Goal: Information Seeking & Learning: Learn about a topic

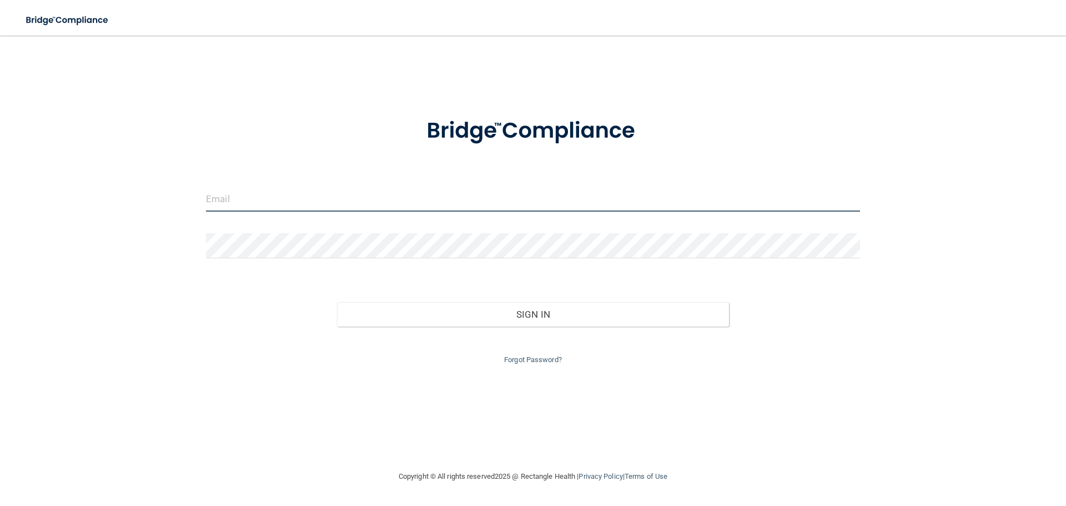
click at [320, 197] on input "email" at bounding box center [533, 199] width 654 height 25
type input "[EMAIL_ADDRESS][DOMAIN_NAME]"
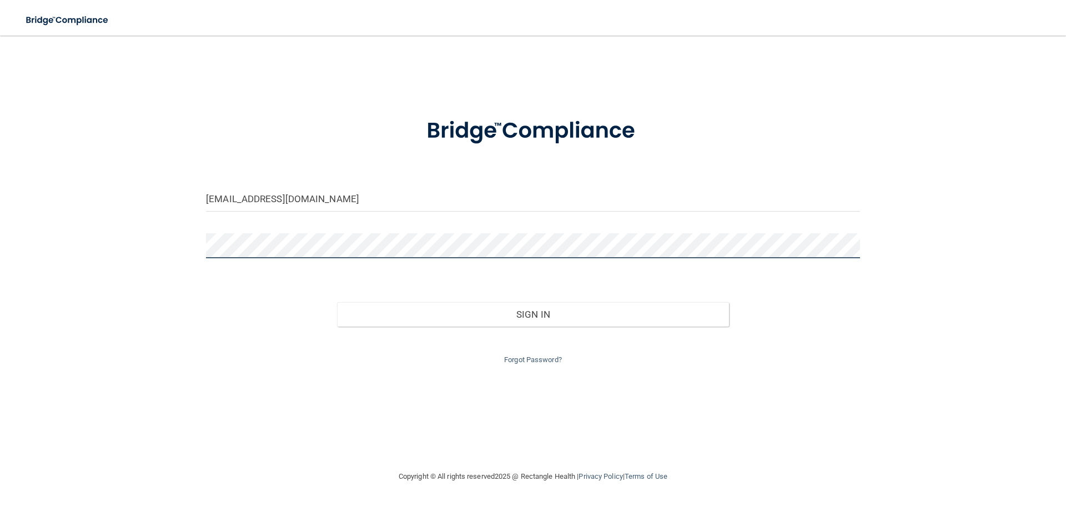
click at [337, 302] on button "Sign In" at bounding box center [533, 314] width 392 height 24
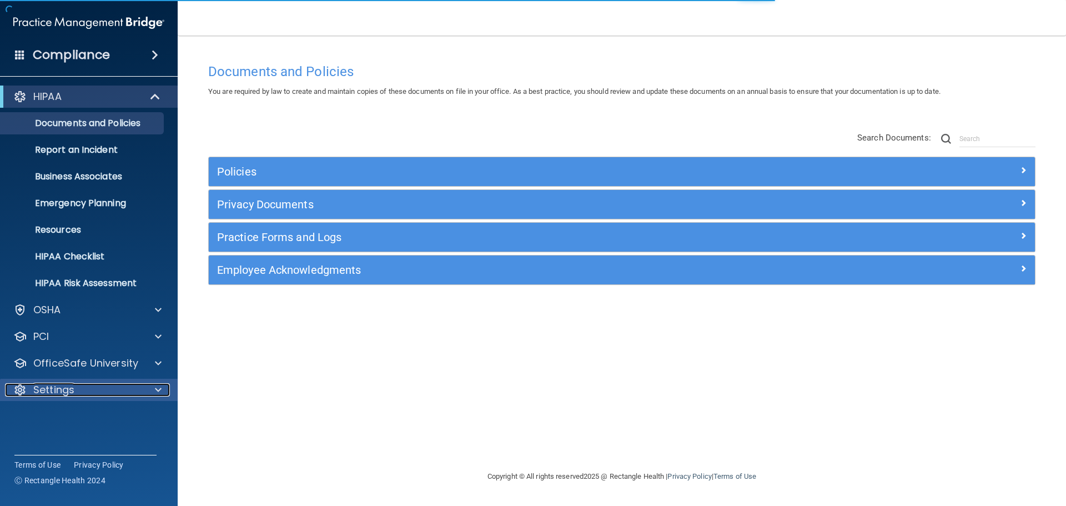
click at [88, 390] on div "Settings" at bounding box center [74, 389] width 138 height 13
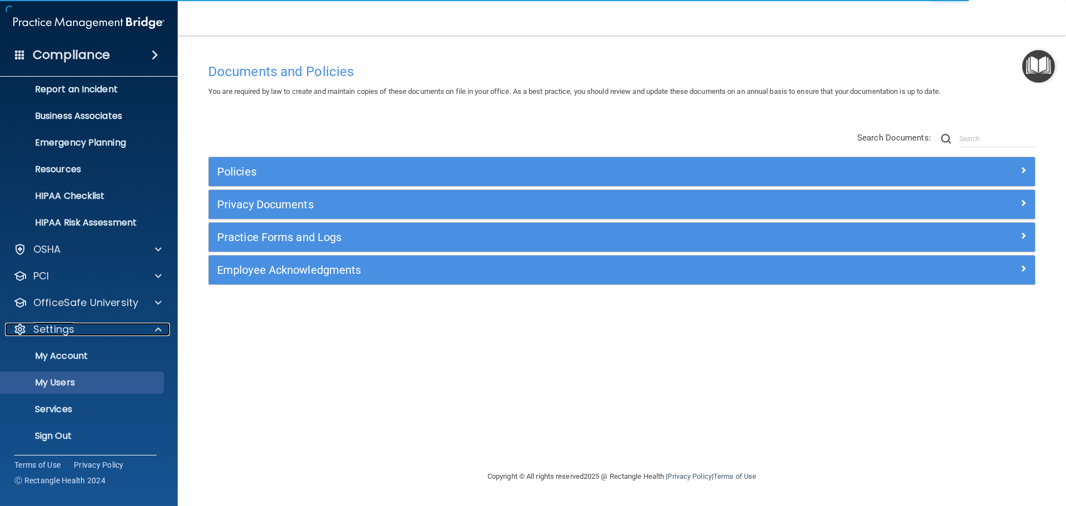
scroll to position [62, 0]
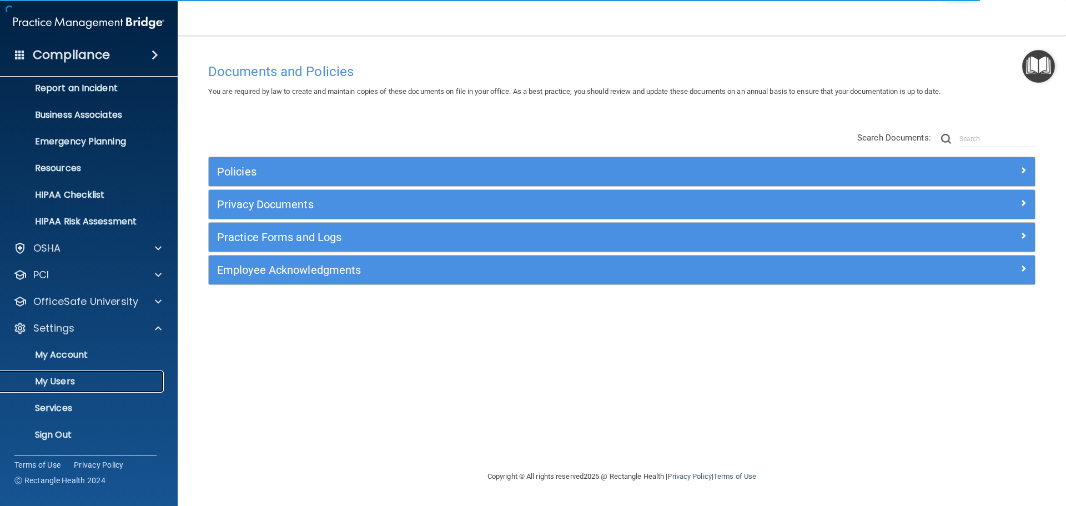
click at [69, 382] on p "My Users" at bounding box center [83, 381] width 152 height 11
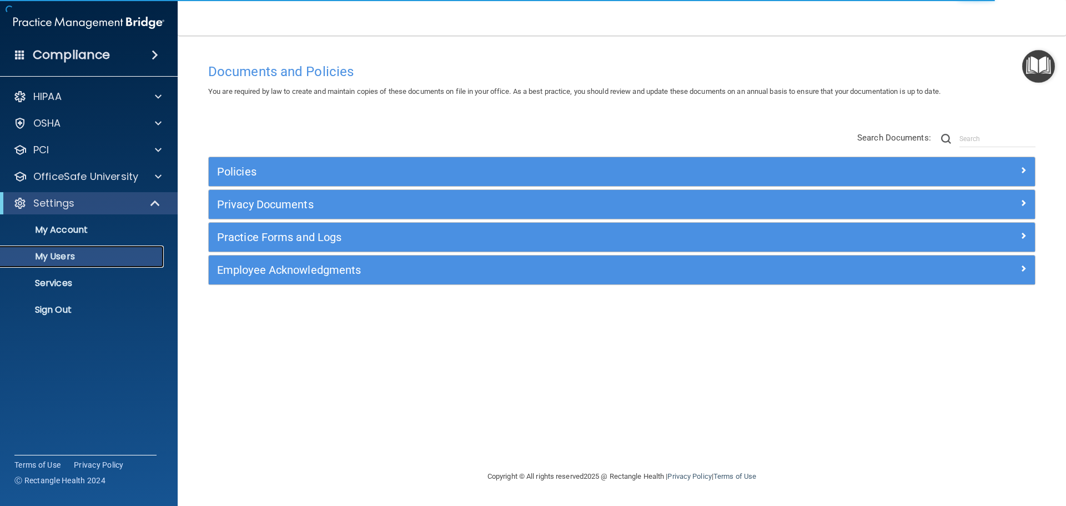
select select "20"
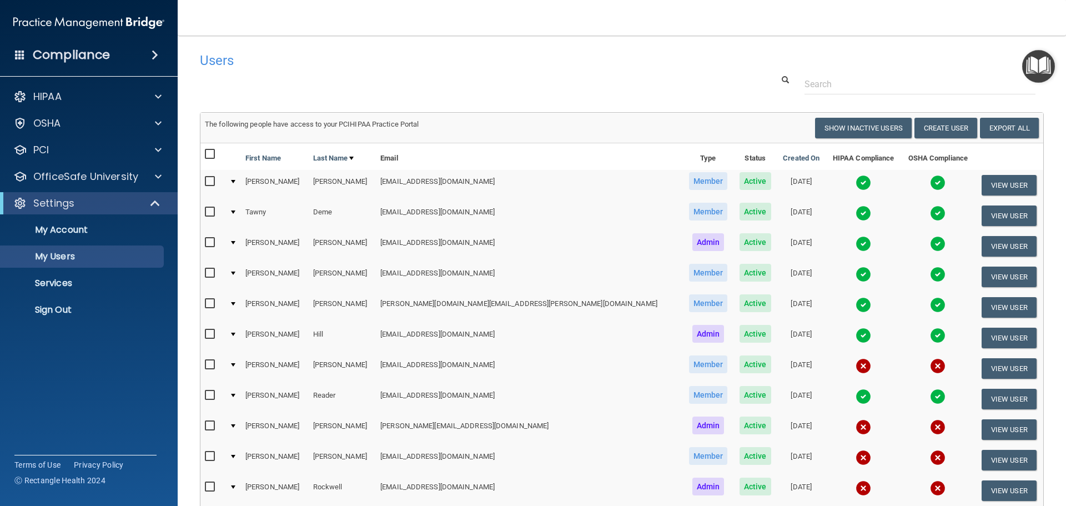
click at [855, 184] on img at bounding box center [863, 183] width 16 height 16
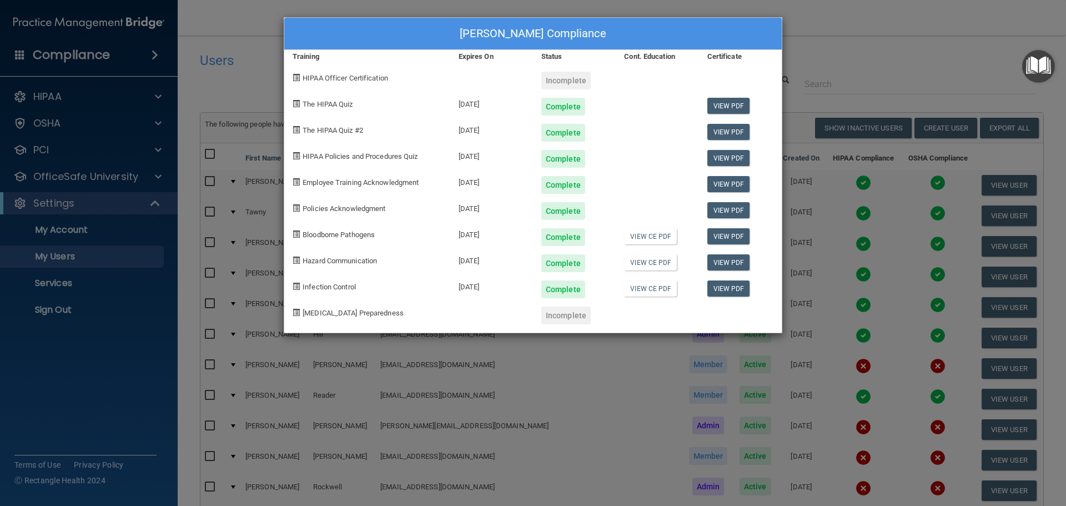
click at [374, 207] on div "Policies Acknowledgment" at bounding box center [367, 207] width 166 height 26
click at [863, 77] on div "[PERSON_NAME] Compliance Training Expires On Status Cont. Education Certificate…" at bounding box center [533, 253] width 1066 height 506
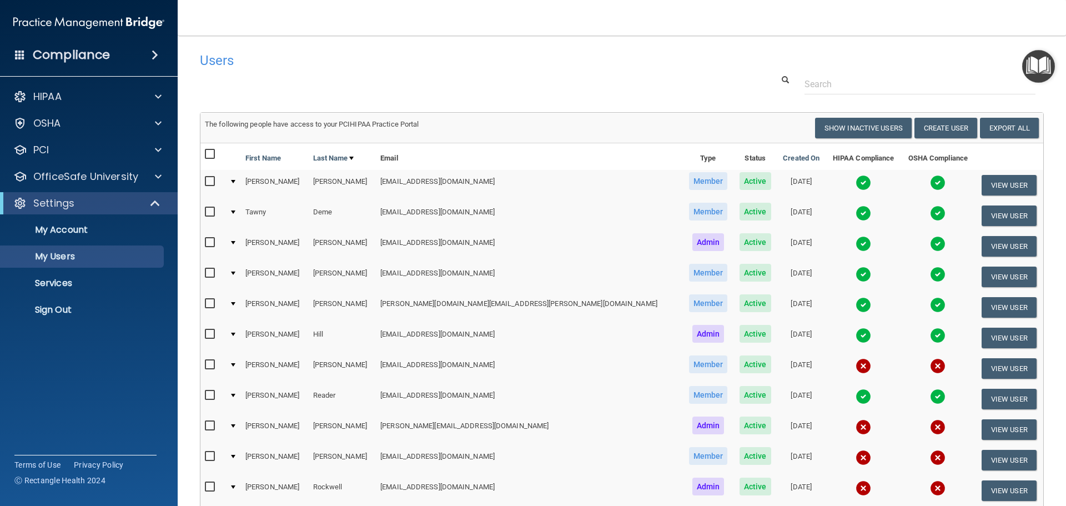
click at [930, 183] on img at bounding box center [938, 183] width 16 height 16
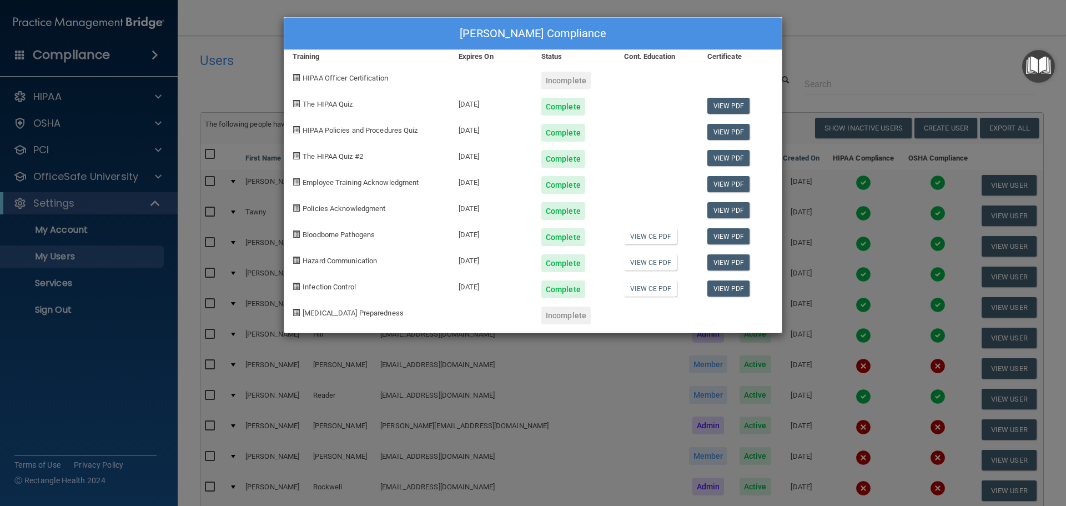
click at [481, 278] on div "[PERSON_NAME] Compliance Training Expires On Status Cont. Education Certificate…" at bounding box center [533, 175] width 499 height 316
click at [506, 298] on div at bounding box center [491, 311] width 83 height 26
click at [893, 54] on div "[PERSON_NAME] Compliance Training Expires On Status Cont. Education Certificate…" at bounding box center [533, 253] width 1066 height 506
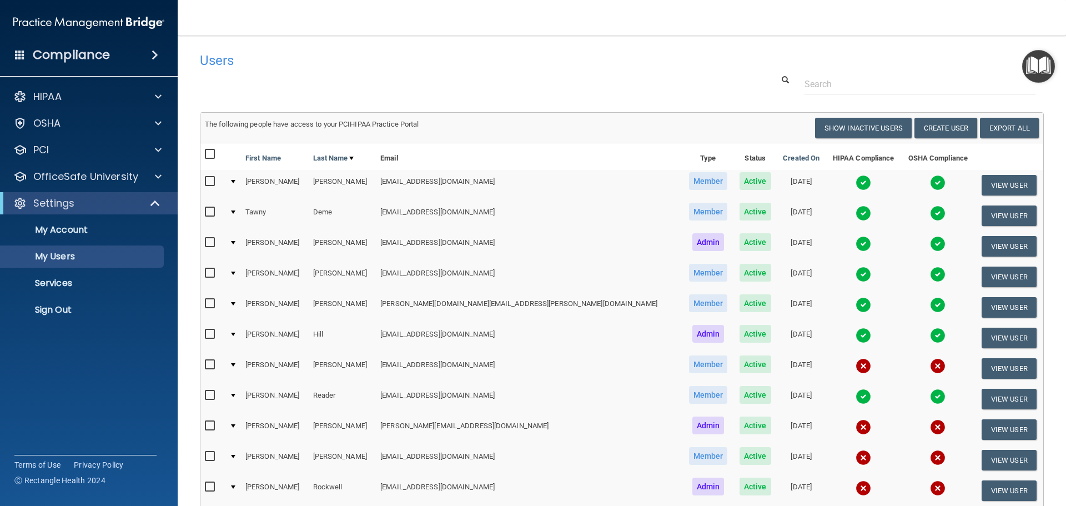
click at [855, 216] on img at bounding box center [863, 213] width 16 height 16
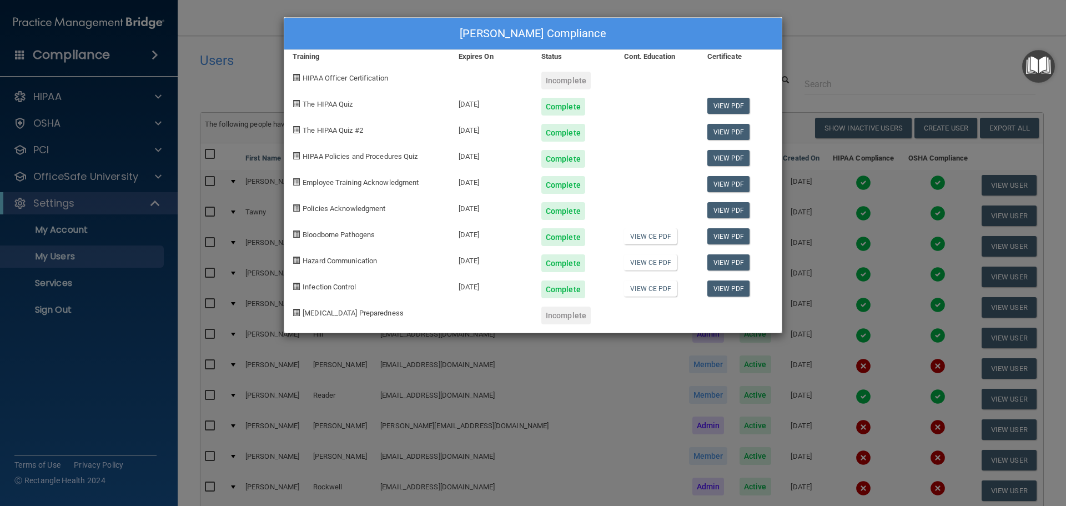
click at [851, 54] on div "[PERSON_NAME] Compliance Training Expires On Status Cont. Education Certificate…" at bounding box center [533, 253] width 1066 height 506
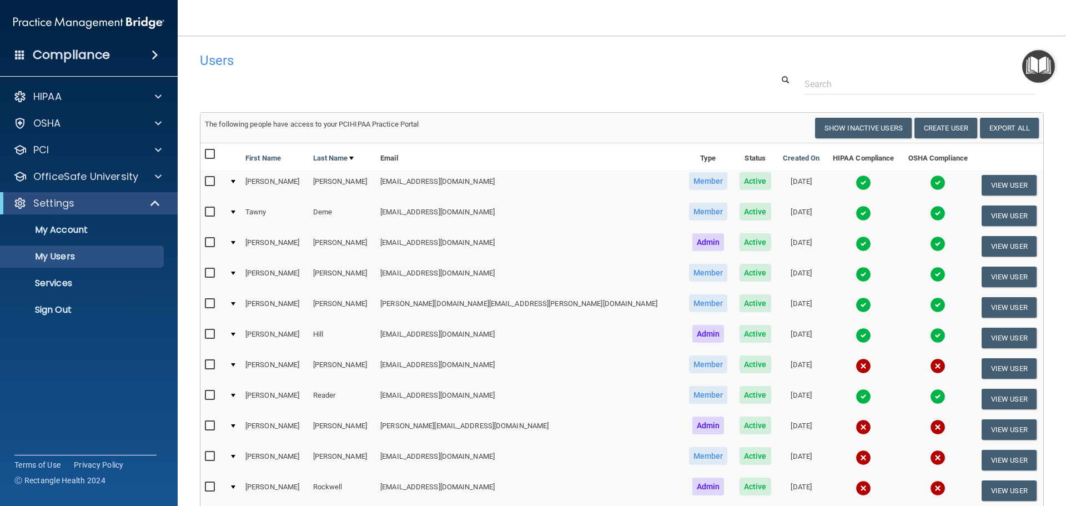
click at [930, 212] on img at bounding box center [938, 213] width 16 height 16
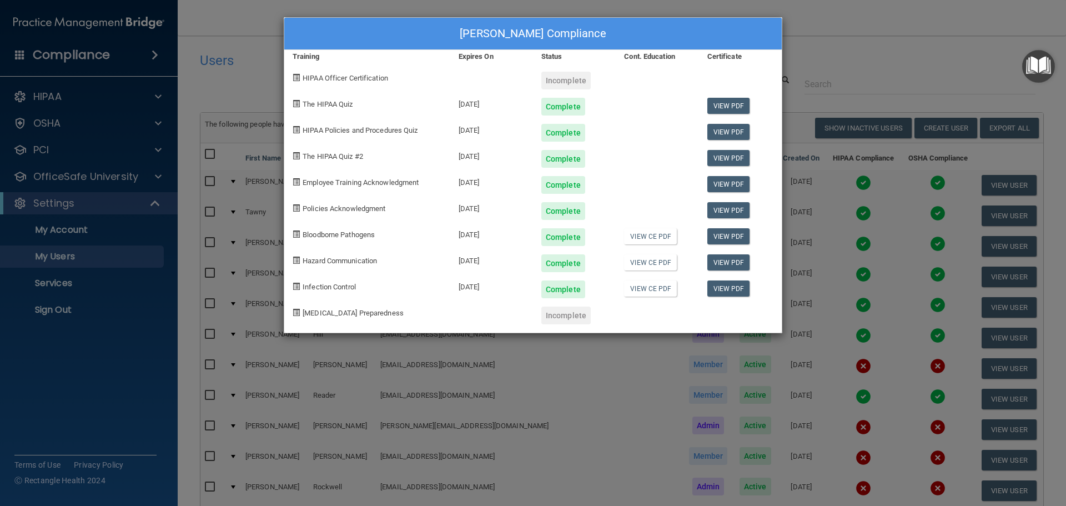
click at [883, 84] on div "[PERSON_NAME] Compliance Training Expires On Status Cont. Education Certificate…" at bounding box center [533, 253] width 1066 height 506
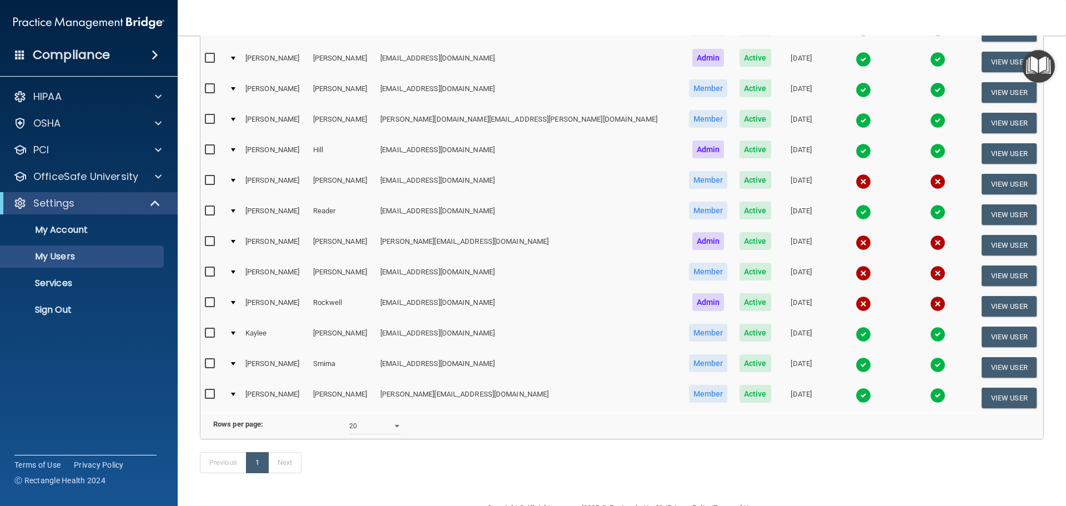
scroll to position [185, 0]
click at [855, 60] on img at bounding box center [863, 59] width 16 height 16
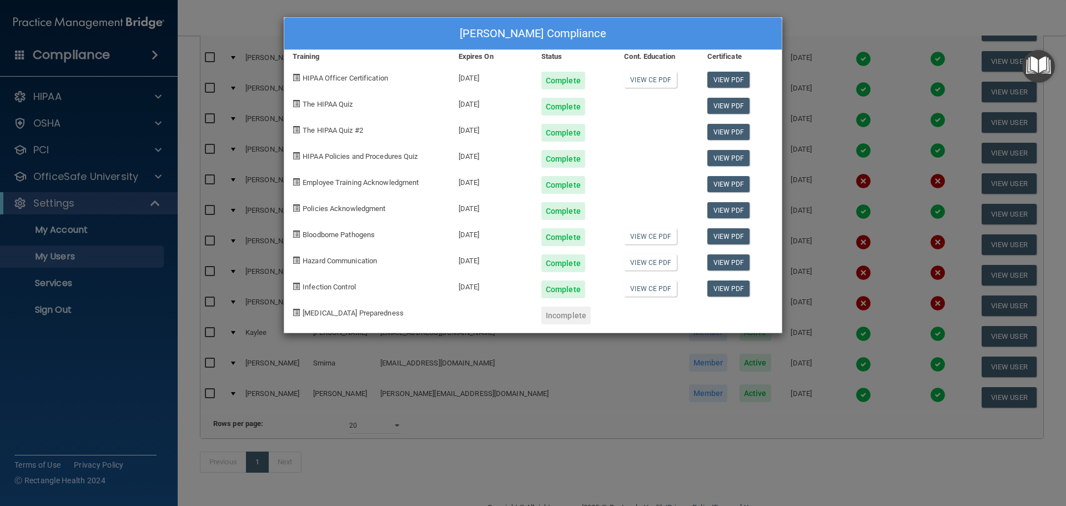
click at [882, 56] on div "[PERSON_NAME] Compliance Training Expires On Status Cont. Education Certificate…" at bounding box center [533, 253] width 1066 height 506
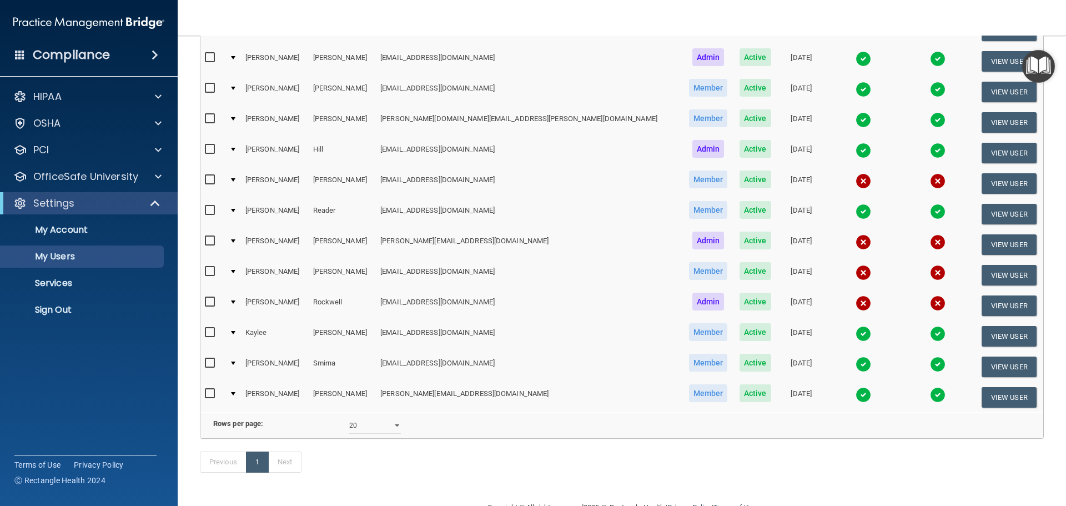
click at [930, 57] on img at bounding box center [938, 59] width 16 height 16
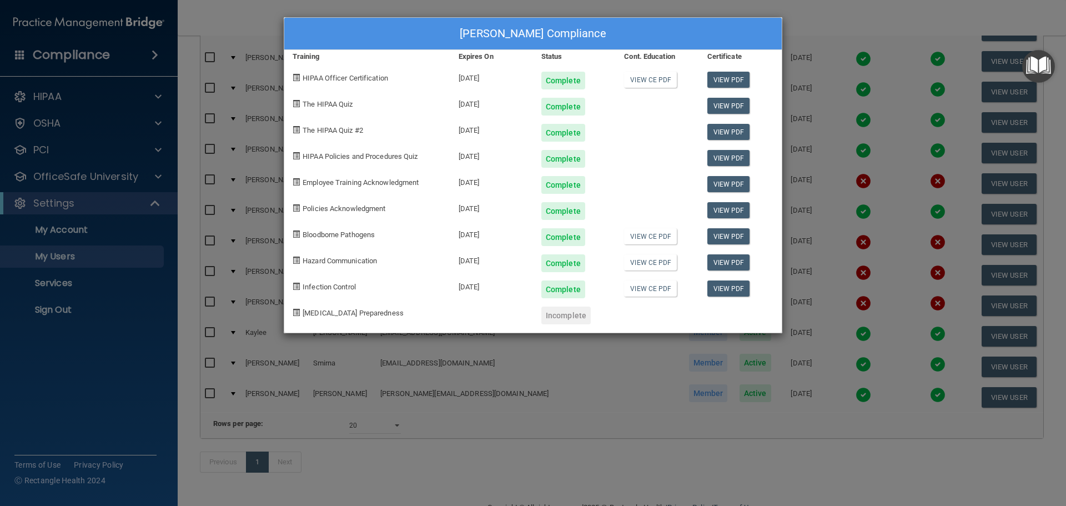
click at [495, 373] on div "[PERSON_NAME] Compliance Training Expires On Status Cont. Education Certificate…" at bounding box center [533, 253] width 1066 height 506
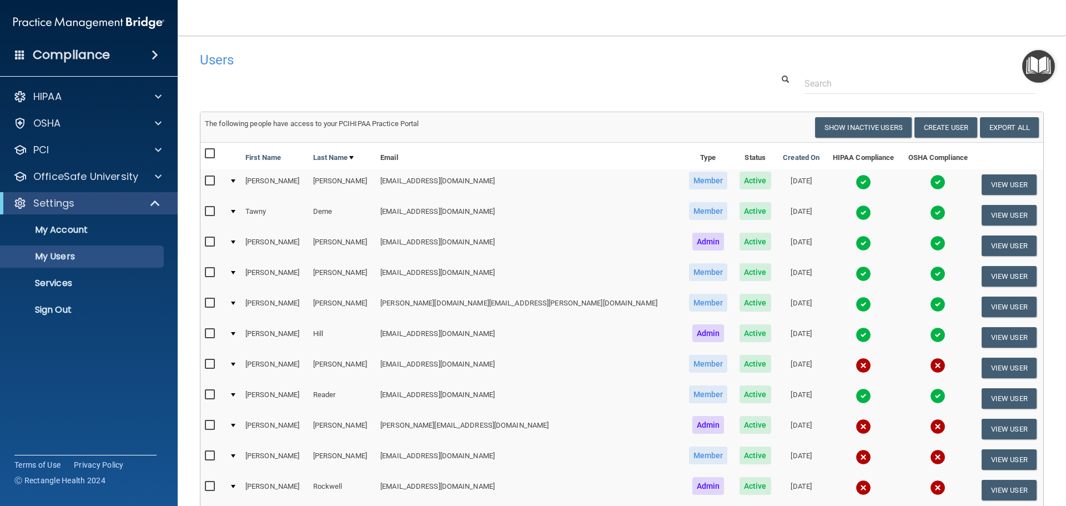
scroll to position [0, 0]
click at [930, 215] on img at bounding box center [938, 213] width 16 height 16
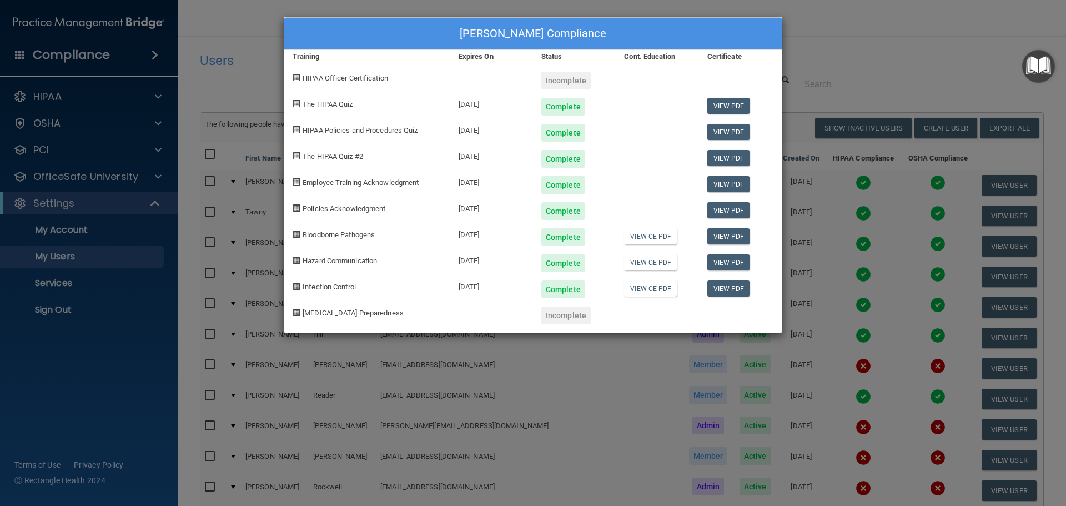
click at [836, 77] on div "[PERSON_NAME] Compliance Training Expires On Status Cont. Education Certificate…" at bounding box center [533, 253] width 1066 height 506
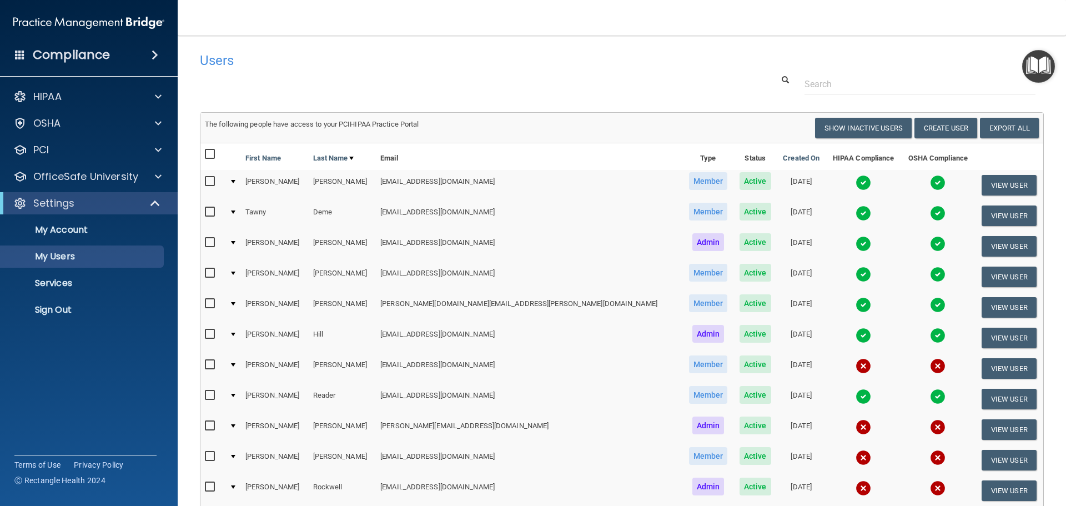
click at [855, 212] on img at bounding box center [863, 213] width 16 height 16
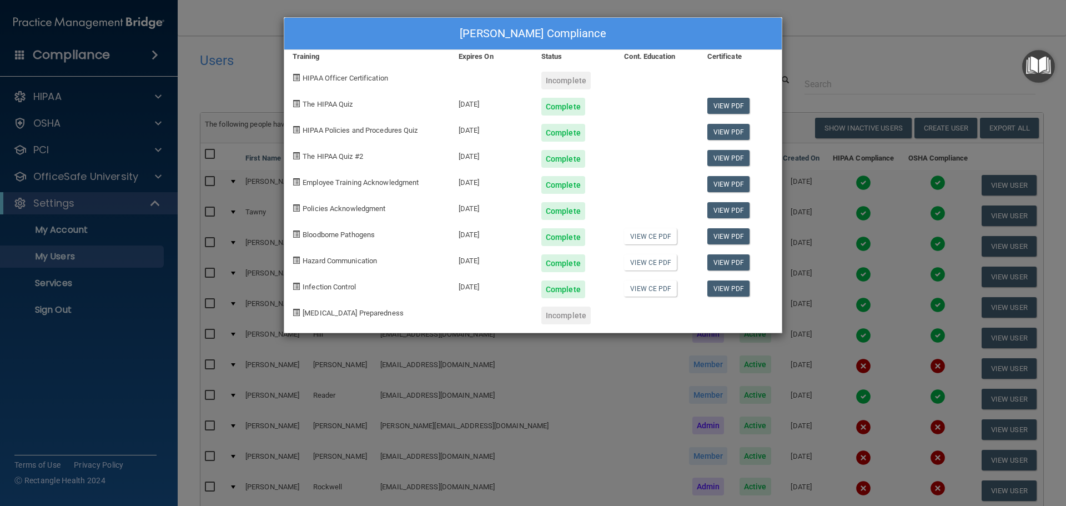
click at [818, 75] on div "[PERSON_NAME] Compliance Training Expires On Status Cont. Education Certificate…" at bounding box center [533, 253] width 1066 height 506
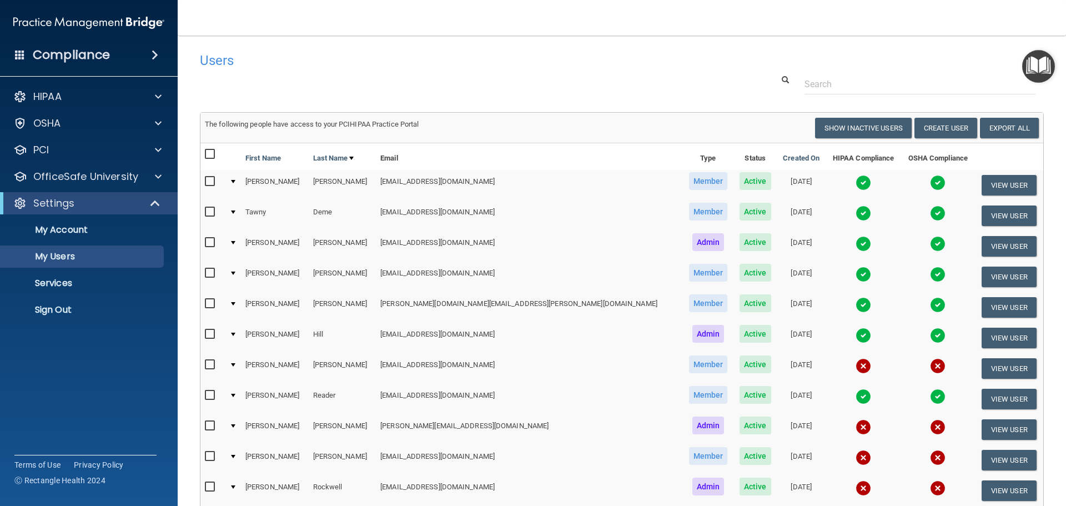
click at [930, 366] on img at bounding box center [938, 366] width 16 height 16
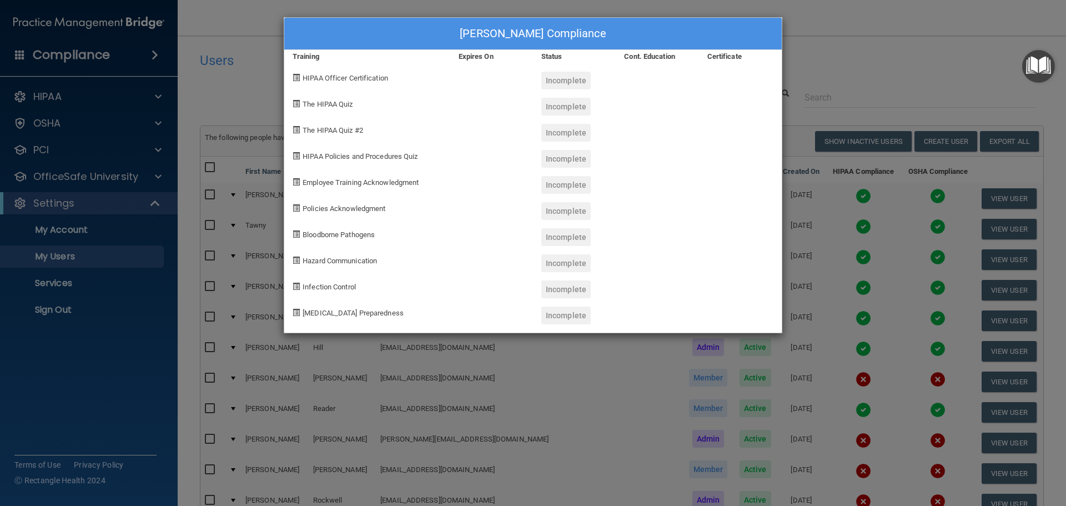
click at [915, 56] on div "[PERSON_NAME] Compliance Training Expires On Status Cont. Education Certificate…" at bounding box center [533, 253] width 1066 height 506
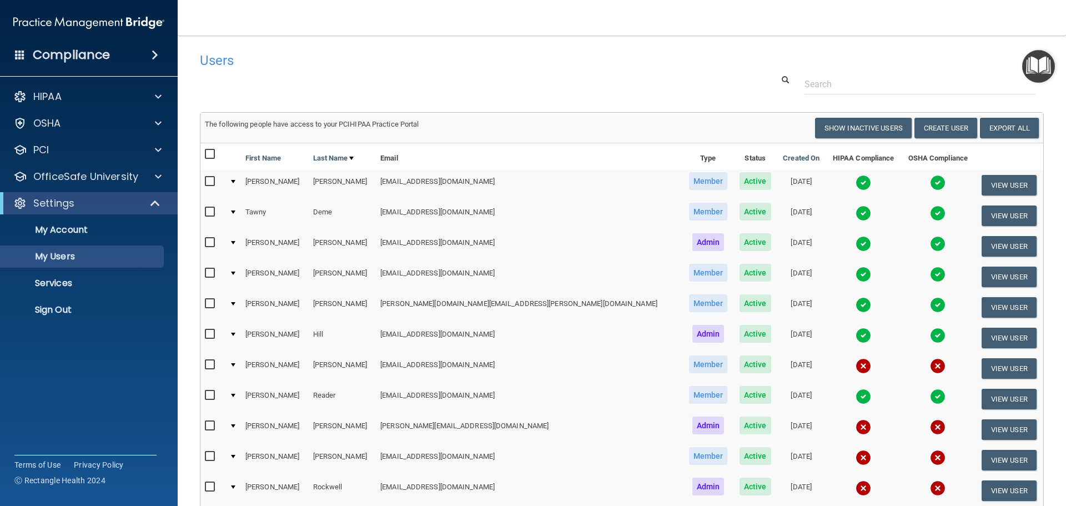
click at [930, 336] on img at bounding box center [938, 336] width 16 height 16
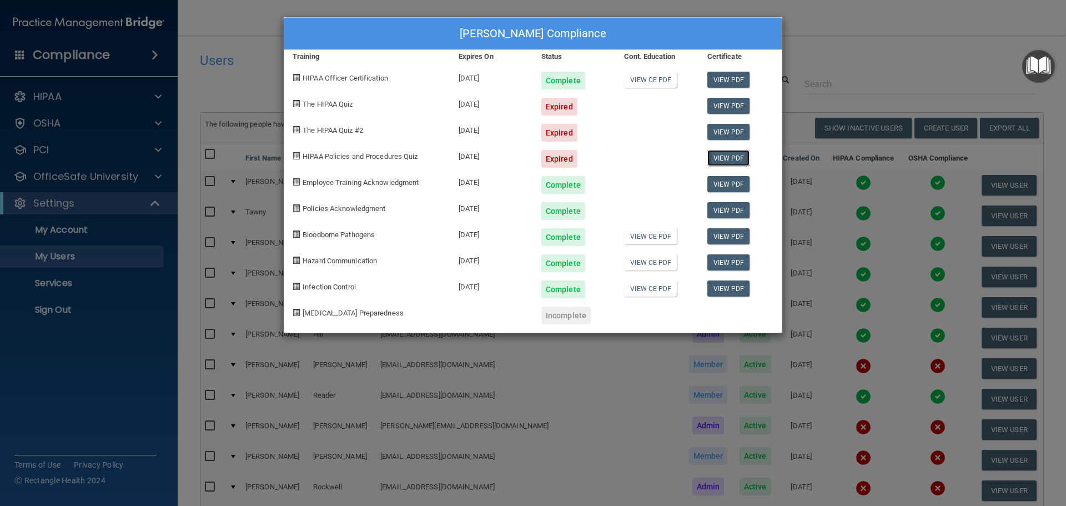
click at [742, 161] on link "View PDF" at bounding box center [728, 158] width 43 height 16
click at [803, 78] on div "[PERSON_NAME] Compliance Training Expires On Status Cont. Education Certificate…" at bounding box center [533, 253] width 1066 height 506
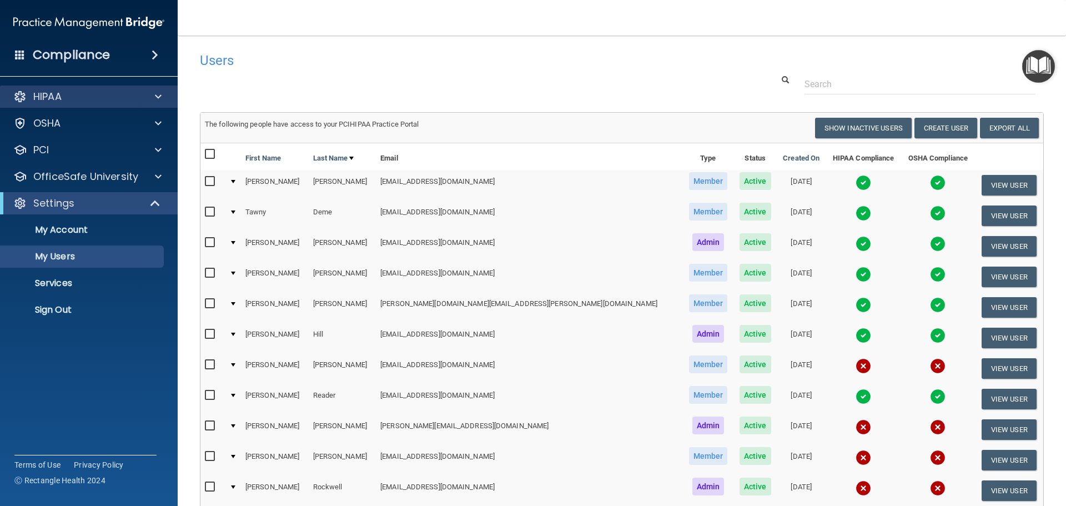
click at [84, 103] on div "HIPAA" at bounding box center [89, 96] width 178 height 22
click at [160, 98] on span at bounding box center [158, 96] width 7 height 13
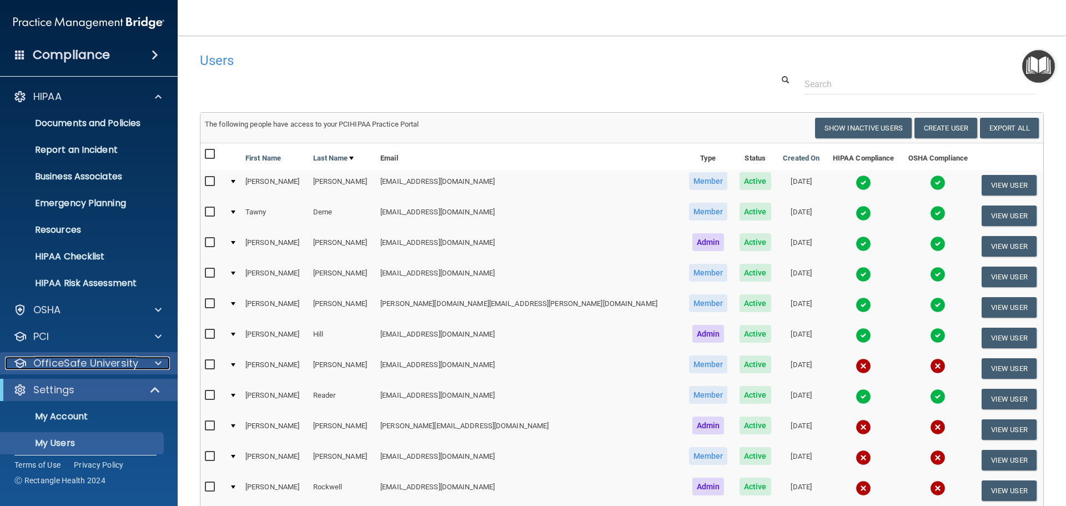
click at [146, 366] on div at bounding box center [157, 362] width 28 height 13
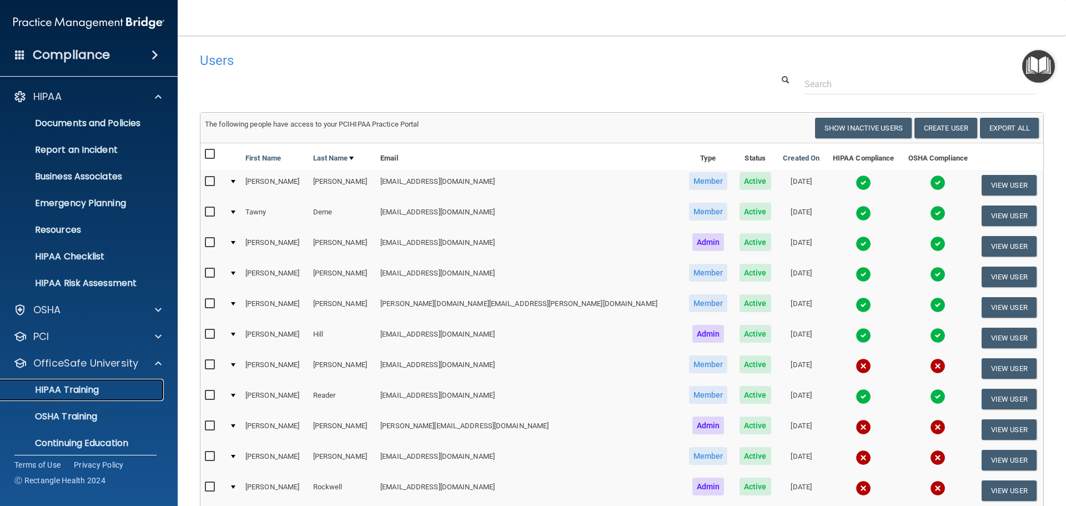
click at [102, 385] on div "HIPAA Training" at bounding box center [83, 389] width 152 height 11
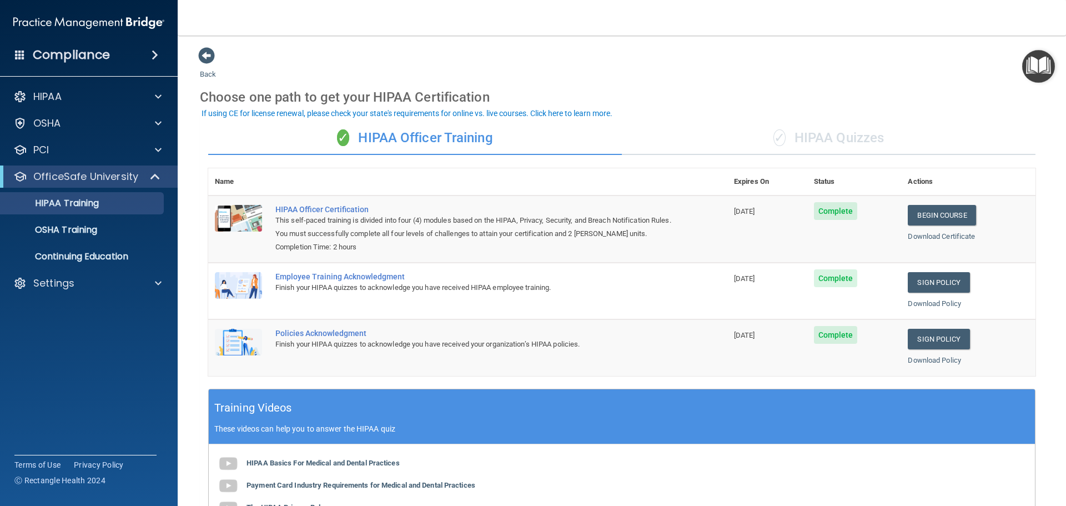
click at [813, 125] on div "✓ HIPAA Quizzes" at bounding box center [829, 138] width 414 height 33
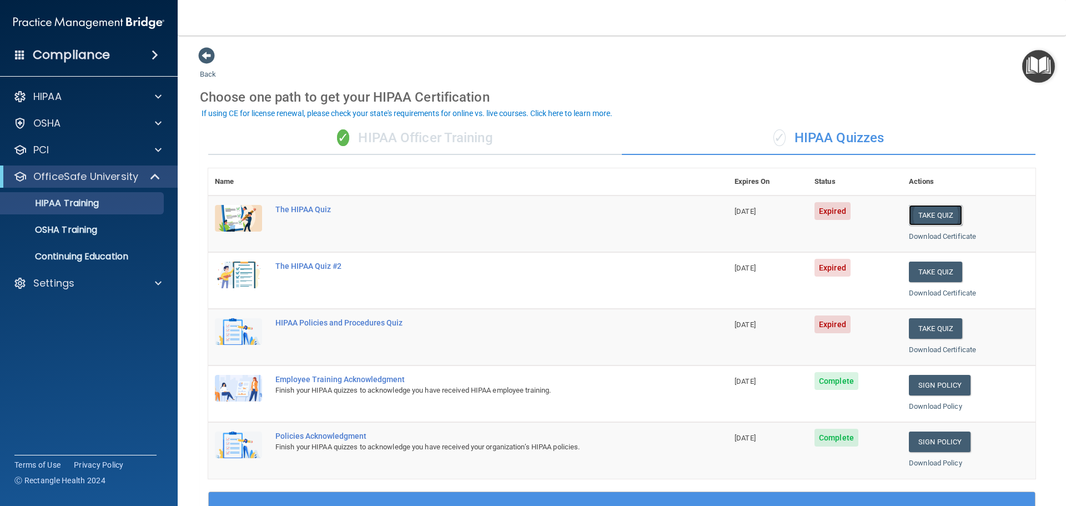
click at [929, 212] on button "Take Quiz" at bounding box center [935, 215] width 53 height 21
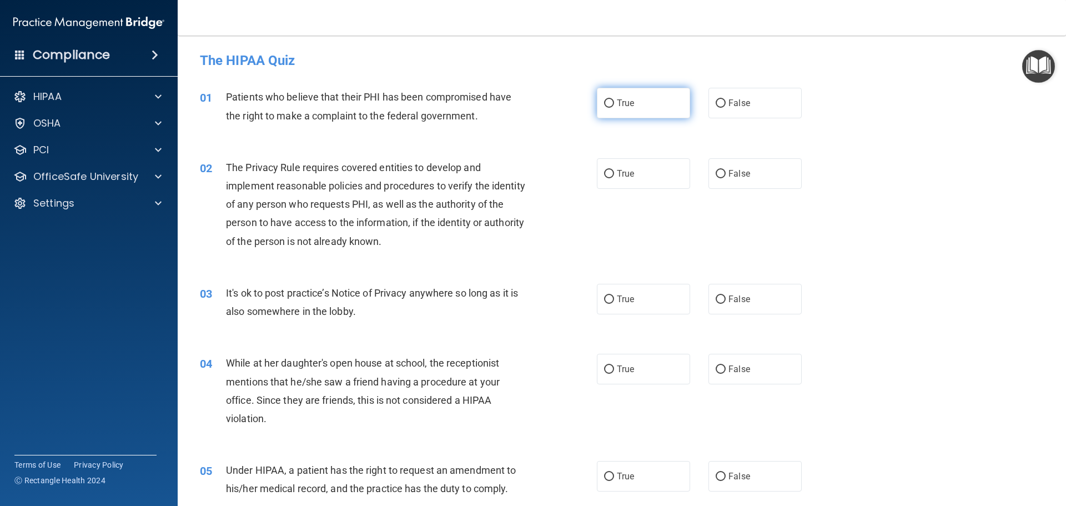
click at [649, 116] on label "True" at bounding box center [643, 103] width 93 height 31
click at [614, 108] on input "True" at bounding box center [609, 103] width 10 height 8
radio input "true"
click at [648, 178] on label "True" at bounding box center [643, 173] width 93 height 31
click at [614, 178] on input "True" at bounding box center [609, 174] width 10 height 8
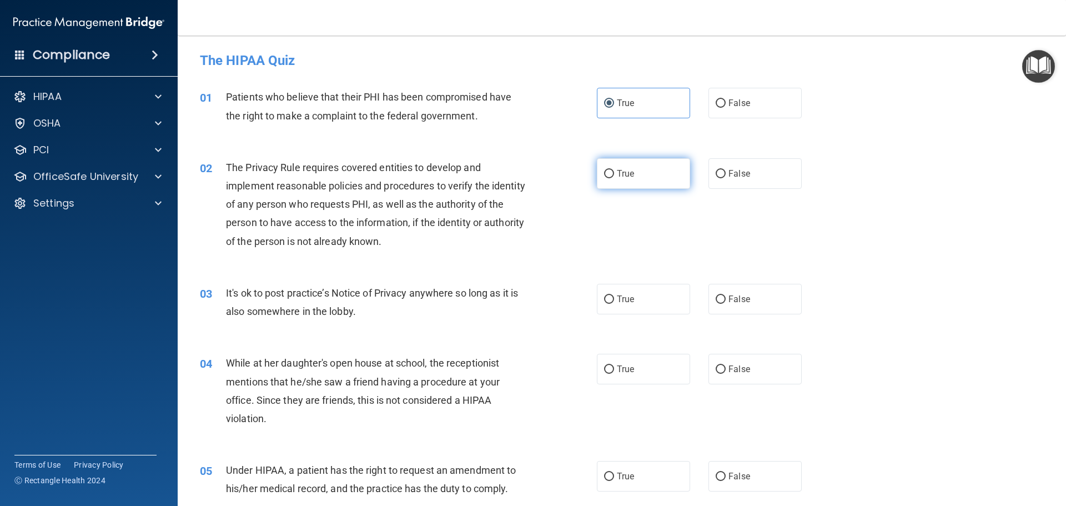
radio input "true"
click at [643, 296] on label "True" at bounding box center [643, 299] width 93 height 31
click at [614, 296] on input "True" at bounding box center [609, 299] width 10 height 8
radio input "true"
click at [643, 384] on label "True" at bounding box center [643, 369] width 93 height 31
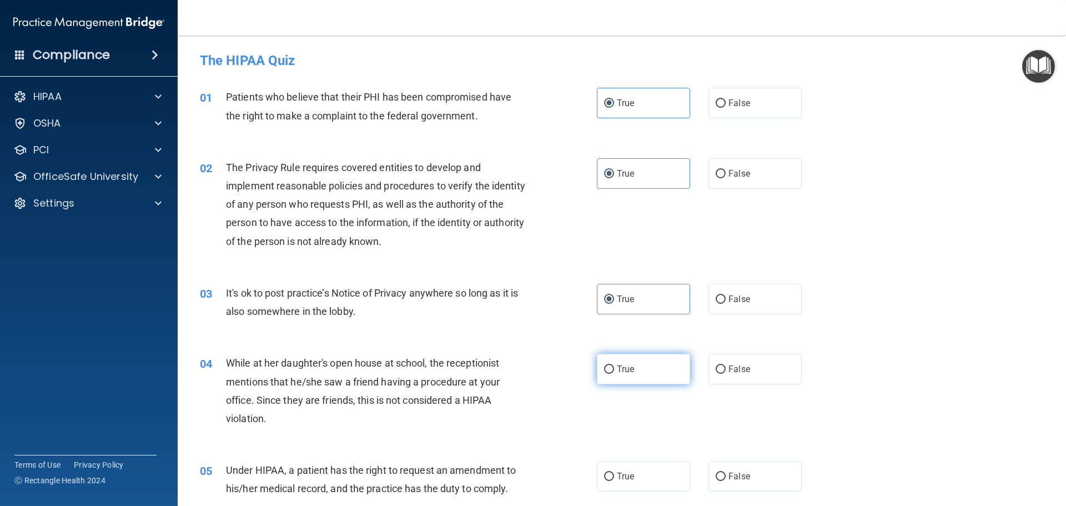
click at [614, 374] on input "True" at bounding box center [609, 369] width 10 height 8
radio input "true"
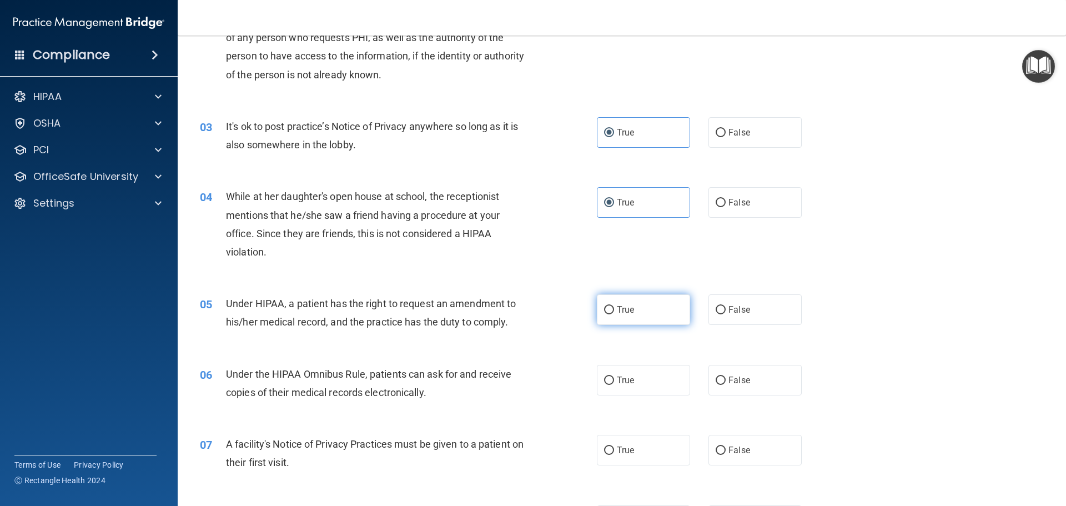
click at [638, 320] on label "True" at bounding box center [643, 309] width 93 height 31
click at [614, 314] on input "True" at bounding box center [609, 310] width 10 height 8
radio input "true"
click at [646, 374] on label "True" at bounding box center [643, 380] width 93 height 31
click at [614, 376] on input "True" at bounding box center [609, 380] width 10 height 8
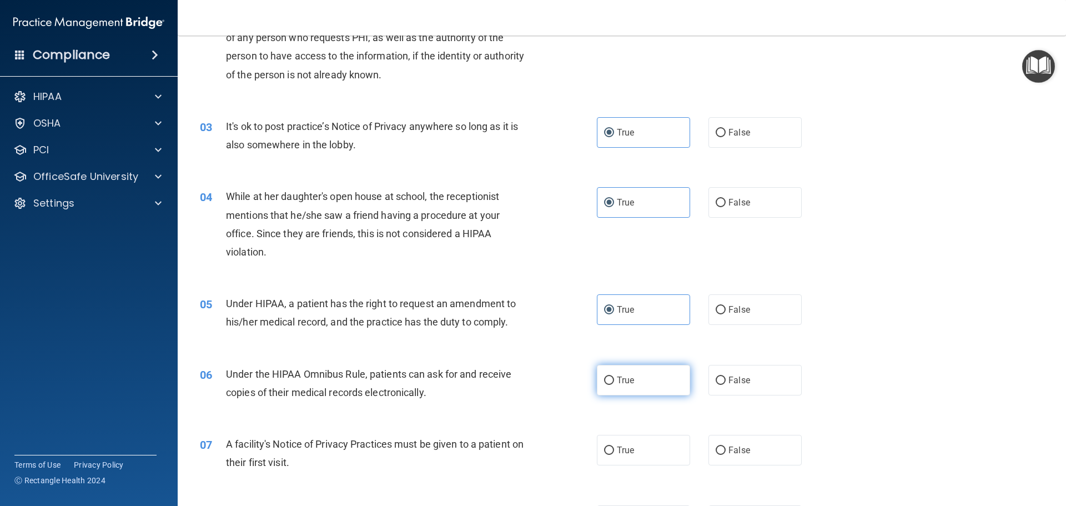
radio input "true"
click at [652, 455] on label "True" at bounding box center [643, 450] width 93 height 31
click at [614, 455] on input "True" at bounding box center [609, 450] width 10 height 8
radio input "true"
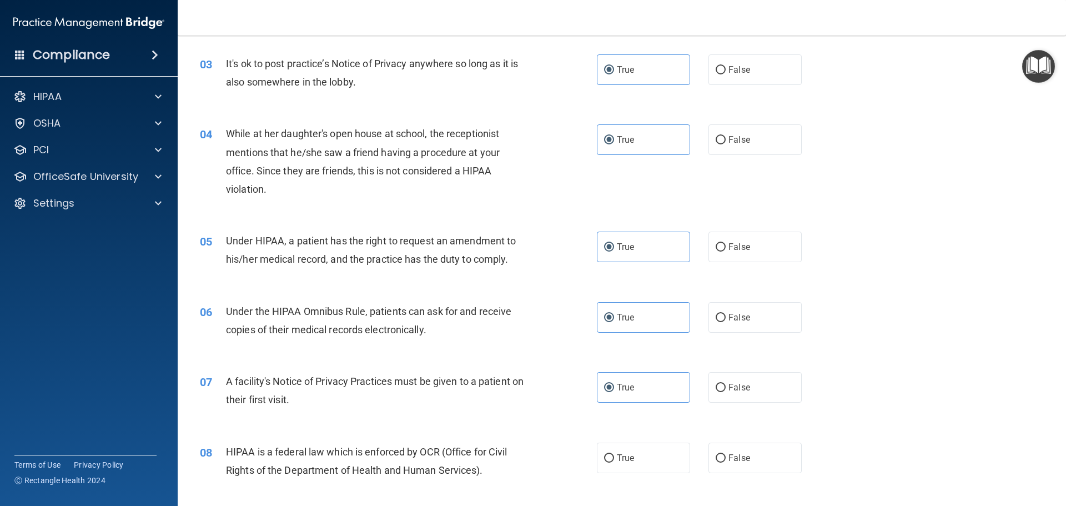
scroll to position [389, 0]
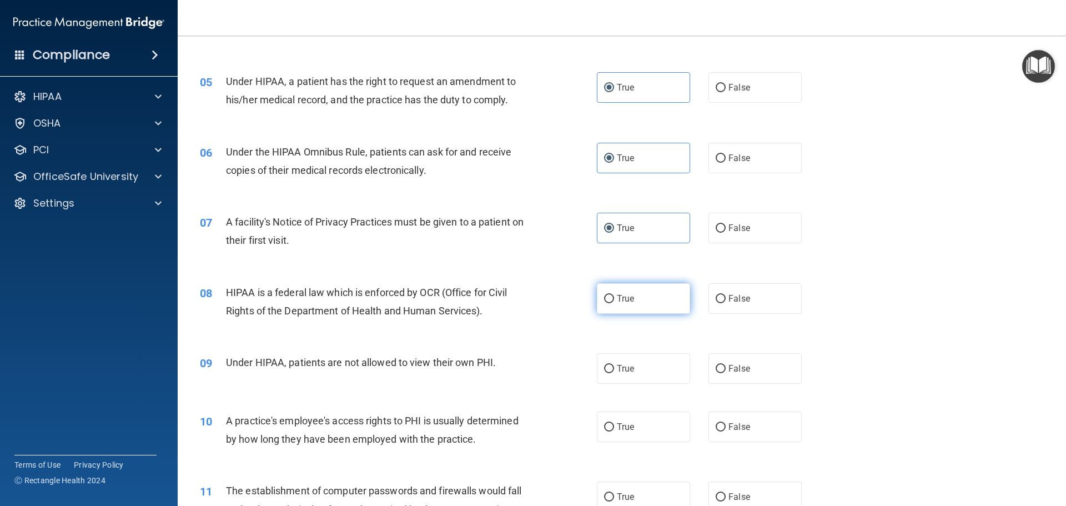
click at [622, 295] on span "True" at bounding box center [625, 298] width 17 height 11
click at [614, 295] on input "True" at bounding box center [609, 299] width 10 height 8
radio input "true"
click at [634, 361] on label "True" at bounding box center [643, 368] width 93 height 31
click at [614, 365] on input "True" at bounding box center [609, 369] width 10 height 8
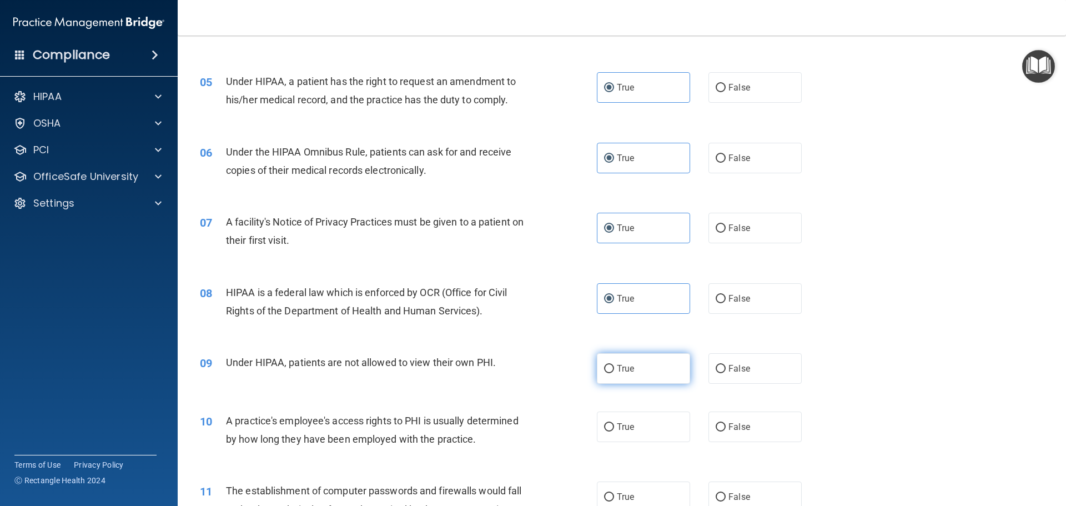
radio input "true"
click at [646, 427] on label "True" at bounding box center [643, 426] width 93 height 31
click at [614, 427] on input "True" at bounding box center [609, 427] width 10 height 8
radio input "true"
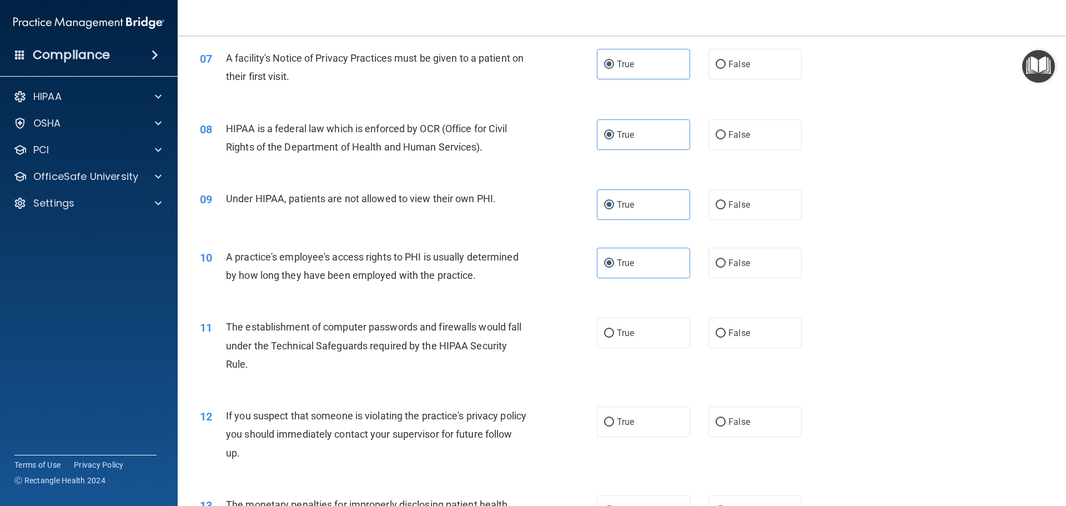
scroll to position [777, 0]
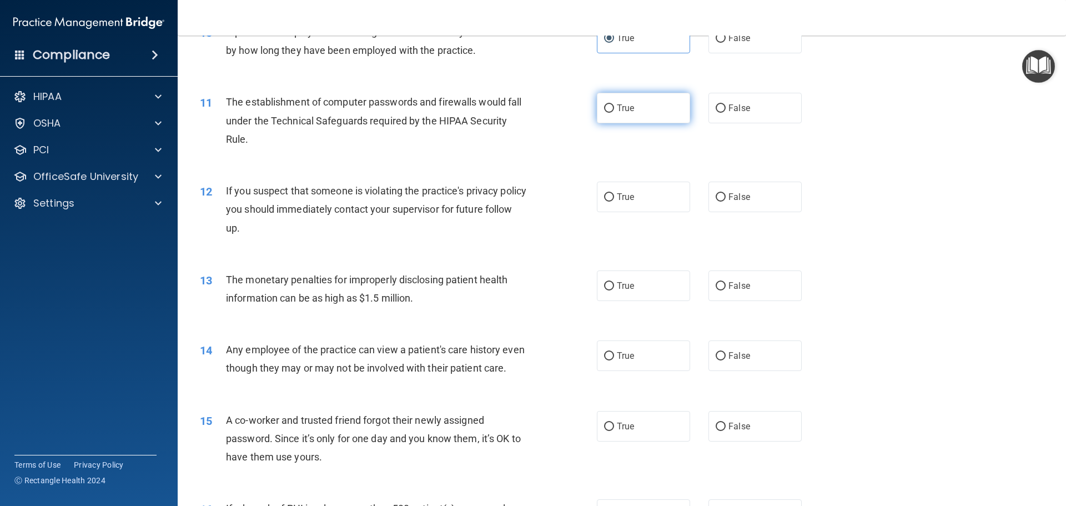
click at [617, 109] on span "True" at bounding box center [625, 108] width 17 height 11
click at [614, 109] on input "True" at bounding box center [609, 108] width 10 height 8
radio input "true"
click at [625, 200] on span "True" at bounding box center [625, 197] width 17 height 11
click at [614, 200] on input "True" at bounding box center [609, 197] width 10 height 8
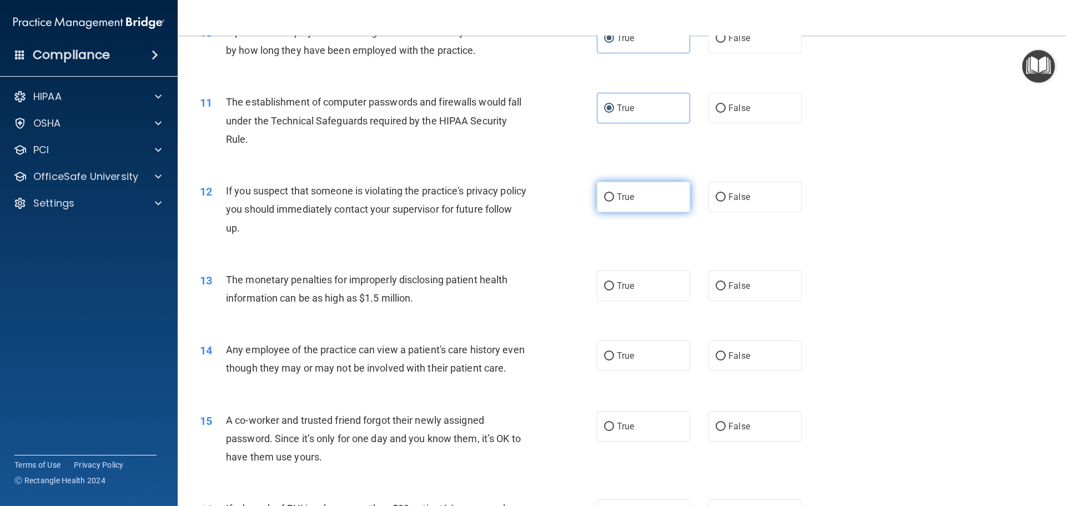
radio input "true"
click at [628, 280] on span "True" at bounding box center [625, 285] width 17 height 11
click at [614, 282] on input "True" at bounding box center [609, 286] width 10 height 8
radio input "true"
click at [643, 370] on label "True" at bounding box center [643, 355] width 93 height 31
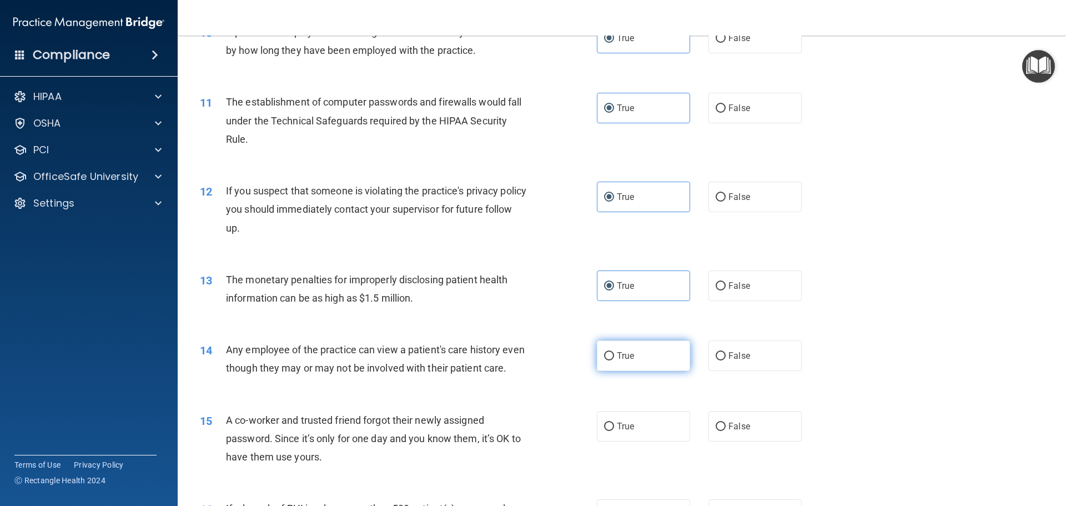
click at [614, 360] on input "True" at bounding box center [609, 356] width 10 height 8
radio input "true"
click at [645, 436] on label "True" at bounding box center [643, 426] width 93 height 31
click at [614, 431] on input "True" at bounding box center [609, 426] width 10 height 8
radio input "true"
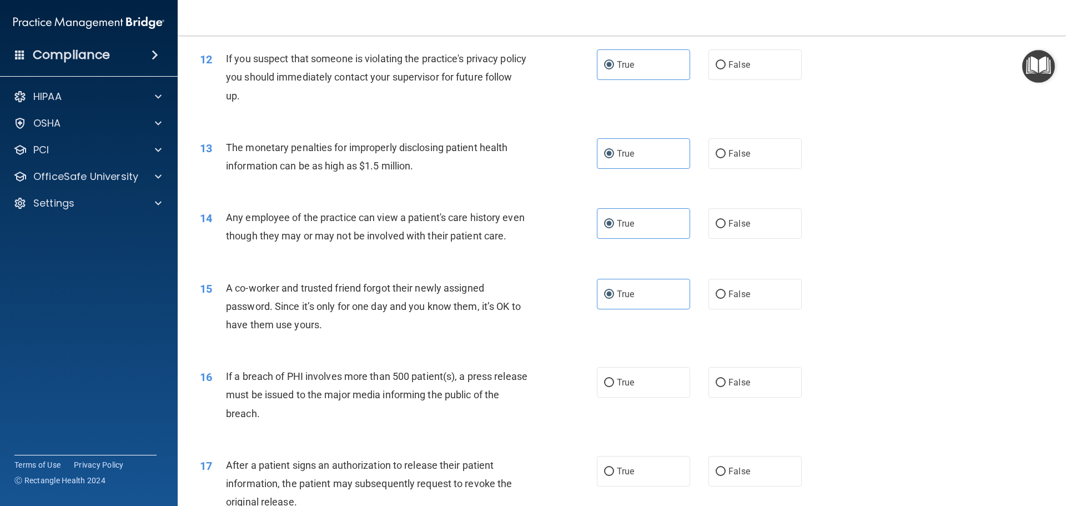
scroll to position [1055, 0]
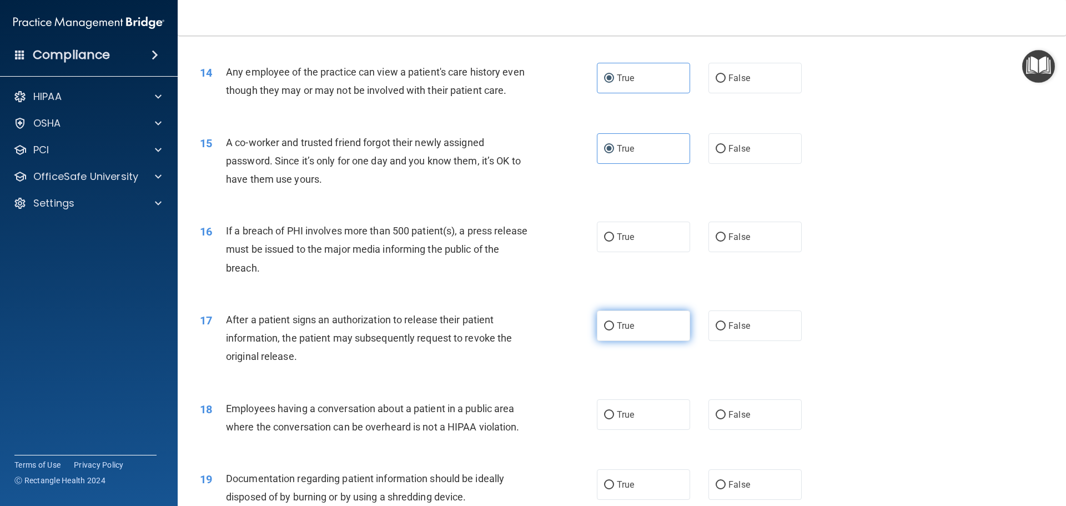
drag, startPoint x: 613, startPoint y: 261, endPoint x: 615, endPoint y: 336, distance: 75.0
click at [613, 252] on label "True" at bounding box center [643, 237] width 93 height 31
click at [613, 241] on input "True" at bounding box center [609, 237] width 10 height 8
radio input "true"
click at [652, 421] on label "True" at bounding box center [643, 414] width 93 height 31
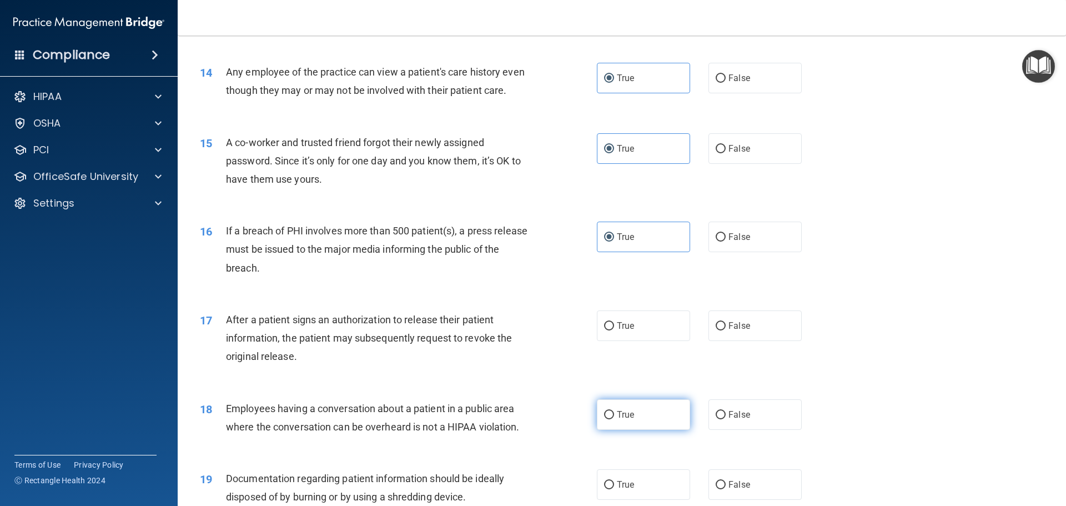
click at [614, 419] on input "True" at bounding box center [609, 415] width 10 height 8
radio input "true"
click at [623, 331] on span "True" at bounding box center [625, 325] width 17 height 11
click at [614, 330] on input "True" at bounding box center [609, 326] width 10 height 8
radio input "true"
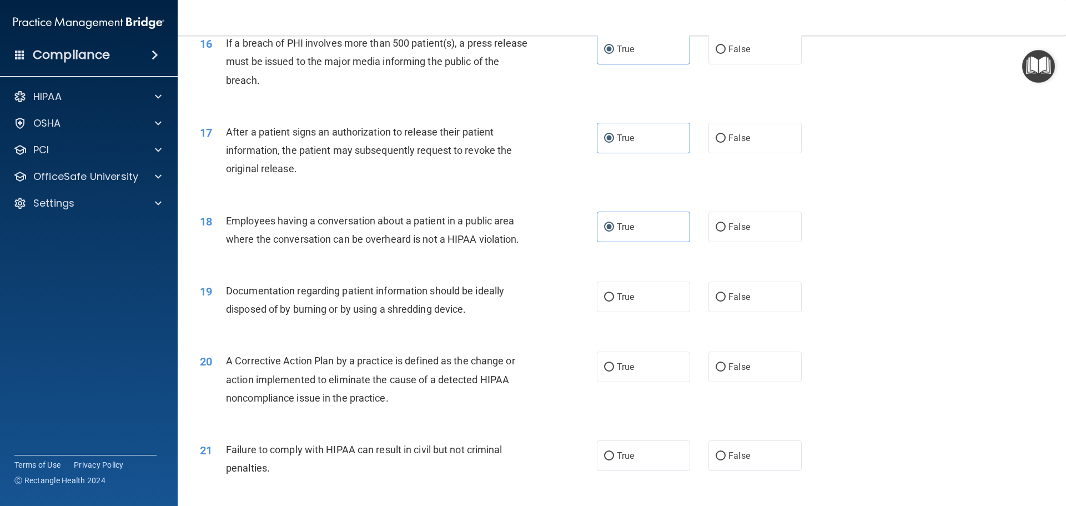
scroll to position [1388, 0]
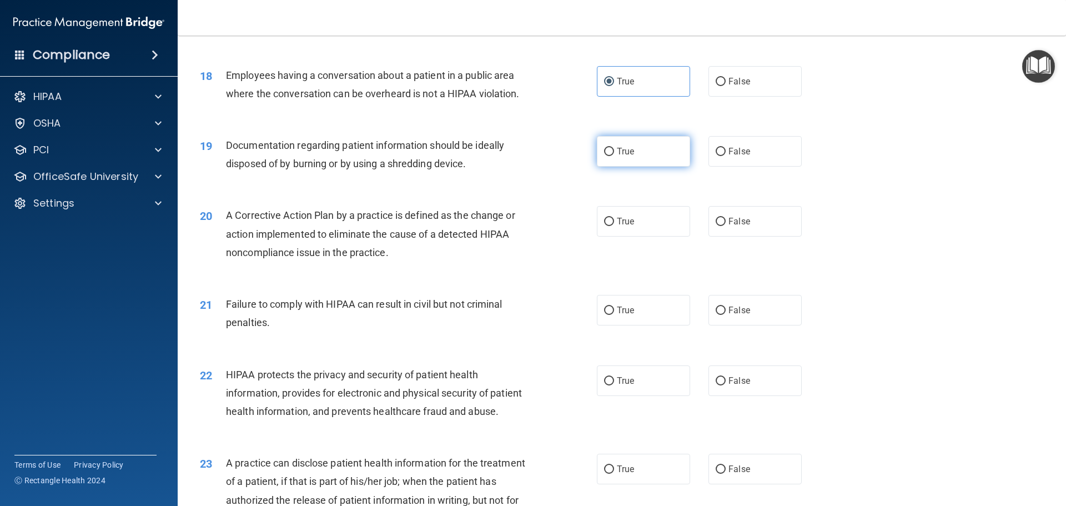
click at [626, 157] on span "True" at bounding box center [625, 151] width 17 height 11
click at [614, 156] on input "True" at bounding box center [609, 152] width 10 height 8
radio input "true"
click at [631, 236] on label "True" at bounding box center [643, 221] width 93 height 31
click at [614, 226] on input "True" at bounding box center [609, 222] width 10 height 8
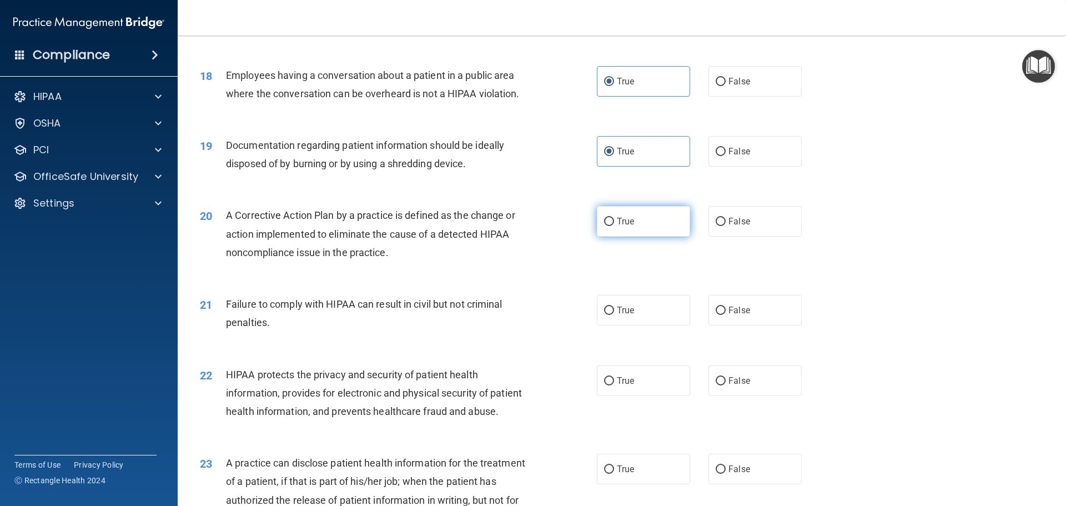
radio input "true"
click at [630, 318] on label "True" at bounding box center [643, 310] width 93 height 31
click at [614, 315] on input "True" at bounding box center [609, 310] width 10 height 8
radio input "true"
click at [631, 388] on label "True" at bounding box center [643, 380] width 93 height 31
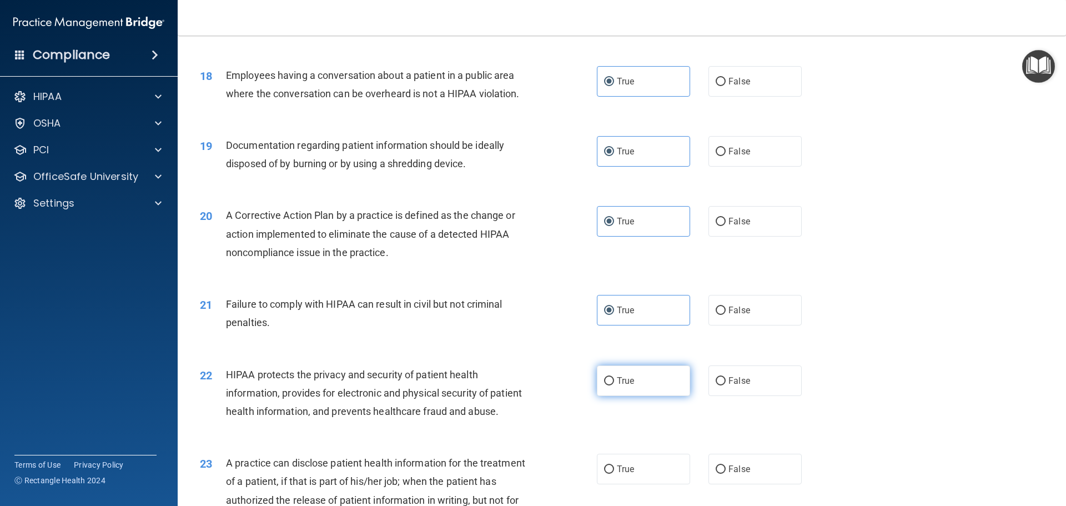
click at [614, 385] on input "True" at bounding box center [609, 381] width 10 height 8
radio input "true"
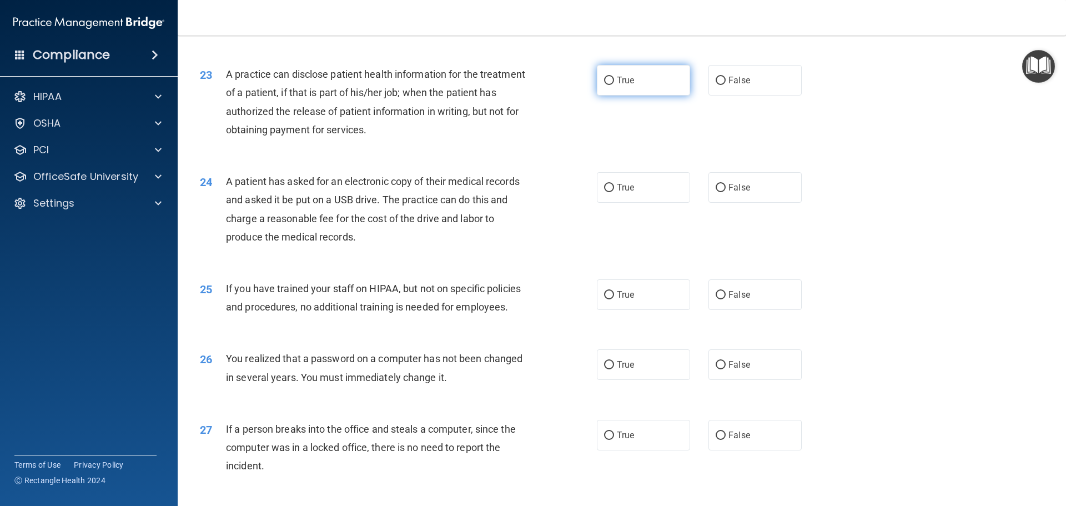
click at [626, 95] on label "True" at bounding box center [643, 80] width 93 height 31
click at [614, 85] on input "True" at bounding box center [609, 81] width 10 height 8
radio input "true"
click at [638, 208] on div "24 A patient has asked for an electronic copy of their medical records and aske…" at bounding box center [622, 211] width 860 height 107
click at [623, 193] on span "True" at bounding box center [625, 187] width 17 height 11
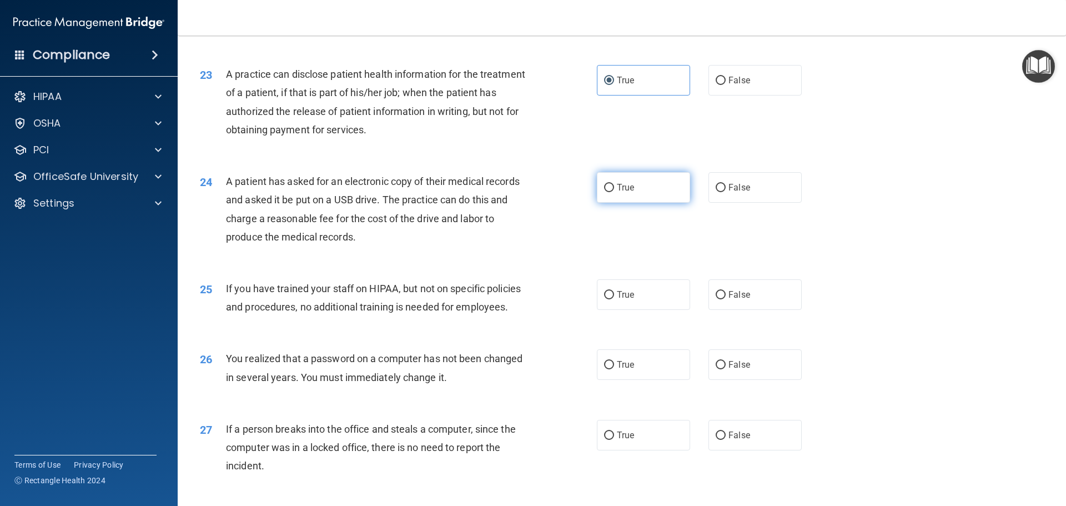
click at [614, 192] on input "True" at bounding box center [609, 188] width 10 height 8
radio input "true"
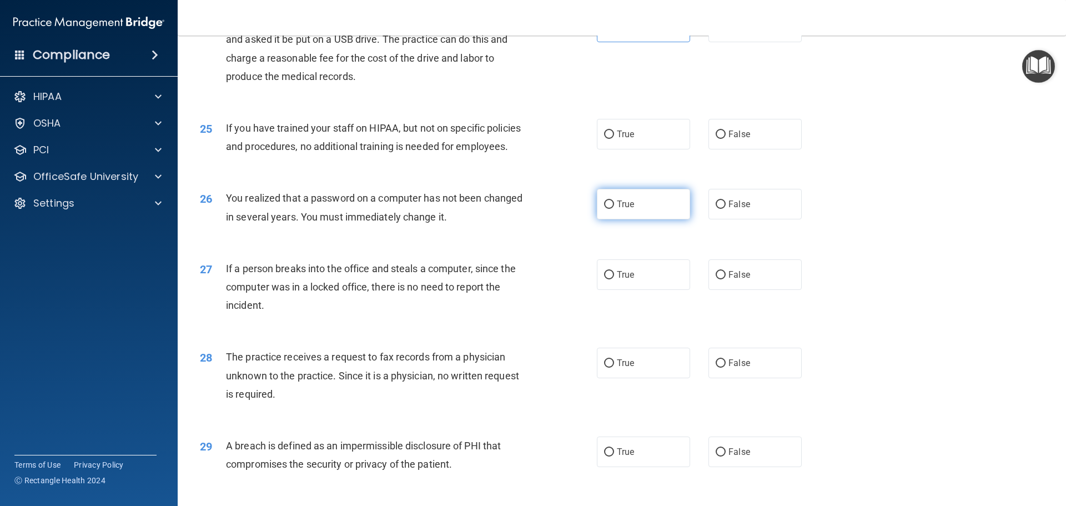
scroll to position [1943, 0]
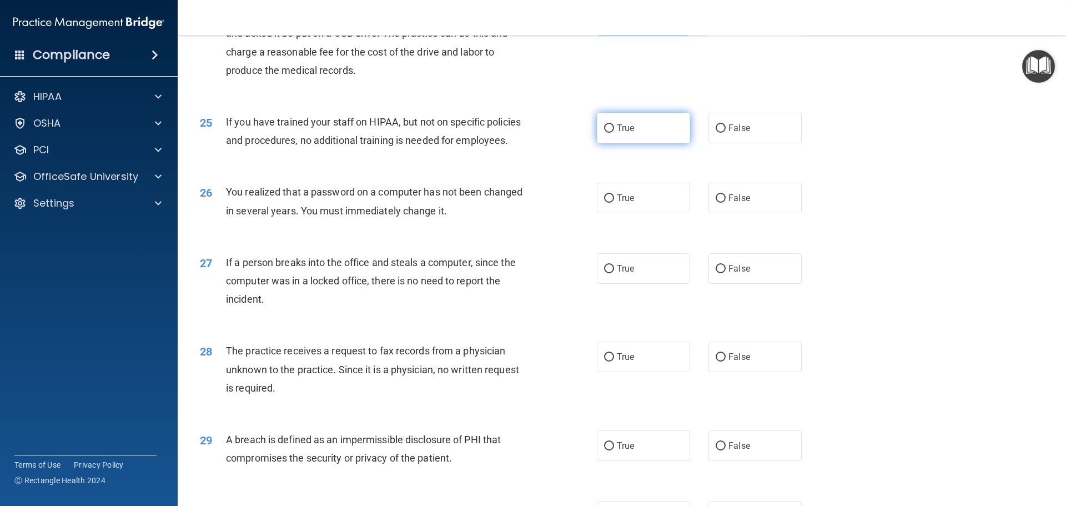
click at [632, 143] on label "True" at bounding box center [643, 128] width 93 height 31
click at [614, 133] on input "True" at bounding box center [609, 128] width 10 height 8
radio input "true"
click at [631, 213] on label "True" at bounding box center [643, 198] width 93 height 31
click at [614, 203] on input "True" at bounding box center [609, 198] width 10 height 8
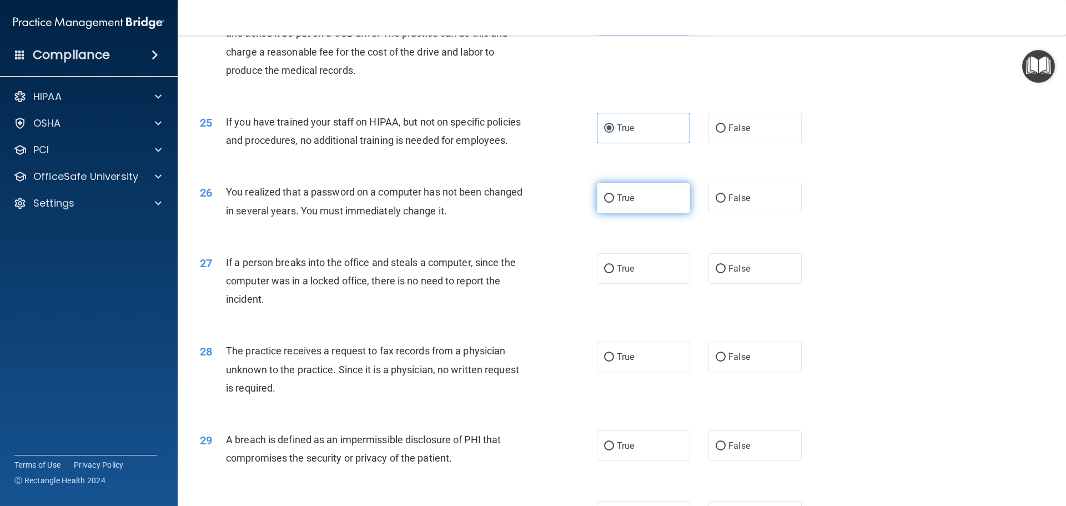
radio input "true"
click at [625, 274] on span "True" at bounding box center [625, 268] width 17 height 11
click at [614, 273] on input "True" at bounding box center [609, 269] width 10 height 8
radio input "true"
click at [627, 362] on span "True" at bounding box center [625, 356] width 17 height 11
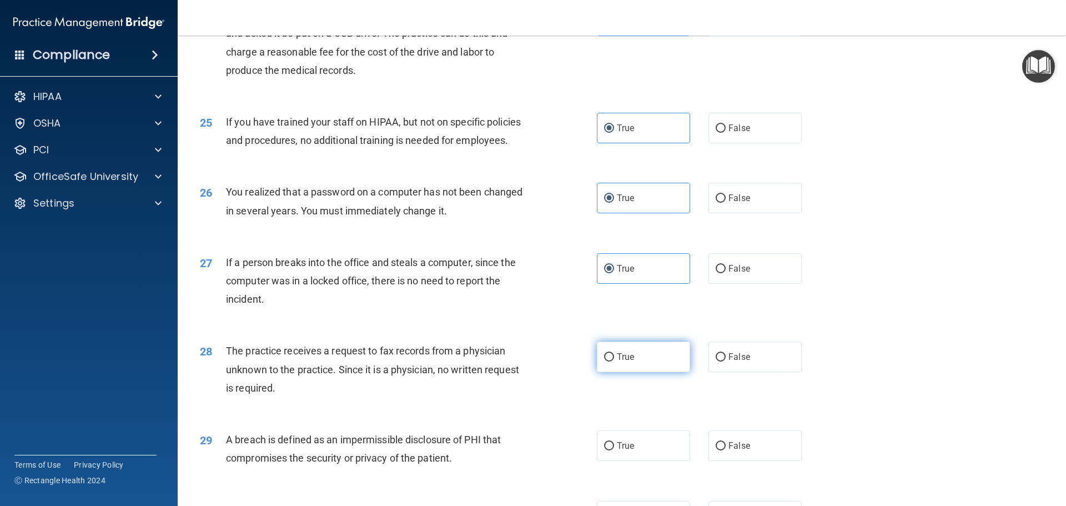
click at [614, 361] on input "True" at bounding box center [609, 357] width 10 height 8
radio input "true"
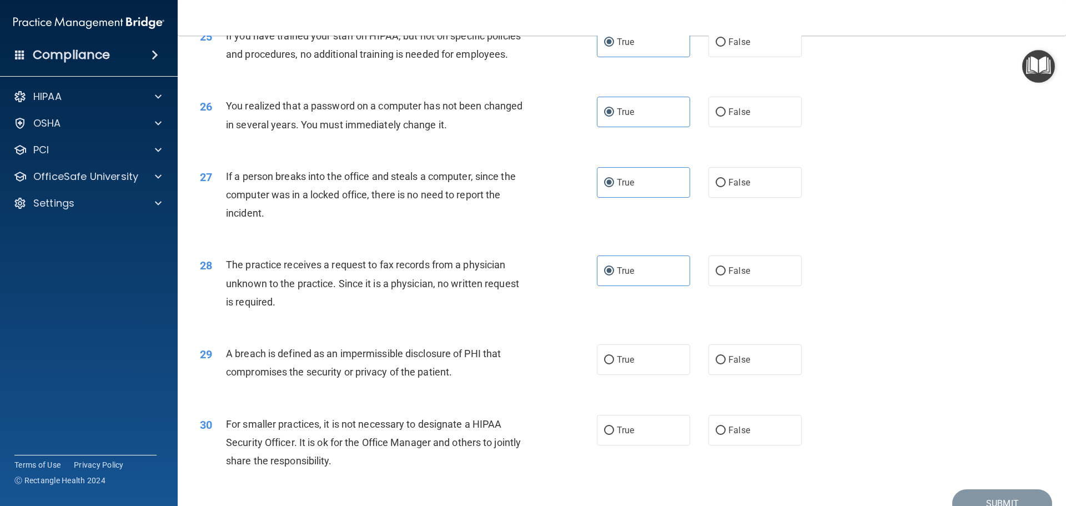
scroll to position [2122, 0]
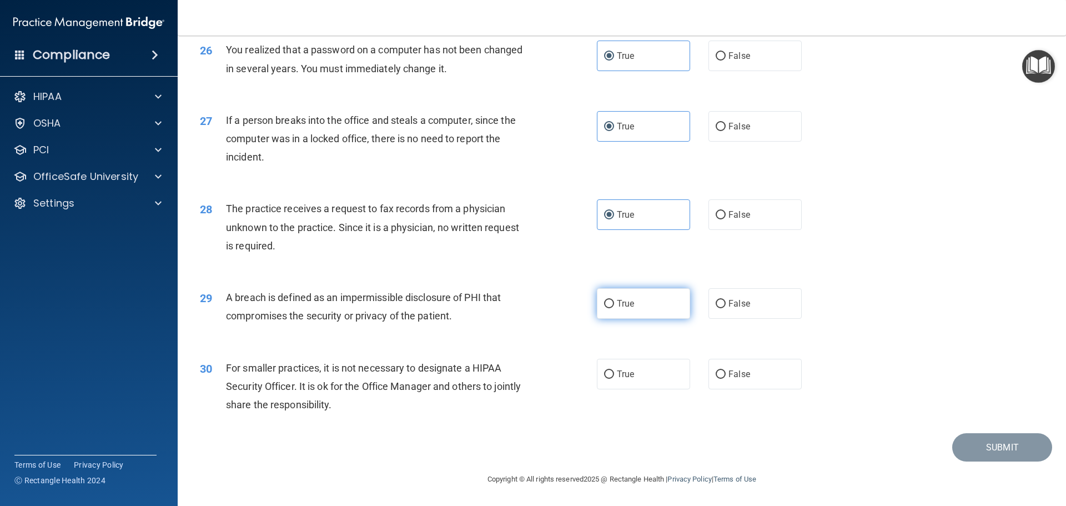
click at [621, 316] on label "True" at bounding box center [643, 303] width 93 height 31
click at [614, 308] on input "True" at bounding box center [609, 304] width 10 height 8
radio input "true"
drag, startPoint x: 636, startPoint y: 358, endPoint x: 640, endPoint y: 371, distance: 13.2
click at [636, 359] on div "30 For smaller practices, it is not necessary to designate a HIPAA Security Off…" at bounding box center [622, 389] width 860 height 89
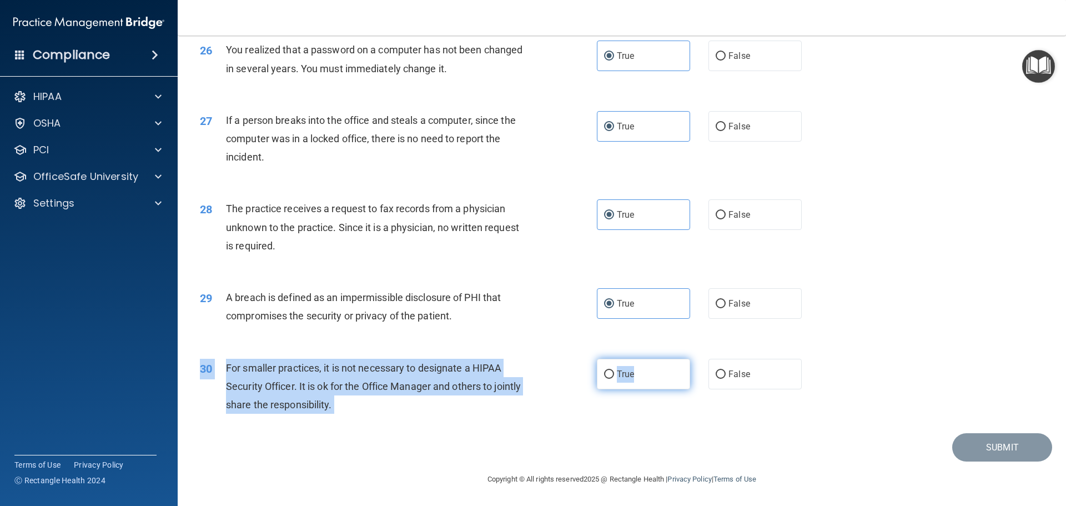
click at [642, 375] on label "True" at bounding box center [643, 374] width 93 height 31
click at [614, 375] on input "True" at bounding box center [609, 374] width 10 height 8
radio input "true"
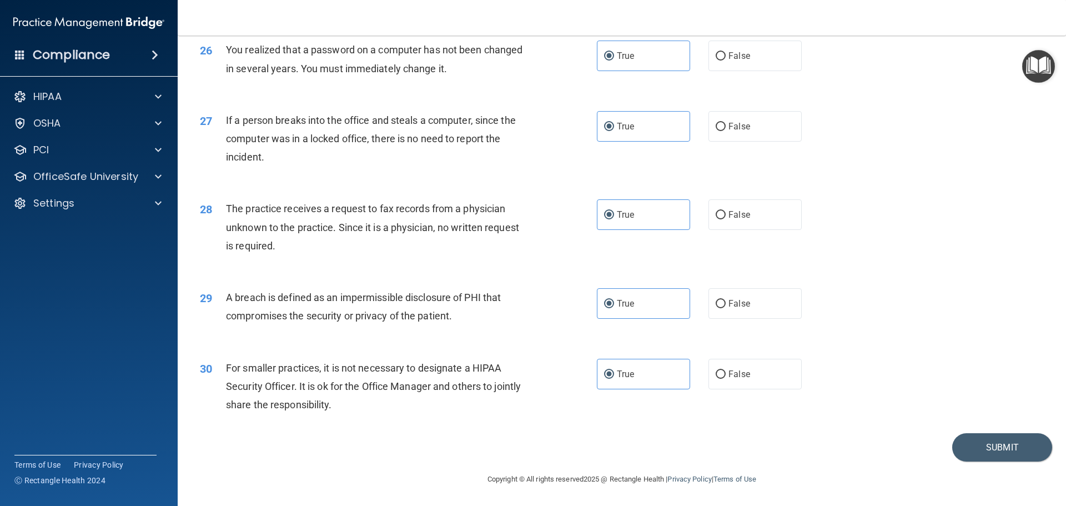
click at [919, 283] on div "29 A breach is defined as an impermissible disclosure of PHI that compromises t…" at bounding box center [622, 309] width 860 height 70
click at [983, 451] on button "Submit" at bounding box center [1002, 447] width 100 height 28
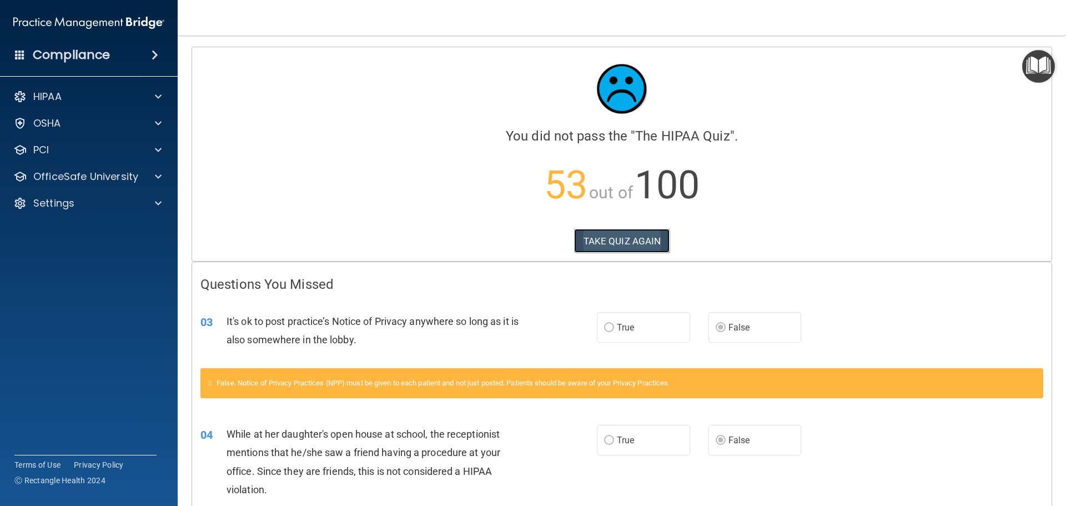
click at [660, 244] on button "TAKE QUIZ AGAIN" at bounding box center [622, 241] width 96 height 24
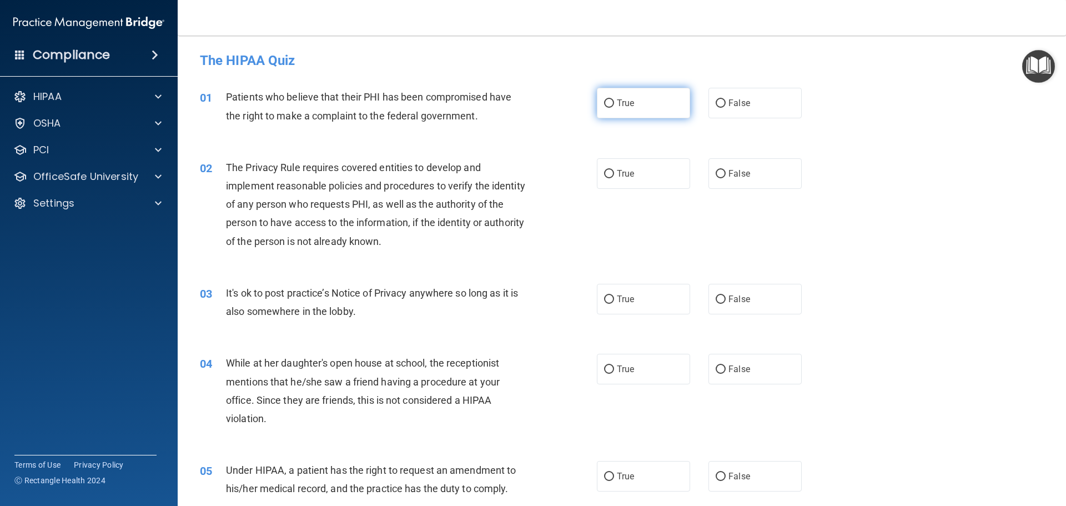
click at [603, 112] on label "True" at bounding box center [643, 103] width 93 height 31
click at [604, 108] on input "True" at bounding box center [609, 103] width 10 height 8
radio input "true"
click at [635, 167] on label "True" at bounding box center [643, 173] width 93 height 31
click at [614, 170] on input "True" at bounding box center [609, 174] width 10 height 8
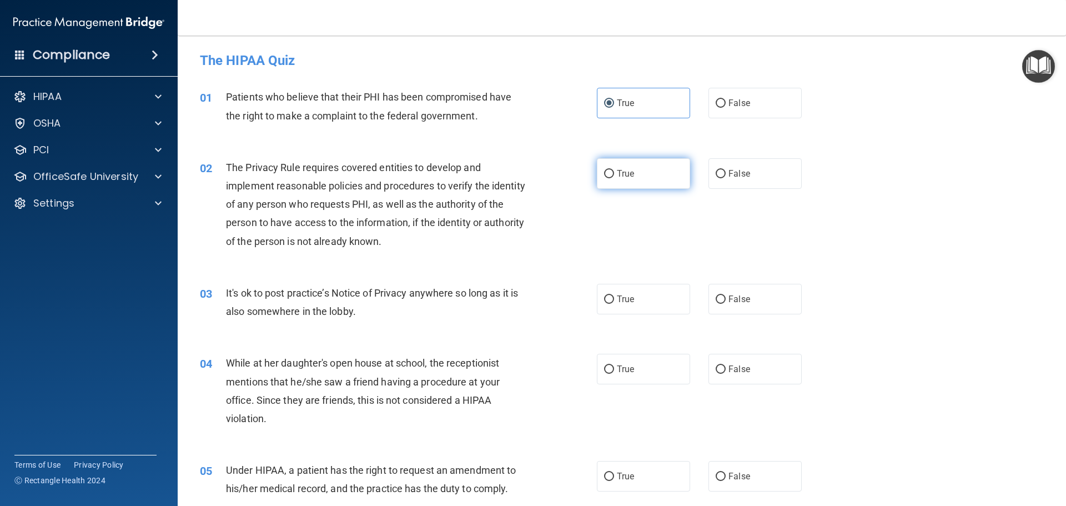
radio input "true"
click at [764, 306] on label "False" at bounding box center [754, 299] width 93 height 31
click at [726, 304] on input "False" at bounding box center [721, 299] width 10 height 8
radio input "true"
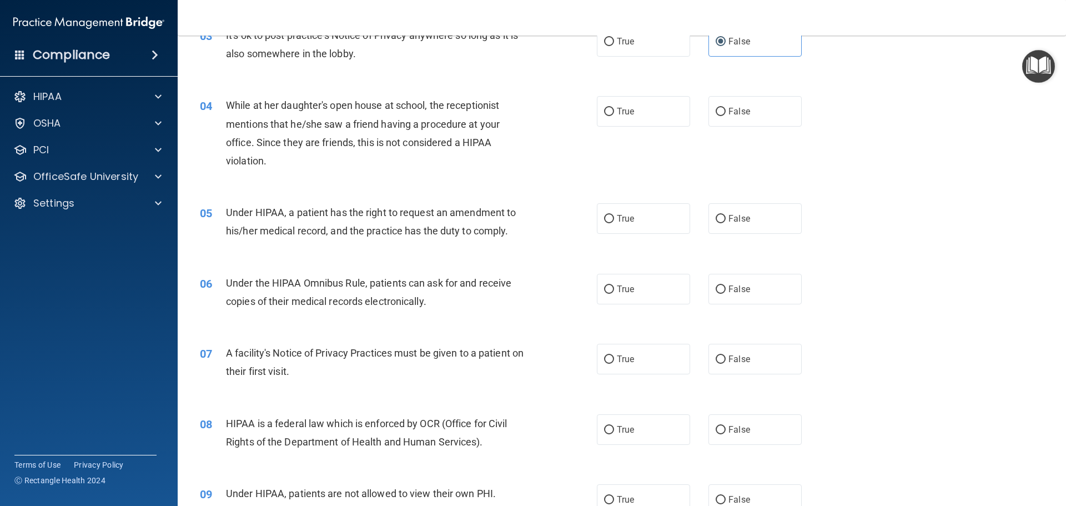
scroll to position [278, 0]
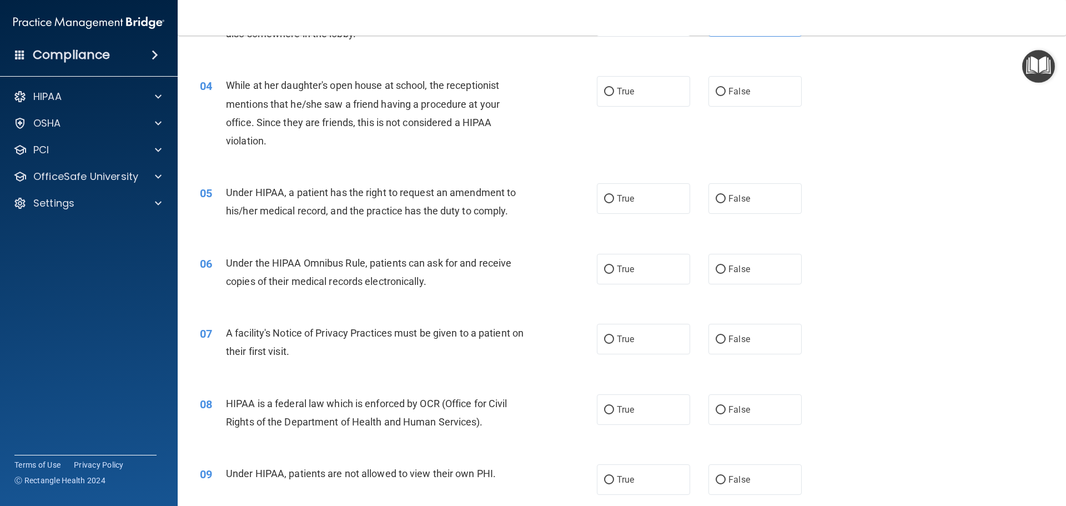
drag, startPoint x: 714, startPoint y: 94, endPoint x: 729, endPoint y: 172, distance: 78.5
click at [716, 96] on input "False" at bounding box center [721, 92] width 10 height 8
radio input "true"
click at [730, 204] on label "False" at bounding box center [754, 198] width 93 height 31
click at [726, 203] on input "False" at bounding box center [721, 199] width 10 height 8
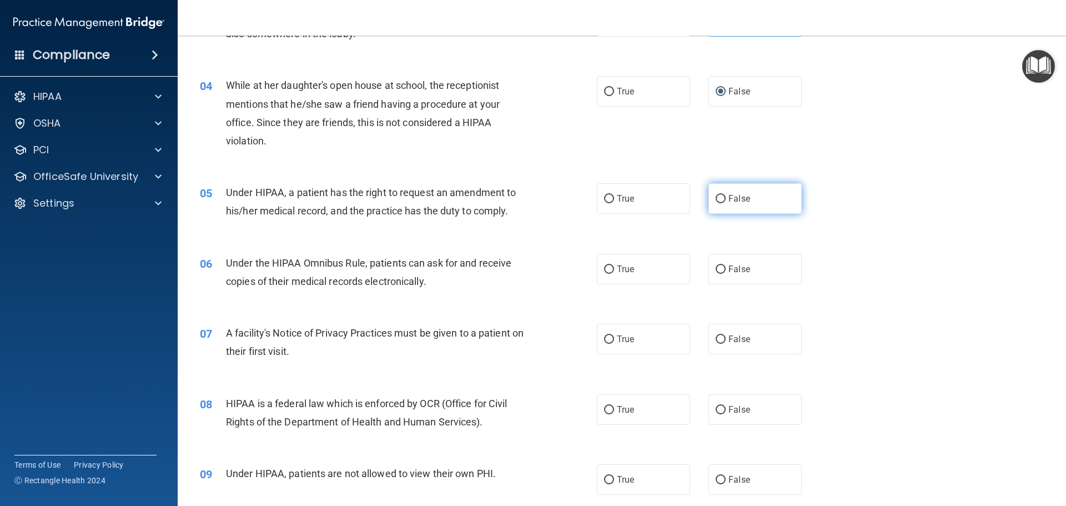
radio input "true"
drag, startPoint x: 640, startPoint y: 263, endPoint x: 662, endPoint y: 344, distance: 84.7
click at [640, 266] on label "True" at bounding box center [643, 269] width 93 height 31
click at [614, 266] on input "True" at bounding box center [609, 269] width 10 height 8
radio input "true"
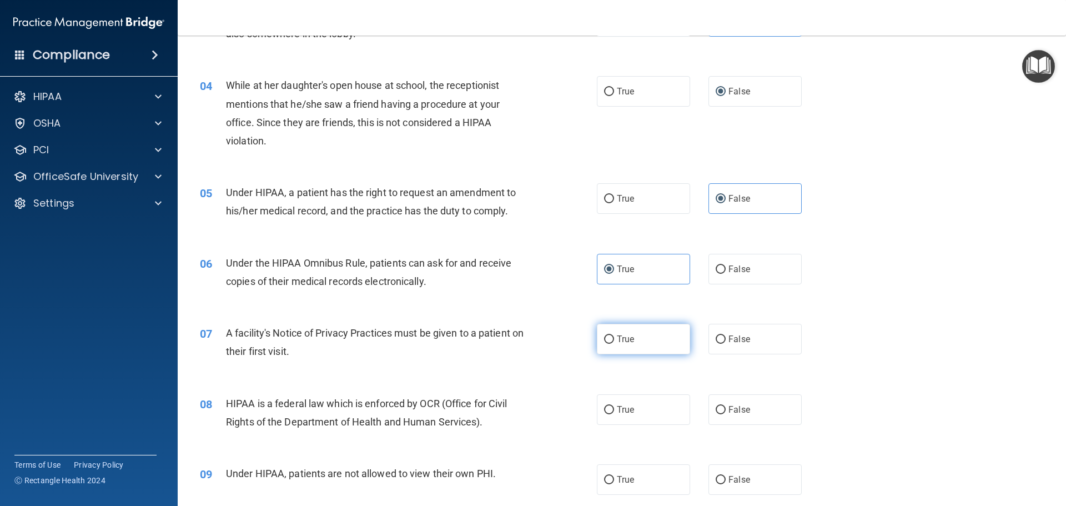
drag, startPoint x: 659, startPoint y: 344, endPoint x: 656, endPoint y: 351, distance: 8.3
click at [657, 344] on label "True" at bounding box center [643, 339] width 93 height 31
click at [614, 344] on input "True" at bounding box center [609, 339] width 10 height 8
radio input "true"
drag, startPoint x: 630, startPoint y: 412, endPoint x: 749, endPoint y: 487, distance: 141.4
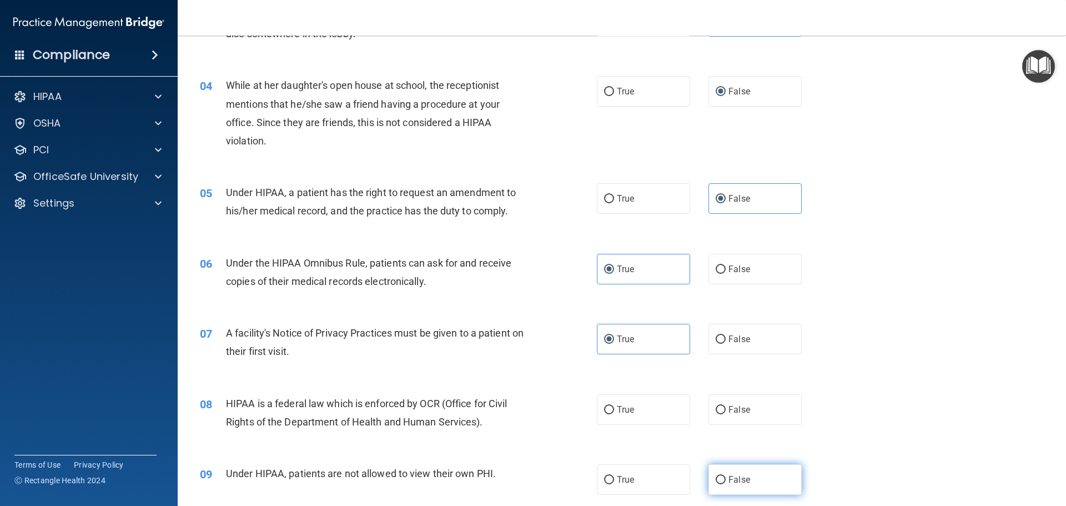
click at [632, 416] on label "True" at bounding box center [643, 409] width 93 height 31
click at [614, 414] on input "True" at bounding box center [609, 410] width 10 height 8
radio input "true"
click at [751, 482] on label "False" at bounding box center [754, 479] width 93 height 31
click at [726, 482] on input "False" at bounding box center [721, 480] width 10 height 8
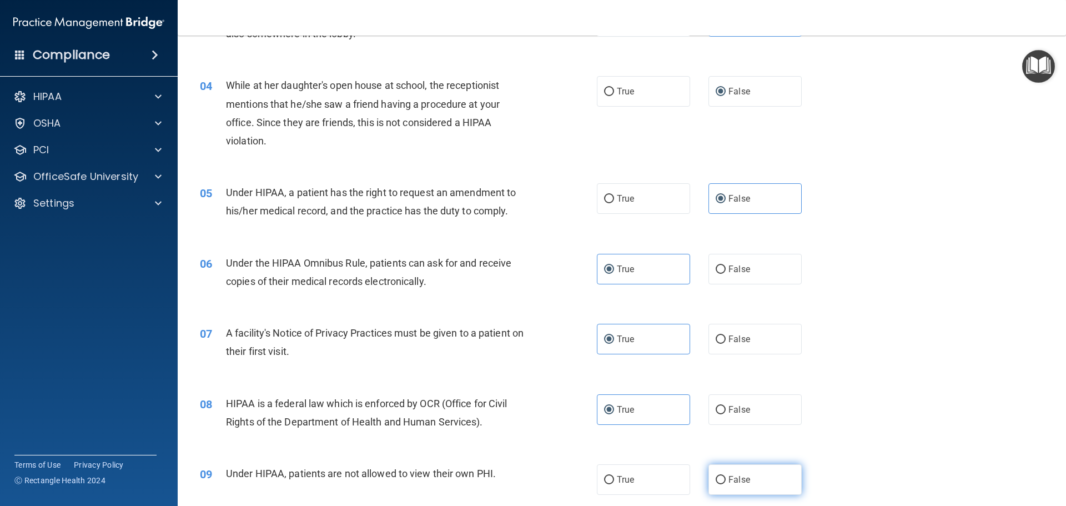
radio input "true"
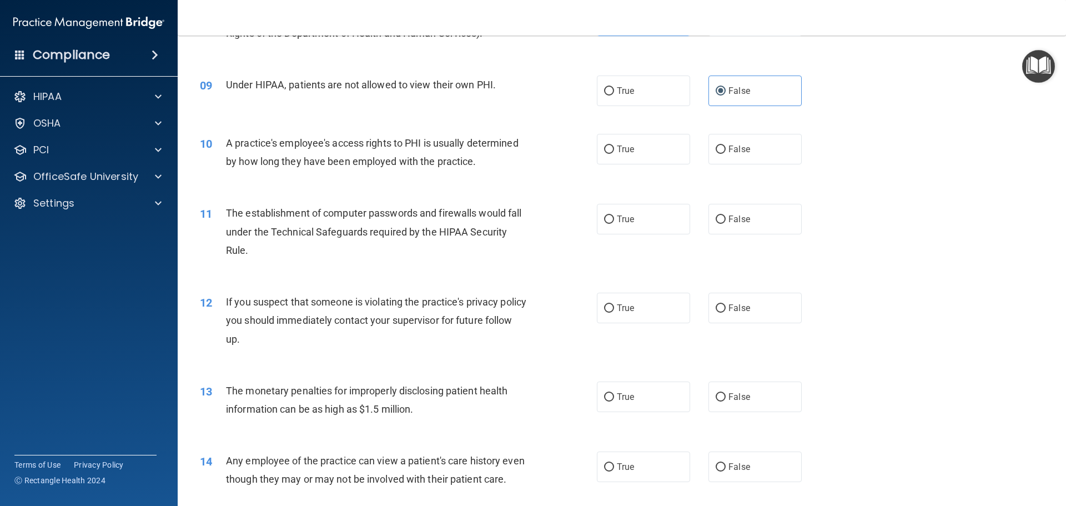
scroll to position [722, 0]
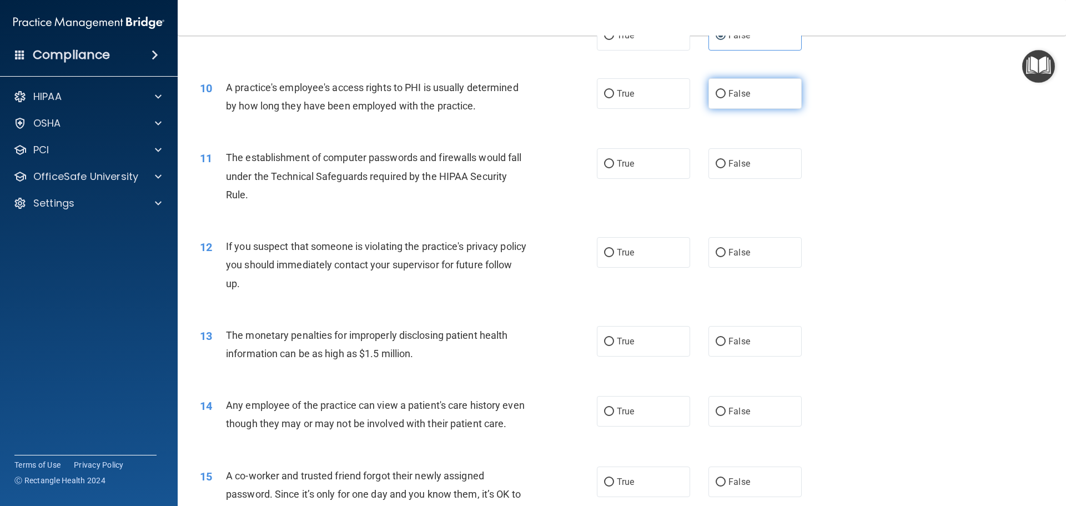
click at [731, 92] on span "False" at bounding box center [739, 93] width 22 height 11
click at [726, 92] on input "False" at bounding box center [721, 94] width 10 height 8
radio input "true"
click at [632, 173] on label "True" at bounding box center [643, 163] width 93 height 31
click at [614, 168] on input "True" at bounding box center [609, 164] width 10 height 8
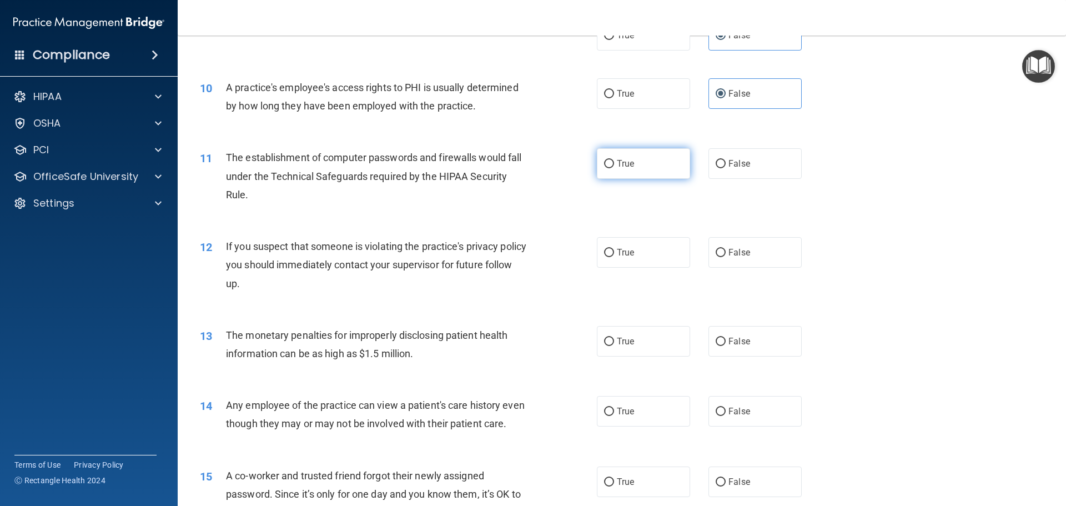
radio input "true"
click at [636, 263] on label "True" at bounding box center [643, 252] width 93 height 31
click at [614, 257] on input "True" at bounding box center [609, 253] width 10 height 8
radio input "true"
drag, startPoint x: 645, startPoint y: 334, endPoint x: 650, endPoint y: 344, distance: 10.9
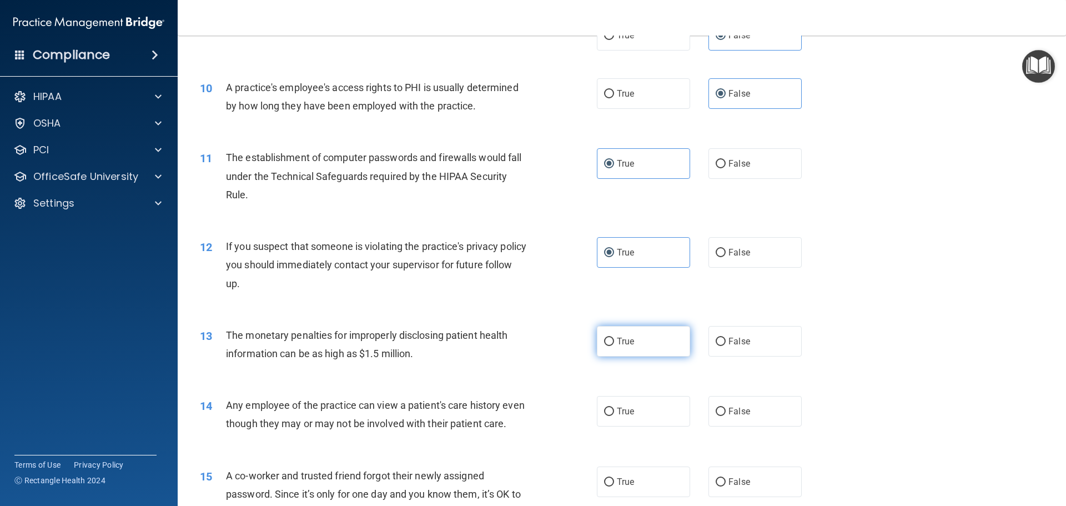
click at [645, 335] on label "True" at bounding box center [643, 341] width 93 height 31
click at [614, 338] on input "True" at bounding box center [609, 342] width 10 height 8
radio input "true"
click at [742, 415] on span "False" at bounding box center [739, 411] width 22 height 11
click at [726, 415] on input "False" at bounding box center [721, 411] width 10 height 8
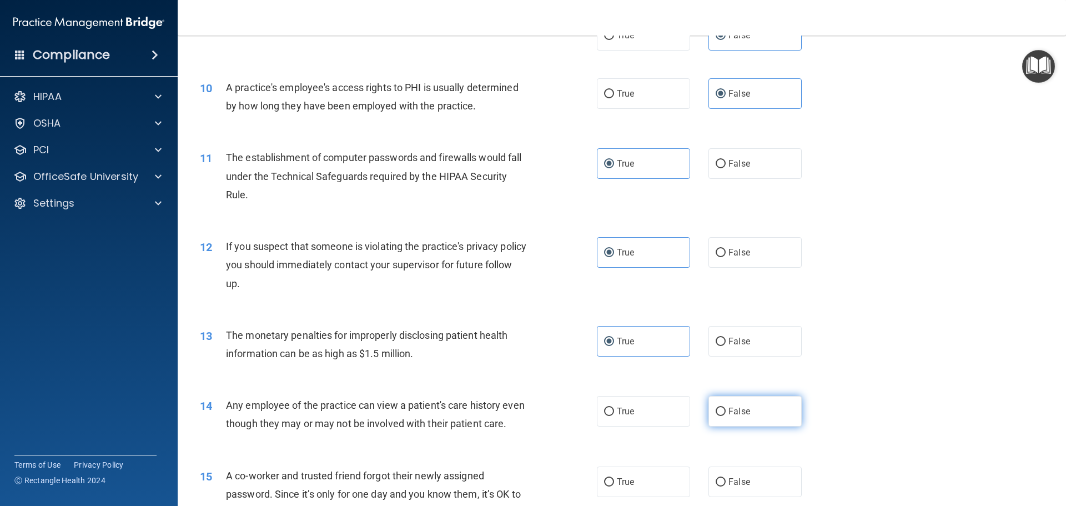
radio input "true"
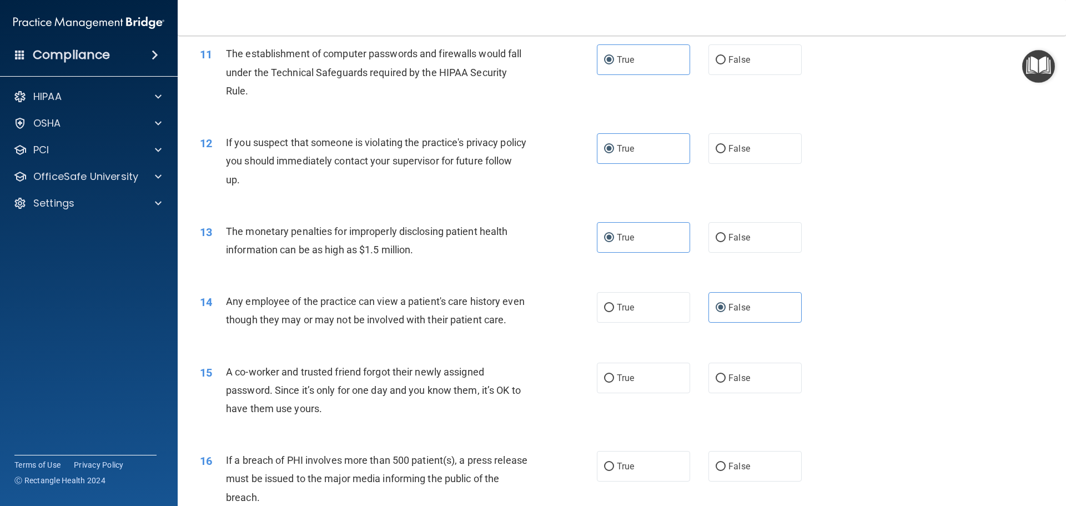
scroll to position [833, 0]
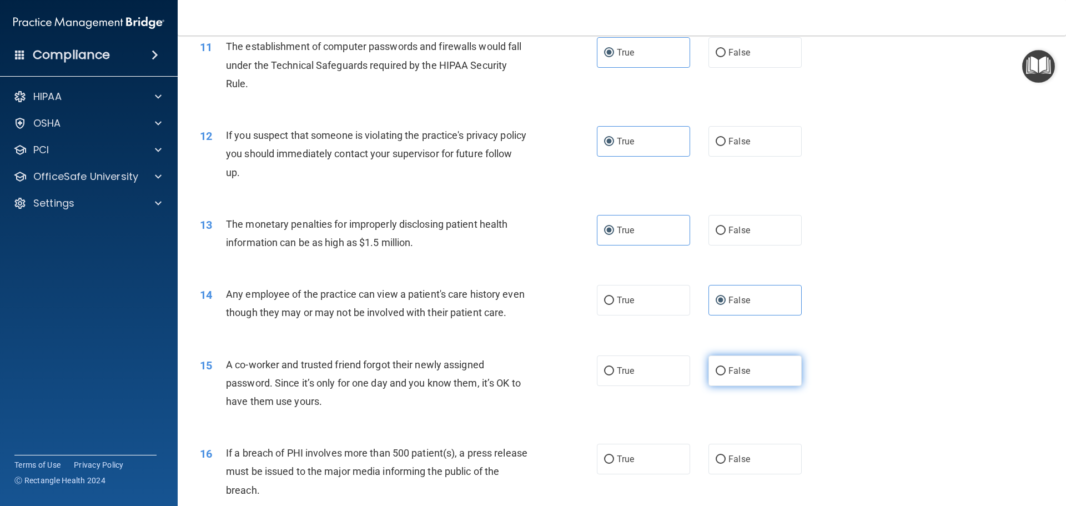
click at [736, 376] on span "False" at bounding box center [739, 370] width 22 height 11
click at [726, 375] on input "False" at bounding box center [721, 371] width 10 height 8
radio input "true"
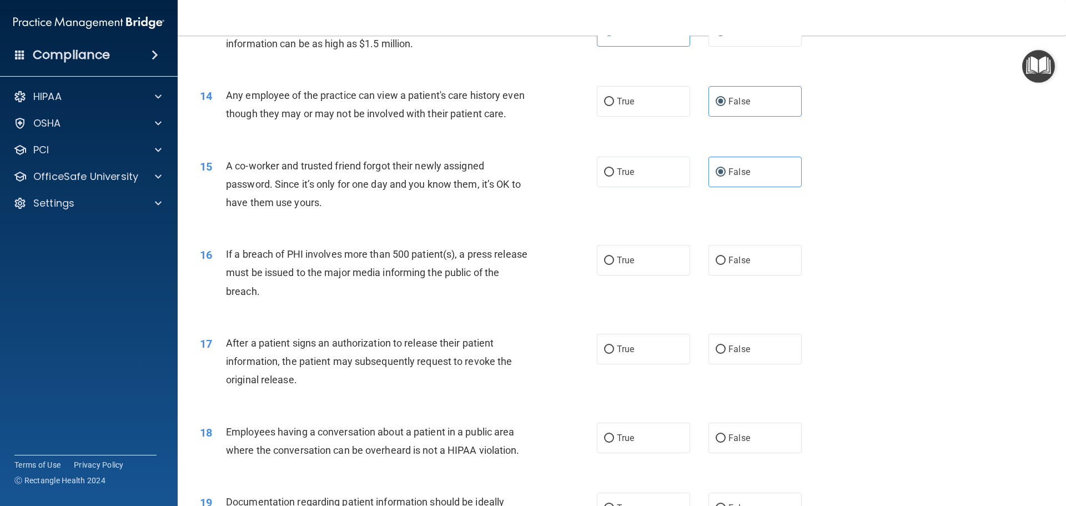
scroll to position [1055, 0]
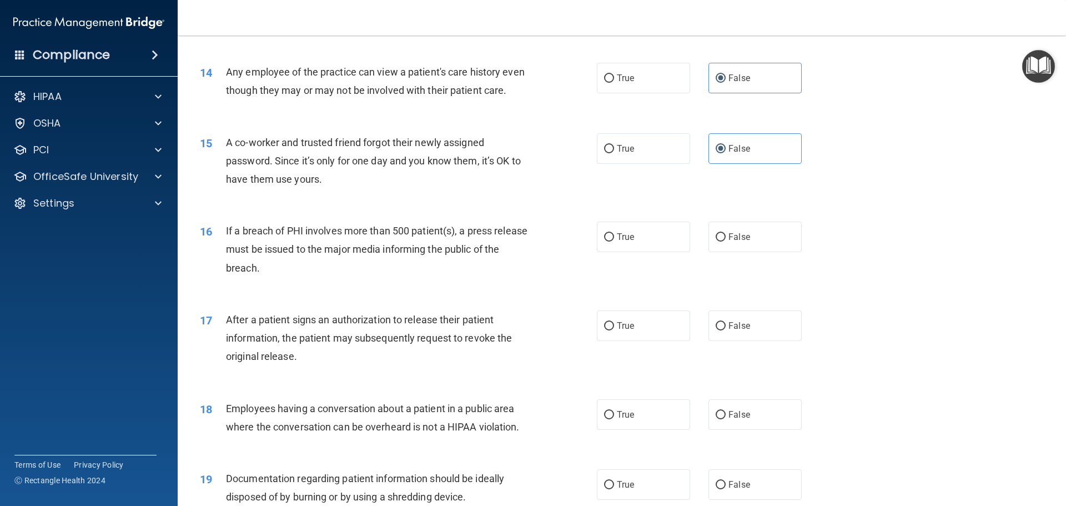
drag, startPoint x: 636, startPoint y: 258, endPoint x: 632, endPoint y: 298, distance: 39.7
click at [636, 252] on label "True" at bounding box center [643, 237] width 93 height 31
click at [614, 241] on input "True" at bounding box center [609, 237] width 10 height 8
radio input "true"
click at [631, 341] on label "True" at bounding box center [643, 325] width 93 height 31
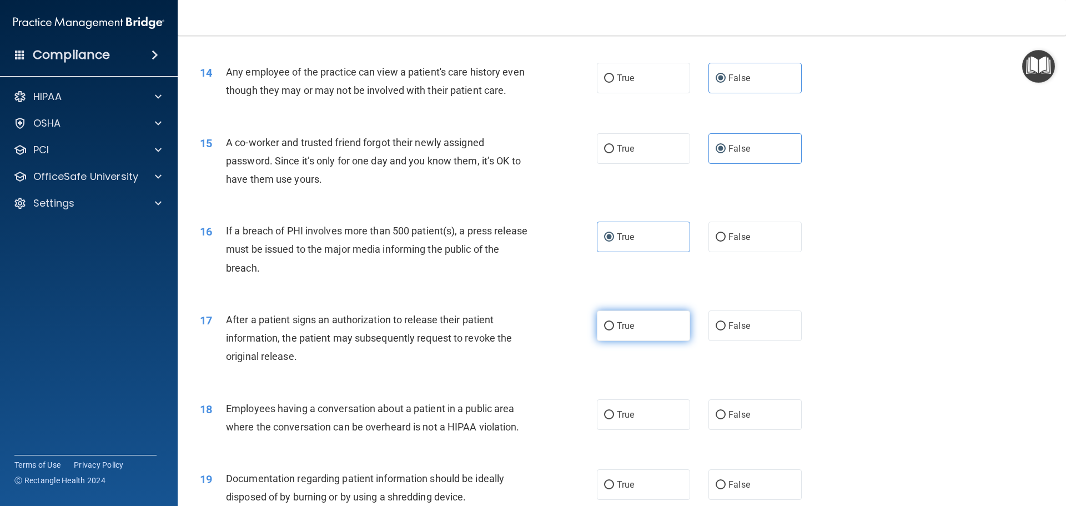
click at [614, 330] on input "True" at bounding box center [609, 326] width 10 height 8
radio input "true"
click at [746, 430] on label "False" at bounding box center [754, 414] width 93 height 31
click at [726, 419] on input "False" at bounding box center [721, 415] width 10 height 8
radio input "true"
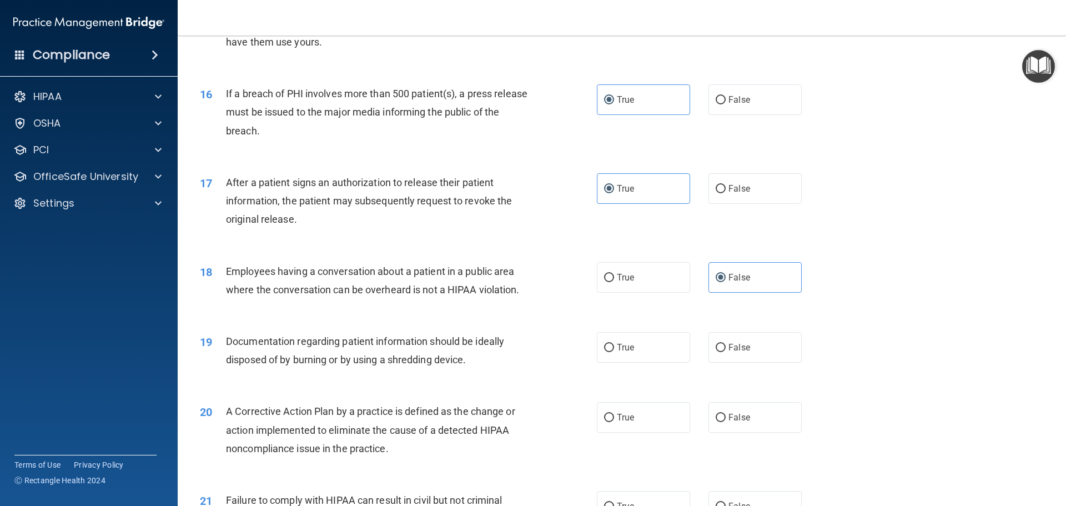
scroll to position [1277, 0]
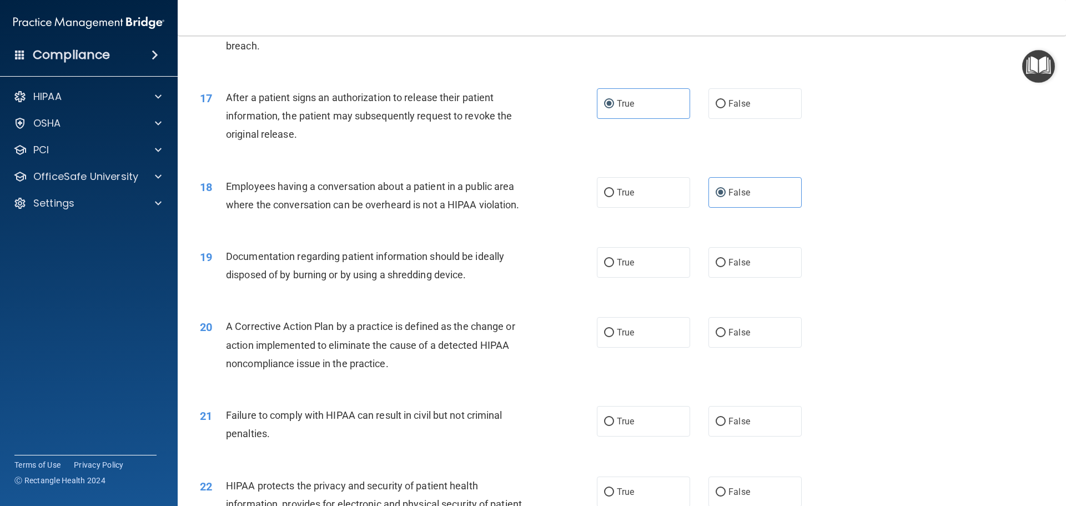
drag, startPoint x: 624, startPoint y: 290, endPoint x: 633, endPoint y: 303, distance: 15.9
click at [623, 278] on label "True" at bounding box center [643, 262] width 93 height 31
click at [614, 267] on input "True" at bounding box center [609, 263] width 10 height 8
radio input "true"
click at [648, 348] on label "True" at bounding box center [643, 332] width 93 height 31
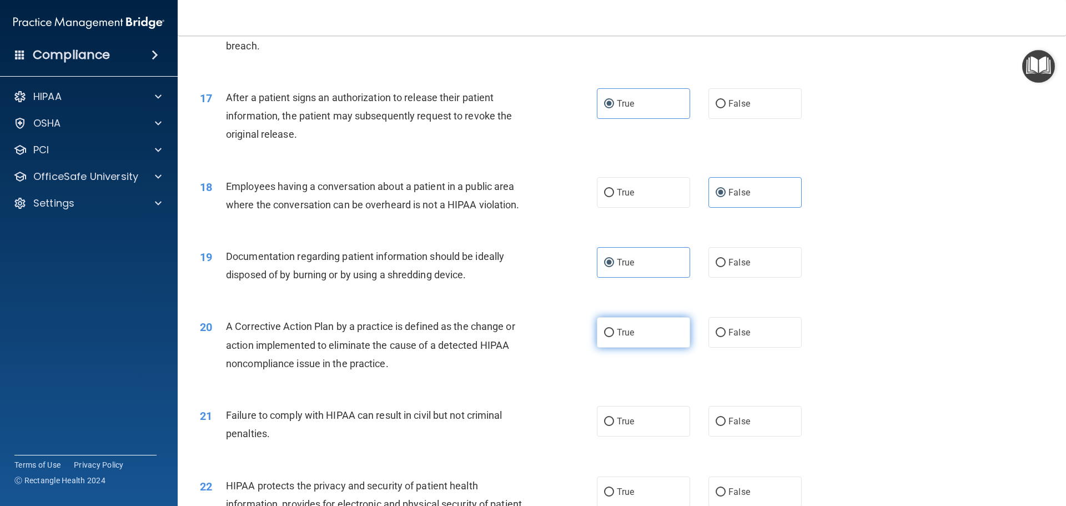
click at [614, 337] on input "True" at bounding box center [609, 333] width 10 height 8
radio input "true"
click at [729, 426] on span "False" at bounding box center [739, 421] width 22 height 11
click at [726, 426] on input "False" at bounding box center [721, 421] width 10 height 8
radio input "true"
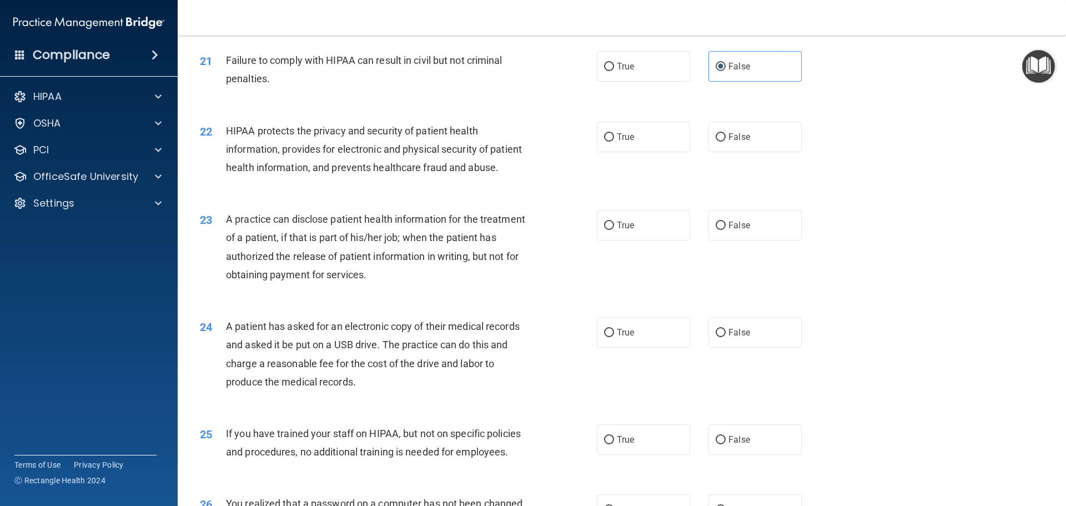
scroll to position [1665, 0]
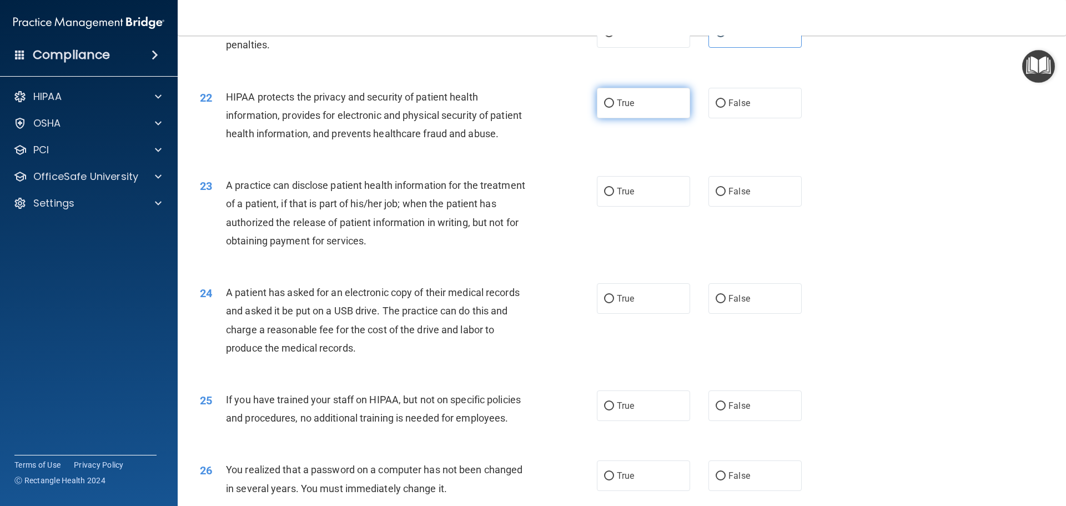
click at [617, 108] on span "True" at bounding box center [625, 103] width 17 height 11
click at [614, 108] on input "True" at bounding box center [609, 103] width 10 height 8
radio input "true"
click at [729, 197] on span "False" at bounding box center [739, 191] width 22 height 11
click at [726, 196] on input "False" at bounding box center [721, 192] width 10 height 8
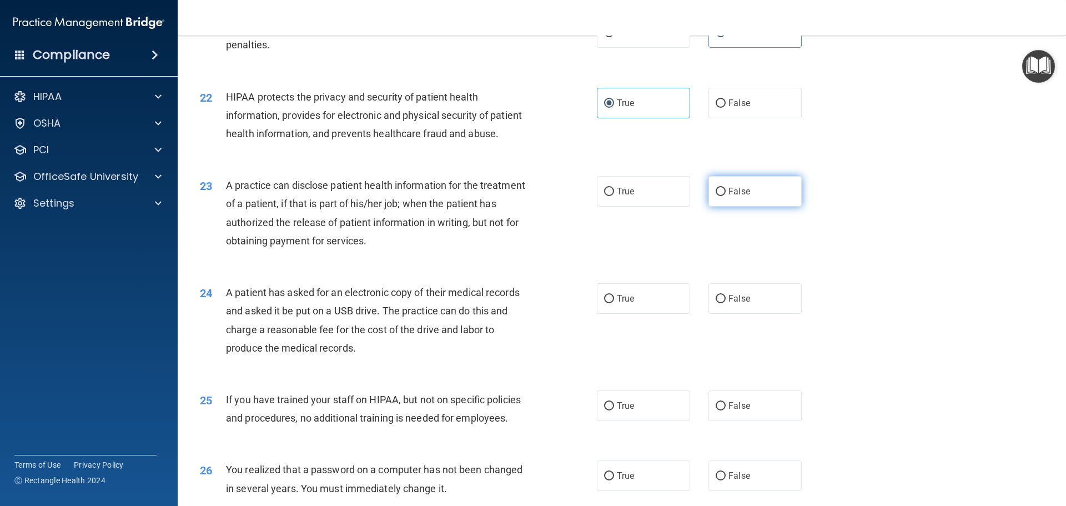
radio input "true"
click at [611, 314] on label "True" at bounding box center [643, 298] width 93 height 31
click at [611, 303] on input "True" at bounding box center [609, 299] width 10 height 8
radio input "true"
click at [763, 421] on label "False" at bounding box center [754, 405] width 93 height 31
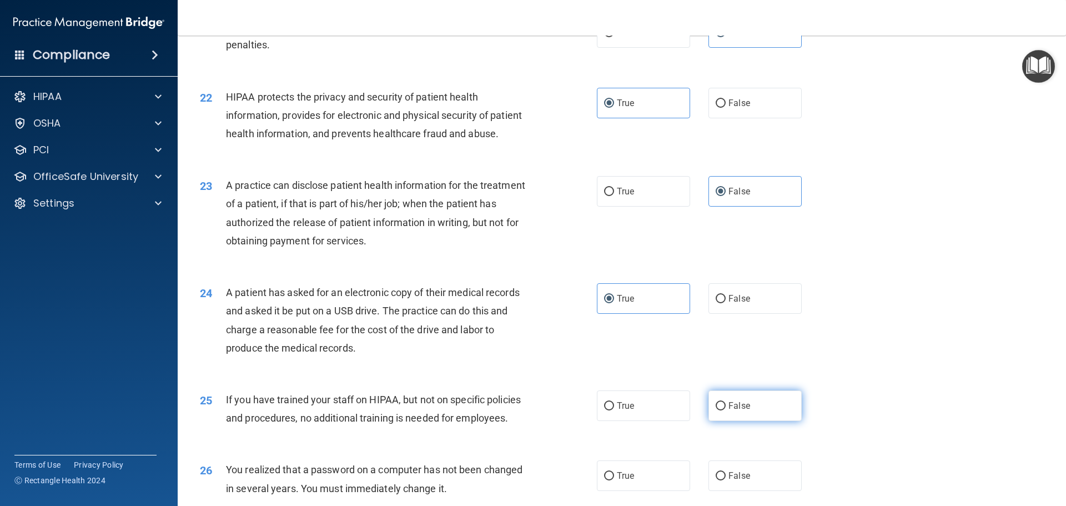
click at [726, 410] on input "False" at bounding box center [721, 406] width 10 height 8
radio input "true"
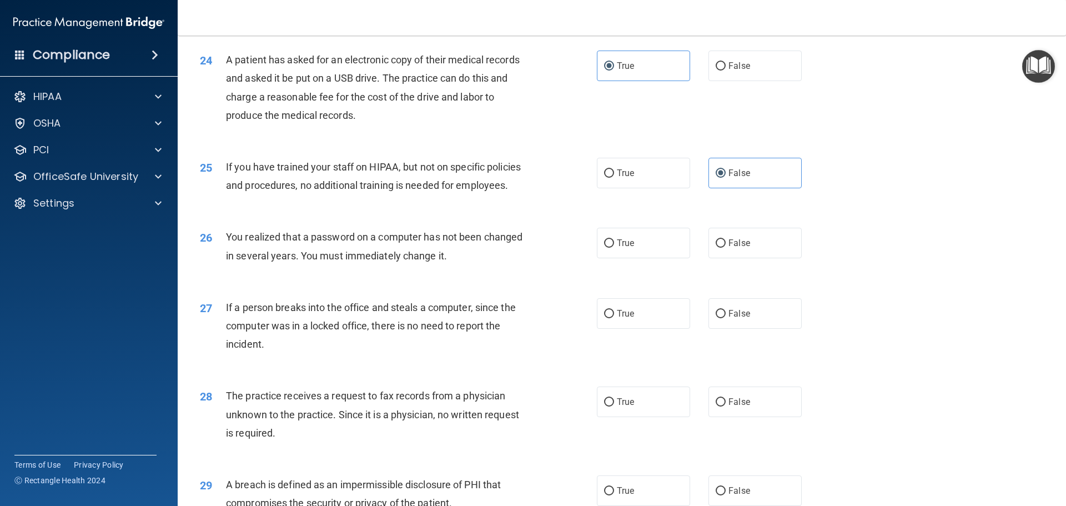
scroll to position [1943, 0]
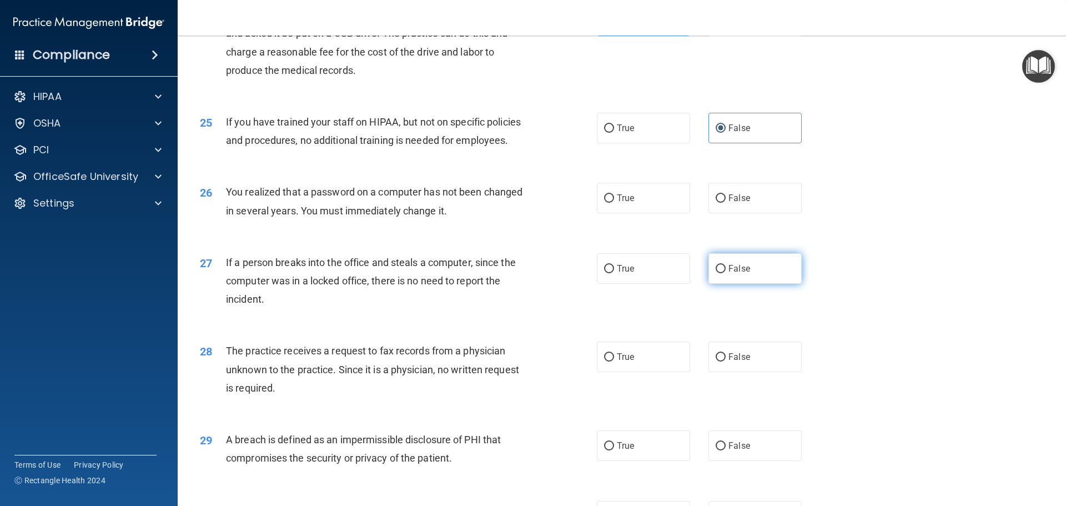
drag, startPoint x: 620, startPoint y: 235, endPoint x: 726, endPoint y: 291, distance: 119.9
click at [621, 203] on span "True" at bounding box center [625, 198] width 17 height 11
click at [614, 203] on input "True" at bounding box center [609, 198] width 10 height 8
radio input "true"
click at [746, 284] on label "False" at bounding box center [754, 268] width 93 height 31
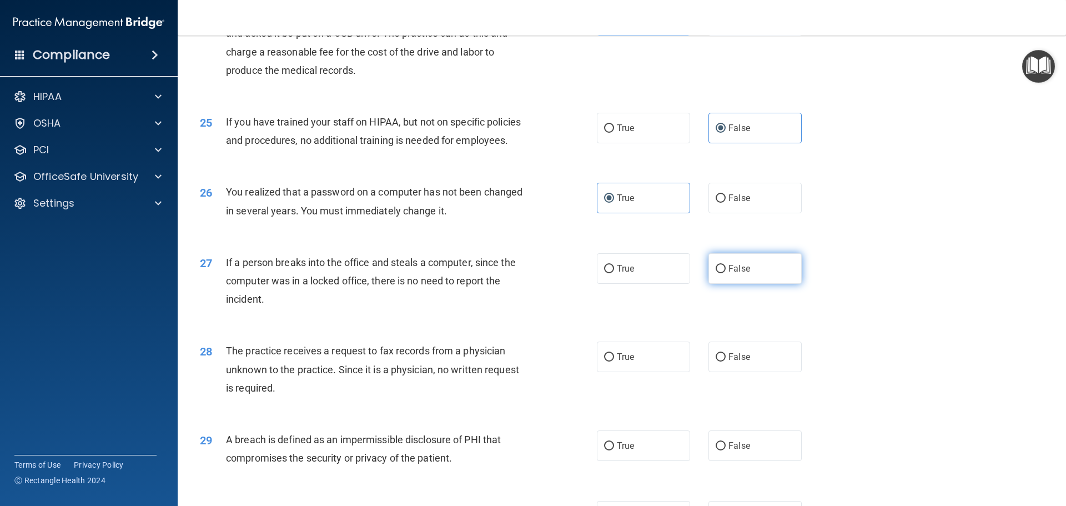
click at [726, 273] on input "False" at bounding box center [721, 269] width 10 height 8
radio input "true"
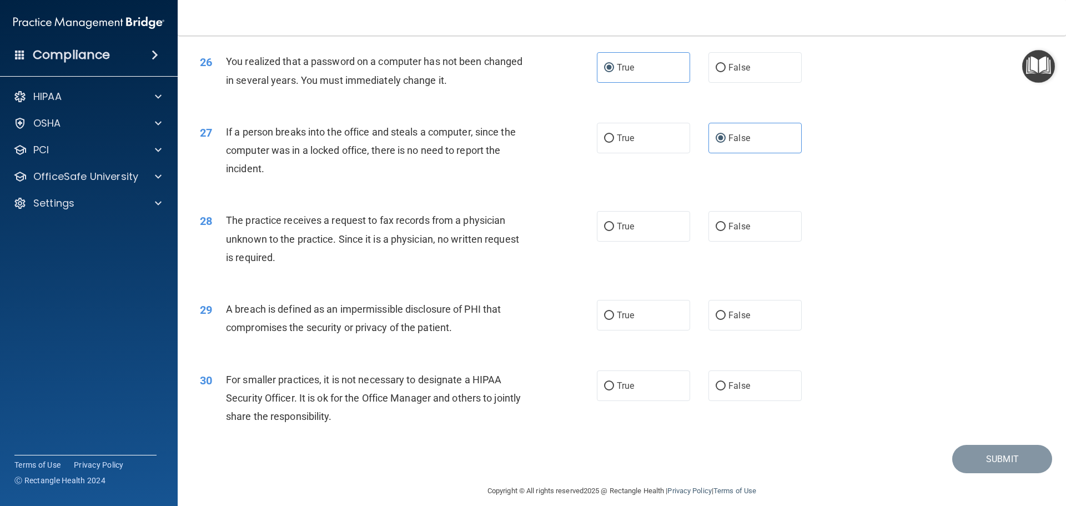
scroll to position [2110, 0]
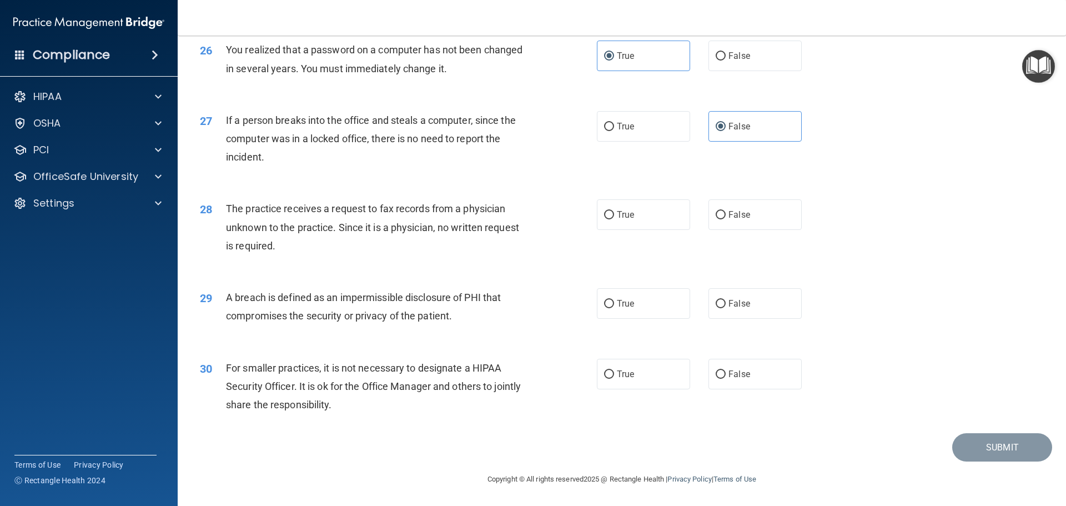
drag, startPoint x: 733, startPoint y: 231, endPoint x: 688, endPoint y: 268, distance: 58.0
click at [733, 220] on span "False" at bounding box center [739, 214] width 22 height 11
click at [726, 219] on input "False" at bounding box center [721, 215] width 10 height 8
radio input "true"
click at [645, 319] on label "True" at bounding box center [643, 303] width 93 height 31
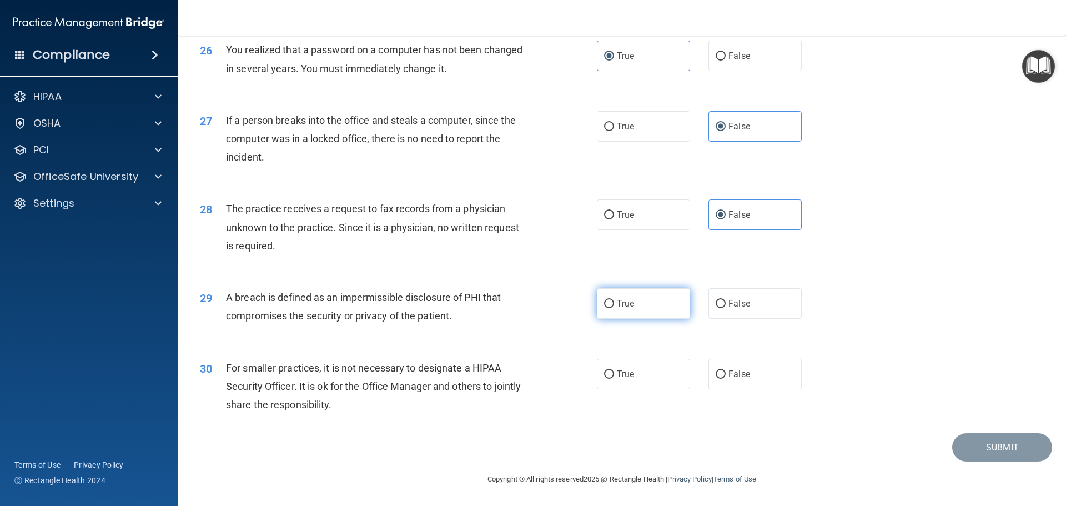
click at [614, 308] on input "True" at bounding box center [609, 304] width 10 height 8
radio input "true"
click at [726, 380] on label "False" at bounding box center [754, 374] width 93 height 31
click at [726, 379] on input "False" at bounding box center [721, 374] width 10 height 8
radio input "true"
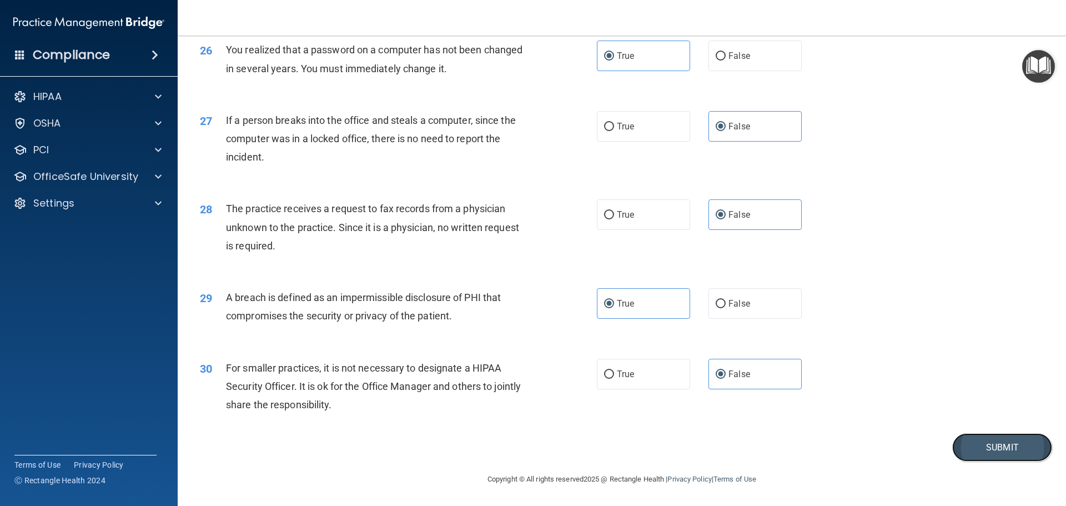
click at [975, 456] on button "Submit" at bounding box center [1002, 447] width 100 height 28
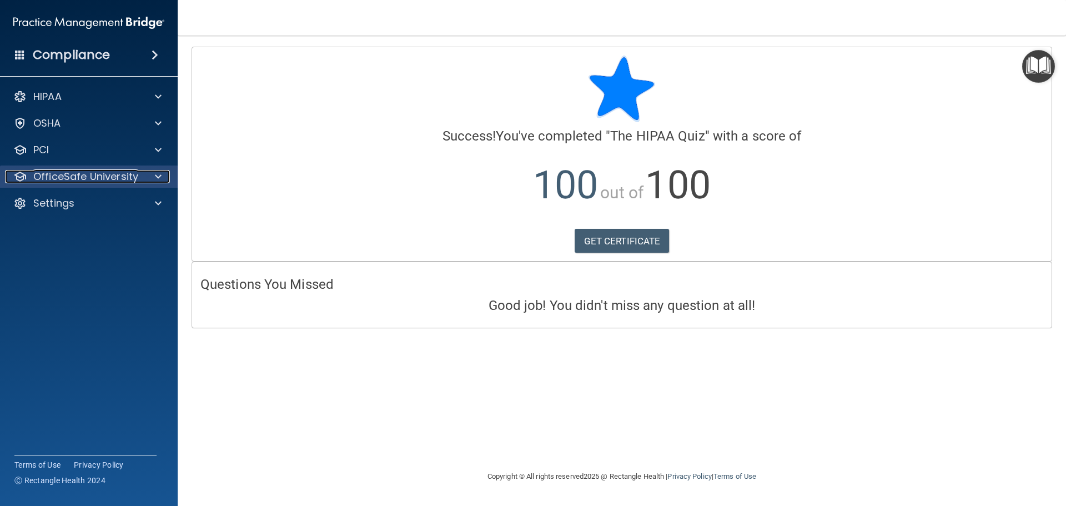
click at [141, 183] on div "OfficeSafe University" at bounding box center [74, 176] width 138 height 13
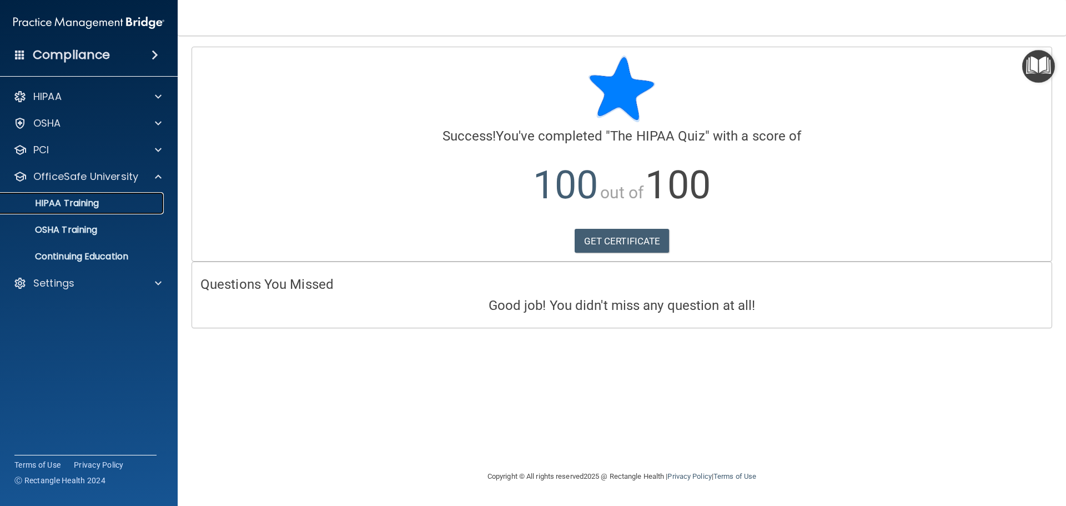
click at [128, 210] on link "HIPAA Training" at bounding box center [76, 203] width 175 height 22
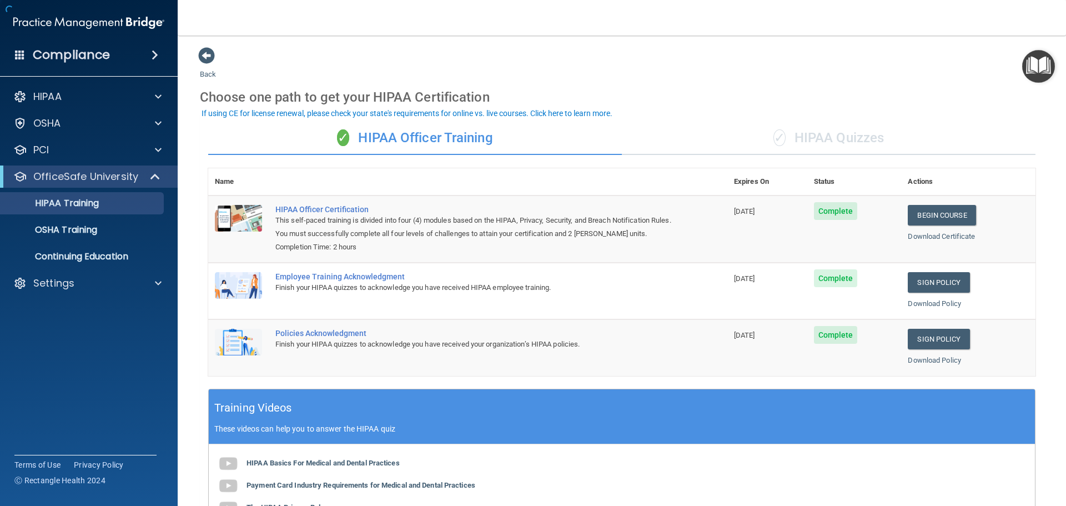
click at [803, 132] on div "✓ HIPAA Quizzes" at bounding box center [829, 138] width 414 height 33
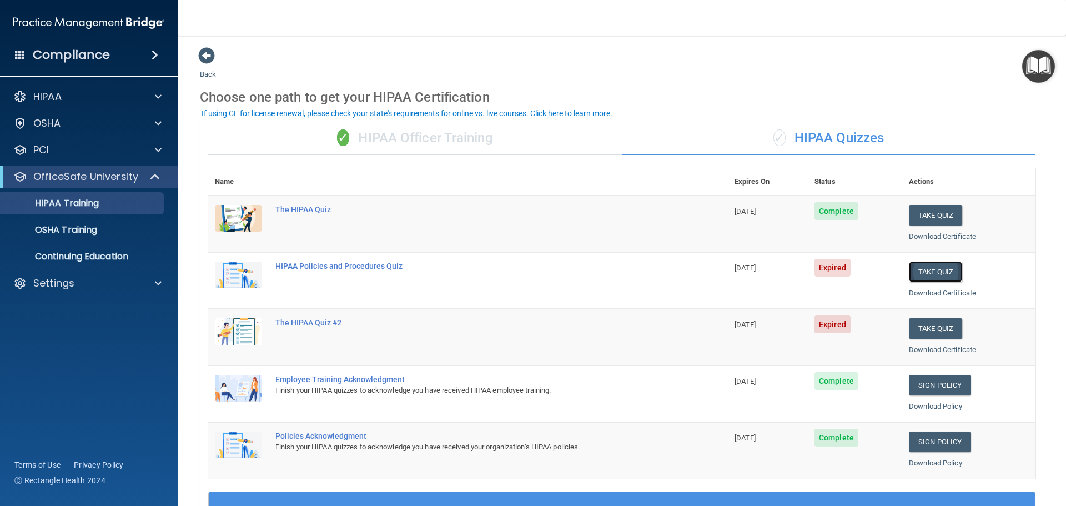
click at [947, 274] on button "Take Quiz" at bounding box center [935, 271] width 53 height 21
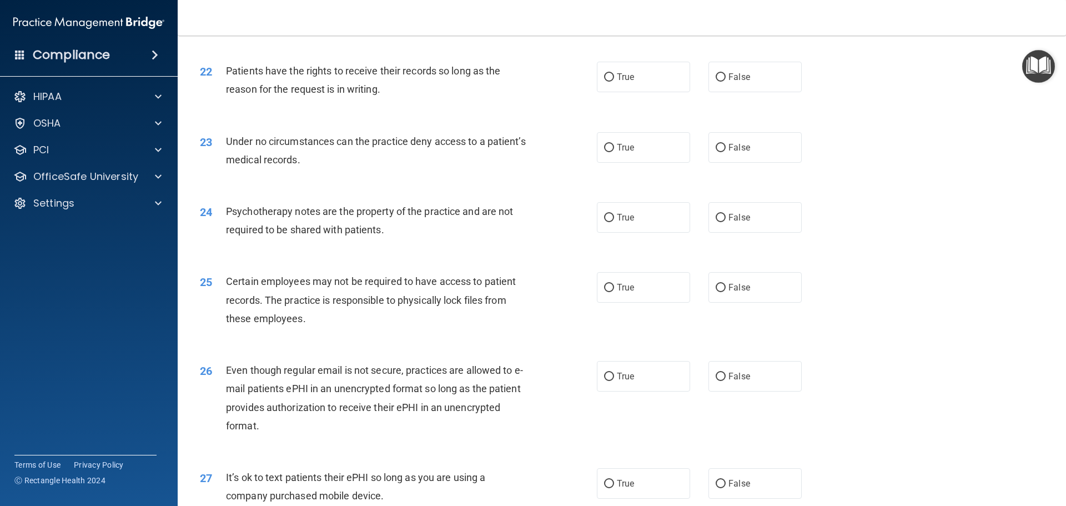
scroll to position [2281, 0]
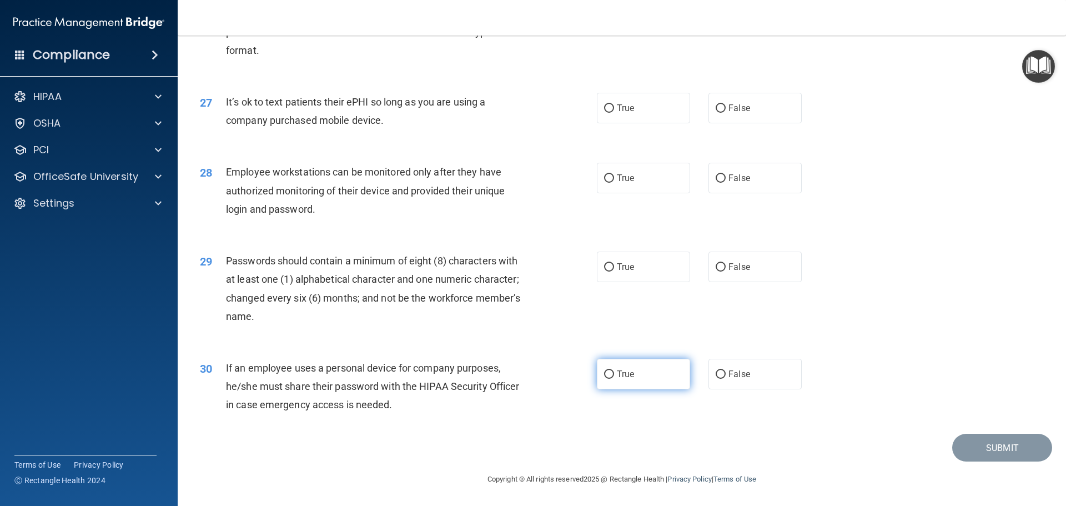
click at [661, 382] on label "True" at bounding box center [643, 374] width 93 height 31
click at [614, 379] on input "True" at bounding box center [609, 374] width 10 height 8
radio input "true"
drag, startPoint x: 635, startPoint y: 275, endPoint x: 626, endPoint y: 213, distance: 62.2
click at [635, 272] on label "True" at bounding box center [643, 266] width 93 height 31
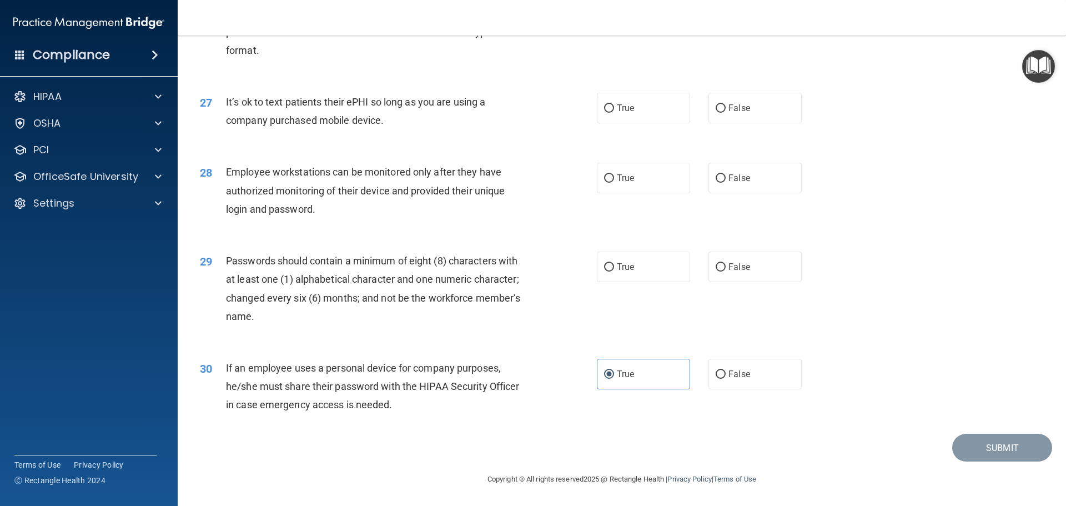
click at [614, 271] on input "True" at bounding box center [609, 267] width 10 height 8
radio input "true"
click at [620, 174] on span "True" at bounding box center [625, 178] width 17 height 11
click at [614, 174] on input "True" at bounding box center [609, 178] width 10 height 8
radio input "true"
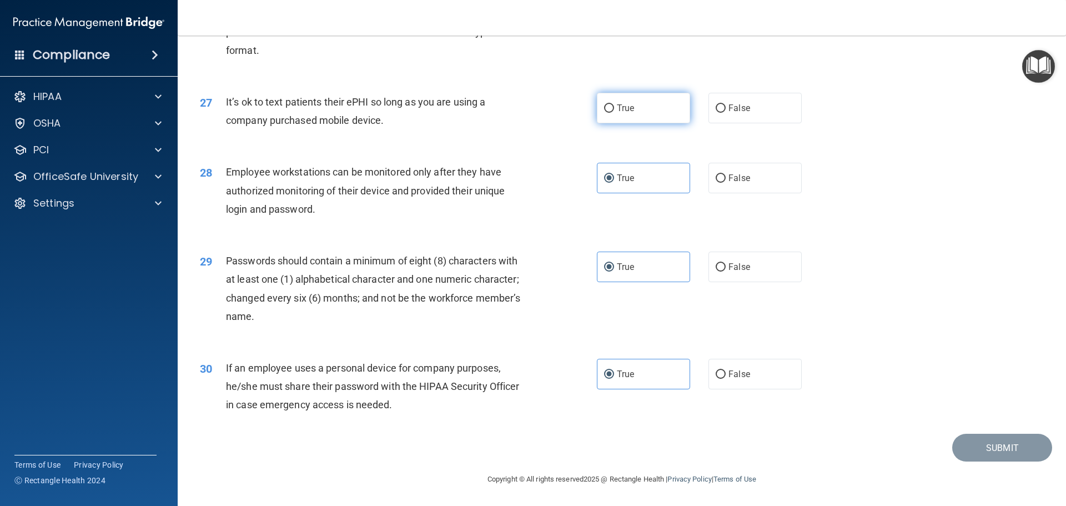
click at [618, 115] on label "True" at bounding box center [643, 108] width 93 height 31
click at [614, 113] on input "True" at bounding box center [609, 108] width 10 height 8
radio input "true"
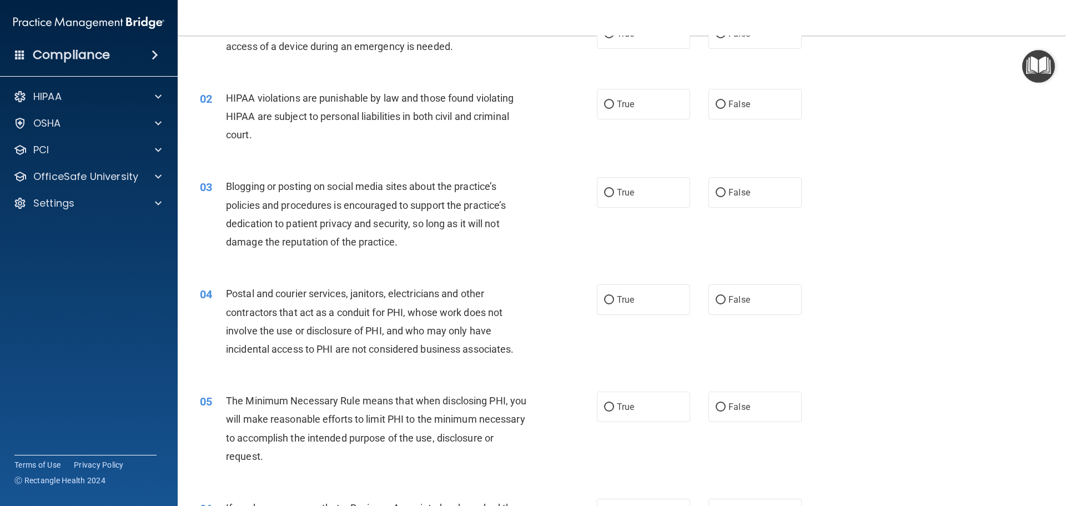
scroll to position [0, 0]
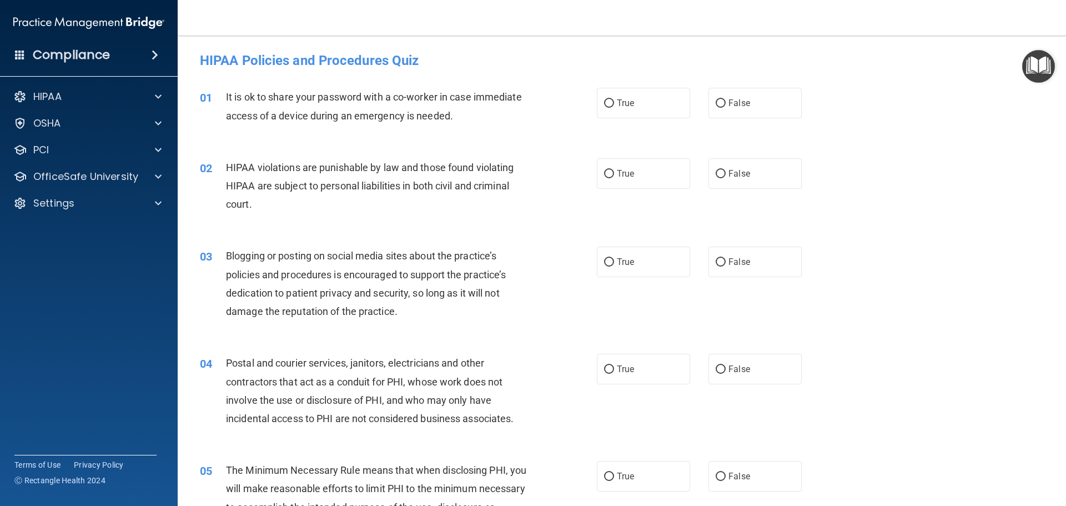
drag, startPoint x: 604, startPoint y: 98, endPoint x: 620, endPoint y: 154, distance: 57.8
click at [605, 99] on input "True" at bounding box center [609, 103] width 10 height 8
radio input "true"
click at [620, 173] on span "True" at bounding box center [625, 173] width 17 height 11
click at [614, 173] on input "True" at bounding box center [609, 174] width 10 height 8
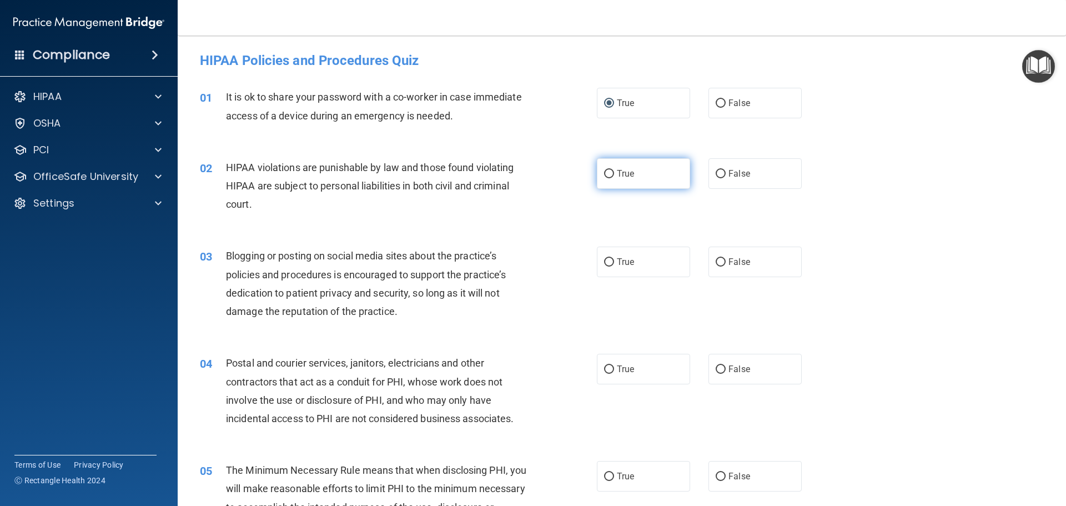
radio input "true"
drag, startPoint x: 630, startPoint y: 270, endPoint x: 630, endPoint y: 298, distance: 27.2
click at [630, 271] on label "True" at bounding box center [643, 261] width 93 height 31
click at [614, 266] on input "True" at bounding box center [609, 262] width 10 height 8
radio input "true"
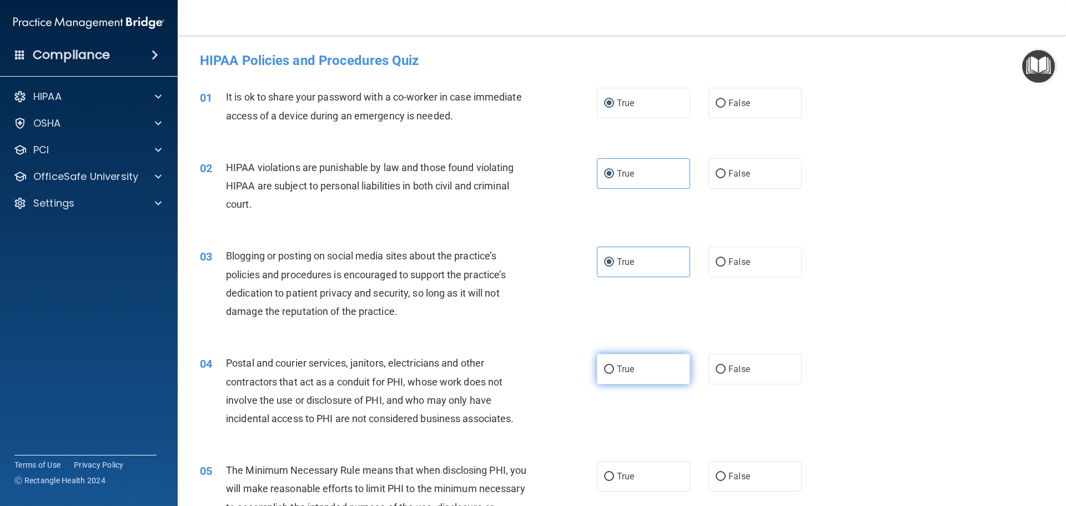
click at [627, 361] on label "True" at bounding box center [643, 369] width 93 height 31
click at [614, 365] on input "True" at bounding box center [609, 369] width 10 height 8
radio input "true"
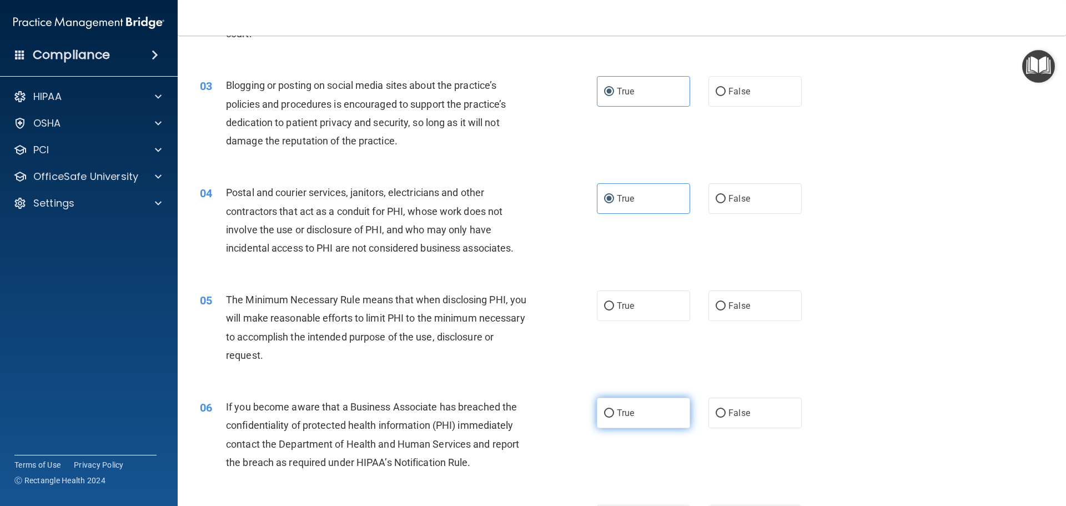
scroll to position [278, 0]
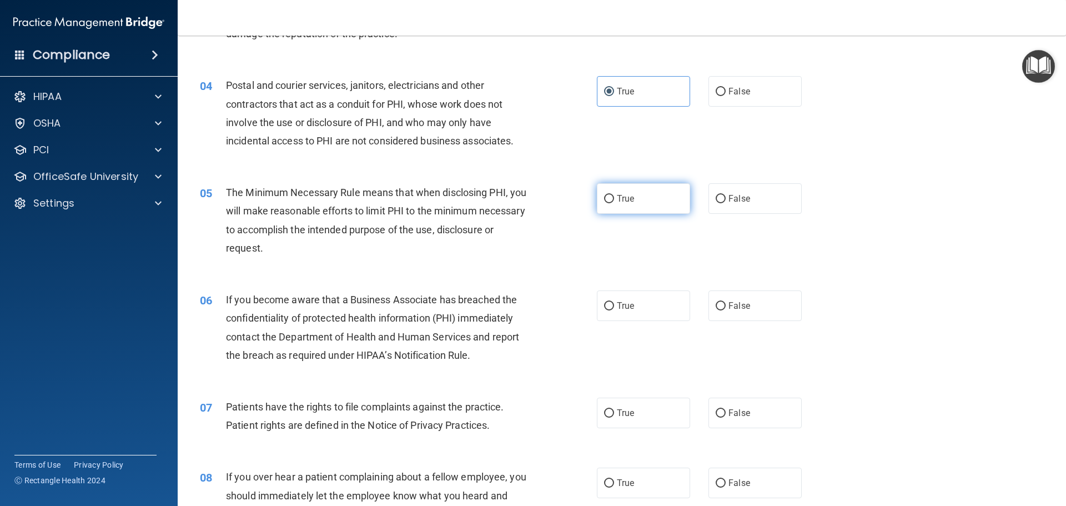
drag, startPoint x: 636, startPoint y: 209, endPoint x: 636, endPoint y: 291, distance: 82.7
click at [636, 209] on label "True" at bounding box center [643, 198] width 93 height 31
click at [614, 203] on input "True" at bounding box center [609, 199] width 10 height 8
radio input "true"
drag, startPoint x: 635, startPoint y: 299, endPoint x: 639, endPoint y: 368, distance: 69.5
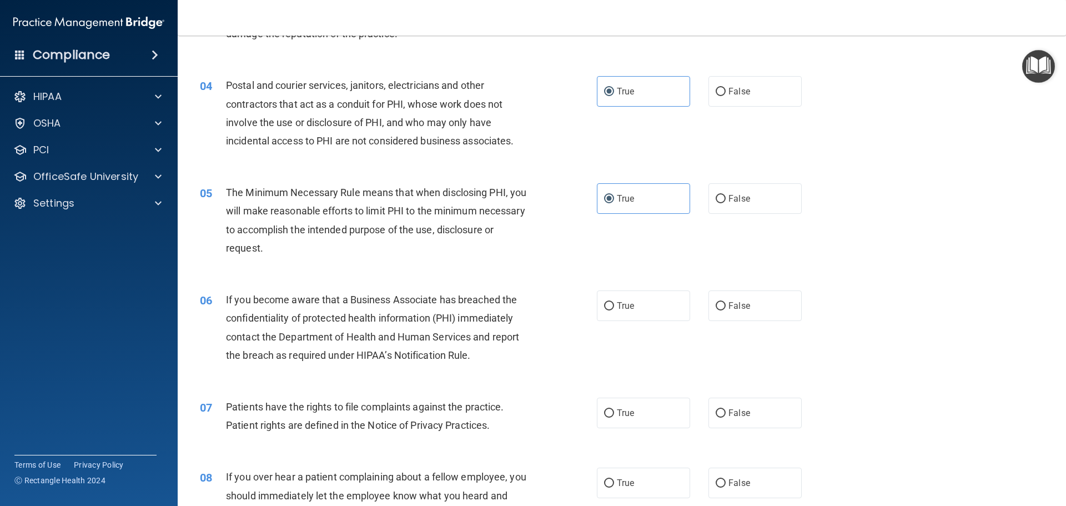
click at [635, 299] on label "True" at bounding box center [643, 305] width 93 height 31
click at [614, 302] on input "True" at bounding box center [609, 306] width 10 height 8
radio input "true"
click at [638, 402] on label "True" at bounding box center [643, 412] width 93 height 31
click at [614, 409] on input "True" at bounding box center [609, 413] width 10 height 8
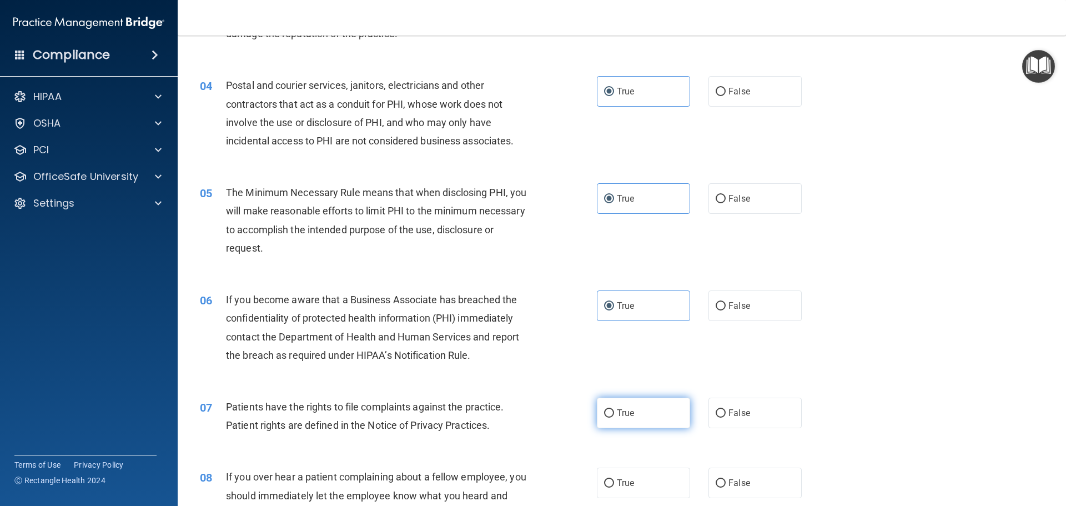
radio input "true"
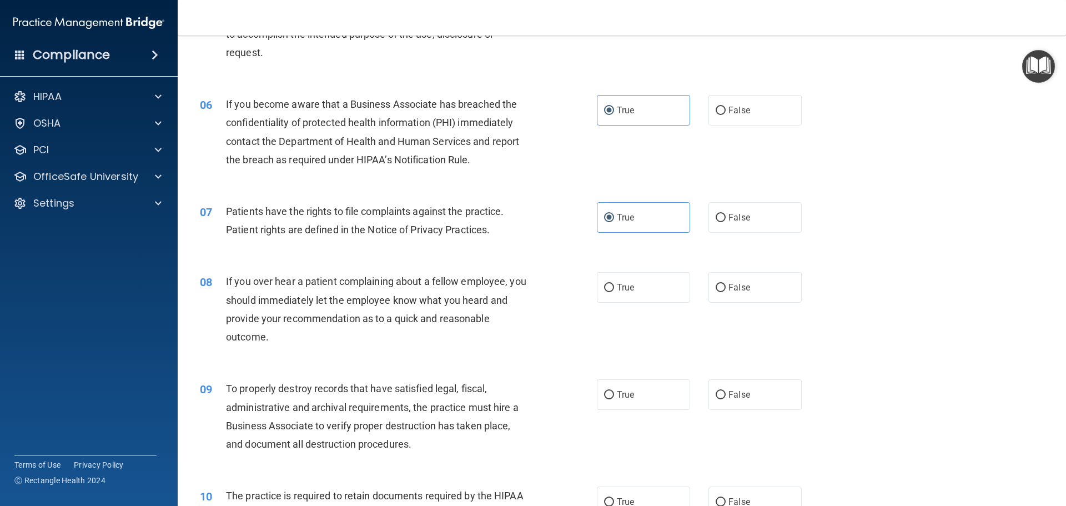
scroll to position [666, 0]
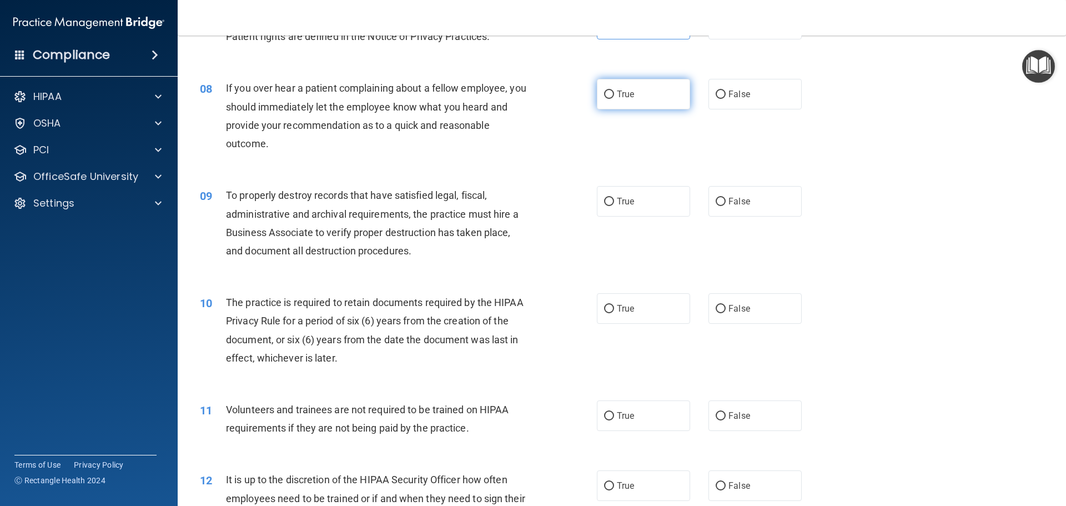
click at [627, 94] on span "True" at bounding box center [625, 94] width 17 height 11
click at [614, 94] on input "True" at bounding box center [609, 94] width 10 height 8
radio input "true"
click at [631, 206] on label "True" at bounding box center [643, 201] width 93 height 31
click at [614, 206] on input "True" at bounding box center [609, 202] width 10 height 8
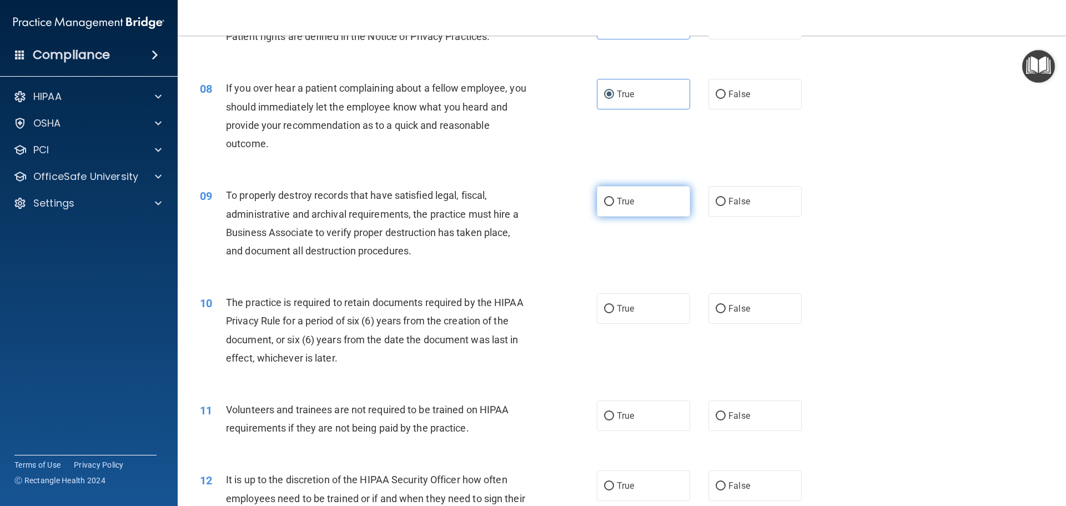
radio input "true"
click at [624, 315] on label "True" at bounding box center [643, 308] width 93 height 31
click at [614, 313] on input "True" at bounding box center [609, 309] width 10 height 8
radio input "true"
drag, startPoint x: 631, startPoint y: 407, endPoint x: 646, endPoint y: 424, distance: 22.4
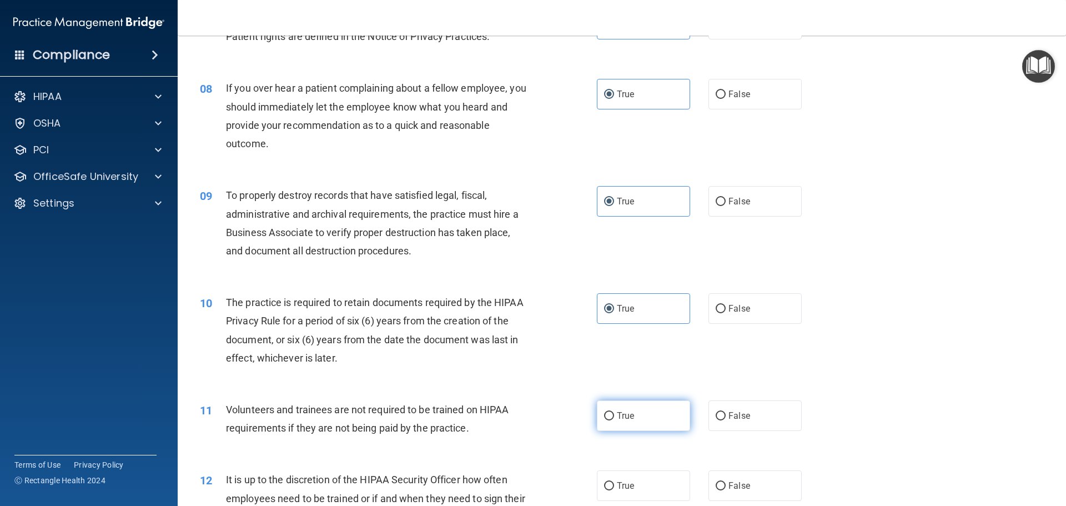
click at [631, 408] on label "True" at bounding box center [643, 415] width 93 height 31
click at [614, 412] on input "True" at bounding box center [609, 416] width 10 height 8
radio input "true"
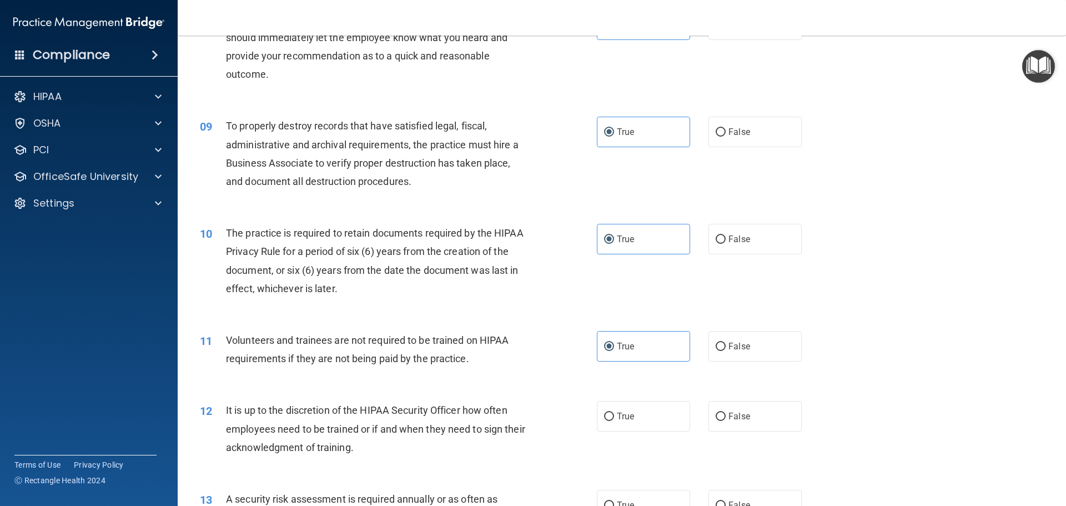
scroll to position [944, 0]
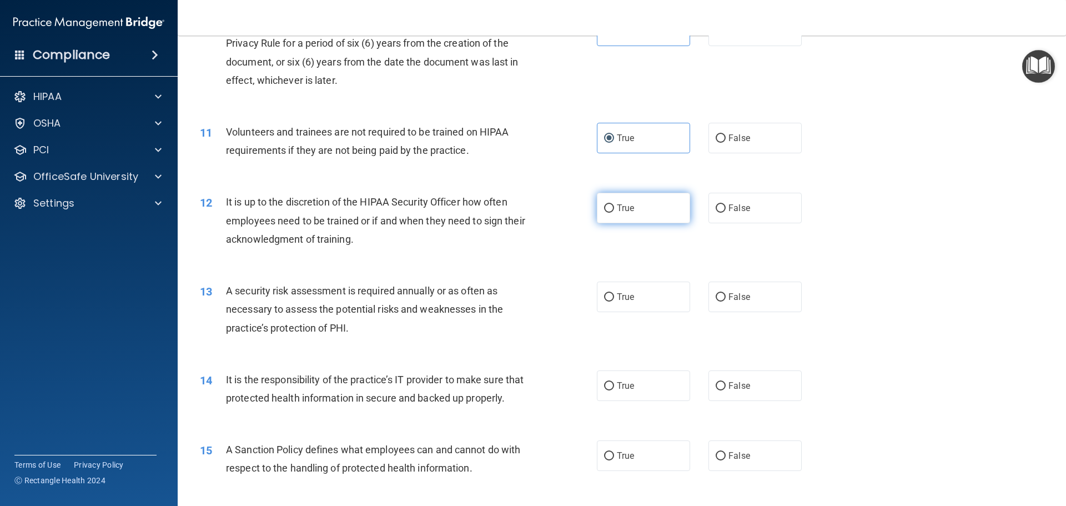
click at [617, 212] on span "True" at bounding box center [625, 208] width 17 height 11
click at [614, 212] on input "True" at bounding box center [609, 208] width 10 height 8
radio input "true"
click at [622, 279] on div "13 A security risk assessment is required annually or as often as necessary to …" at bounding box center [622, 312] width 860 height 89
click at [626, 304] on label "True" at bounding box center [643, 296] width 93 height 31
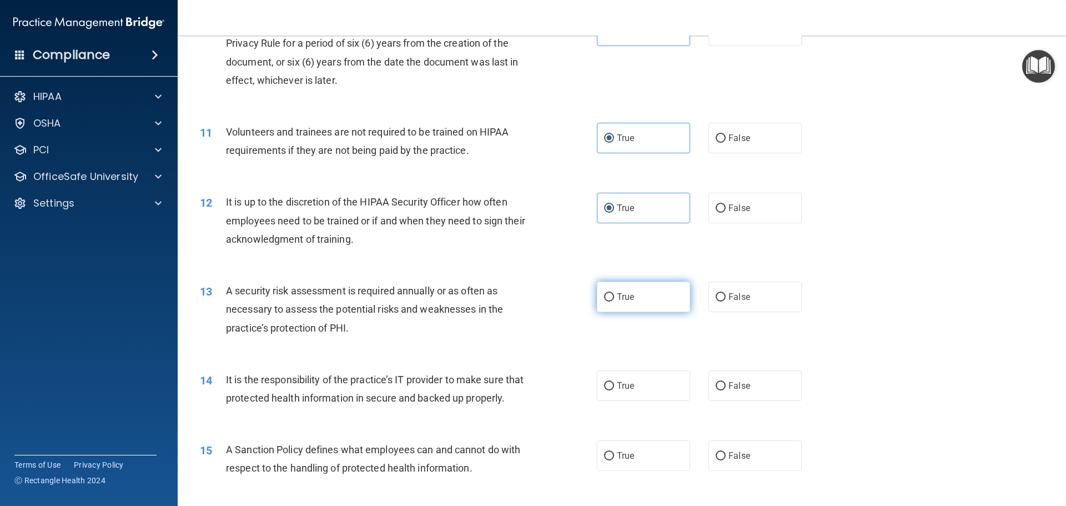
click at [614, 301] on input "True" at bounding box center [609, 297] width 10 height 8
radio input "true"
click at [623, 380] on label "True" at bounding box center [643, 385] width 93 height 31
click at [614, 382] on input "True" at bounding box center [609, 386] width 10 height 8
radio input "true"
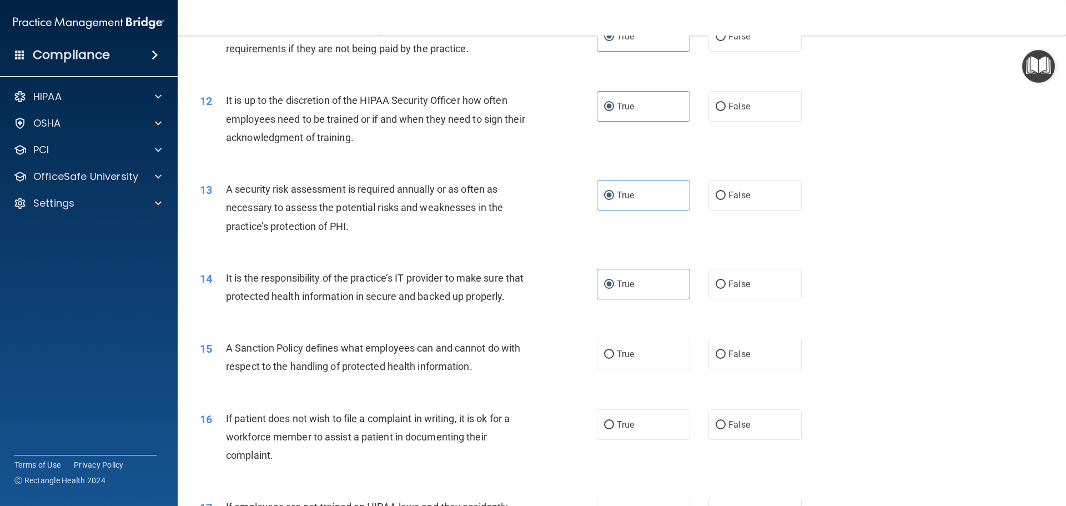
scroll to position [1166, 0]
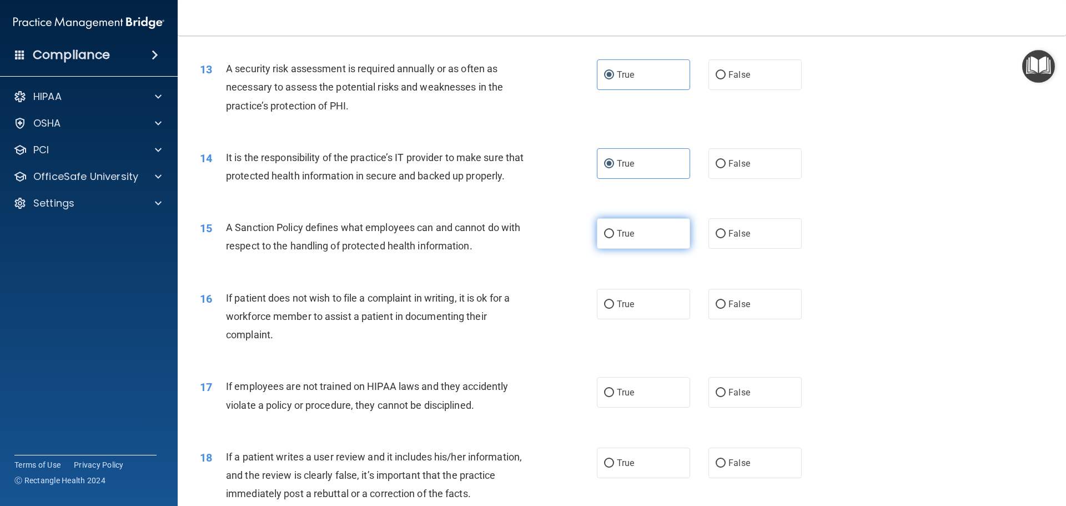
click at [611, 245] on label "True" at bounding box center [643, 233] width 93 height 31
click at [611, 238] on input "True" at bounding box center [609, 234] width 10 height 8
radio input "true"
click at [618, 316] on label "True" at bounding box center [643, 304] width 93 height 31
click at [614, 309] on input "True" at bounding box center [609, 304] width 10 height 8
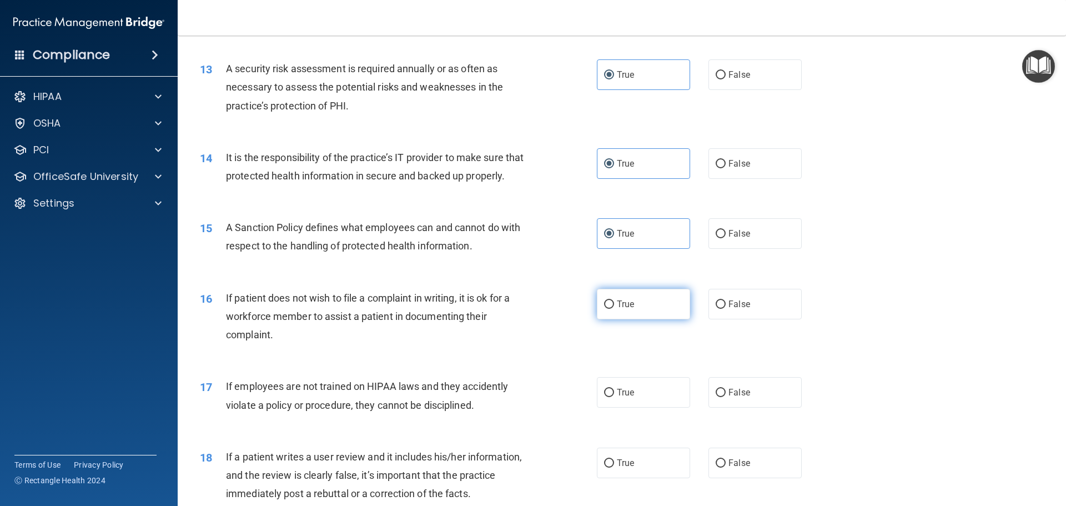
radio input "true"
click at [637, 407] on label "True" at bounding box center [643, 392] width 93 height 31
click at [614, 397] on input "True" at bounding box center [609, 393] width 10 height 8
radio input "true"
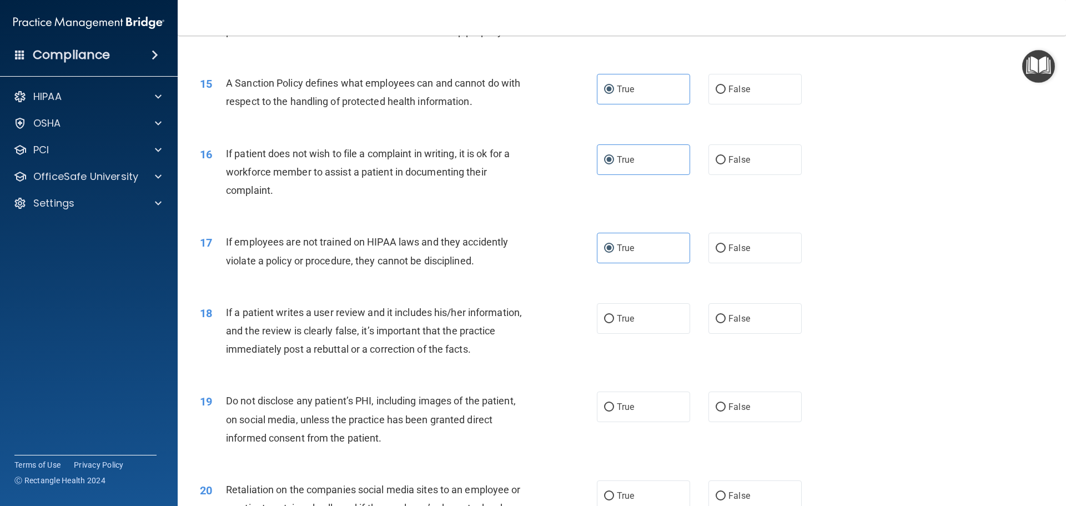
scroll to position [1554, 0]
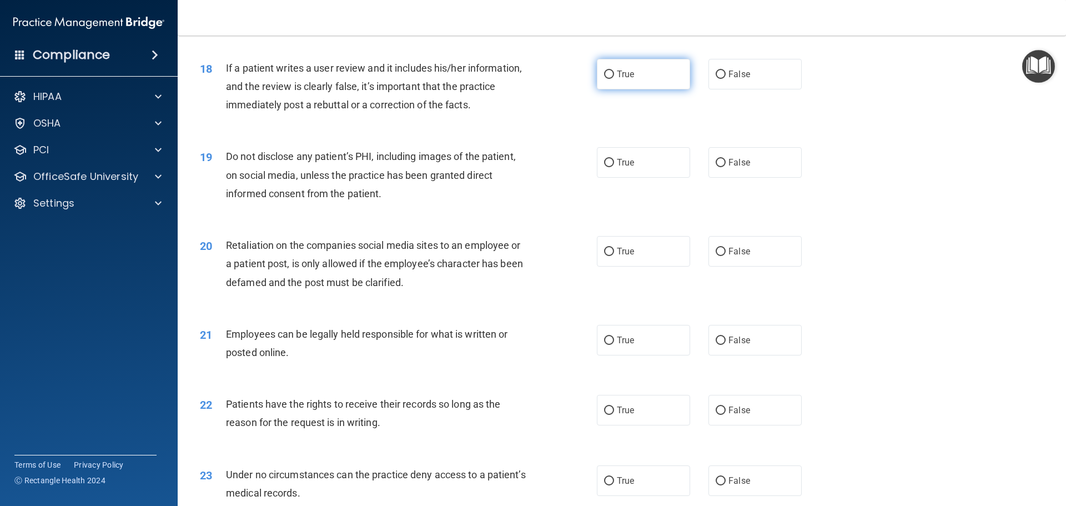
click at [617, 79] on span "True" at bounding box center [625, 74] width 17 height 11
click at [614, 79] on input "True" at bounding box center [609, 75] width 10 height 8
radio input "true"
drag, startPoint x: 627, startPoint y: 178, endPoint x: 635, endPoint y: 220, distance: 43.4
click at [627, 168] on span "True" at bounding box center [625, 162] width 17 height 11
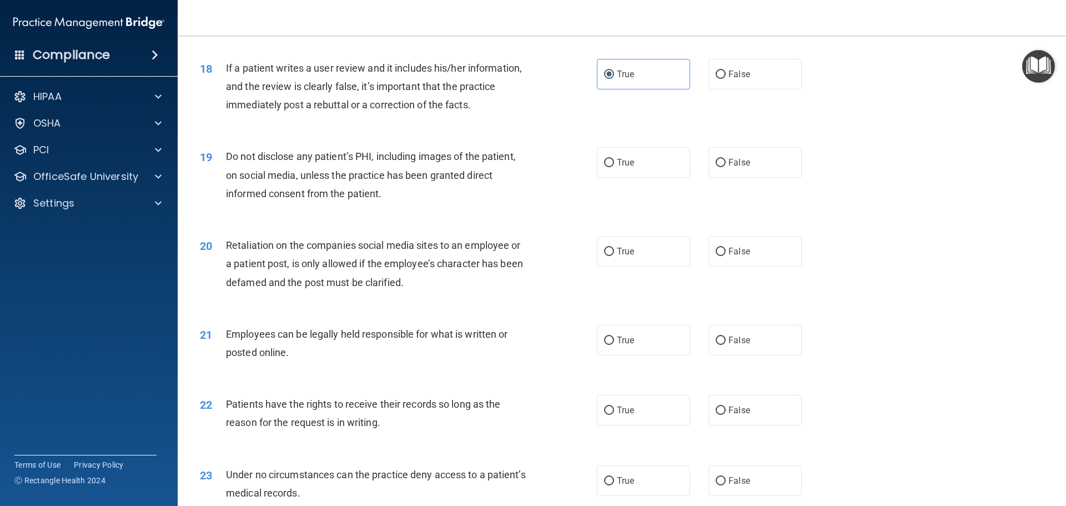
click at [614, 167] on input "True" at bounding box center [609, 163] width 10 height 8
radio input "true"
drag, startPoint x: 631, startPoint y: 273, endPoint x: 630, endPoint y: 334, distance: 60.5
click at [631, 266] on label "True" at bounding box center [643, 251] width 93 height 31
click at [614, 256] on input "True" at bounding box center [609, 252] width 10 height 8
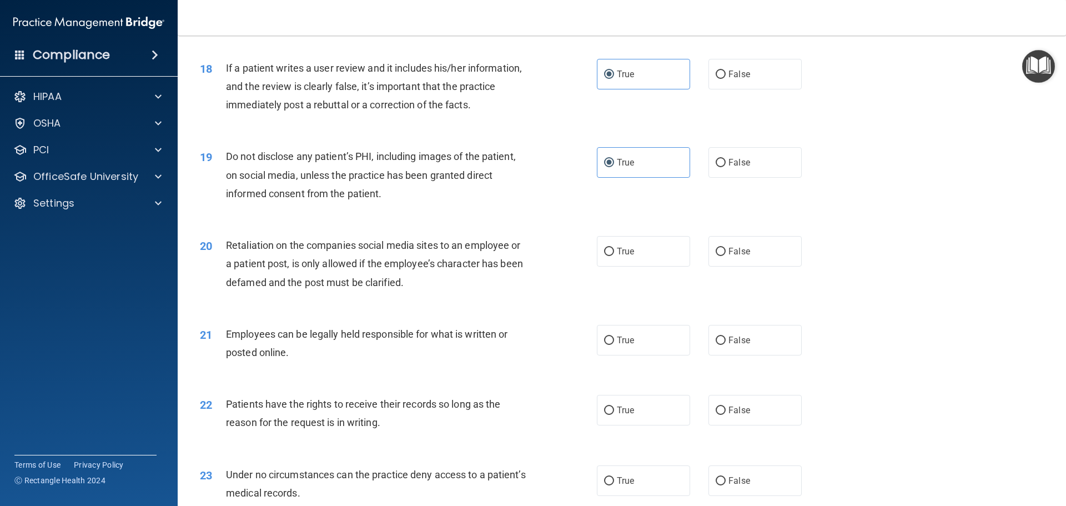
radio input "true"
click at [630, 345] on span "True" at bounding box center [625, 340] width 17 height 11
click at [614, 345] on input "True" at bounding box center [609, 340] width 10 height 8
radio input "true"
click at [633, 422] on label "True" at bounding box center [643, 410] width 93 height 31
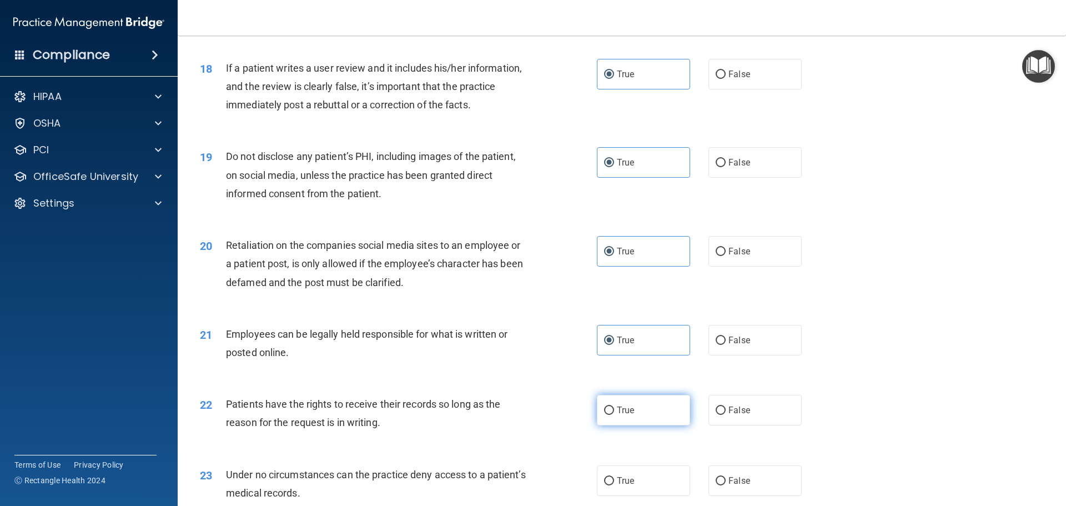
click at [614, 415] on input "True" at bounding box center [609, 410] width 10 height 8
radio input "true"
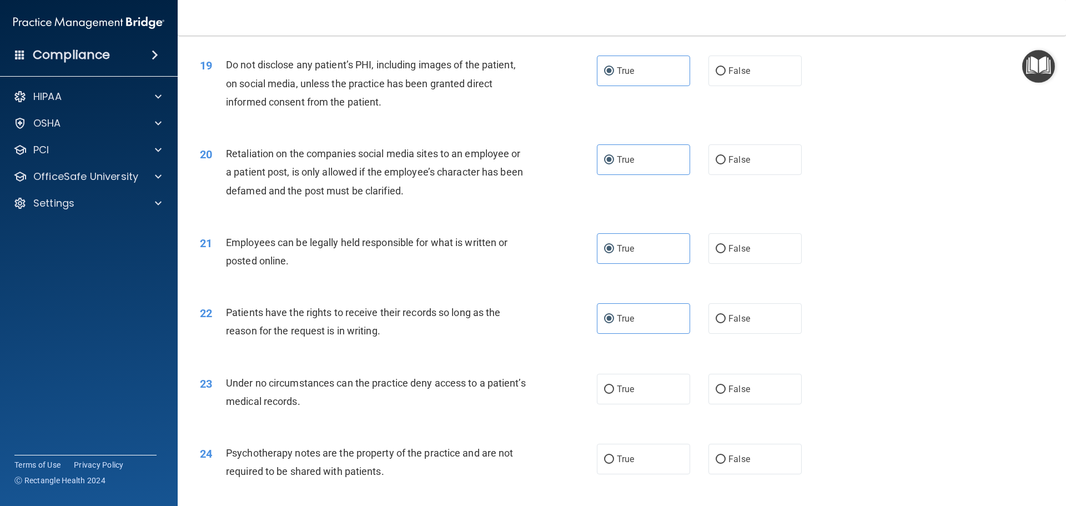
scroll to position [1832, 0]
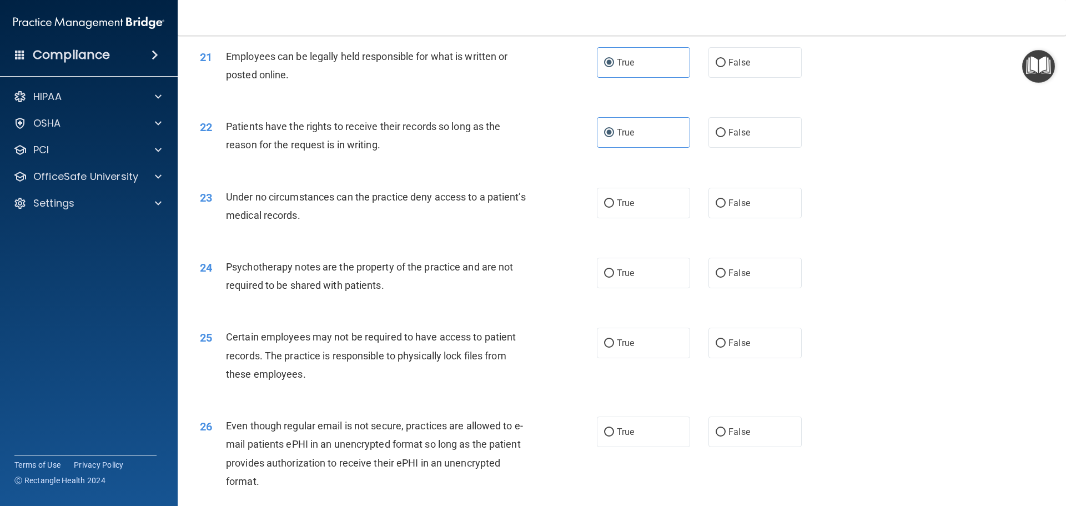
click at [616, 269] on div "24 Psychotherapy notes are the property of the practice and are not required to…" at bounding box center [622, 279] width 860 height 70
click at [617, 208] on span "True" at bounding box center [625, 203] width 17 height 11
click at [614, 208] on input "True" at bounding box center [609, 203] width 10 height 8
radio input "true"
click at [629, 278] on span "True" at bounding box center [625, 273] width 17 height 11
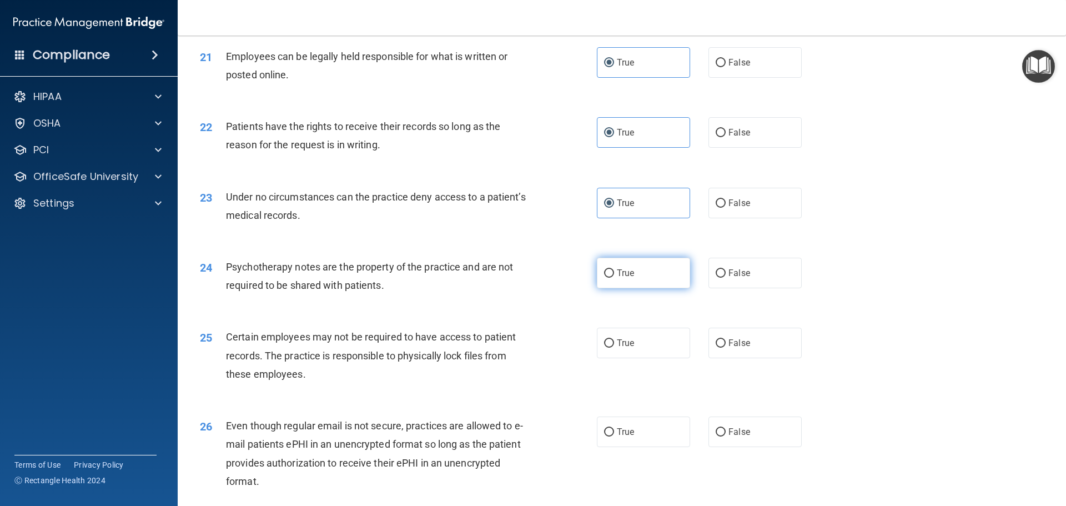
click at [614, 278] on input "True" at bounding box center [609, 273] width 10 height 8
radio input "true"
click at [637, 358] on label "True" at bounding box center [643, 343] width 93 height 31
click at [614, 348] on input "True" at bounding box center [609, 343] width 10 height 8
radio input "true"
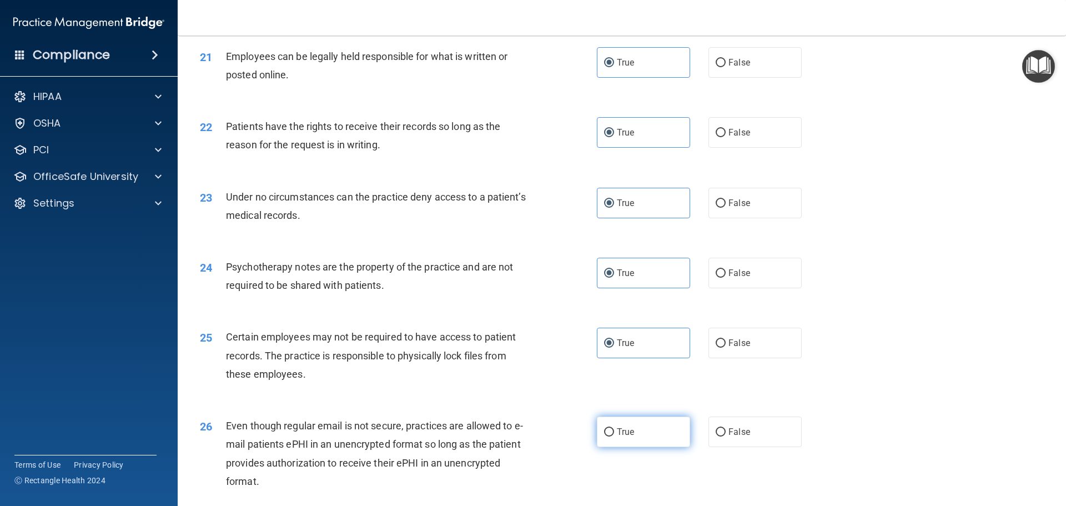
drag, startPoint x: 628, startPoint y: 439, endPoint x: 627, endPoint y: 446, distance: 7.4
click at [627, 446] on label "True" at bounding box center [643, 431] width 93 height 31
click at [611, 447] on label "True" at bounding box center [643, 431] width 93 height 31
click at [611, 436] on input "True" at bounding box center [609, 432] width 10 height 8
radio input "true"
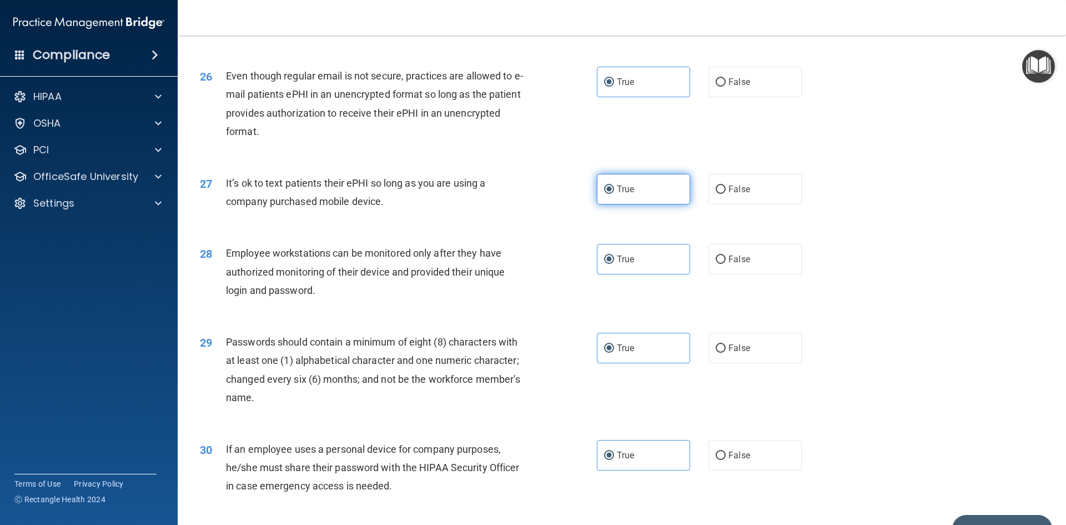
scroll to position [2262, 0]
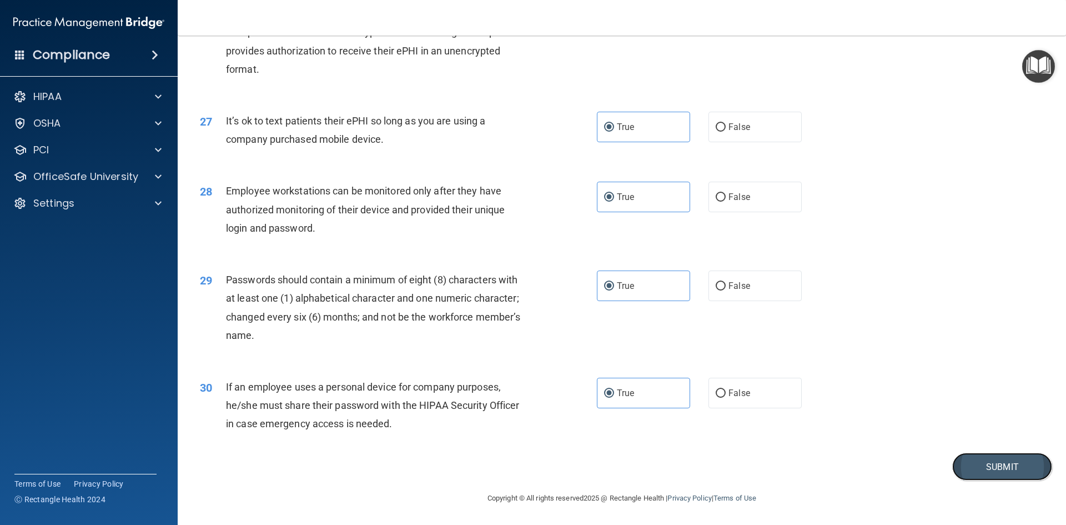
click at [982, 469] on button "Submit" at bounding box center [1002, 466] width 100 height 28
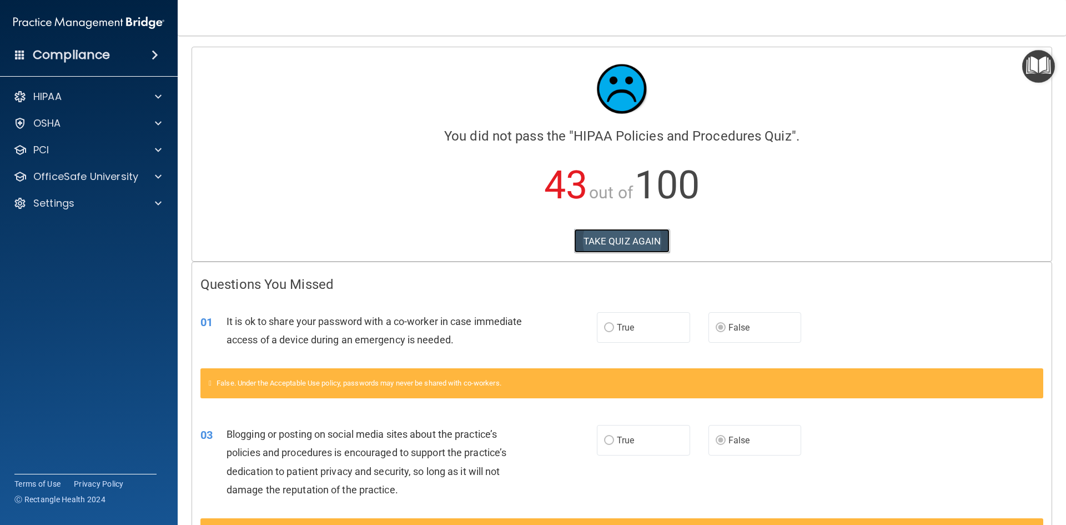
click at [627, 241] on button "TAKE QUIZ AGAIN" at bounding box center [622, 241] width 96 height 24
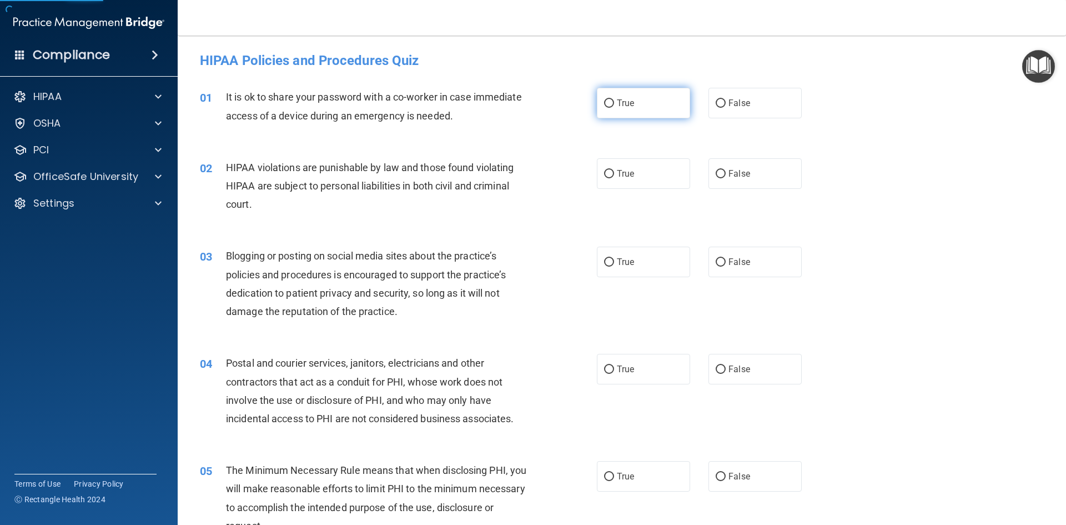
click at [636, 103] on label "True" at bounding box center [643, 103] width 93 height 31
click at [614, 103] on input "True" at bounding box center [609, 103] width 10 height 8
radio input "true"
drag, startPoint x: 779, startPoint y: 99, endPoint x: 743, endPoint y: 115, distance: 40.0
click at [779, 99] on label "False" at bounding box center [754, 103] width 93 height 31
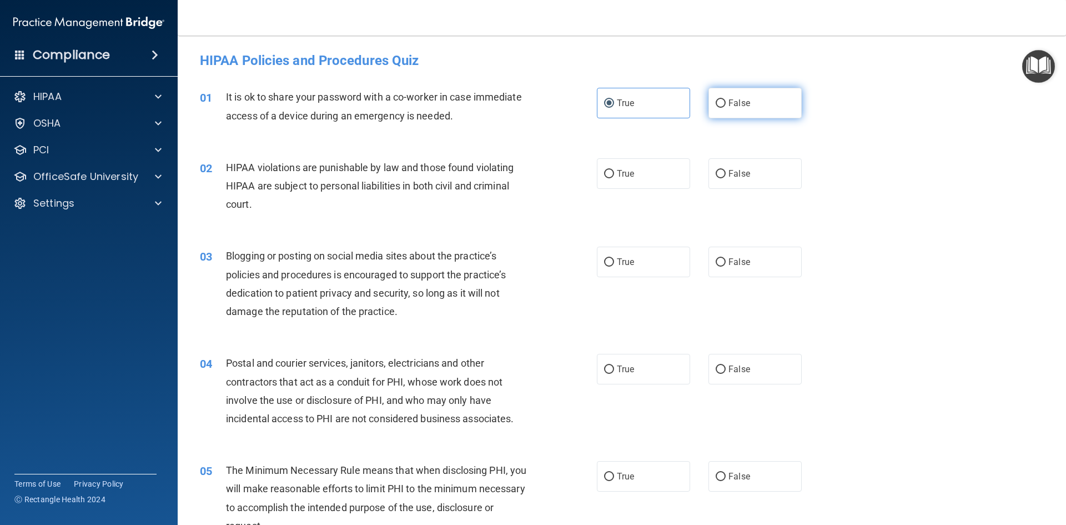
click at [726, 99] on input "False" at bounding box center [721, 103] width 10 height 8
radio input "true"
radio input "false"
click at [620, 177] on span "True" at bounding box center [625, 173] width 17 height 11
click at [614, 177] on input "True" at bounding box center [609, 174] width 10 height 8
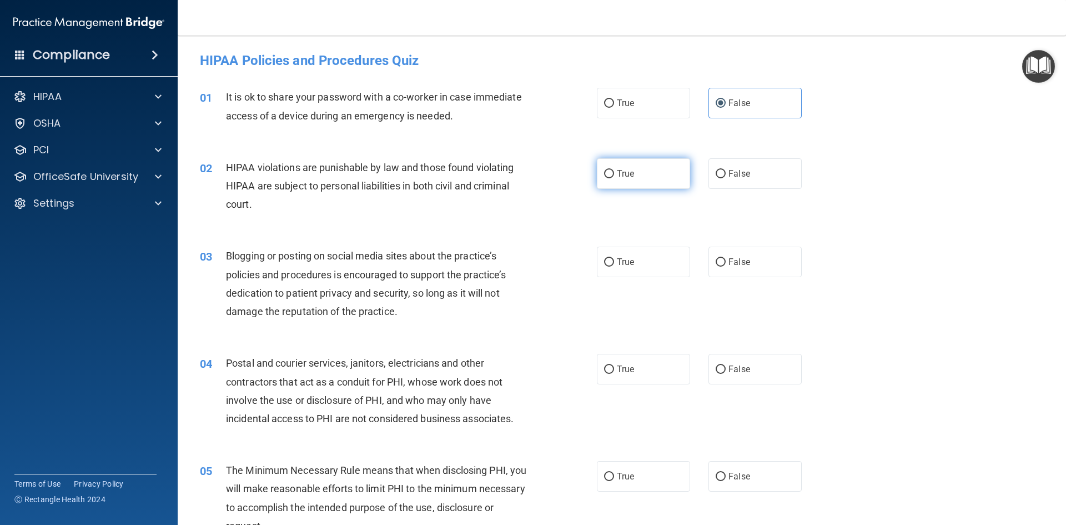
radio input "true"
click at [716, 260] on input "False" at bounding box center [721, 262] width 10 height 8
radio input "true"
click at [644, 363] on label "True" at bounding box center [643, 369] width 93 height 31
click at [614, 365] on input "True" at bounding box center [609, 369] width 10 height 8
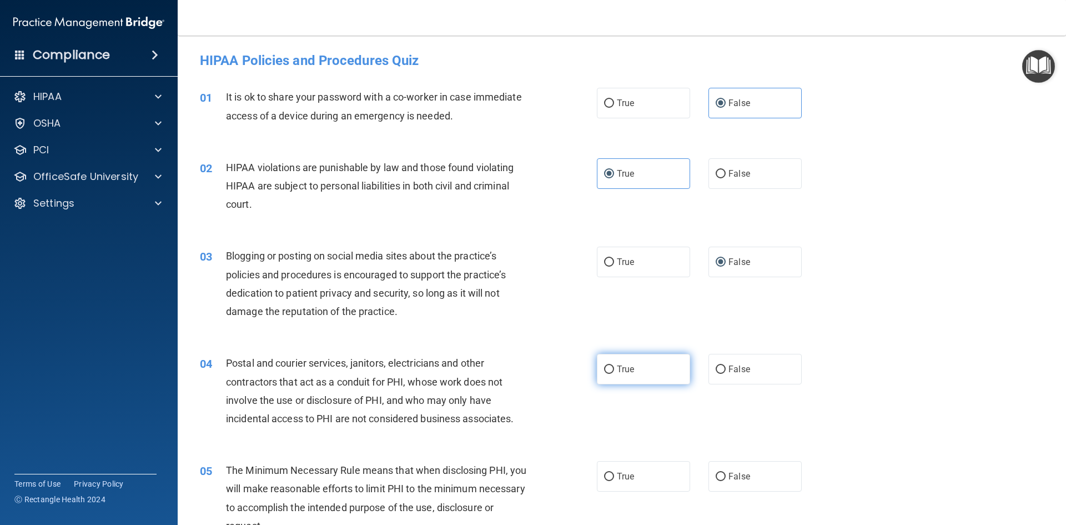
radio input "true"
click at [626, 464] on label "True" at bounding box center [643, 476] width 93 height 31
click at [614, 472] on input "True" at bounding box center [609, 476] width 10 height 8
radio input "true"
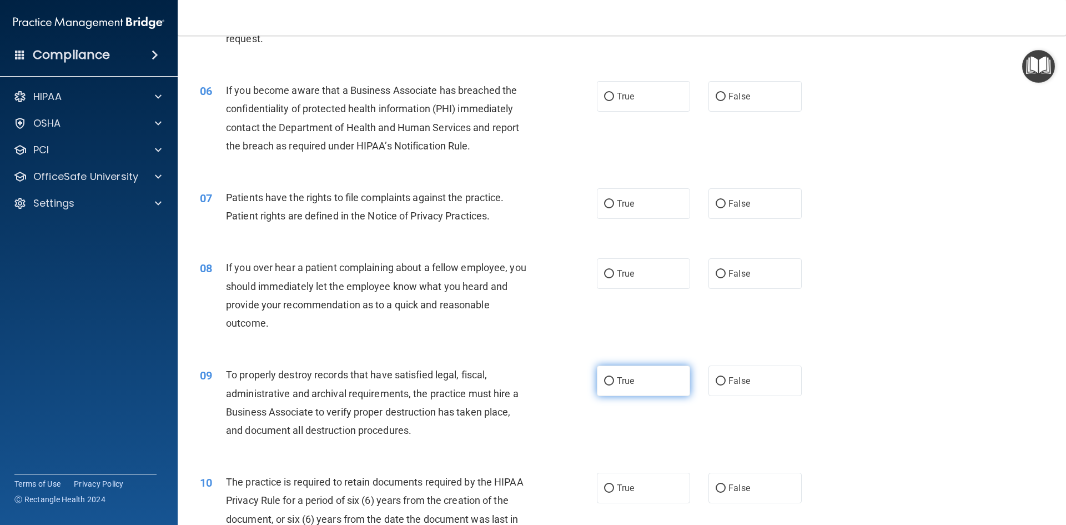
scroll to position [500, 0]
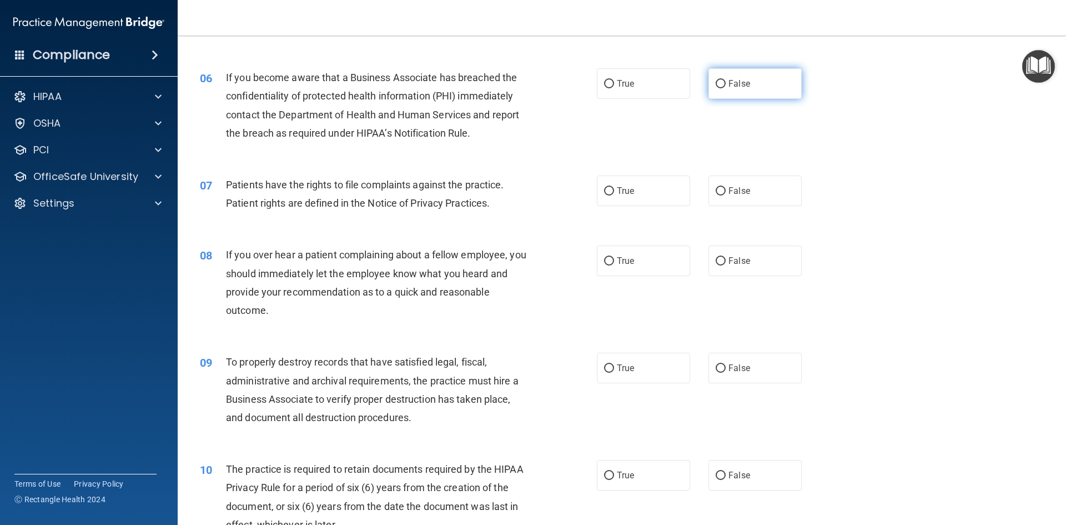
click at [734, 83] on span "False" at bounding box center [739, 83] width 22 height 11
click at [726, 83] on input "False" at bounding box center [721, 84] width 10 height 8
radio input "true"
click at [654, 203] on label "True" at bounding box center [643, 190] width 93 height 31
click at [614, 195] on input "True" at bounding box center [609, 191] width 10 height 8
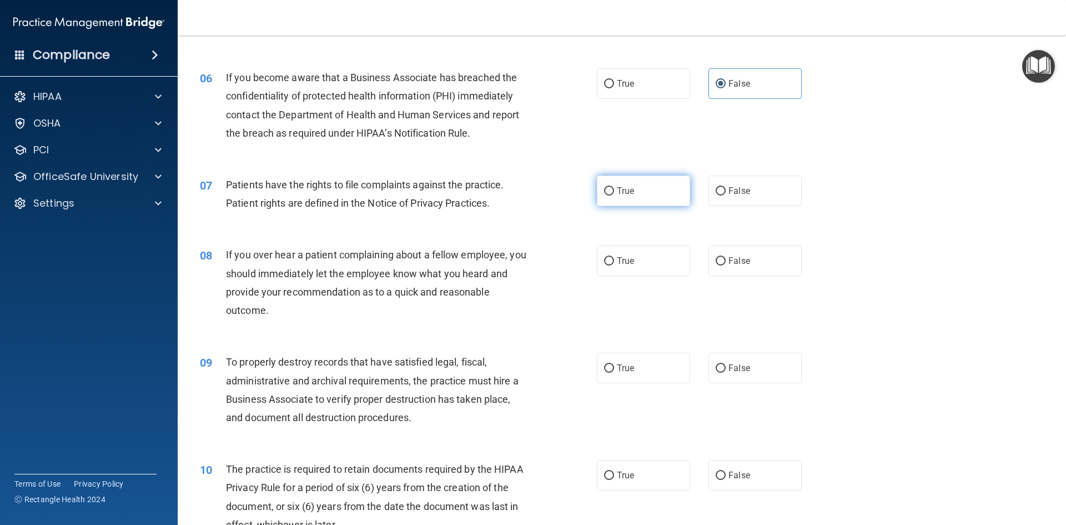
radio input "true"
click at [753, 260] on label "False" at bounding box center [754, 260] width 93 height 31
click at [726, 260] on input "False" at bounding box center [721, 261] width 10 height 8
radio input "true"
click at [735, 371] on span "False" at bounding box center [739, 368] width 22 height 11
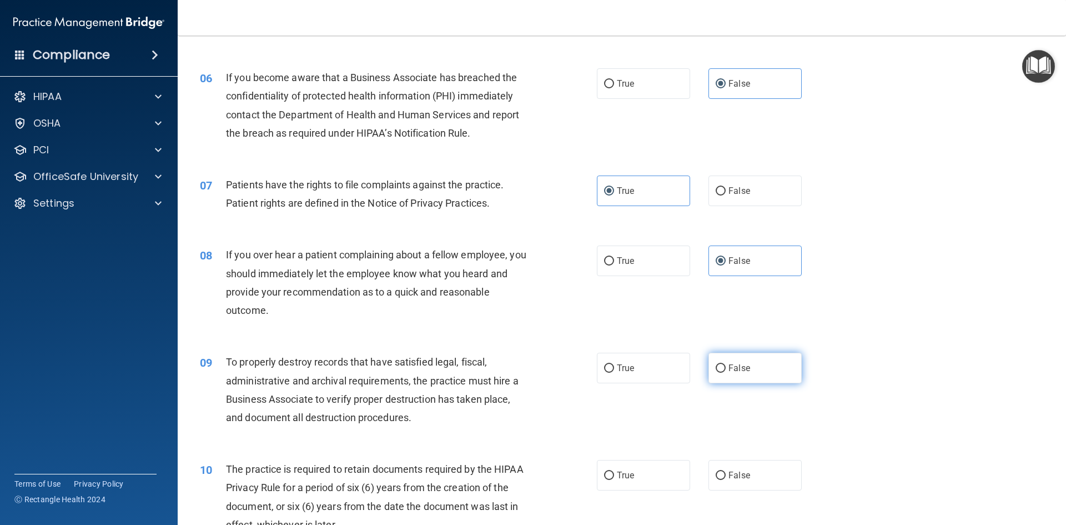
click at [726, 371] on input "False" at bounding box center [721, 368] width 10 height 8
radio input "true"
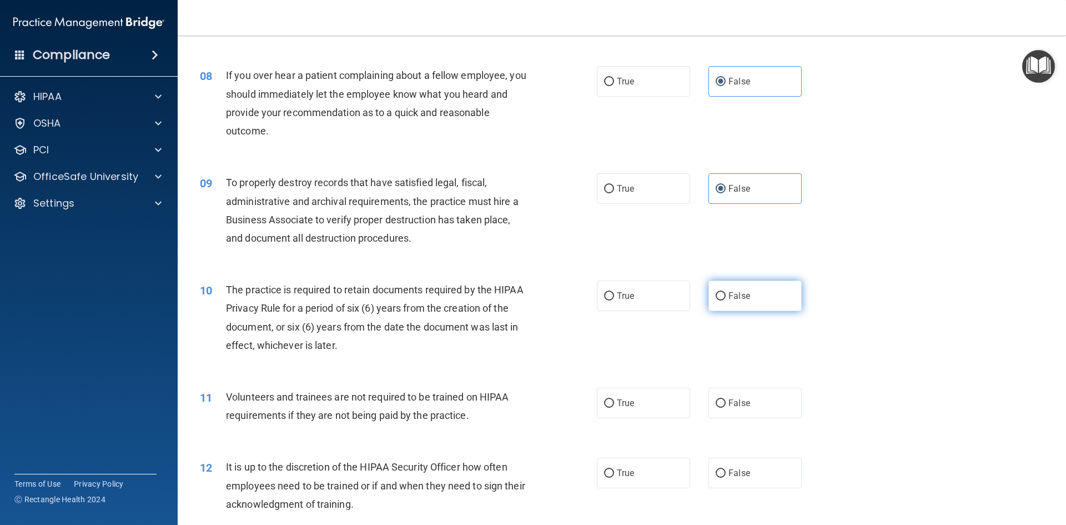
scroll to position [722, 0]
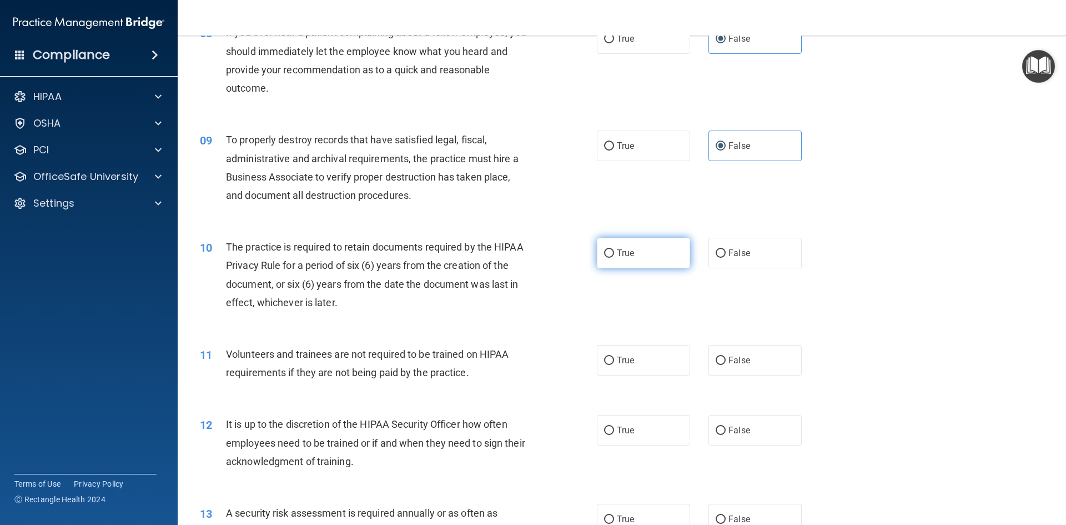
click at [642, 260] on label "True" at bounding box center [643, 253] width 93 height 31
click at [614, 258] on input "True" at bounding box center [609, 253] width 10 height 8
radio input "true"
click at [764, 368] on label "False" at bounding box center [754, 360] width 93 height 31
click at [726, 365] on input "False" at bounding box center [721, 360] width 10 height 8
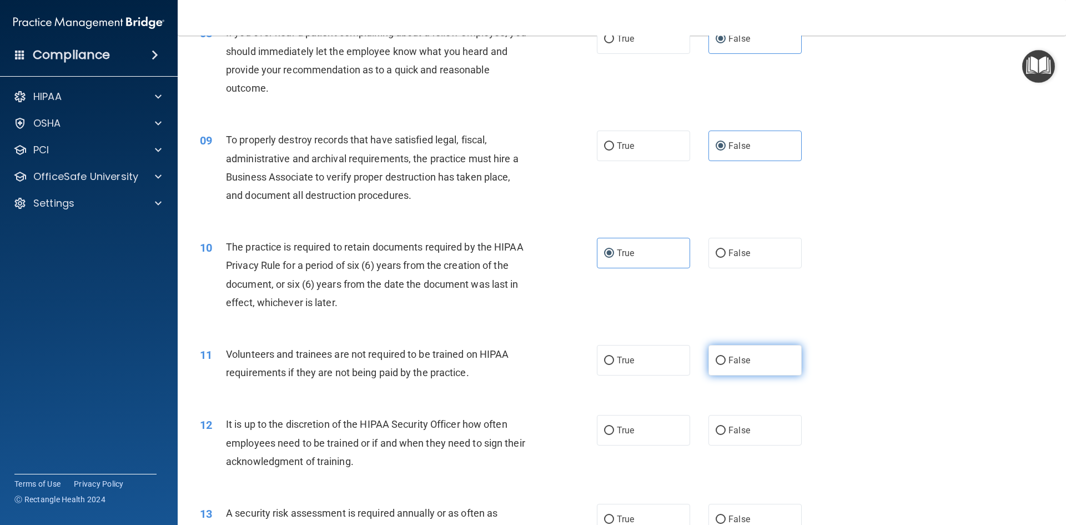
radio input "true"
click at [754, 433] on label "False" at bounding box center [754, 430] width 93 height 31
click at [726, 433] on input "False" at bounding box center [721, 430] width 10 height 8
radio input "true"
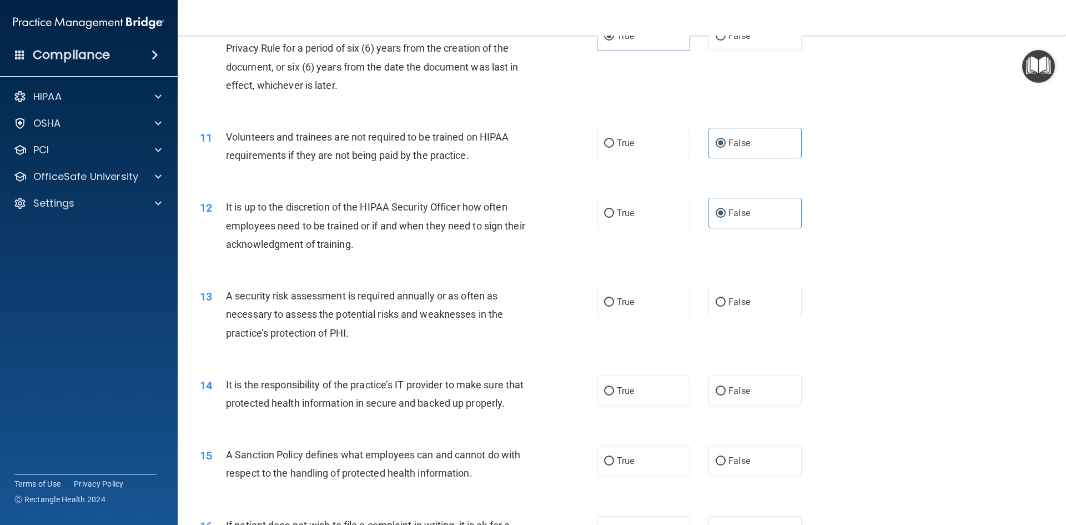
scroll to position [944, 0]
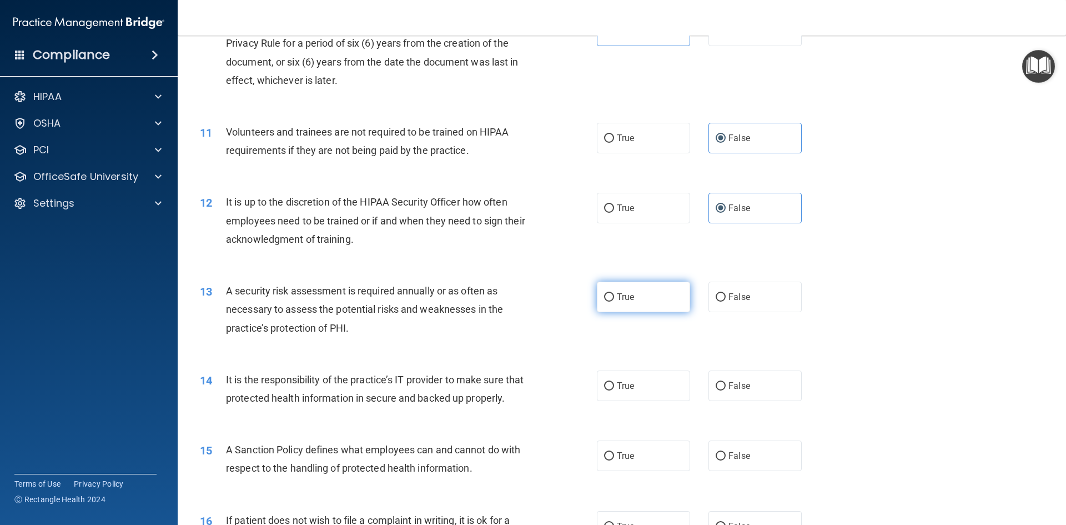
click at [631, 302] on label "True" at bounding box center [643, 296] width 93 height 31
click at [614, 301] on input "True" at bounding box center [609, 297] width 10 height 8
radio input "true"
click at [745, 389] on label "False" at bounding box center [754, 385] width 93 height 31
click at [726, 389] on input "False" at bounding box center [721, 386] width 10 height 8
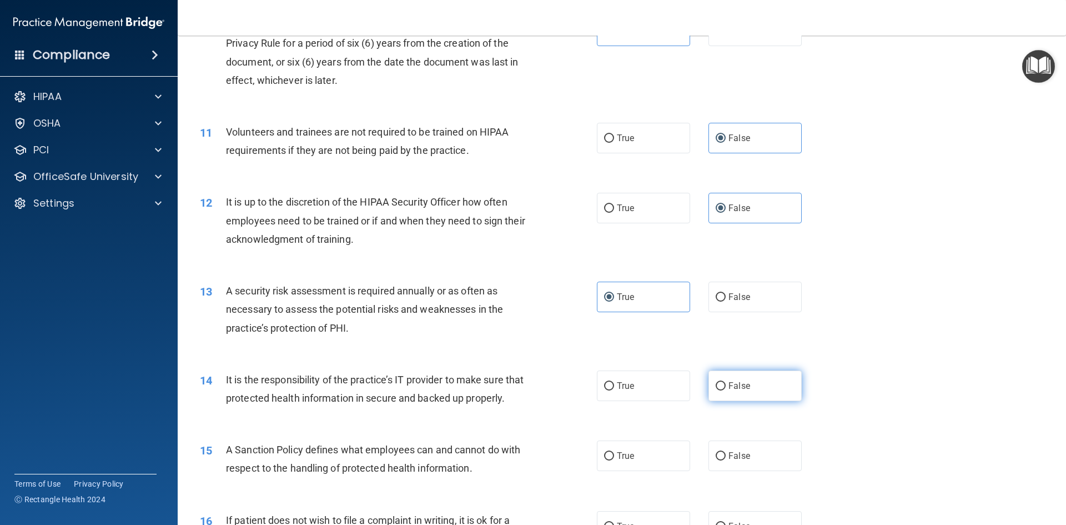
radio input "true"
click at [737, 461] on span "False" at bounding box center [739, 455] width 22 height 11
click at [726, 460] on input "False" at bounding box center [721, 456] width 10 height 8
radio input "true"
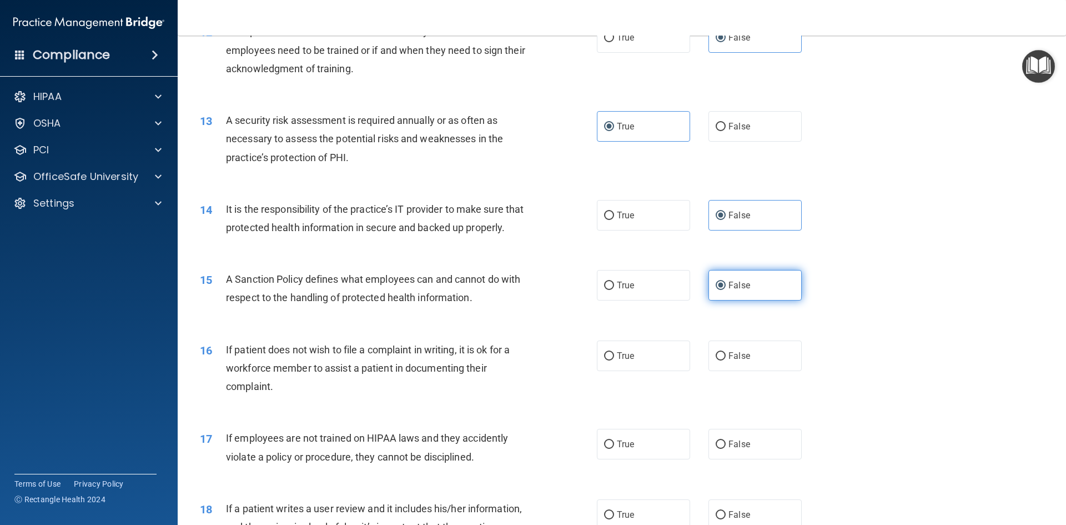
scroll to position [1221, 0]
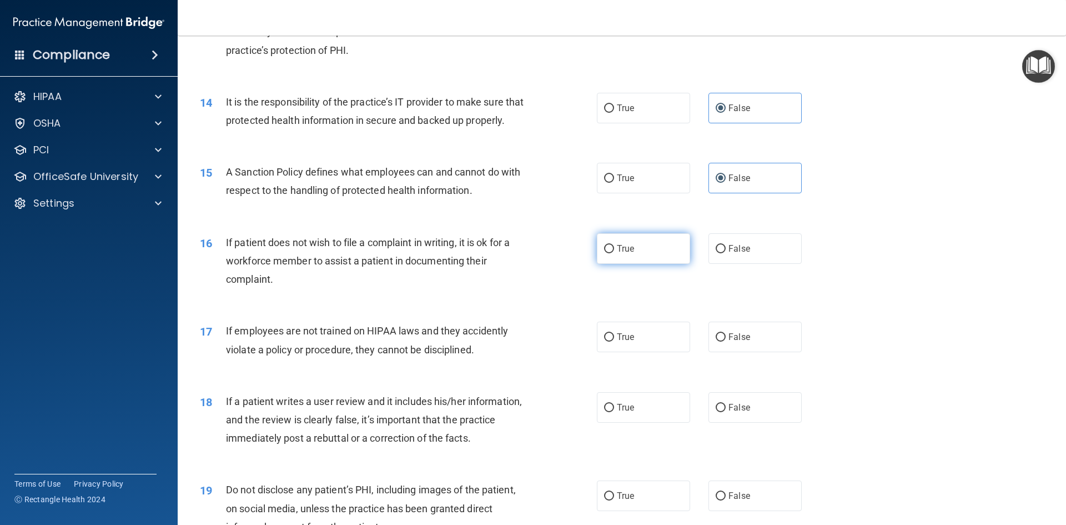
click at [621, 254] on span "True" at bounding box center [625, 248] width 17 height 11
click at [614, 253] on input "True" at bounding box center [609, 249] width 10 height 8
radio input "true"
drag, startPoint x: 743, startPoint y: 353, endPoint x: 745, endPoint y: 409, distance: 55.6
click at [743, 342] on span "False" at bounding box center [739, 336] width 22 height 11
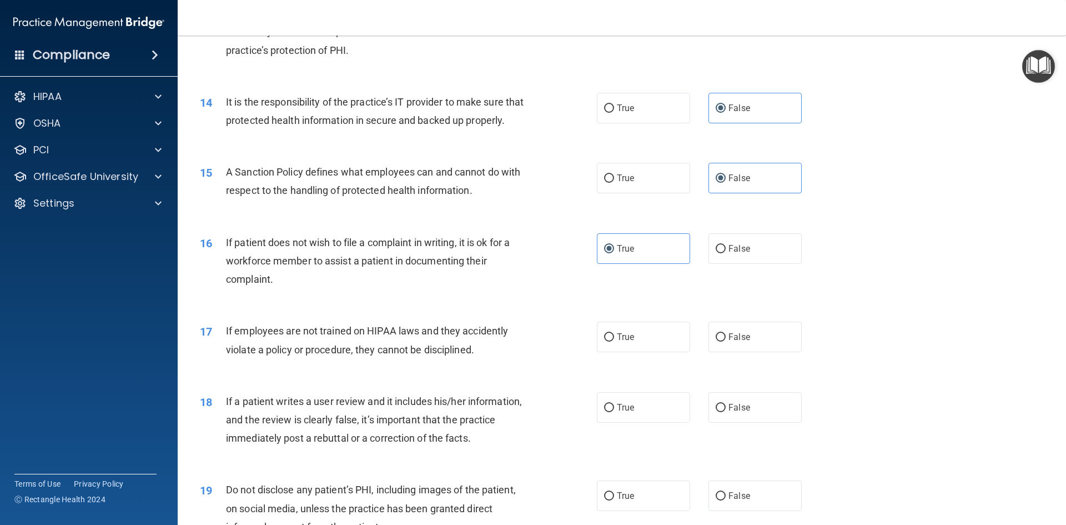
click at [726, 341] on input "False" at bounding box center [721, 337] width 10 height 8
radio input "true"
click at [746, 417] on label "False" at bounding box center [754, 407] width 93 height 31
click at [726, 412] on input "False" at bounding box center [721, 408] width 10 height 8
radio input "true"
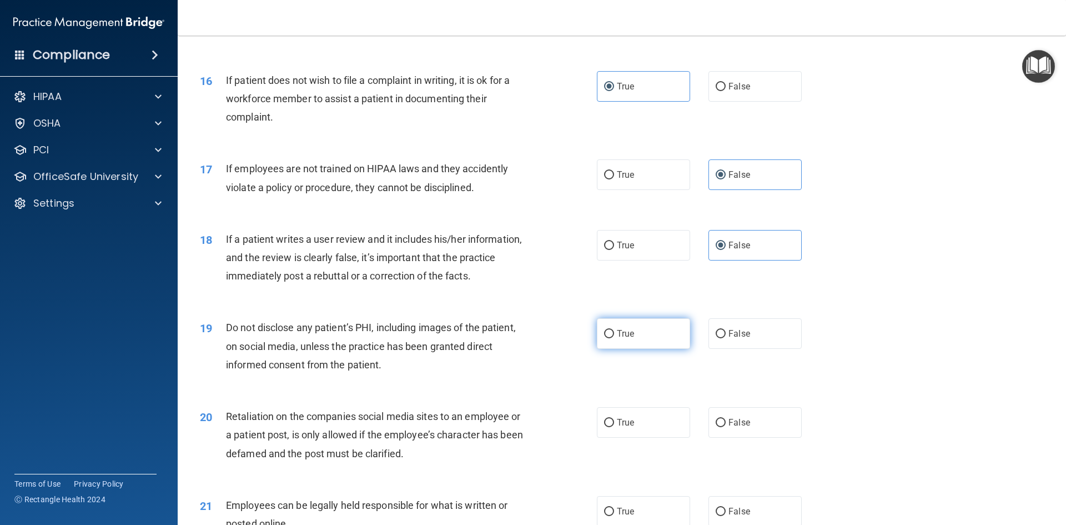
scroll to position [1388, 0]
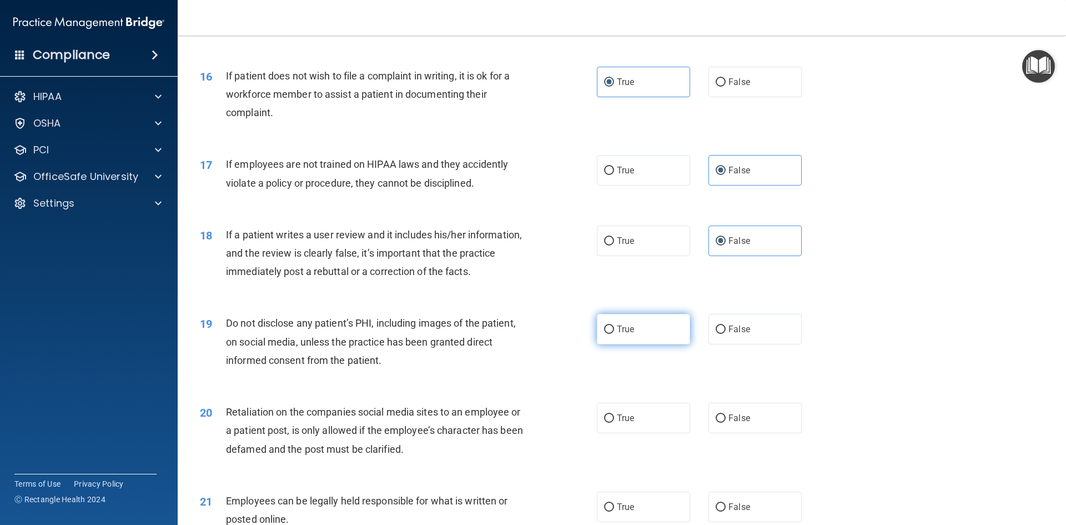
click at [630, 334] on span "True" at bounding box center [625, 329] width 17 height 11
click at [614, 334] on input "True" at bounding box center [609, 329] width 10 height 8
radio input "true"
click at [742, 429] on label "False" at bounding box center [754, 417] width 93 height 31
click at [726, 422] on input "False" at bounding box center [721, 418] width 10 height 8
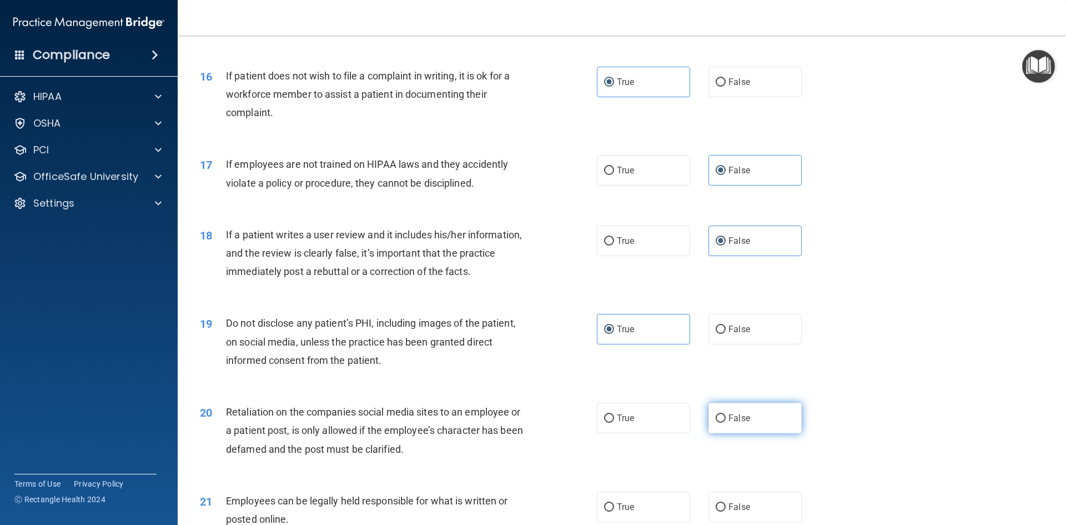
radio input "true"
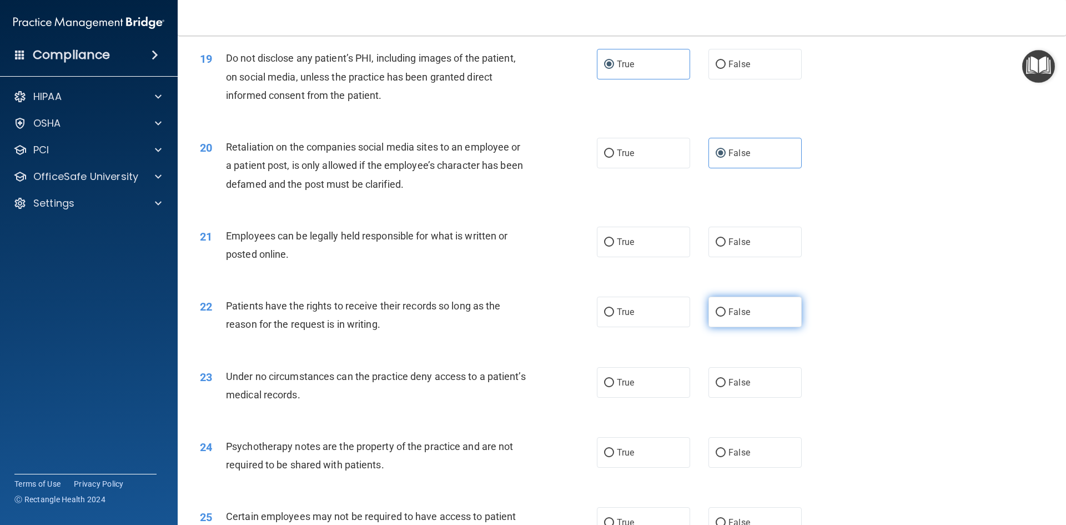
scroll to position [1665, 0]
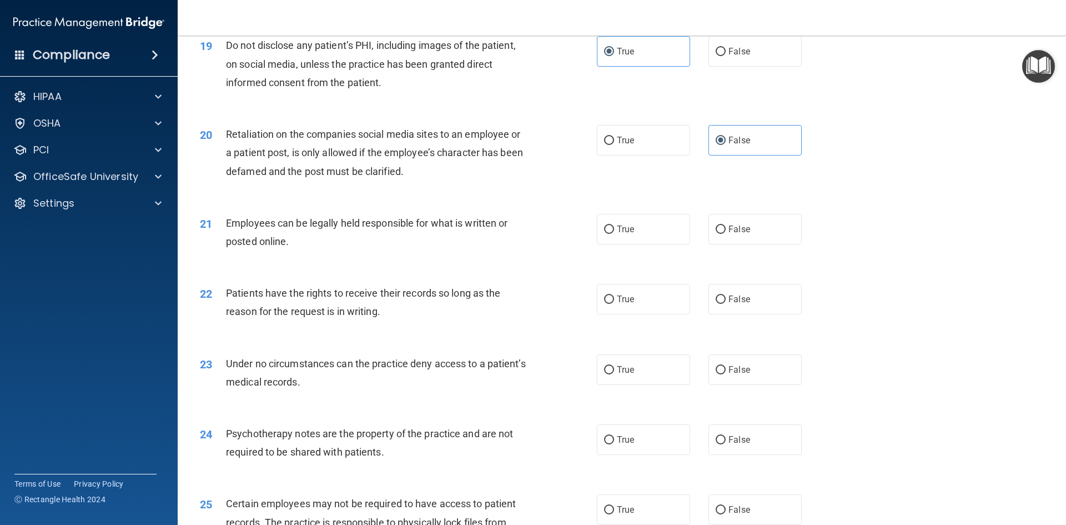
drag, startPoint x: 610, startPoint y: 251, endPoint x: 658, endPoint y: 288, distance: 60.5
click at [610, 244] on label "True" at bounding box center [643, 229] width 93 height 31
click at [610, 234] on input "True" at bounding box center [609, 229] width 10 height 8
radio input "true"
drag, startPoint x: 737, startPoint y: 325, endPoint x: 753, endPoint y: 371, distance: 48.6
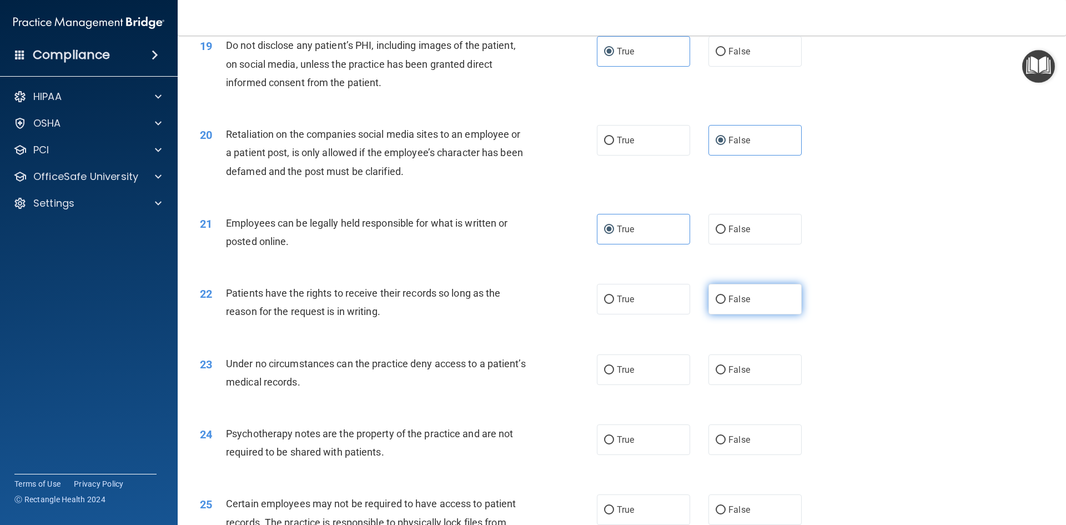
click at [737, 314] on label "False" at bounding box center [754, 299] width 93 height 31
click at [726, 304] on input "False" at bounding box center [721, 299] width 10 height 8
radio input "true"
drag, startPoint x: 753, startPoint y: 371, endPoint x: 753, endPoint y: 383, distance: 12.2
click at [753, 373] on div "23 Under no circumstances can the practice deny access to a patient’s medical r…" at bounding box center [622, 375] width 860 height 70
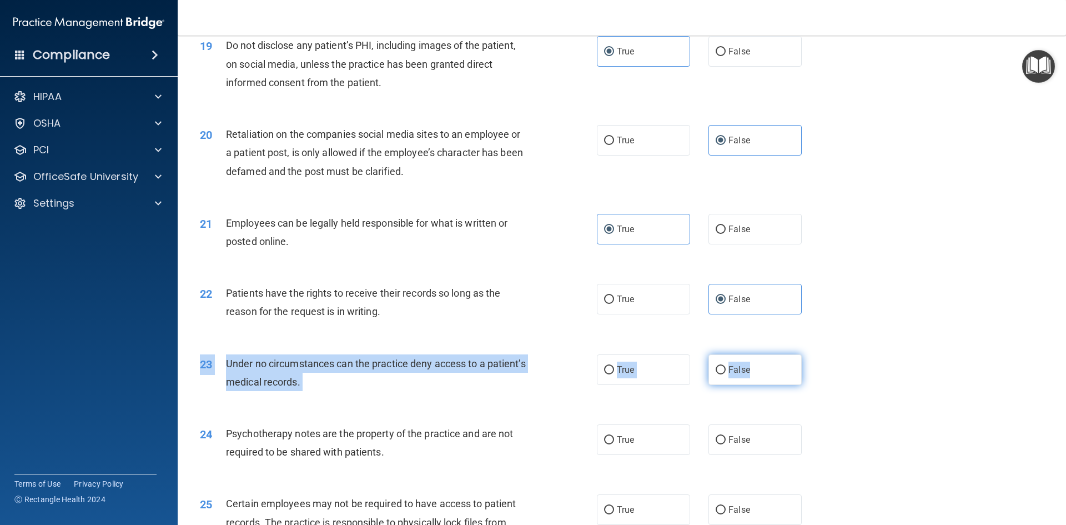
click at [754, 385] on label "False" at bounding box center [754, 369] width 93 height 31
click at [726, 374] on input "False" at bounding box center [721, 370] width 10 height 8
radio input "true"
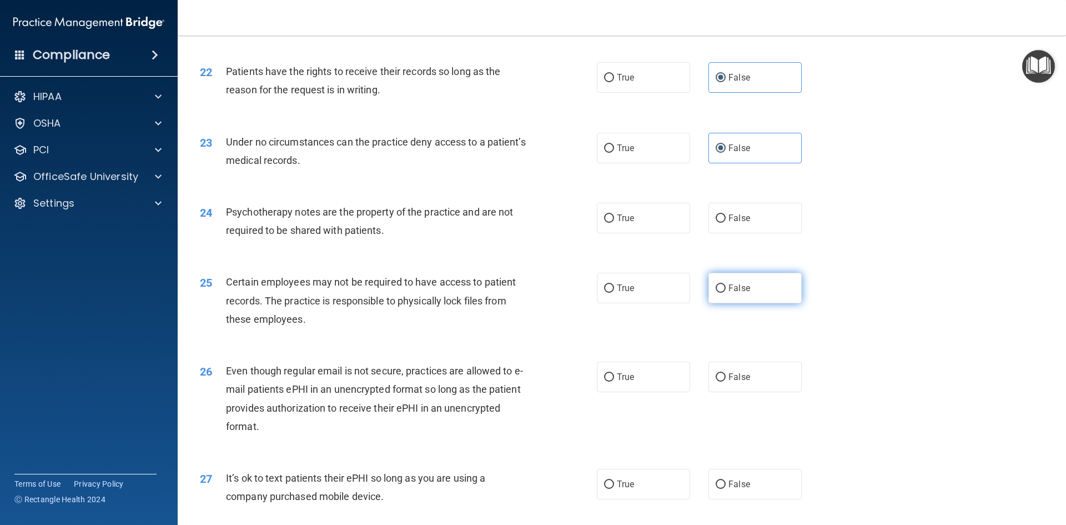
scroll to position [1887, 0]
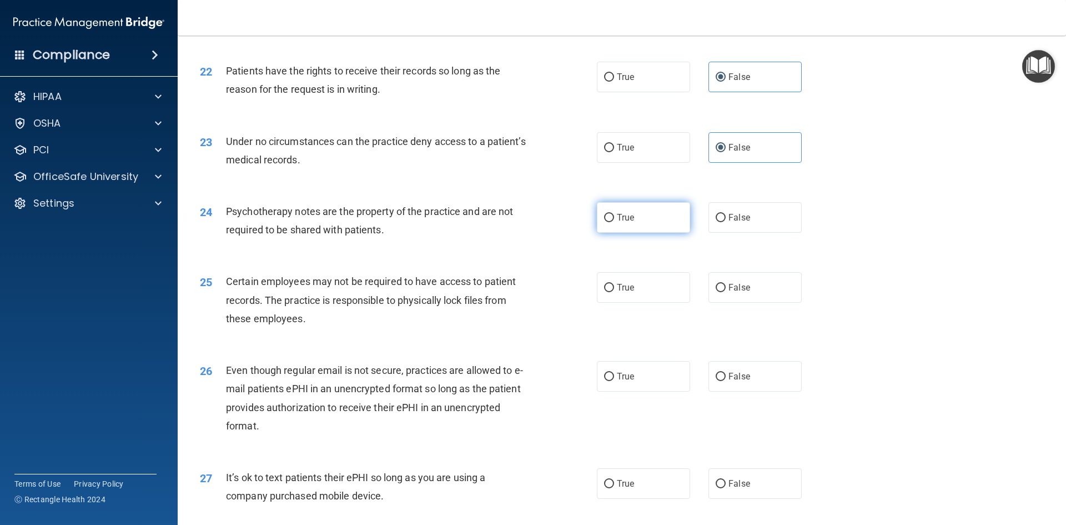
click at [644, 233] on label "True" at bounding box center [643, 217] width 93 height 31
click at [614, 222] on input "True" at bounding box center [609, 218] width 10 height 8
radio input "true"
click at [642, 303] on label "True" at bounding box center [643, 287] width 93 height 31
click at [614, 292] on input "True" at bounding box center [609, 288] width 10 height 8
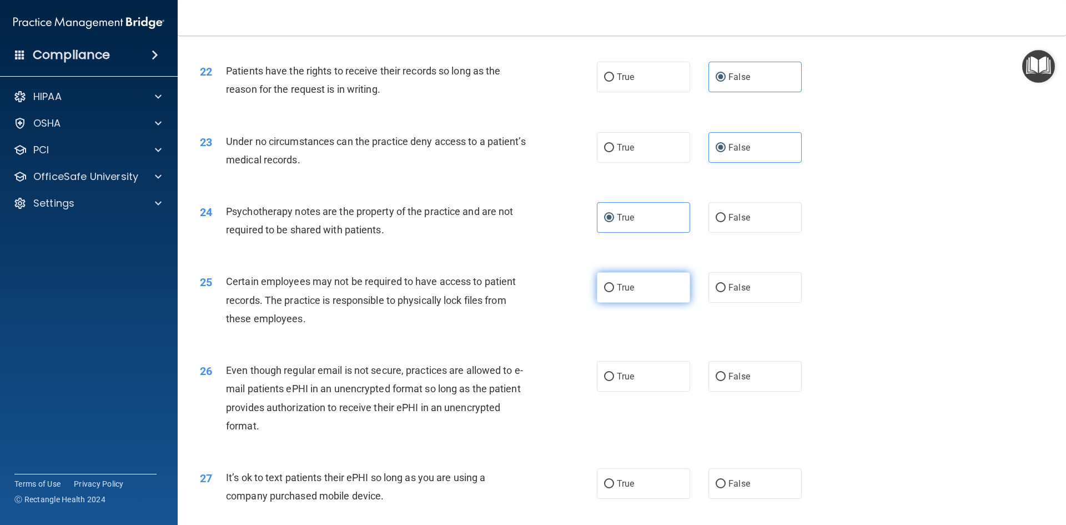
radio input "true"
click at [642, 387] on label "True" at bounding box center [643, 376] width 93 height 31
click at [614, 381] on input "True" at bounding box center [609, 377] width 10 height 8
radio input "true"
click at [709, 499] on label "False" at bounding box center [754, 483] width 93 height 31
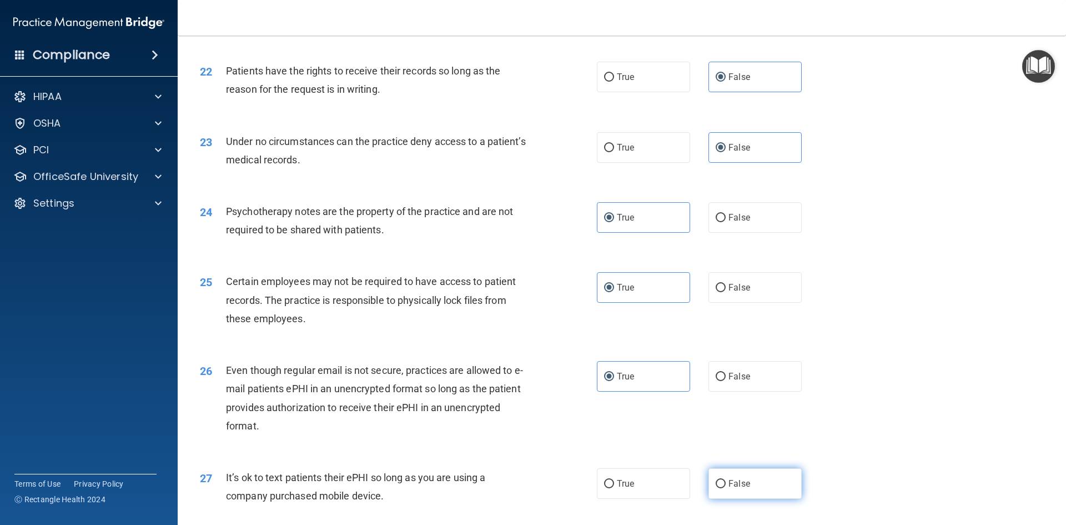
click at [716, 488] on input "False" at bounding box center [721, 484] width 10 height 8
radio input "true"
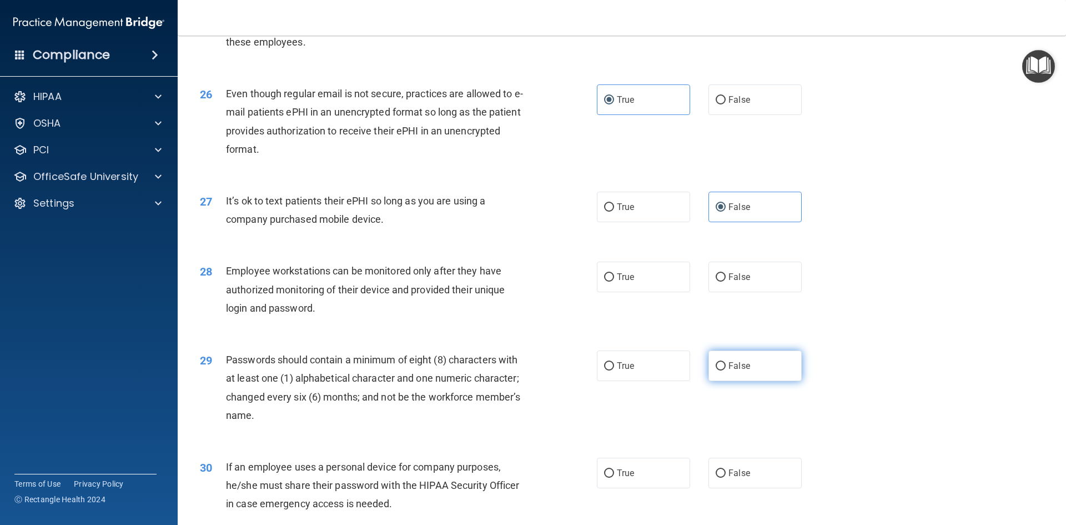
scroll to position [2165, 0]
click at [723, 291] on label "False" at bounding box center [754, 275] width 93 height 31
click at [723, 280] on input "False" at bounding box center [721, 276] width 10 height 8
radio input "true"
click at [643, 376] on label "True" at bounding box center [643, 364] width 93 height 31
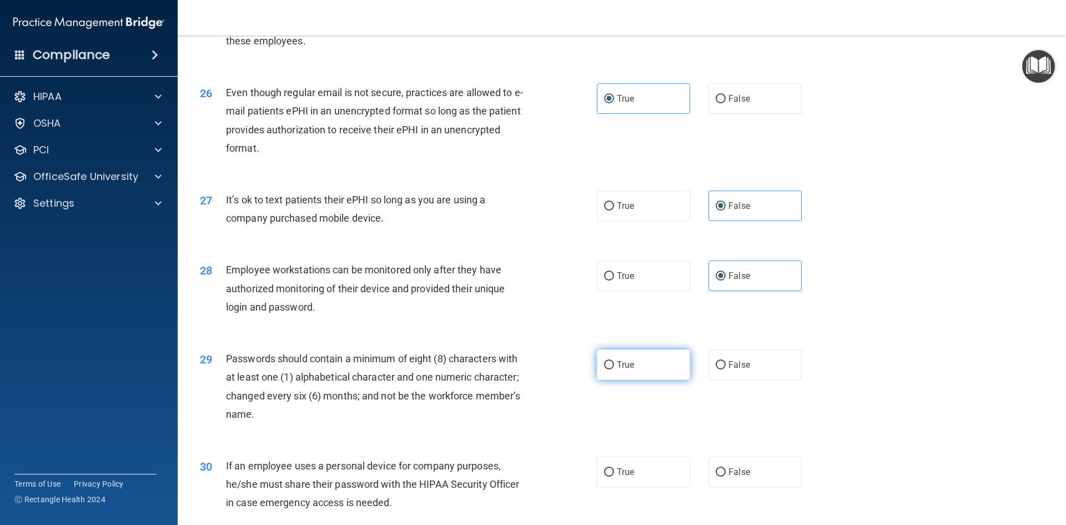
click at [614, 369] on input "True" at bounding box center [609, 365] width 10 height 8
radio input "true"
click at [762, 487] on label "False" at bounding box center [754, 471] width 93 height 31
click at [726, 476] on input "False" at bounding box center [721, 472] width 10 height 8
radio input "true"
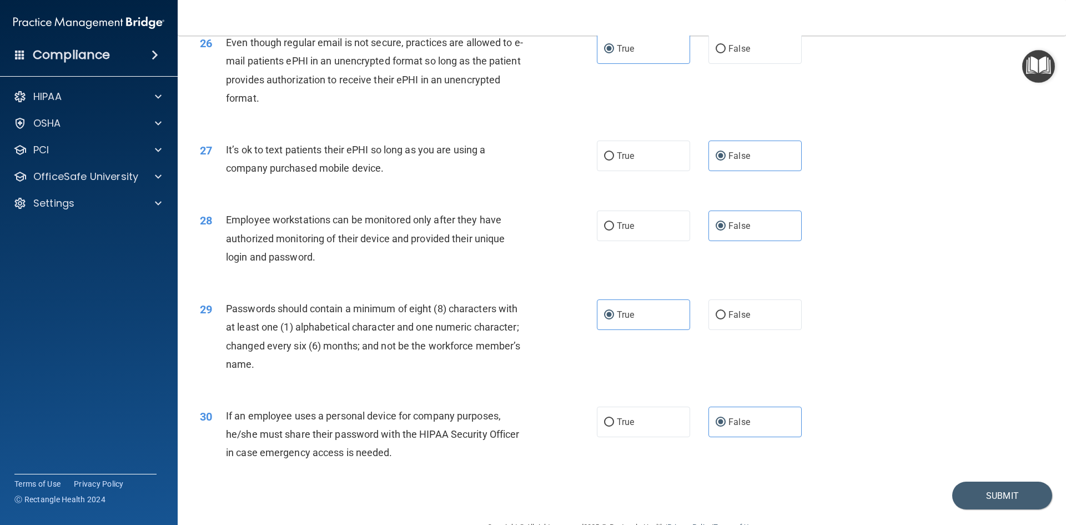
scroll to position [2262, 0]
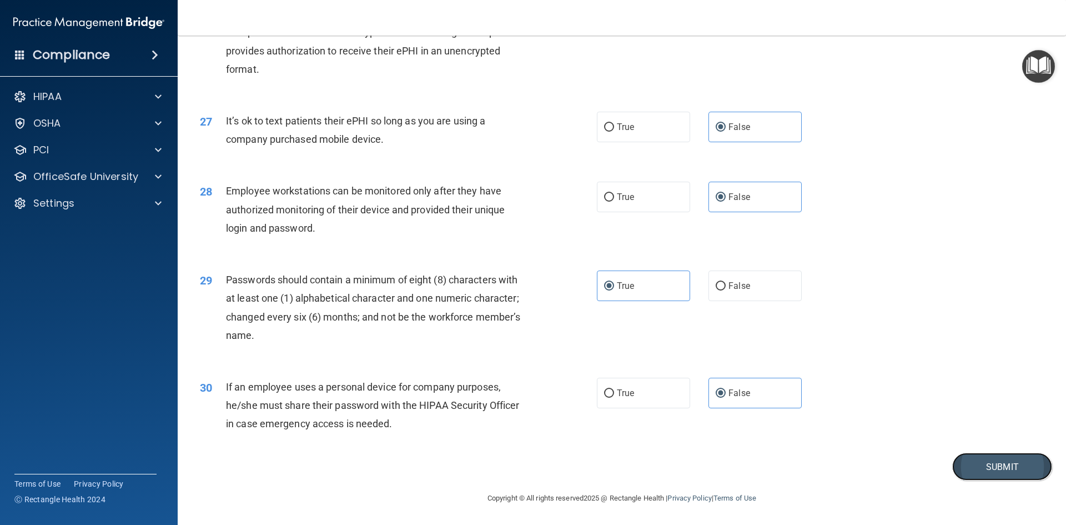
click at [972, 458] on button "Submit" at bounding box center [1002, 466] width 100 height 28
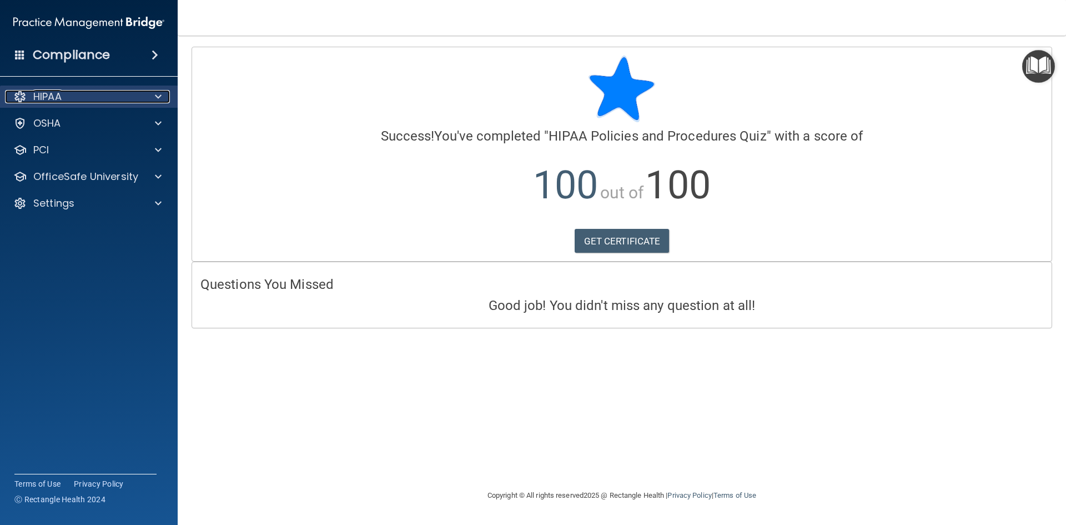
click at [93, 96] on div "HIPAA" at bounding box center [74, 96] width 138 height 13
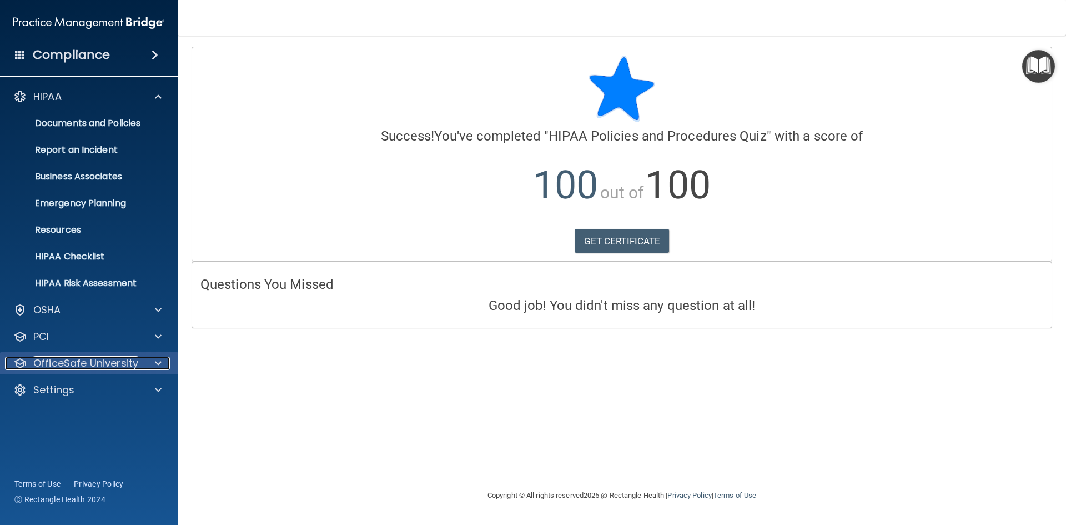
click at [120, 360] on p "OfficeSafe University" at bounding box center [85, 362] width 105 height 13
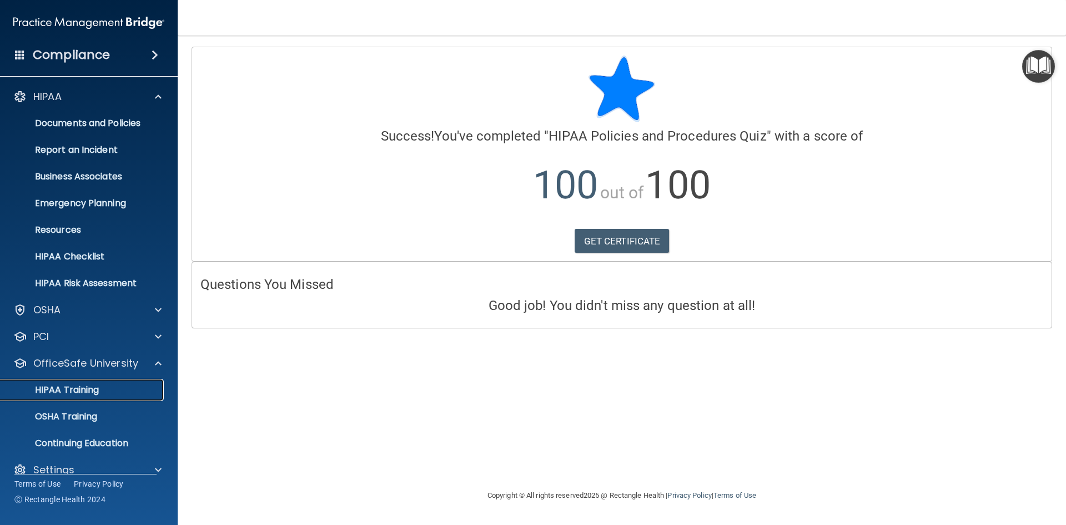
click at [120, 393] on div "HIPAA Training" at bounding box center [83, 389] width 152 height 11
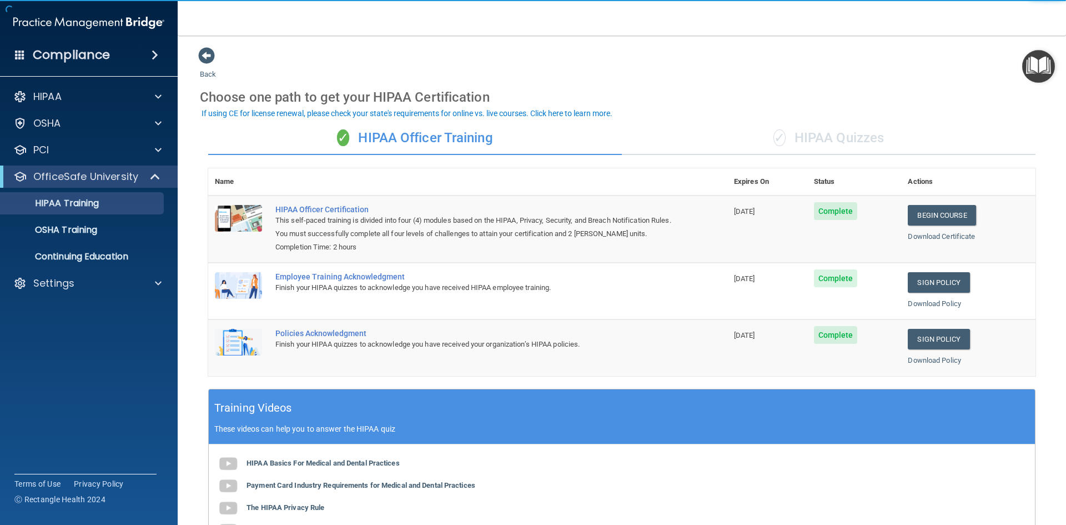
click at [837, 136] on div "✓ HIPAA Quizzes" at bounding box center [829, 138] width 414 height 33
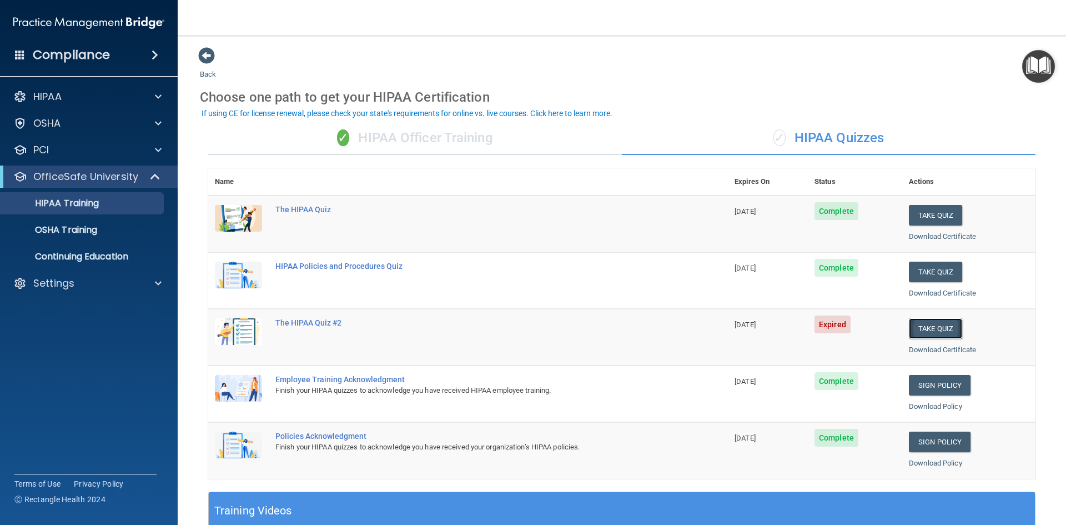
click at [936, 331] on button "Take Quiz" at bounding box center [935, 328] width 53 height 21
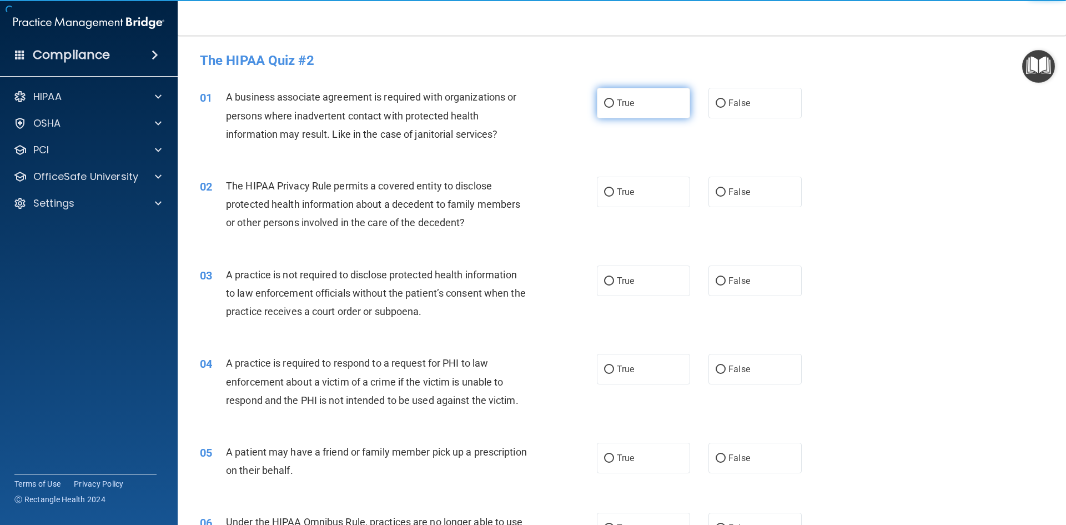
click at [632, 101] on label "True" at bounding box center [643, 103] width 93 height 31
click at [614, 101] on input "True" at bounding box center [609, 103] width 10 height 8
radio input "true"
click at [655, 201] on label "True" at bounding box center [643, 192] width 93 height 31
click at [614, 197] on input "True" at bounding box center [609, 192] width 10 height 8
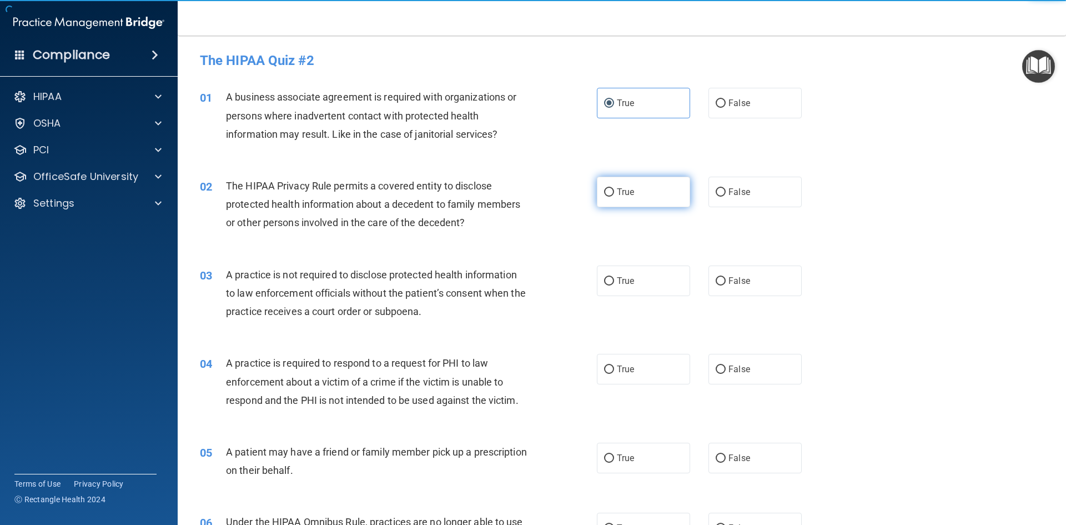
radio input "true"
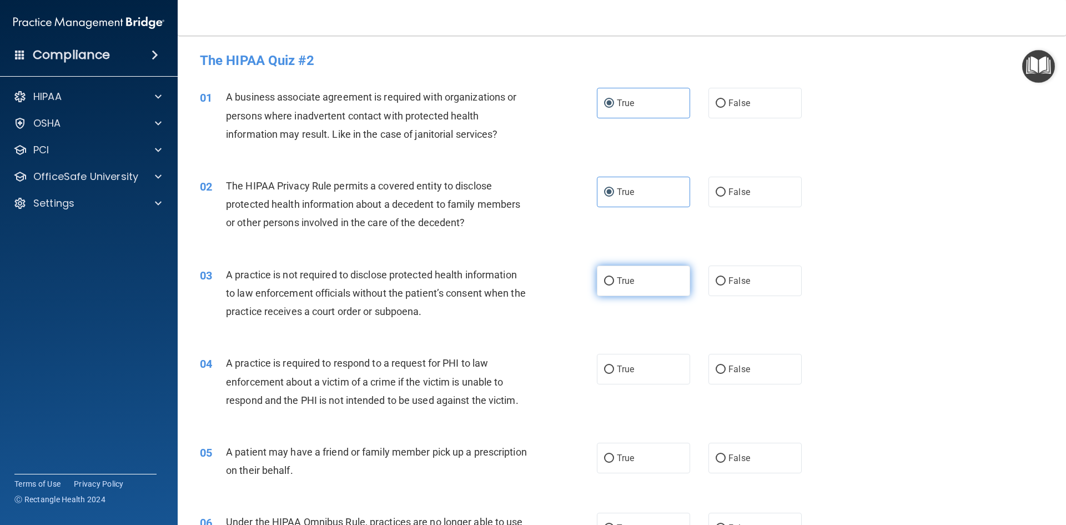
click at [662, 283] on label "True" at bounding box center [643, 280] width 93 height 31
click at [614, 283] on input "True" at bounding box center [609, 281] width 10 height 8
radio input "true"
drag, startPoint x: 658, startPoint y: 366, endPoint x: 660, endPoint y: 466, distance: 100.5
click at [658, 366] on label "True" at bounding box center [643, 369] width 93 height 31
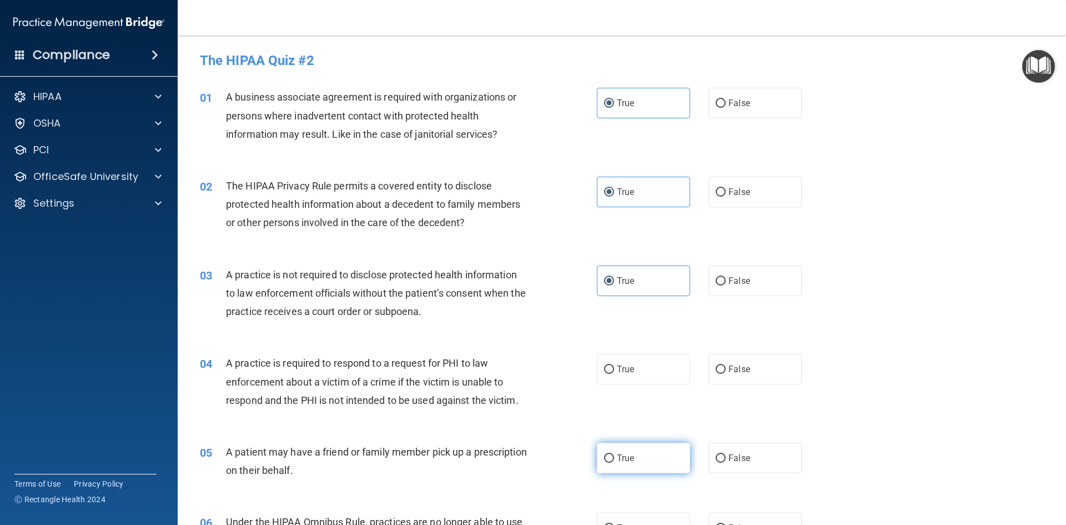
click at [614, 366] on input "True" at bounding box center [609, 369] width 10 height 8
radio input "true"
click at [663, 480] on div "05 A patient may have a friend or family member pick up a prescription on their…" at bounding box center [622, 464] width 860 height 70
click at [662, 460] on label "True" at bounding box center [643, 457] width 93 height 31
click at [614, 460] on input "True" at bounding box center [609, 458] width 10 height 8
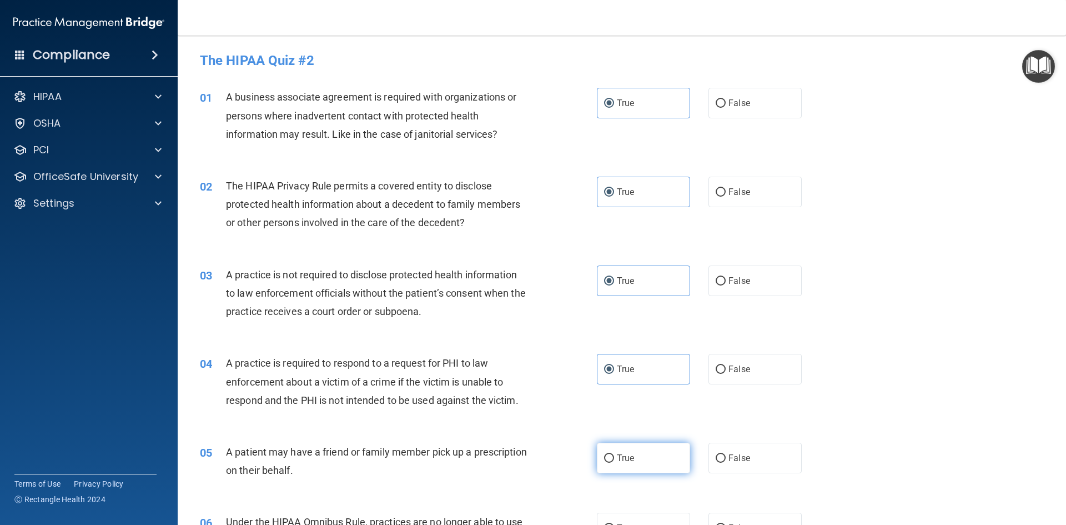
radio input "true"
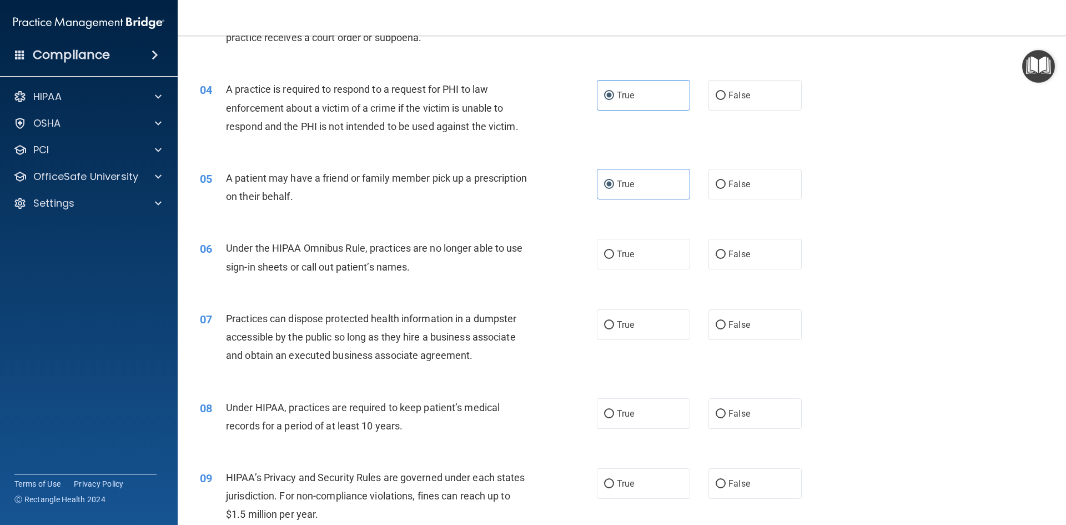
scroll to position [333, 0]
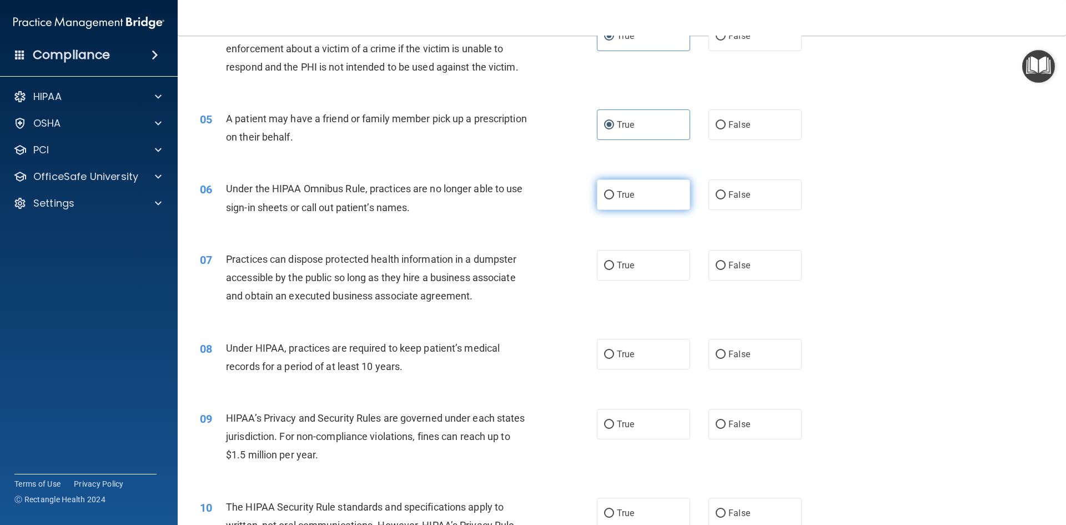
click at [651, 182] on label "True" at bounding box center [643, 194] width 93 height 31
click at [614, 191] on input "True" at bounding box center [609, 195] width 10 height 8
radio input "true"
click at [646, 274] on label "True" at bounding box center [643, 265] width 93 height 31
click at [614, 270] on input "True" at bounding box center [609, 265] width 10 height 8
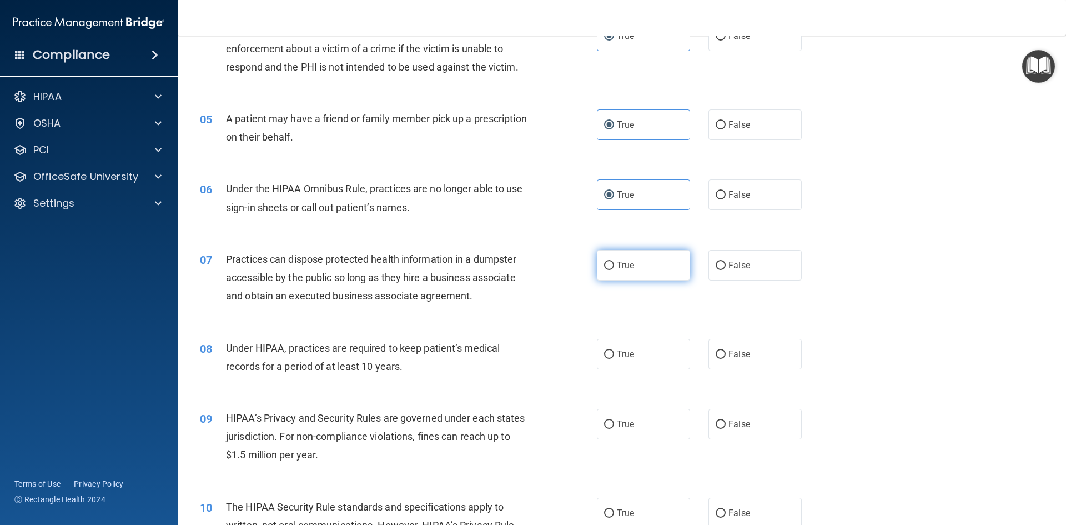
radio input "true"
drag, startPoint x: 649, startPoint y: 344, endPoint x: 648, endPoint y: 375, distance: 31.7
click at [649, 348] on label "True" at bounding box center [643, 354] width 93 height 31
click at [614, 350] on input "True" at bounding box center [609, 354] width 10 height 8
radio input "true"
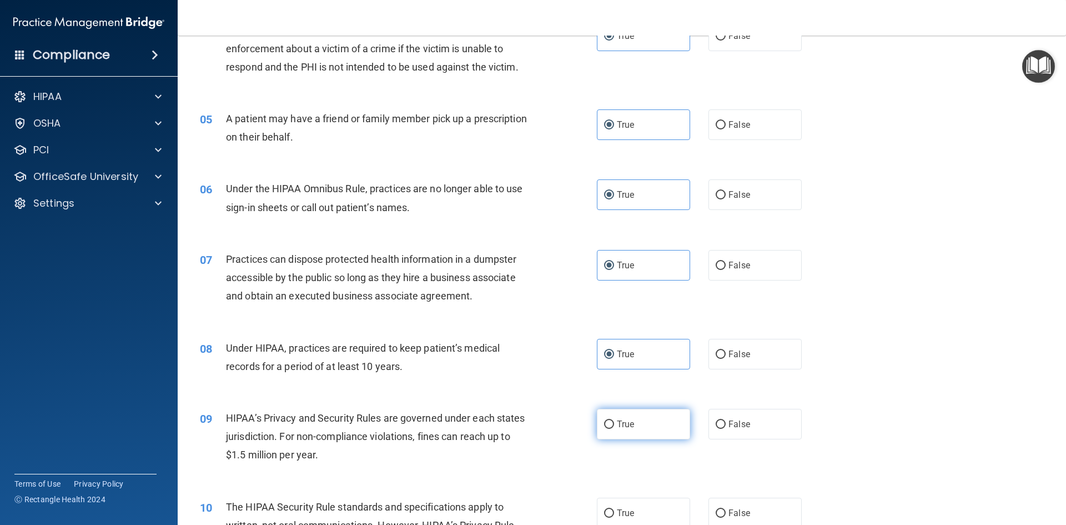
click at [643, 416] on label "True" at bounding box center [643, 424] width 93 height 31
click at [614, 420] on input "True" at bounding box center [609, 424] width 10 height 8
radio input "true"
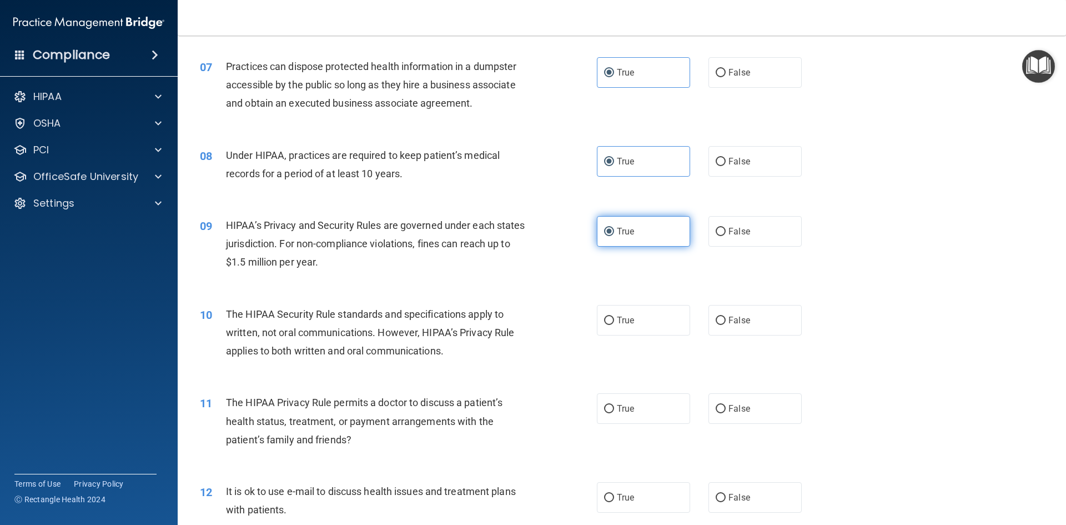
scroll to position [666, 0]
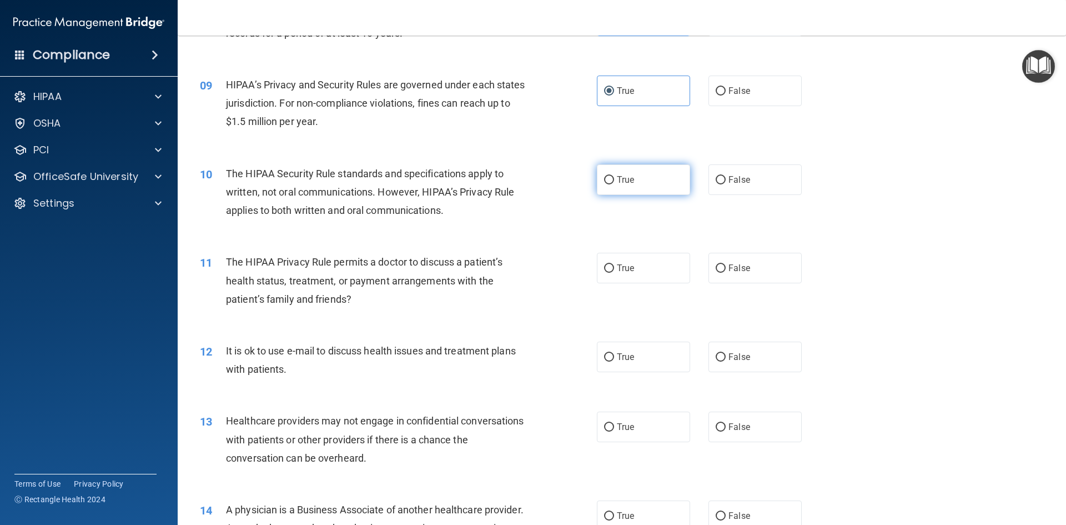
click at [616, 165] on label "True" at bounding box center [643, 179] width 93 height 31
click at [614, 176] on input "True" at bounding box center [609, 180] width 10 height 8
radio input "true"
click at [630, 256] on label "True" at bounding box center [643, 268] width 93 height 31
click at [614, 264] on input "True" at bounding box center [609, 268] width 10 height 8
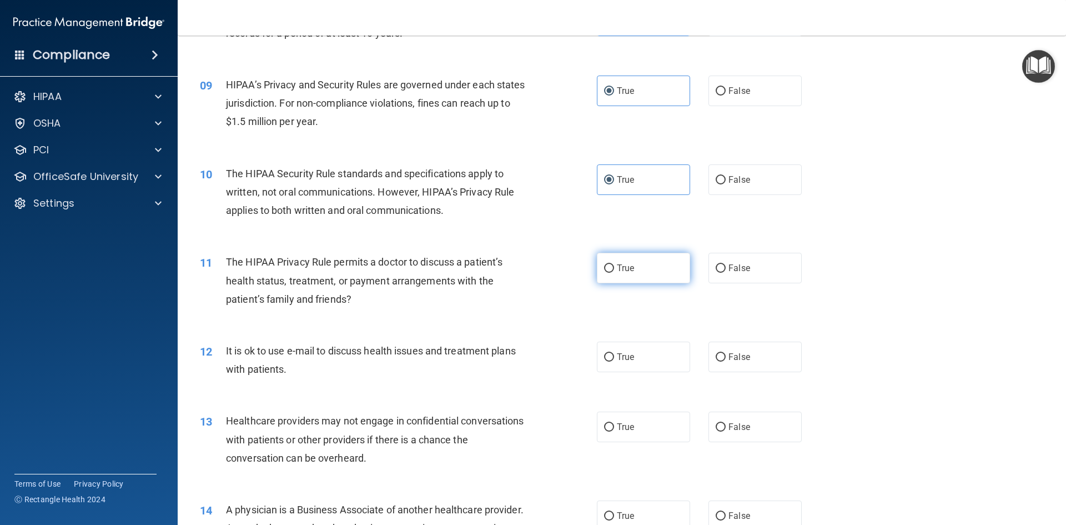
radio input "true"
click at [633, 365] on label "True" at bounding box center [643, 356] width 93 height 31
click at [614, 361] on input "True" at bounding box center [609, 357] width 10 height 8
radio input "true"
click at [635, 420] on label "True" at bounding box center [643, 426] width 93 height 31
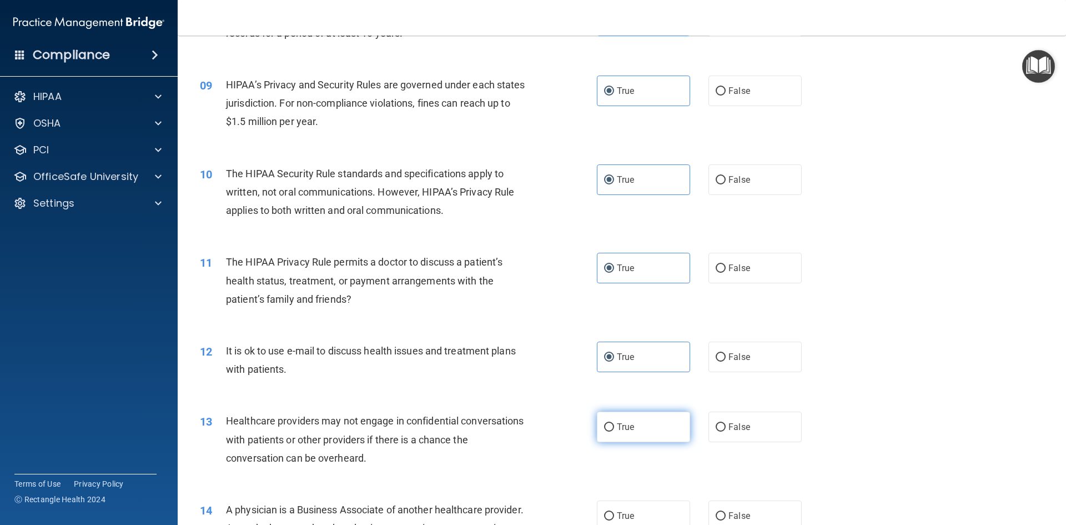
click at [614, 423] on input "True" at bounding box center [609, 427] width 10 height 8
radio input "true"
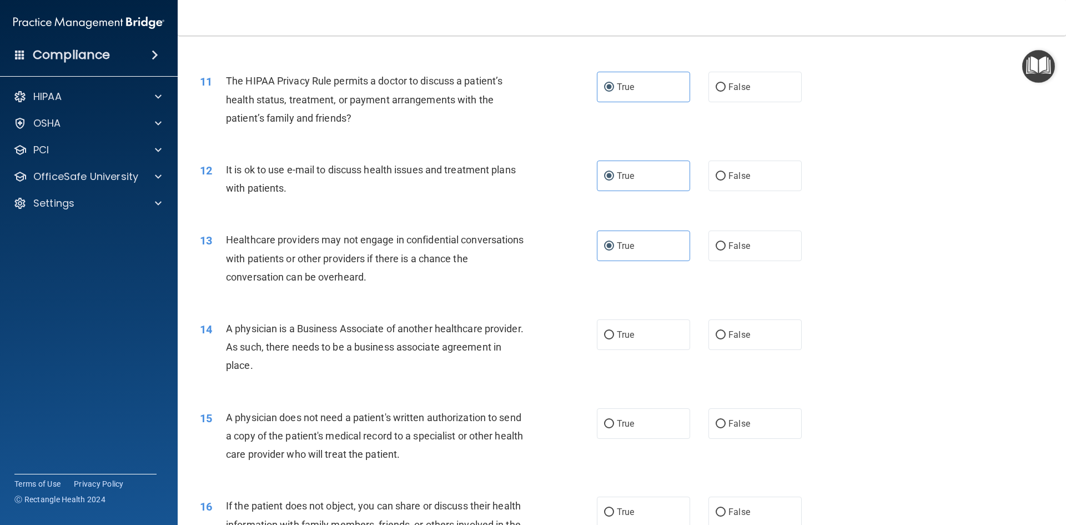
scroll to position [999, 0]
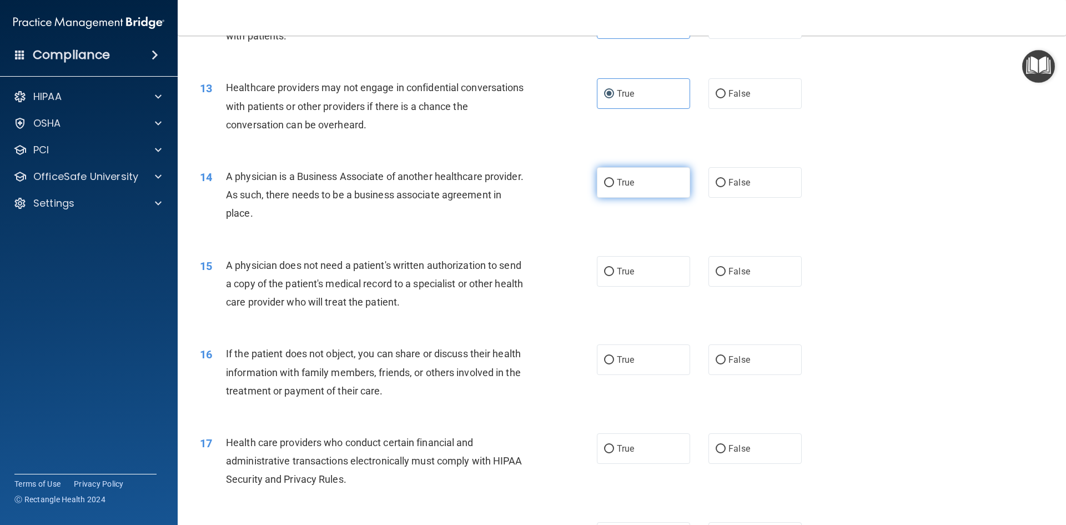
click at [621, 170] on label "True" at bounding box center [643, 182] width 93 height 31
click at [614, 179] on input "True" at bounding box center [609, 183] width 10 height 8
radio input "true"
click at [613, 285] on label "True" at bounding box center [643, 271] width 93 height 31
click at [613, 276] on input "True" at bounding box center [609, 272] width 10 height 8
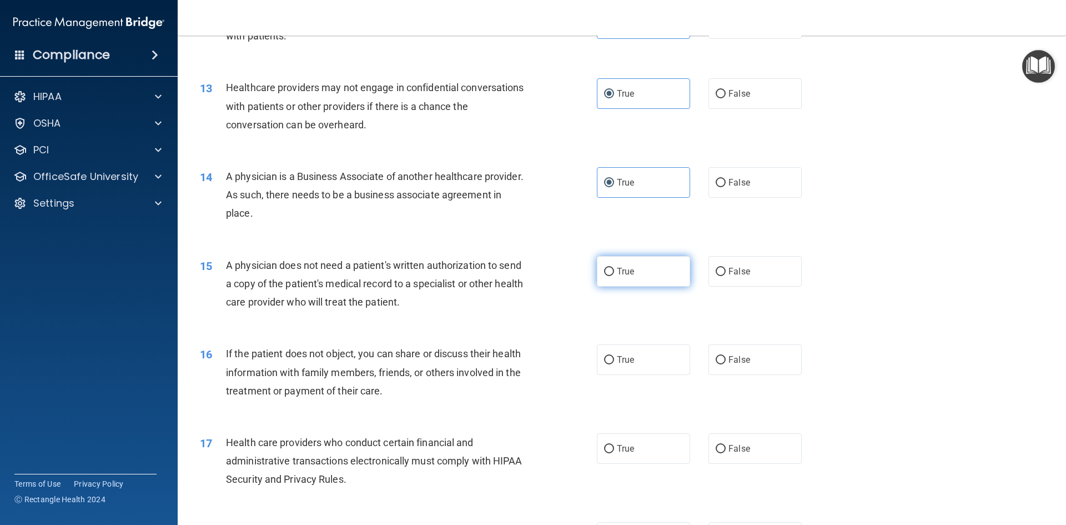
radio input "true"
click at [621, 345] on label "True" at bounding box center [643, 359] width 93 height 31
click at [614, 356] on input "True" at bounding box center [609, 360] width 10 height 8
radio input "true"
click at [637, 430] on div "17 Health care providers who conduct certain financial and administrative trans…" at bounding box center [622, 463] width 860 height 89
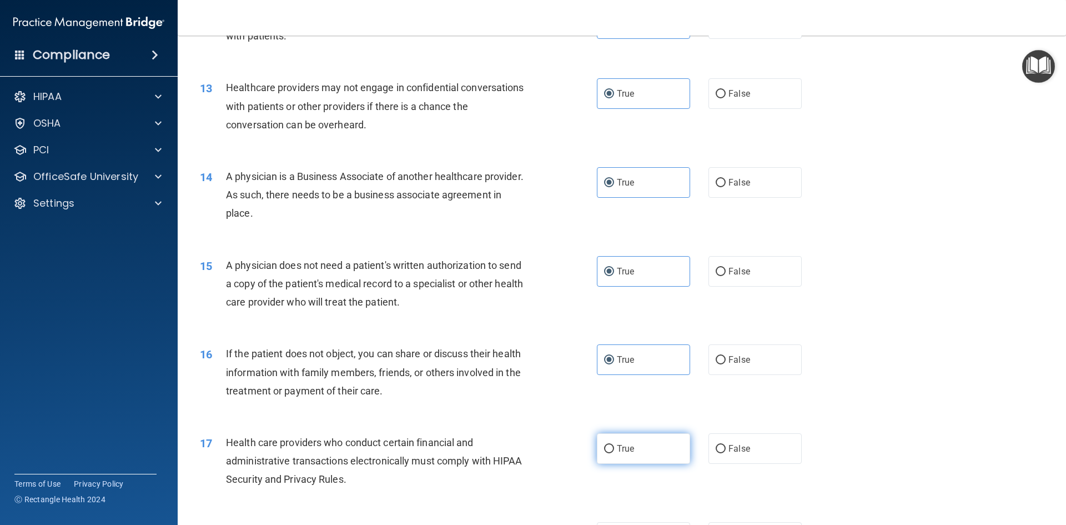
click at [643, 440] on label "True" at bounding box center [643, 448] width 93 height 31
click at [614, 445] on input "True" at bounding box center [609, 449] width 10 height 8
radio input "true"
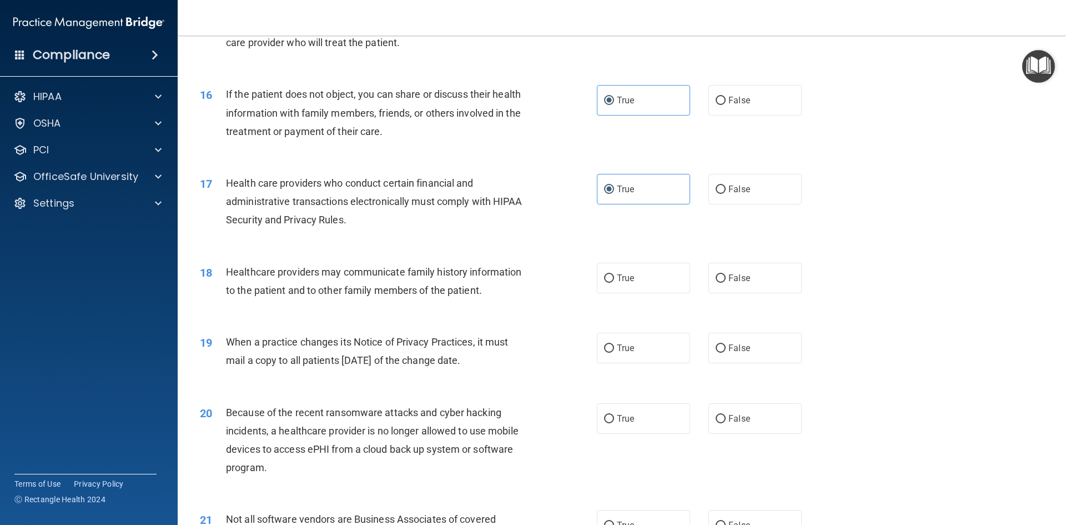
scroll to position [1332, 0]
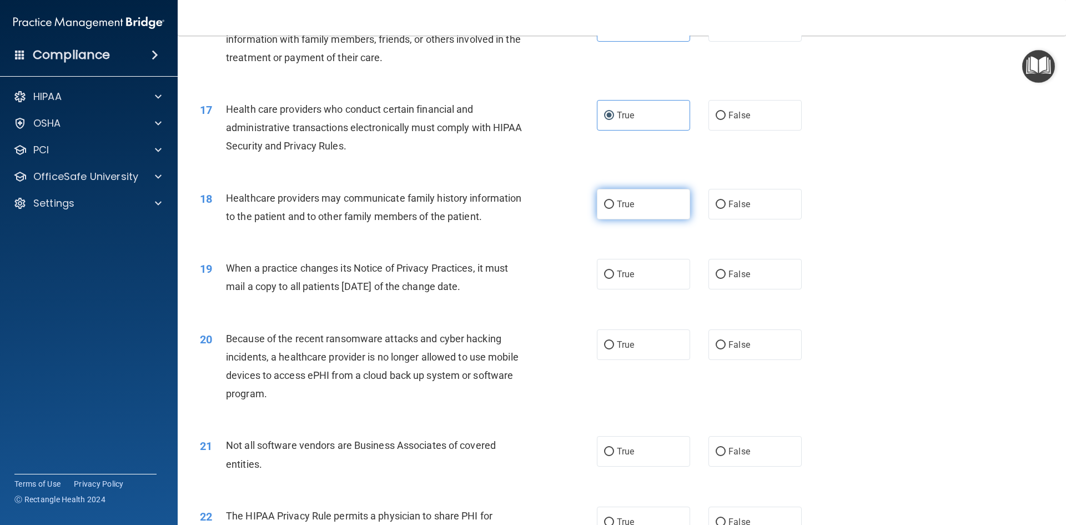
drag, startPoint x: 623, startPoint y: 209, endPoint x: 626, endPoint y: 233, distance: 24.0
click at [623, 208] on span "True" at bounding box center [625, 204] width 17 height 11
click at [614, 208] on input "True" at bounding box center [609, 204] width 10 height 8
radio input "true"
click at [627, 268] on label "True" at bounding box center [643, 274] width 93 height 31
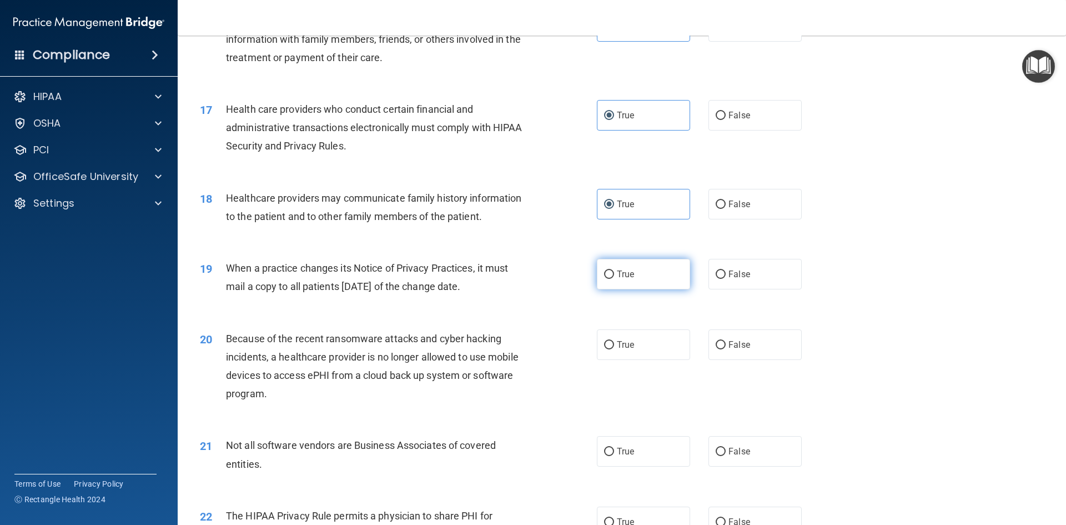
click at [614, 270] on input "True" at bounding box center [609, 274] width 10 height 8
radio input "true"
click at [640, 344] on label "True" at bounding box center [643, 344] width 93 height 31
click at [614, 344] on input "True" at bounding box center [609, 345] width 10 height 8
radio input "true"
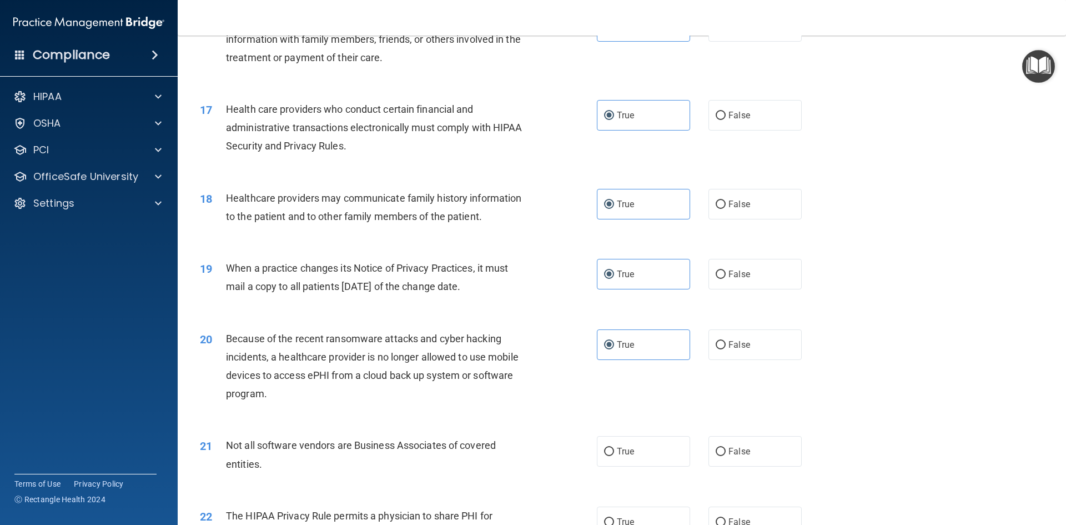
click at [630, 469] on div "21 Not all software vendors are Business Associates of covered entities. True F…" at bounding box center [622, 457] width 860 height 70
click at [630, 440] on label "True" at bounding box center [643, 451] width 93 height 31
click at [614, 447] on input "True" at bounding box center [609, 451] width 10 height 8
radio input "true"
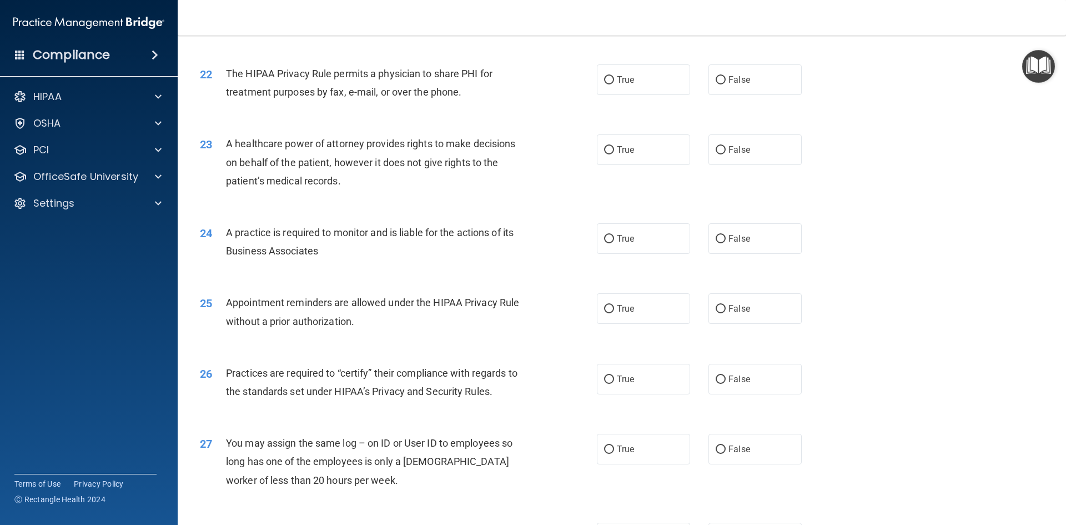
scroll to position [1776, 0]
click at [606, 71] on label "True" at bounding box center [643, 77] width 93 height 31
click at [606, 74] on input "True" at bounding box center [609, 78] width 10 height 8
radio input "true"
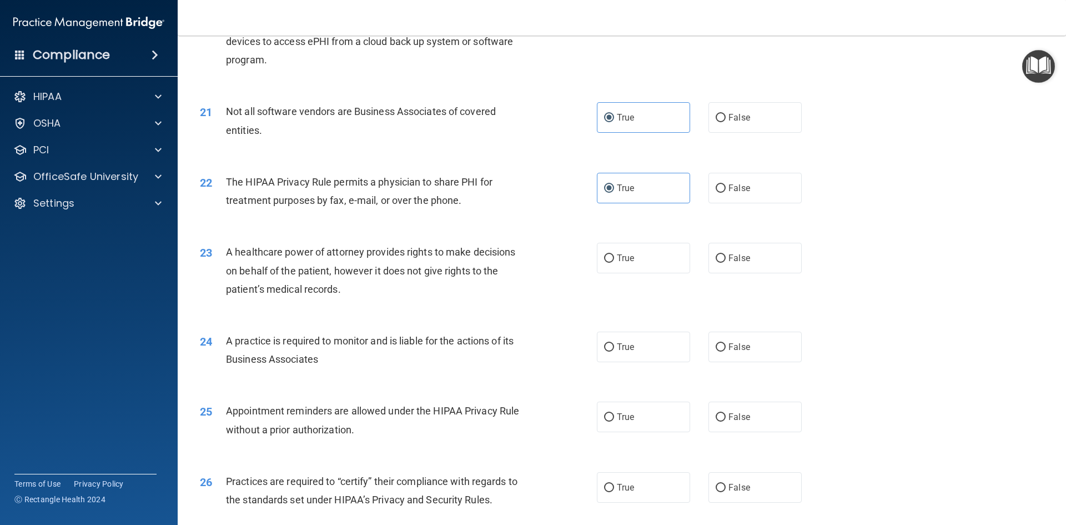
scroll to position [1665, 0]
click at [641, 249] on label "True" at bounding box center [643, 258] width 93 height 31
click at [614, 255] on input "True" at bounding box center [609, 259] width 10 height 8
radio input "true"
click at [638, 344] on label "True" at bounding box center [643, 347] width 93 height 31
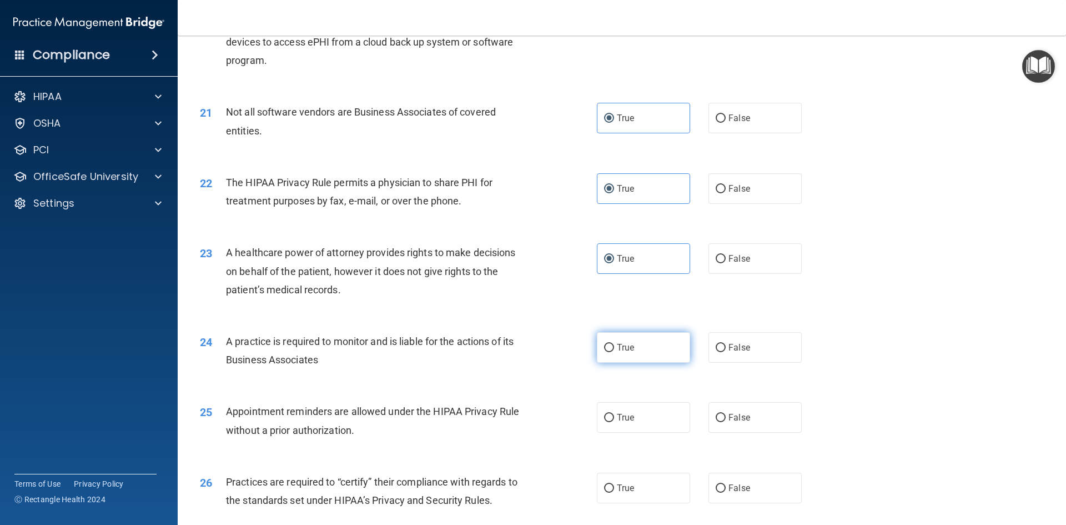
click at [614, 344] on input "True" at bounding box center [609, 348] width 10 height 8
radio input "true"
click at [638, 410] on label "True" at bounding box center [643, 417] width 93 height 31
click at [614, 414] on input "True" at bounding box center [609, 418] width 10 height 8
radio input "true"
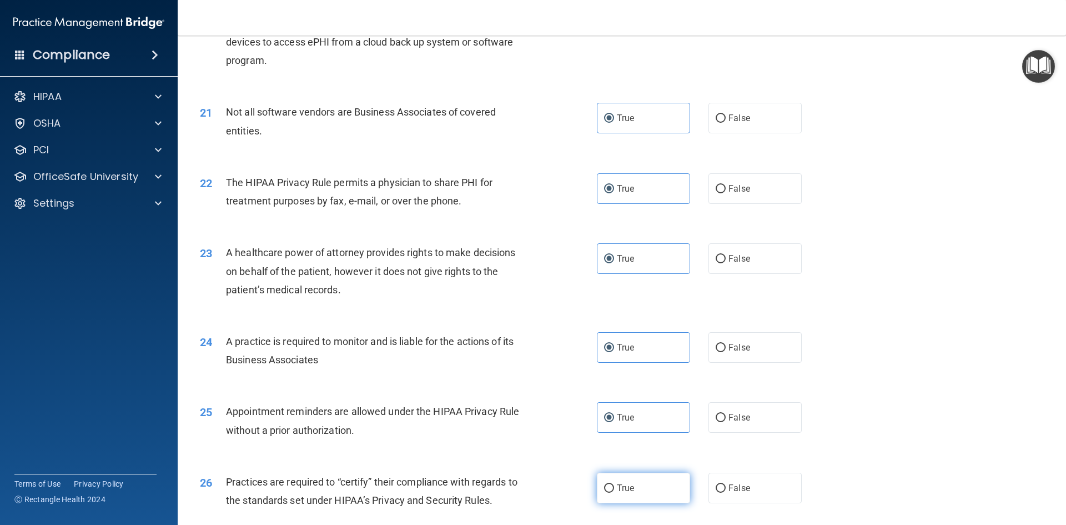
click at [655, 488] on label "True" at bounding box center [643, 487] width 93 height 31
click at [614, 488] on input "True" at bounding box center [609, 488] width 10 height 8
radio input "true"
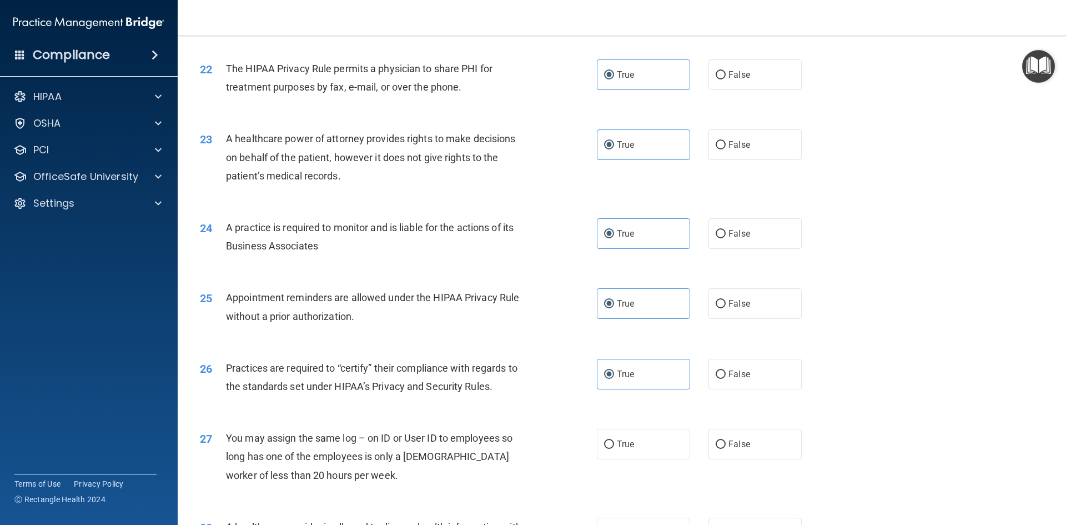
scroll to position [2054, 0]
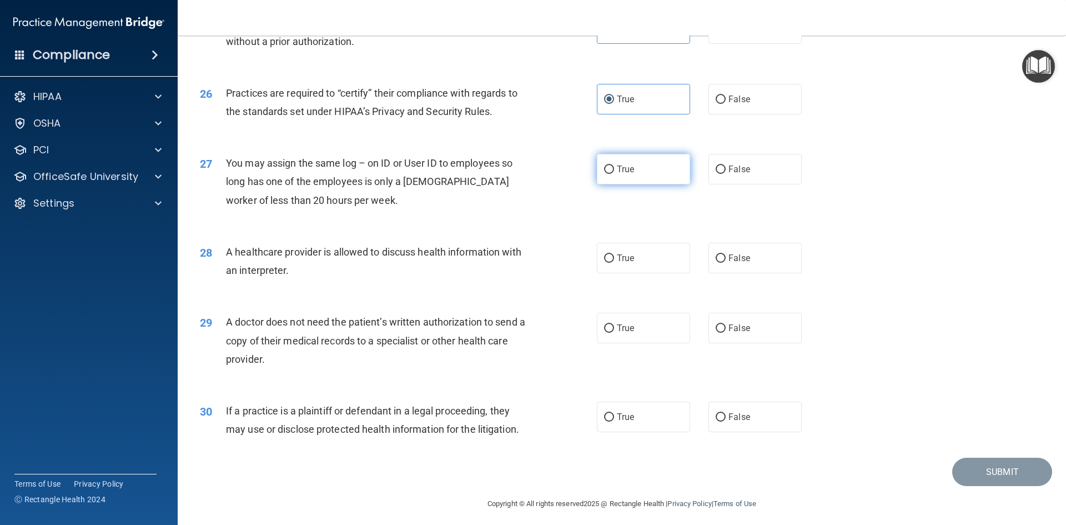
click at [620, 169] on span "True" at bounding box center [625, 169] width 17 height 11
click at [614, 169] on input "True" at bounding box center [609, 169] width 10 height 8
radio input "true"
click at [623, 262] on span "True" at bounding box center [625, 258] width 17 height 11
click at [614, 262] on input "True" at bounding box center [609, 258] width 10 height 8
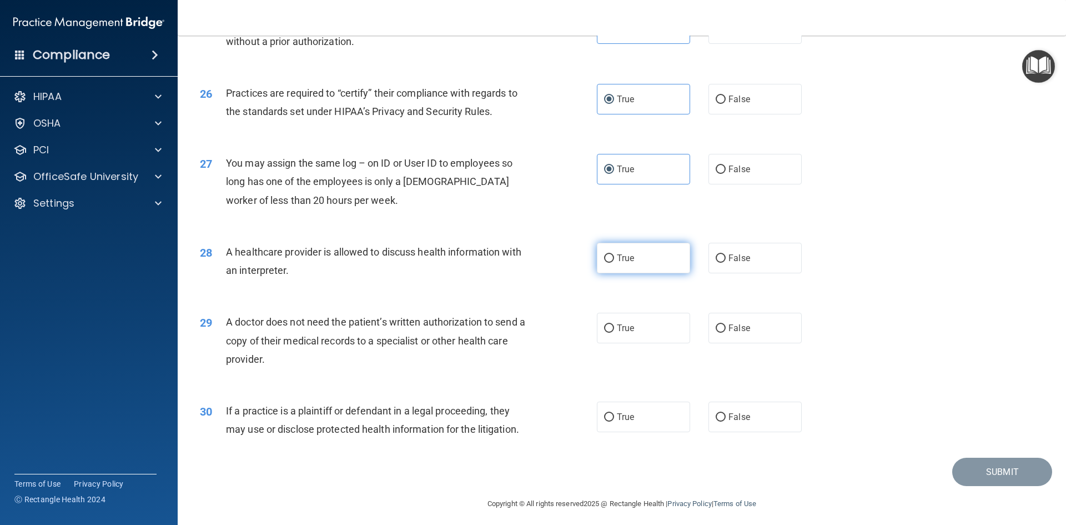
radio input "true"
click at [623, 311] on div "29 A doctor does not need the patient’s written authorization to send a copy of…" at bounding box center [622, 343] width 860 height 89
click at [619, 329] on span "True" at bounding box center [625, 328] width 17 height 11
click at [614, 329] on input "True" at bounding box center [609, 328] width 10 height 8
radio input "true"
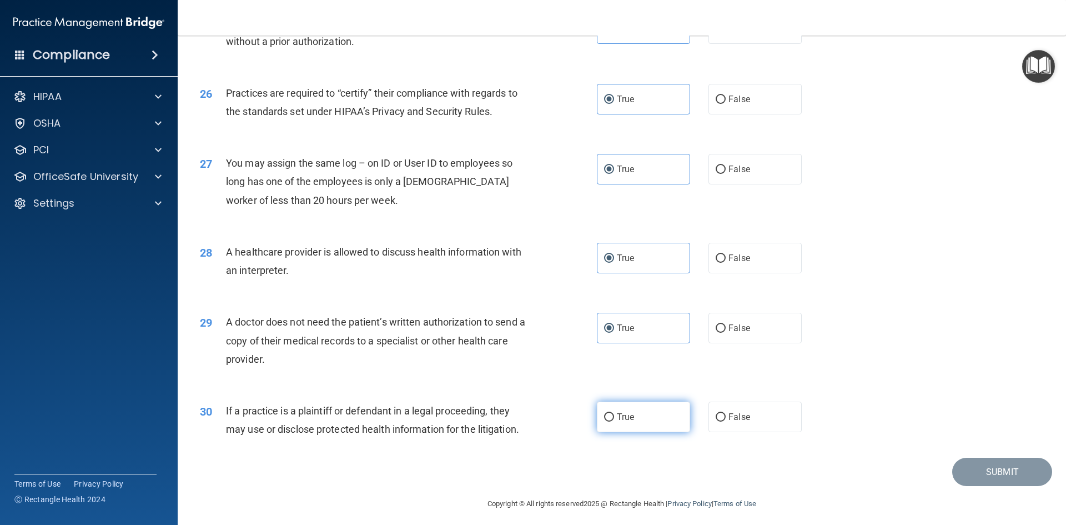
click at [631, 417] on label "True" at bounding box center [643, 416] width 93 height 31
click at [614, 417] on input "True" at bounding box center [609, 417] width 10 height 8
radio input "true"
click at [988, 475] on button "Submit" at bounding box center [1002, 471] width 100 height 28
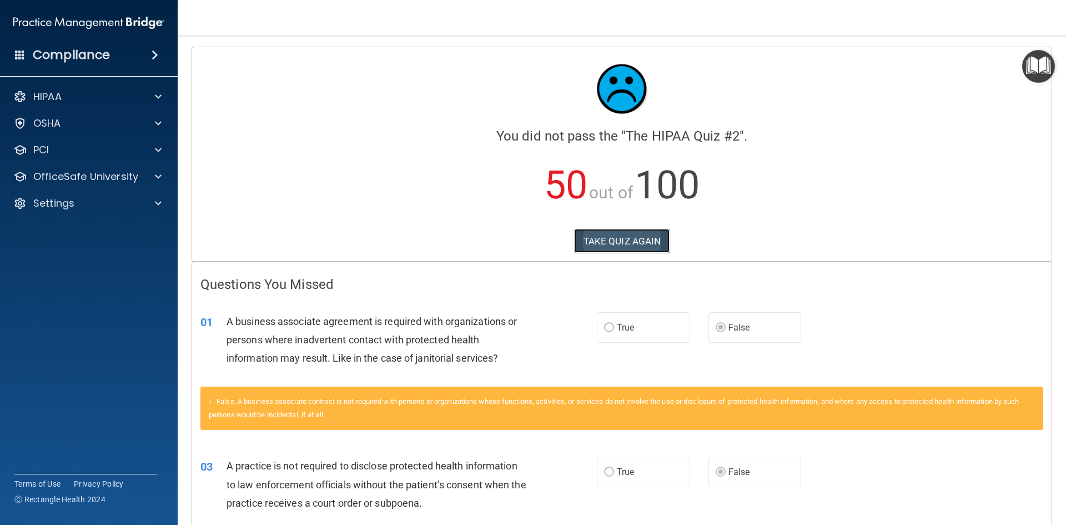
click at [623, 236] on button "TAKE QUIZ AGAIN" at bounding box center [622, 241] width 96 height 24
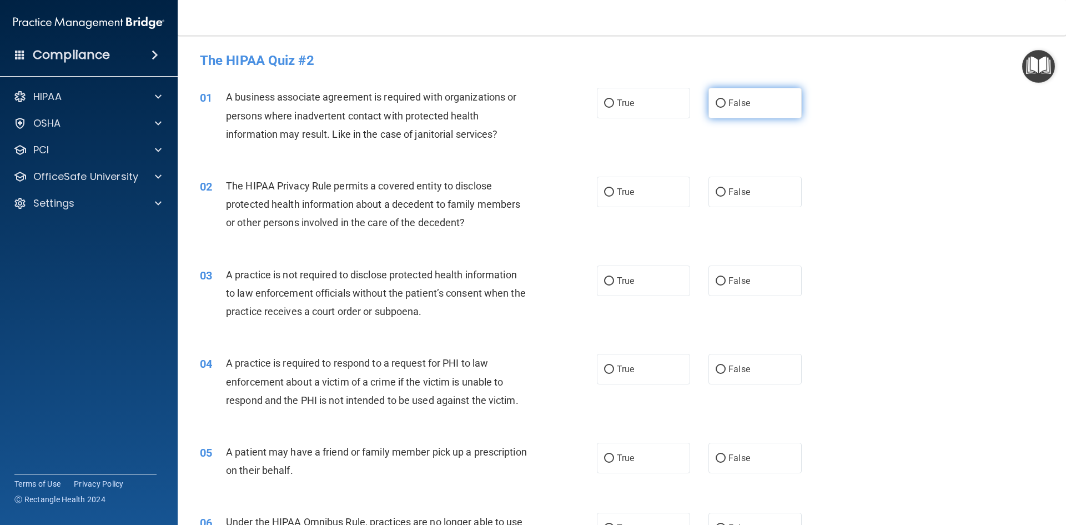
click at [729, 102] on span "False" at bounding box center [739, 103] width 22 height 11
click at [726, 102] on input "False" at bounding box center [721, 103] width 10 height 8
radio input "true"
click at [631, 198] on label "True" at bounding box center [643, 192] width 93 height 31
click at [614, 197] on input "True" at bounding box center [609, 192] width 10 height 8
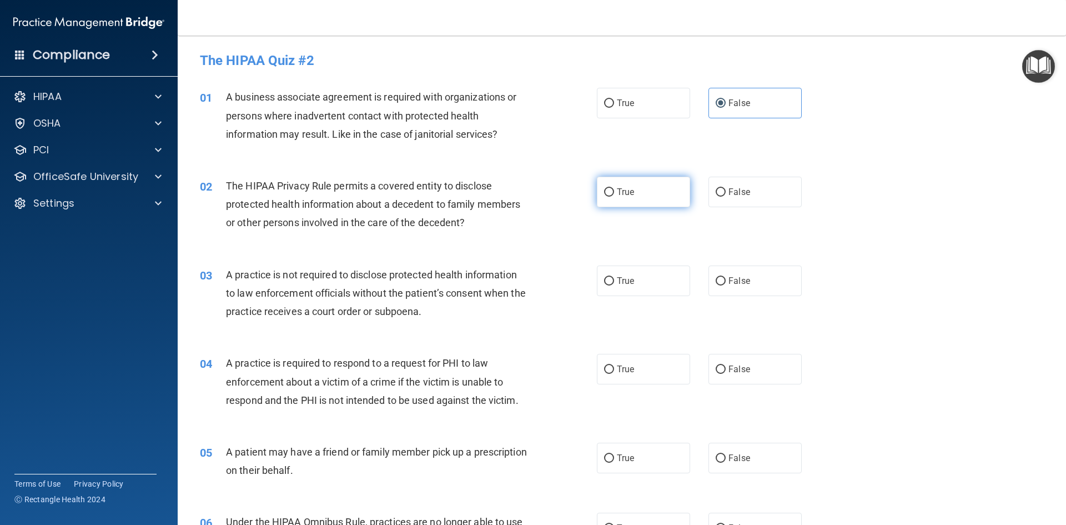
radio input "true"
click at [761, 279] on label "False" at bounding box center [754, 280] width 93 height 31
click at [726, 279] on input "False" at bounding box center [721, 281] width 10 height 8
radio input "true"
click at [630, 359] on label "True" at bounding box center [643, 369] width 93 height 31
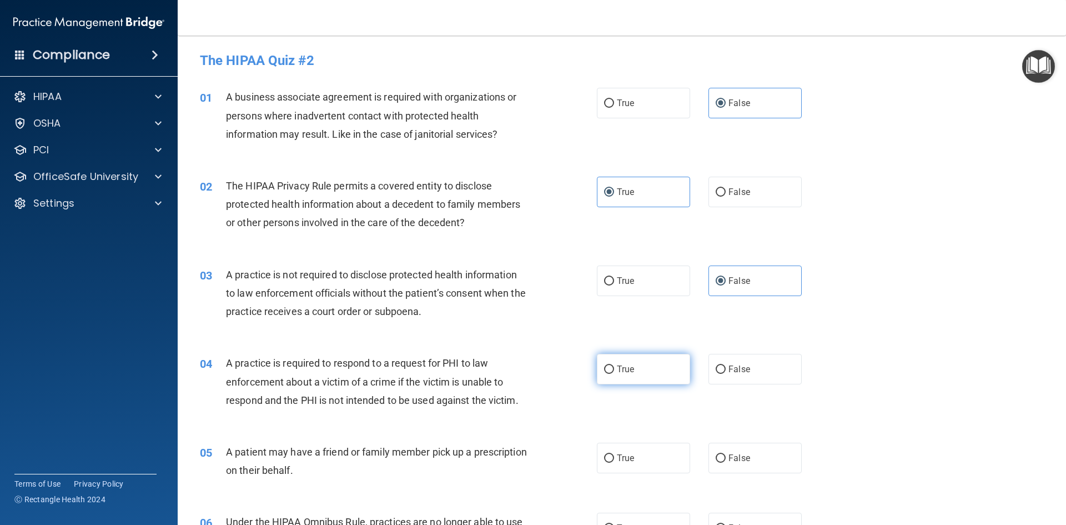
click at [614, 365] on input "True" at bounding box center [609, 369] width 10 height 8
radio input "true"
click at [638, 453] on label "True" at bounding box center [643, 457] width 93 height 31
click at [614, 454] on input "True" at bounding box center [609, 458] width 10 height 8
radio input "true"
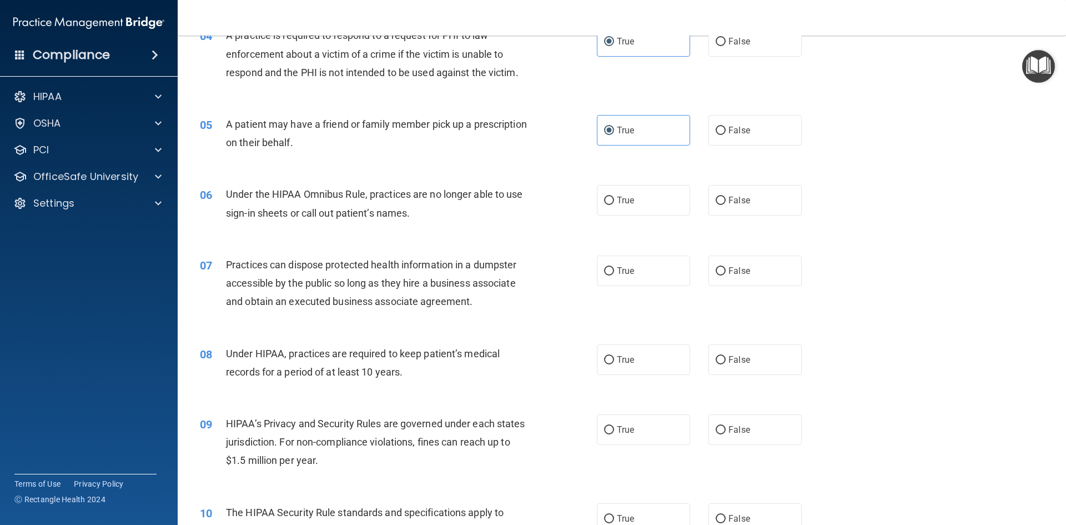
scroll to position [333, 0]
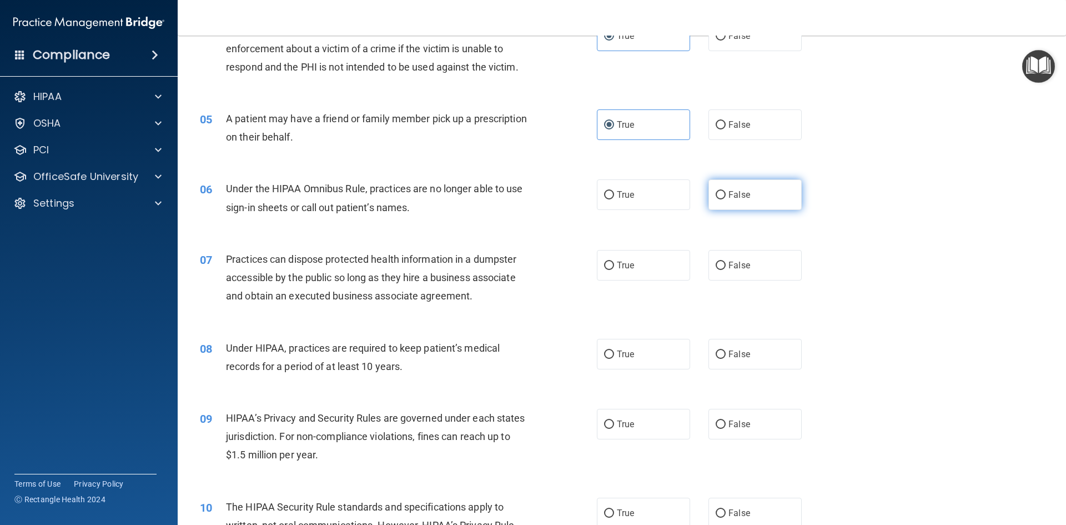
click at [734, 200] on label "False" at bounding box center [754, 194] width 93 height 31
click at [726, 199] on input "False" at bounding box center [721, 195] width 10 height 8
radio input "true"
click at [732, 258] on label "False" at bounding box center [754, 265] width 93 height 31
click at [726, 261] on input "False" at bounding box center [721, 265] width 10 height 8
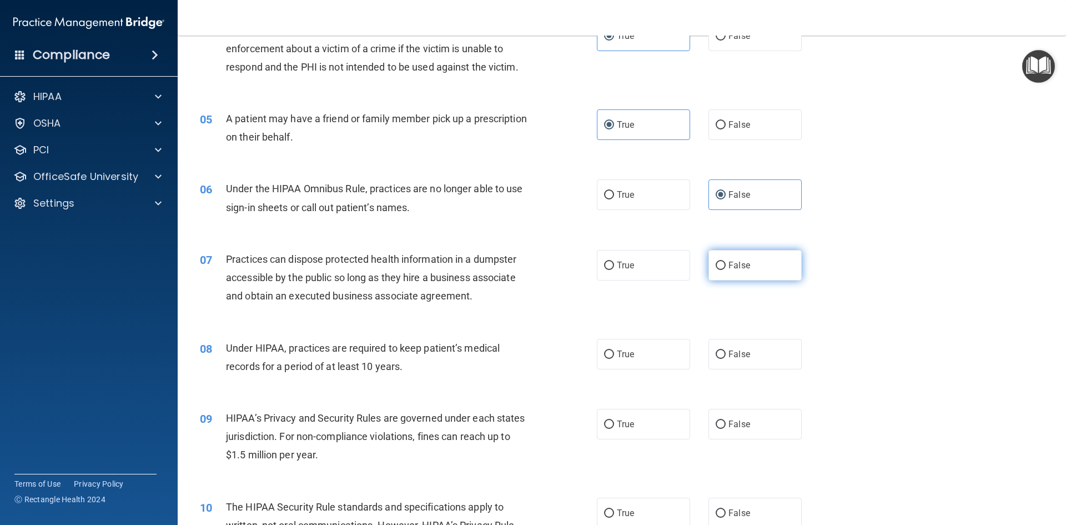
radio input "true"
click at [728, 355] on span "False" at bounding box center [739, 354] width 22 height 11
click at [726, 355] on input "False" at bounding box center [721, 354] width 10 height 8
radio input "true"
click at [739, 414] on label "False" at bounding box center [754, 424] width 93 height 31
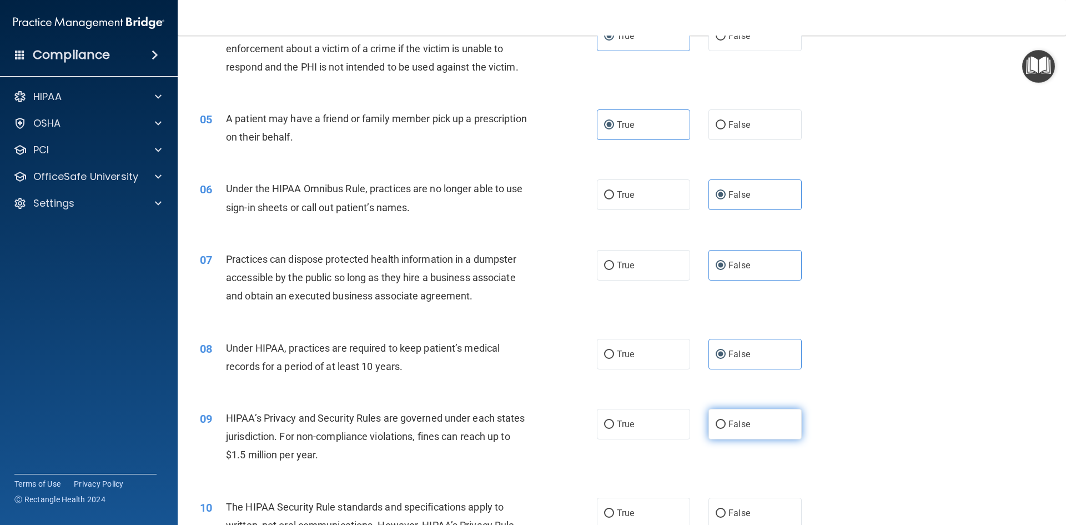
click at [726, 420] on input "False" at bounding box center [721, 424] width 10 height 8
radio input "true"
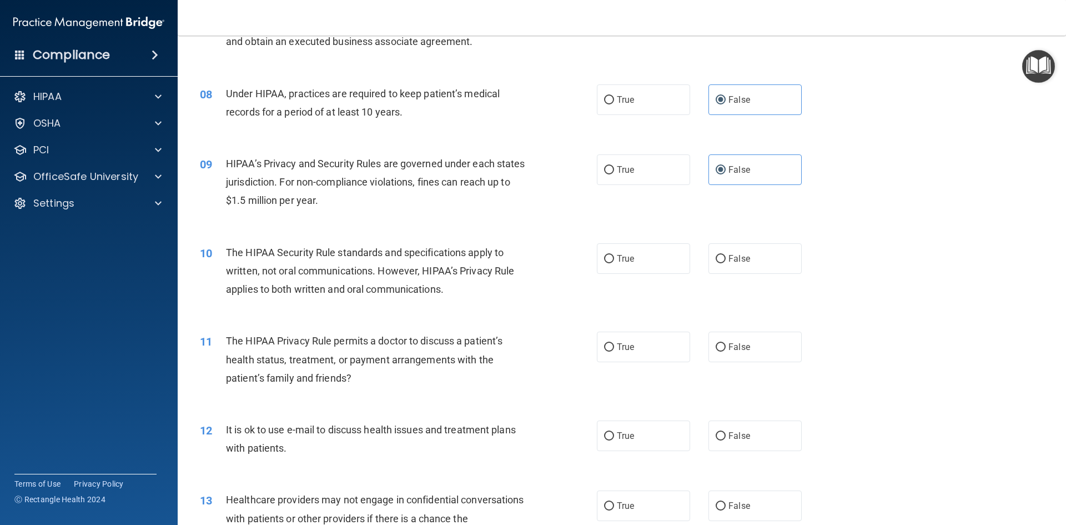
scroll to position [666, 0]
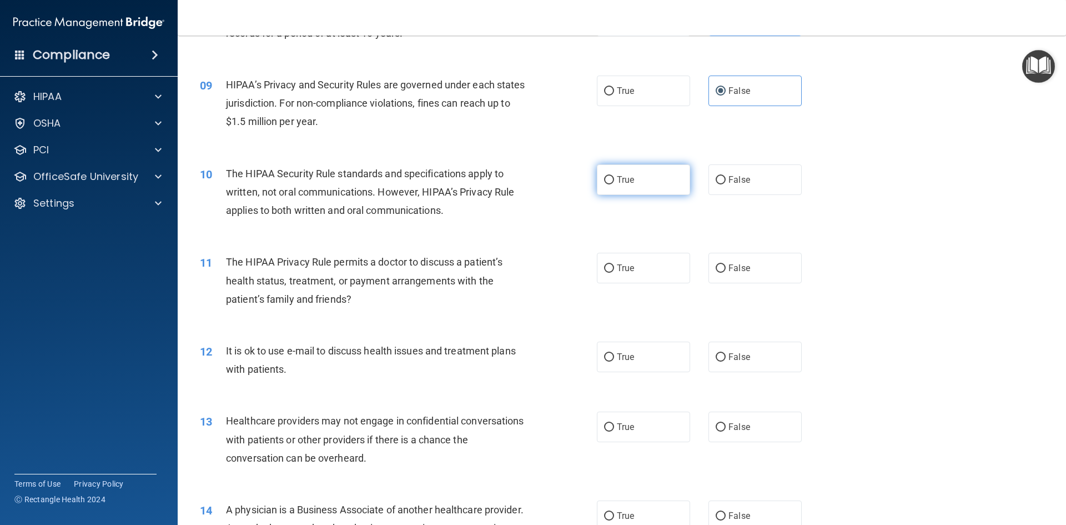
drag, startPoint x: 633, startPoint y: 163, endPoint x: 632, endPoint y: 169, distance: 6.2
click at [632, 167] on div "10 The HIPAA Security Rule standards and specifications apply to written, not o…" at bounding box center [622, 194] width 860 height 89
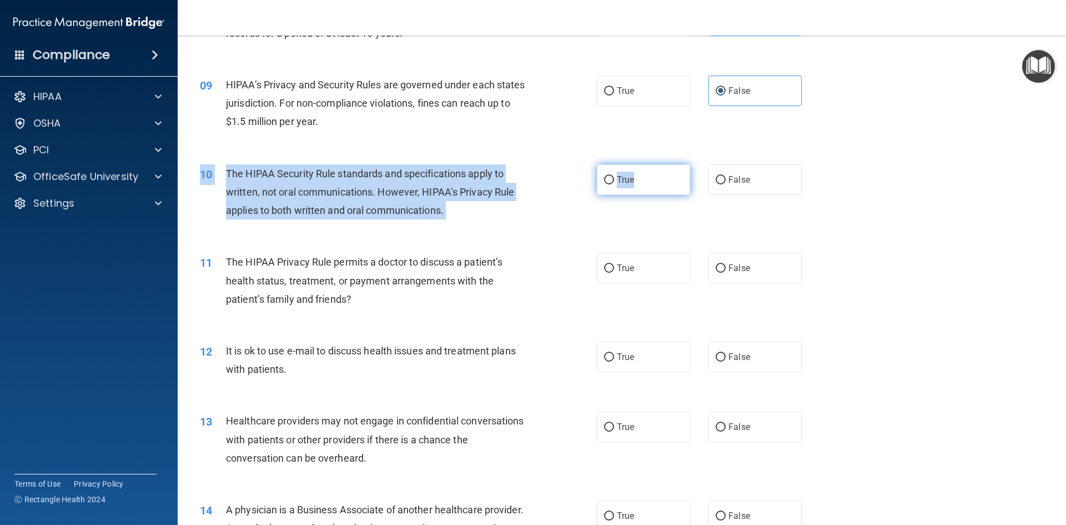
click at [631, 175] on label "True" at bounding box center [643, 179] width 93 height 31
click at [614, 176] on input "True" at bounding box center [609, 180] width 10 height 8
radio input "true"
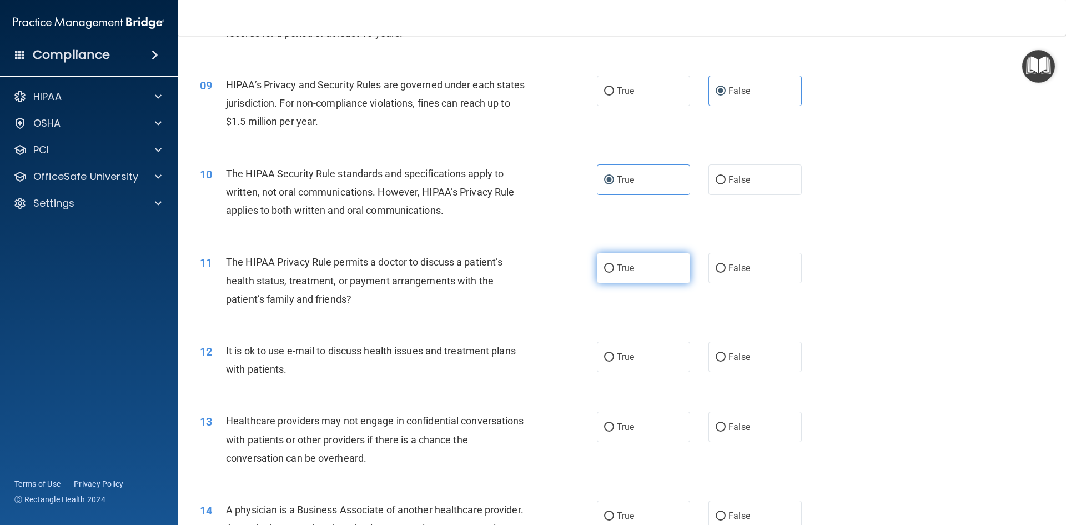
click at [626, 264] on span "True" at bounding box center [625, 268] width 17 height 11
click at [614, 264] on input "True" at bounding box center [609, 268] width 10 height 8
radio input "true"
click at [640, 350] on label "True" at bounding box center [643, 356] width 93 height 31
click at [614, 353] on input "True" at bounding box center [609, 357] width 10 height 8
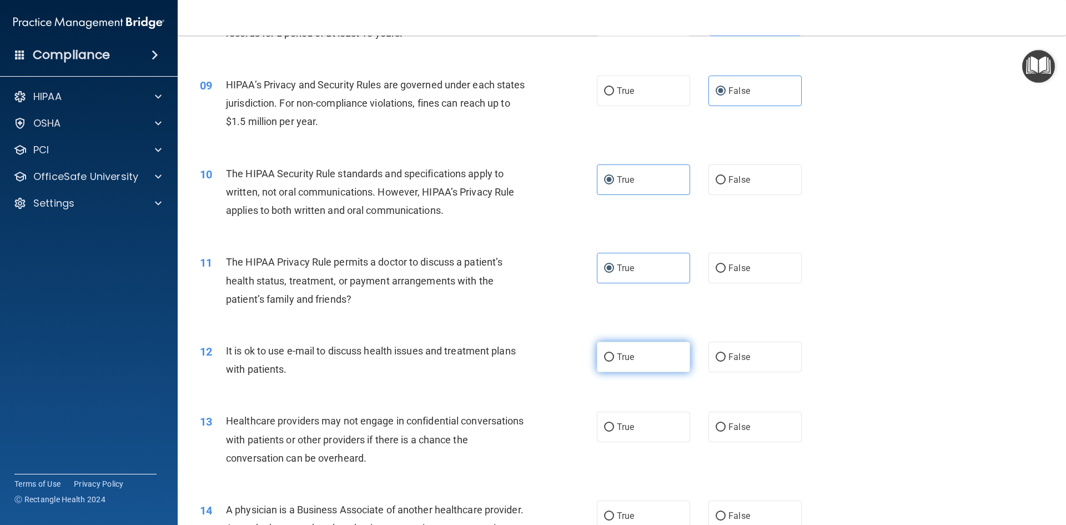
radio input "true"
click at [739, 435] on label "False" at bounding box center [754, 426] width 93 height 31
click at [726, 431] on input "False" at bounding box center [721, 427] width 10 height 8
radio input "true"
click at [733, 505] on label "False" at bounding box center [754, 515] width 93 height 31
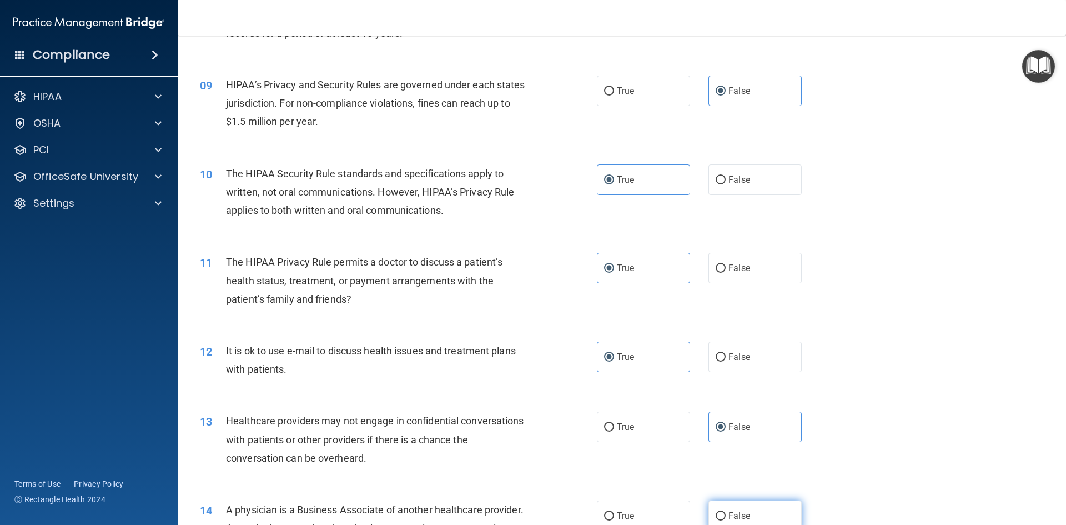
click at [726, 505] on input "False" at bounding box center [721, 516] width 10 height 8
radio input "true"
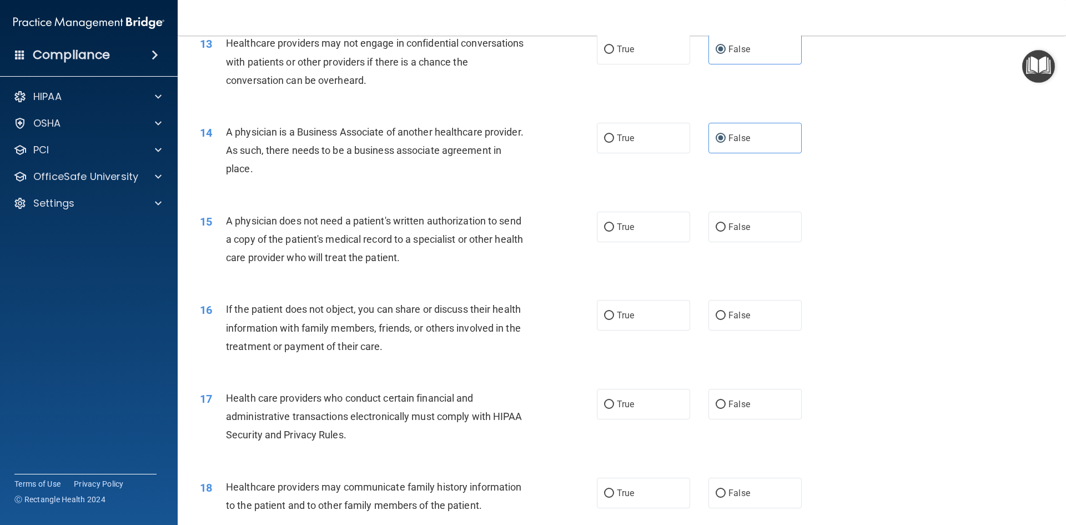
scroll to position [1055, 0]
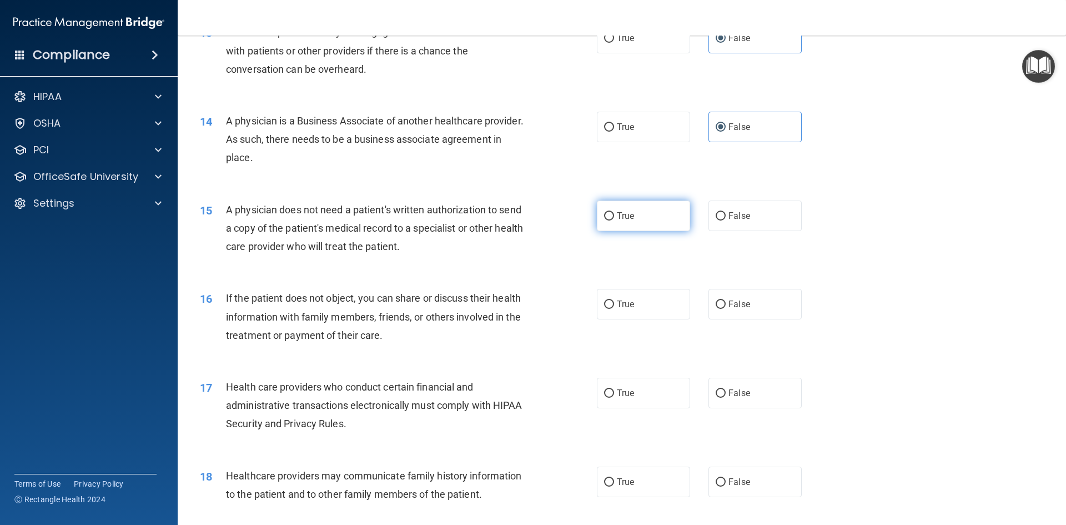
click at [604, 217] on input "True" at bounding box center [609, 216] width 10 height 8
radio input "true"
click at [607, 294] on label "True" at bounding box center [643, 304] width 93 height 31
click at [607, 300] on input "True" at bounding box center [609, 304] width 10 height 8
radio input "true"
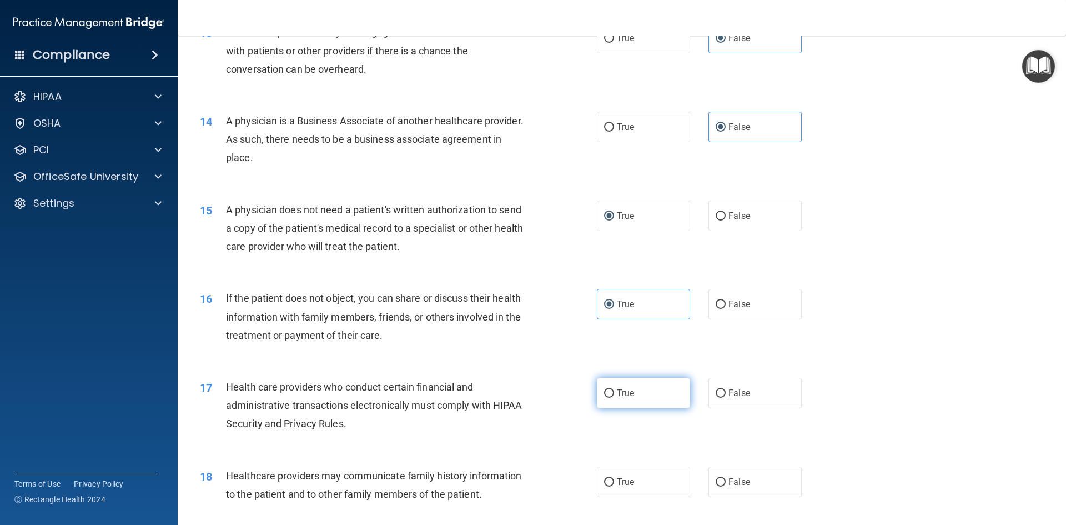
click at [617, 393] on span "True" at bounding box center [625, 392] width 17 height 11
click at [614, 393] on input "True" at bounding box center [609, 393] width 10 height 8
radio input "true"
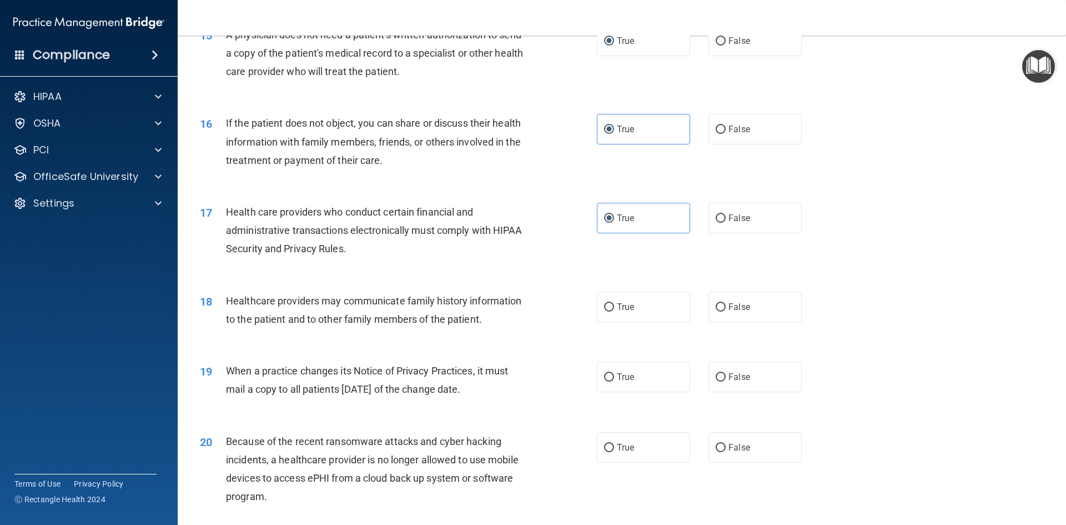
scroll to position [1277, 0]
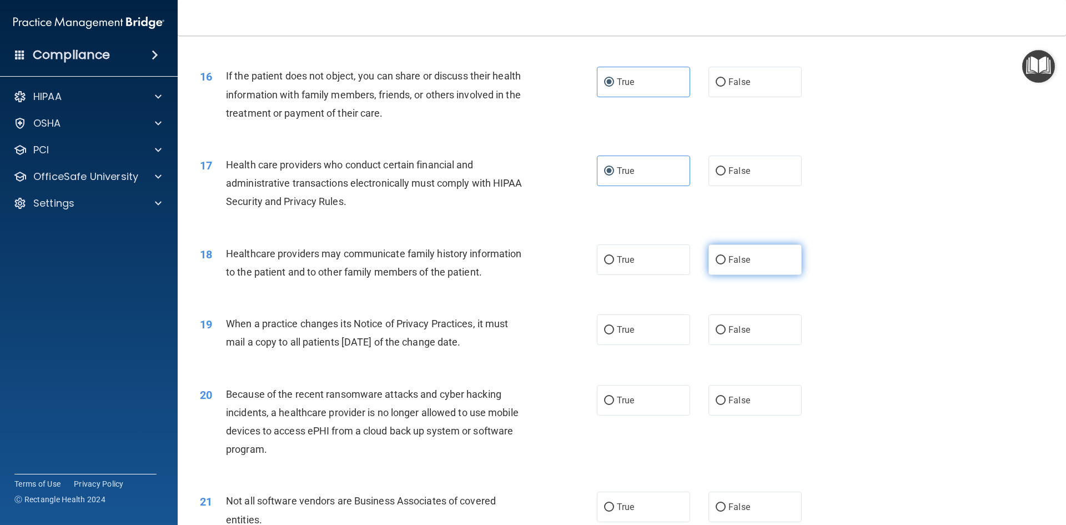
click at [732, 254] on label "False" at bounding box center [754, 259] width 93 height 31
click at [726, 256] on input "False" at bounding box center [721, 260] width 10 height 8
radio input "true"
click at [737, 330] on span "False" at bounding box center [739, 329] width 22 height 11
click at [726, 330] on input "False" at bounding box center [721, 330] width 10 height 8
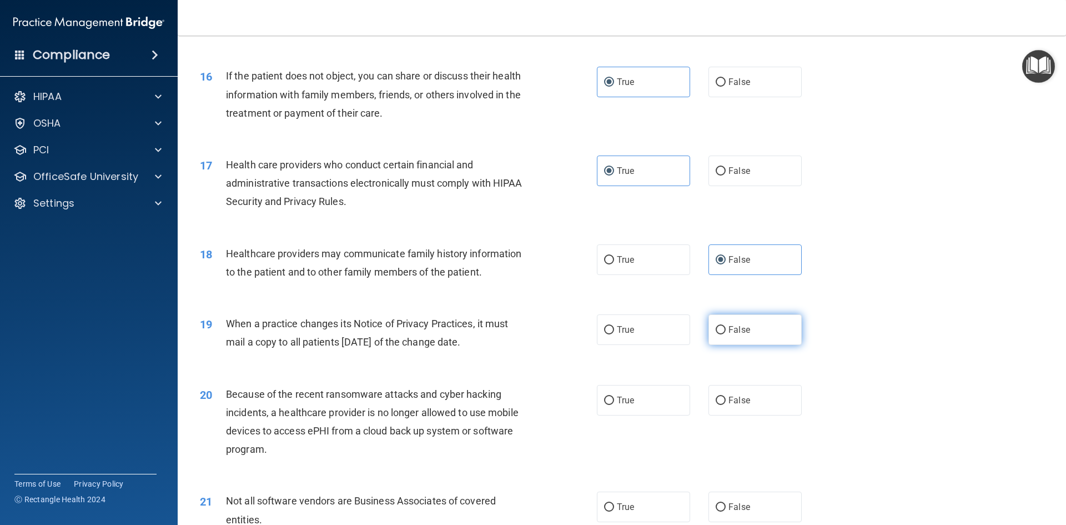
radio input "true"
click at [737, 400] on span "False" at bounding box center [739, 400] width 22 height 11
click at [726, 400] on input "False" at bounding box center [721, 400] width 10 height 8
radio input "true"
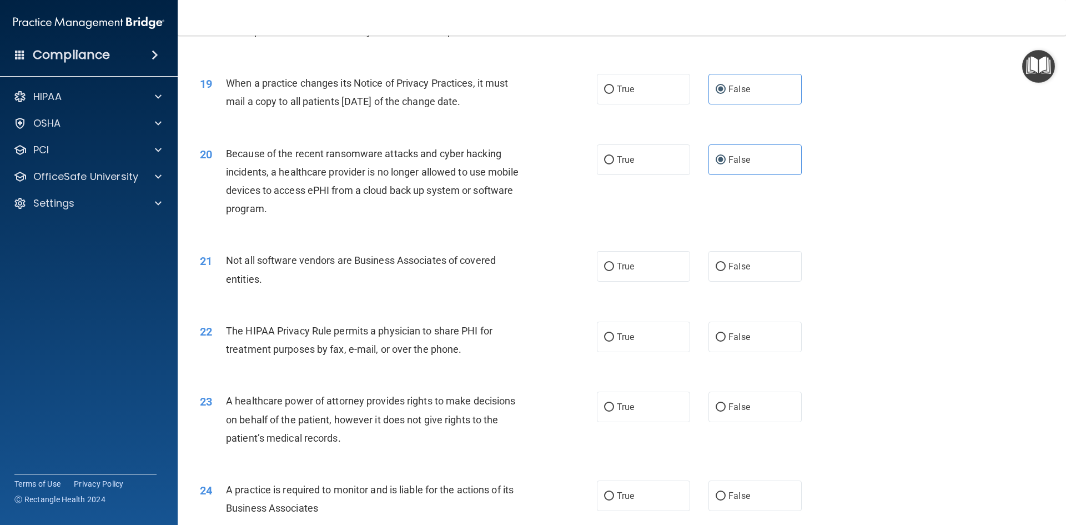
scroll to position [1554, 0]
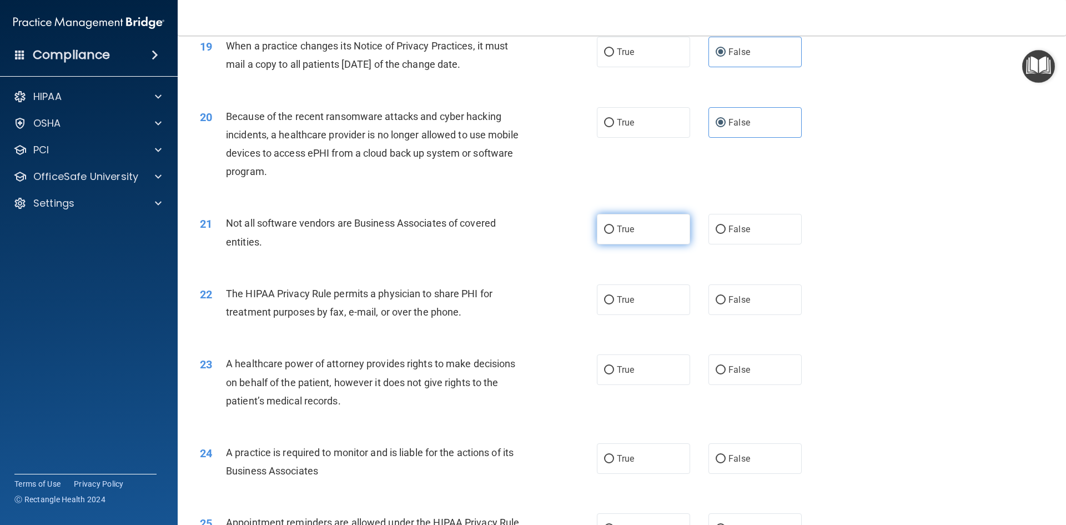
click at [611, 234] on label "True" at bounding box center [643, 229] width 93 height 31
click at [611, 234] on input "True" at bounding box center [609, 229] width 10 height 8
radio input "true"
click at [617, 299] on span "True" at bounding box center [625, 299] width 17 height 11
click at [614, 299] on input "True" at bounding box center [609, 300] width 10 height 8
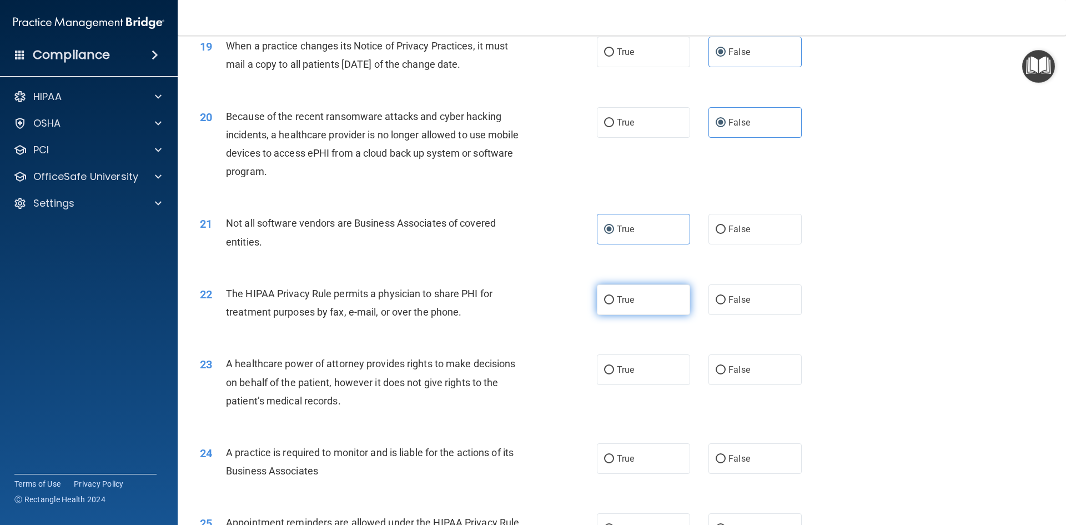
radio input "true"
click at [728, 364] on span "False" at bounding box center [739, 369] width 22 height 11
click at [724, 366] on input "False" at bounding box center [721, 370] width 10 height 8
radio input "true"
click at [722, 465] on label "False" at bounding box center [754, 458] width 93 height 31
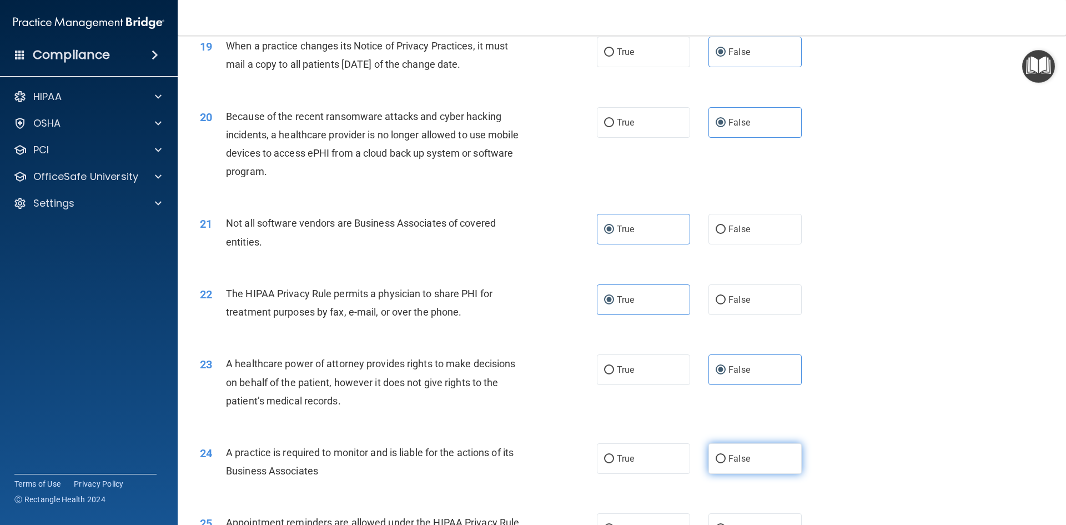
click at [722, 463] on input "False" at bounding box center [721, 459] width 10 height 8
radio input "true"
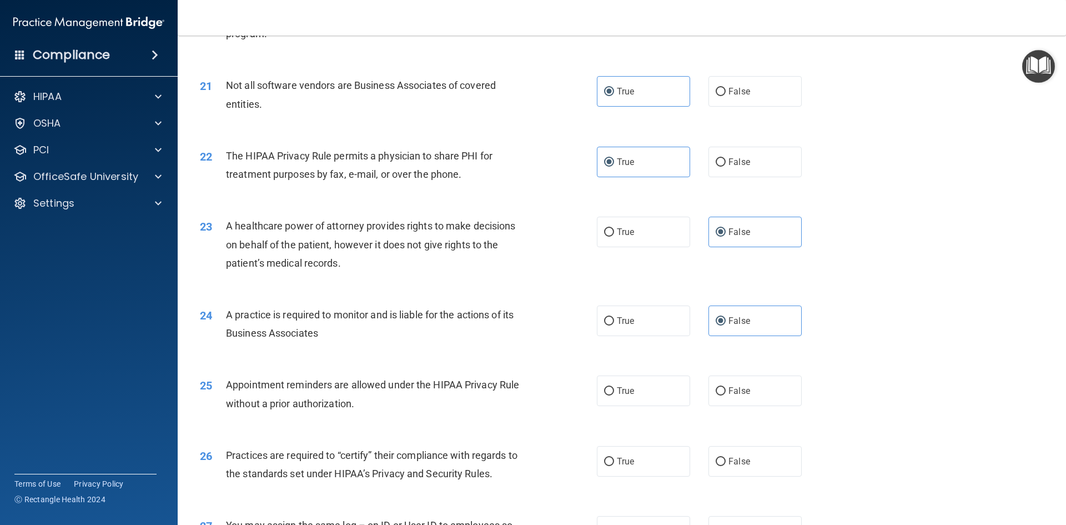
scroll to position [1776, 0]
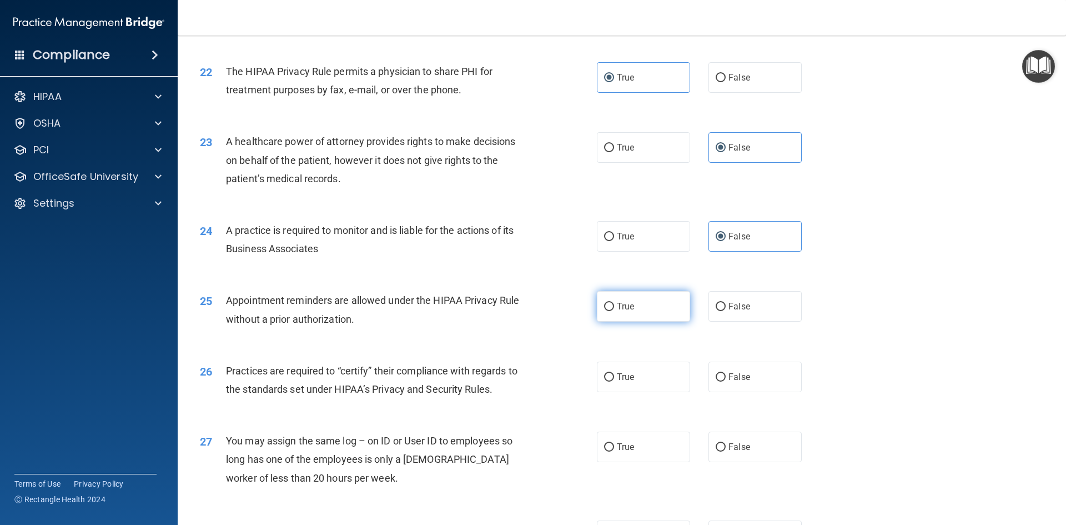
click at [629, 298] on label "True" at bounding box center [643, 306] width 93 height 31
click at [614, 303] on input "True" at bounding box center [609, 307] width 10 height 8
radio input "true"
click at [733, 374] on span "False" at bounding box center [739, 376] width 22 height 11
click at [726, 374] on input "False" at bounding box center [721, 377] width 10 height 8
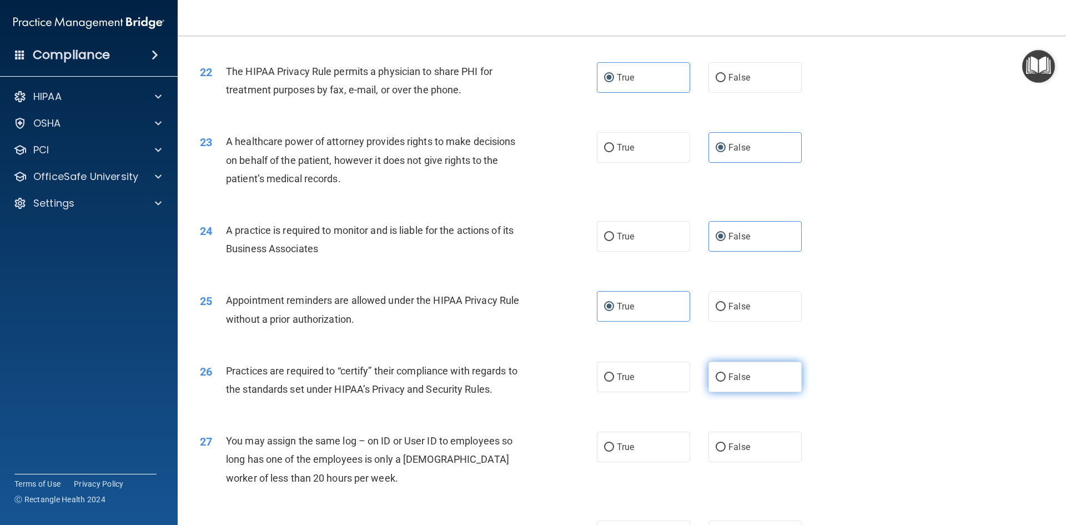
radio input "true"
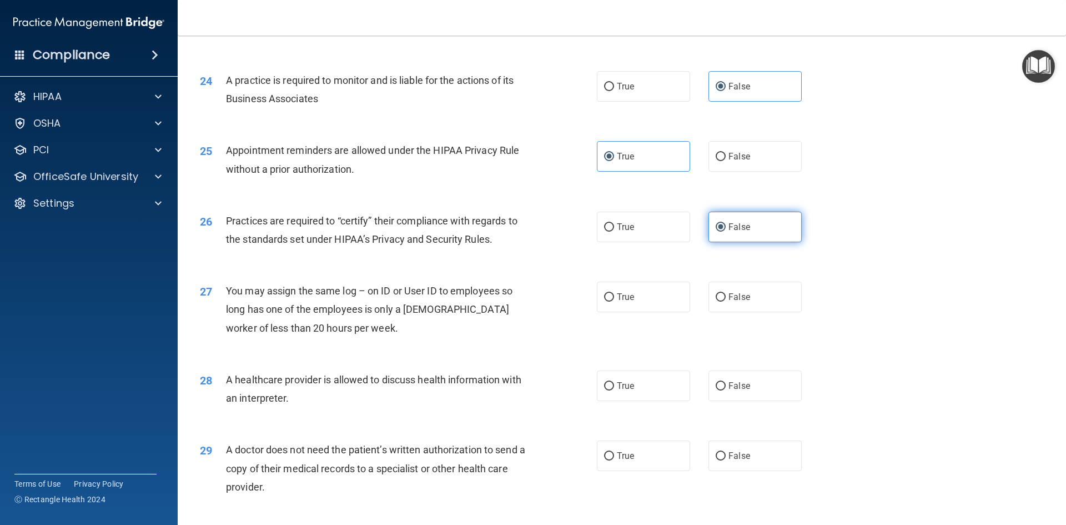
scroll to position [1943, 0]
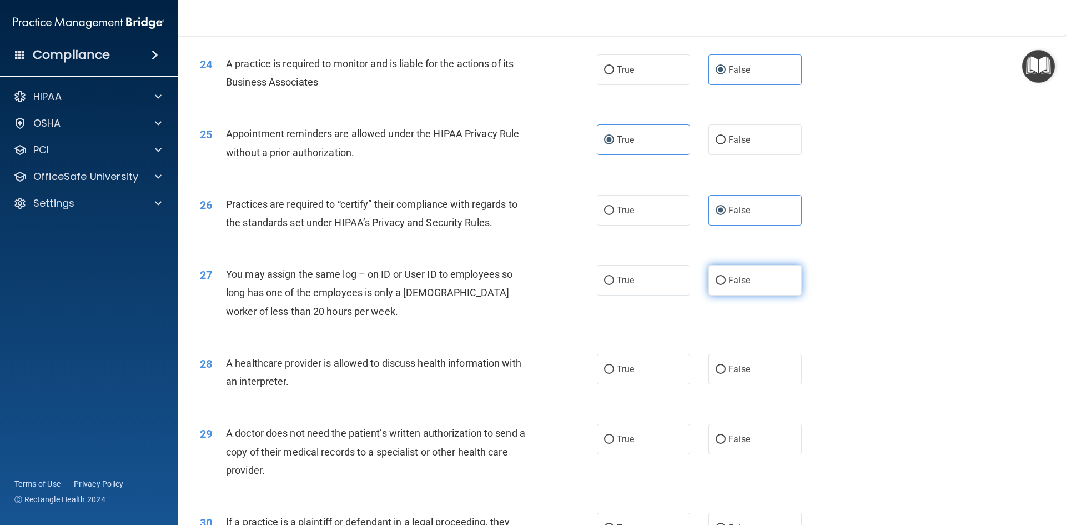
click at [732, 279] on span "False" at bounding box center [739, 280] width 22 height 11
click at [726, 279] on input "False" at bounding box center [721, 280] width 10 height 8
radio input "true"
click at [640, 379] on label "True" at bounding box center [643, 369] width 93 height 31
click at [614, 374] on input "True" at bounding box center [609, 369] width 10 height 8
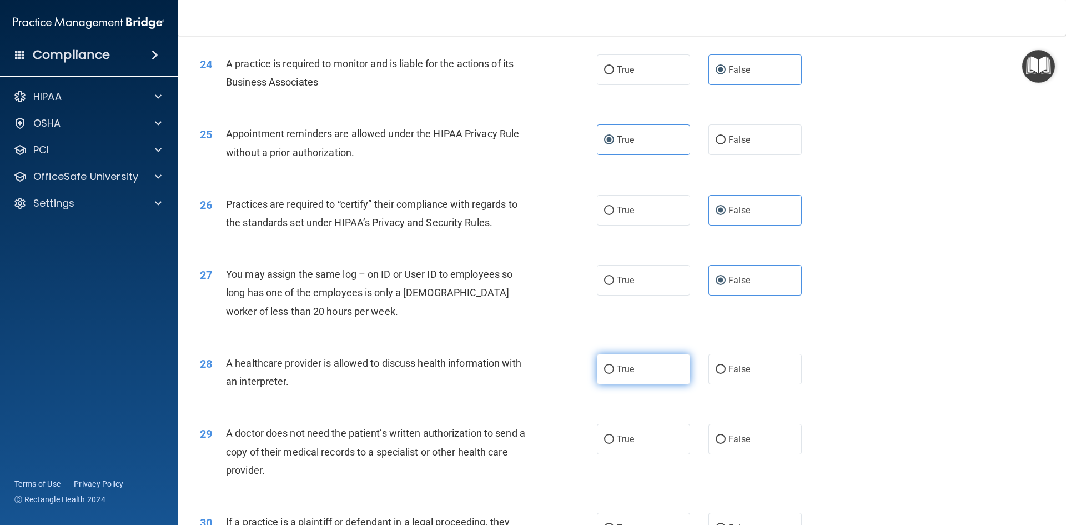
radio input "true"
click at [637, 421] on div "29 A doctor does not need the patient’s written authorization to send a copy of…" at bounding box center [622, 454] width 860 height 89
click at [639, 442] on label "True" at bounding box center [643, 439] width 93 height 31
click at [614, 442] on input "True" at bounding box center [609, 439] width 10 height 8
radio input "true"
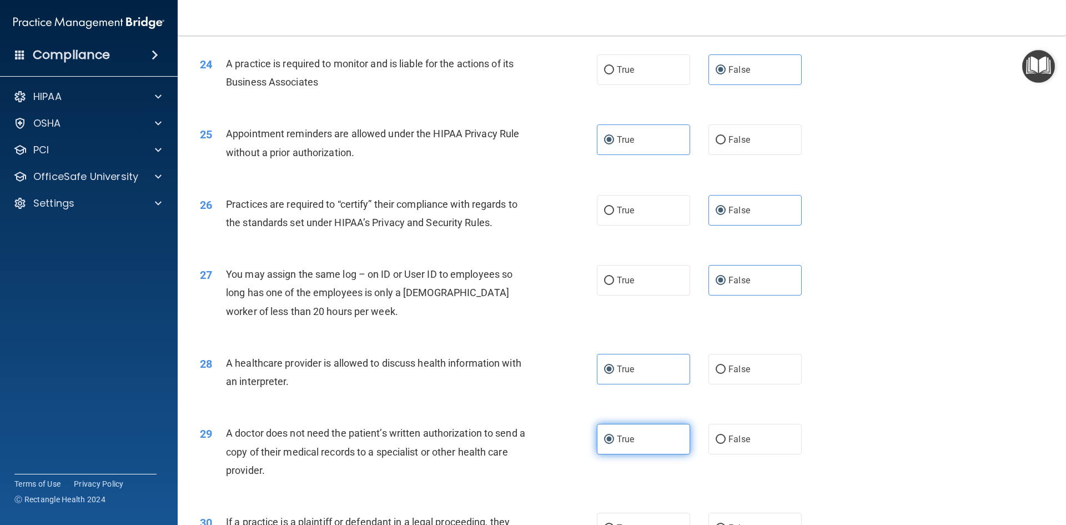
scroll to position [2060, 0]
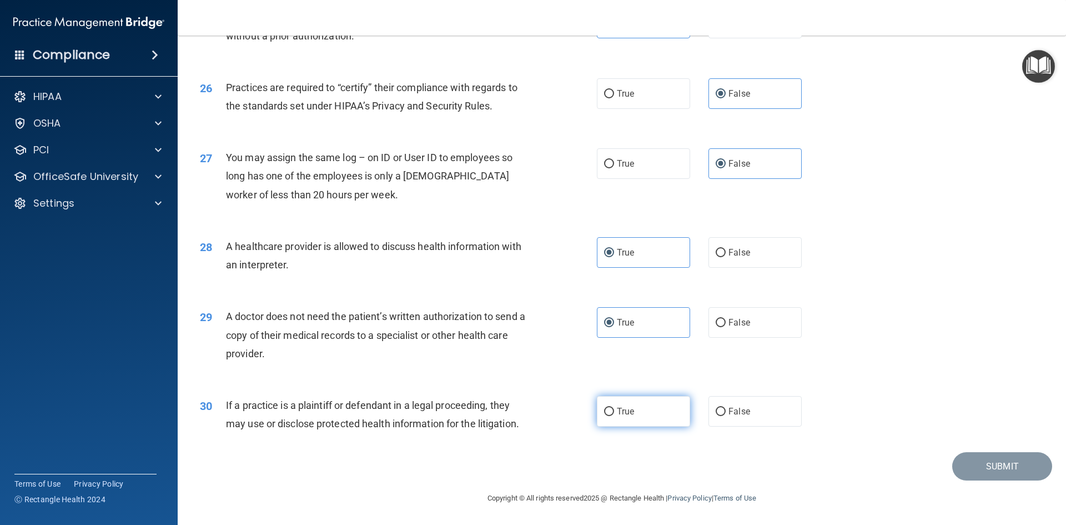
click at [627, 412] on span "True" at bounding box center [625, 411] width 17 height 11
click at [614, 412] on input "True" at bounding box center [609, 411] width 10 height 8
radio input "true"
click at [984, 461] on button "Submit" at bounding box center [1002, 466] width 100 height 28
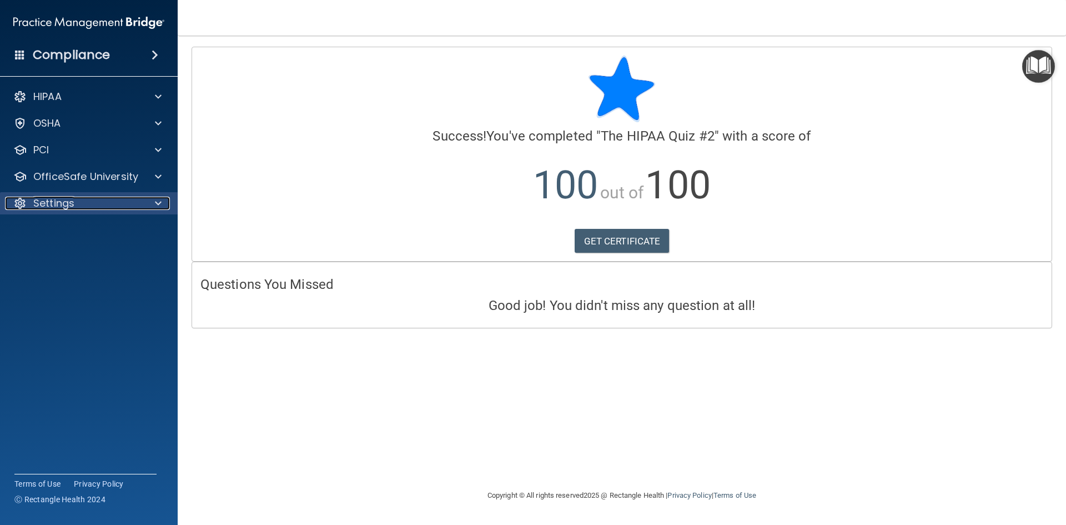
click at [135, 197] on div "Settings" at bounding box center [74, 203] width 138 height 13
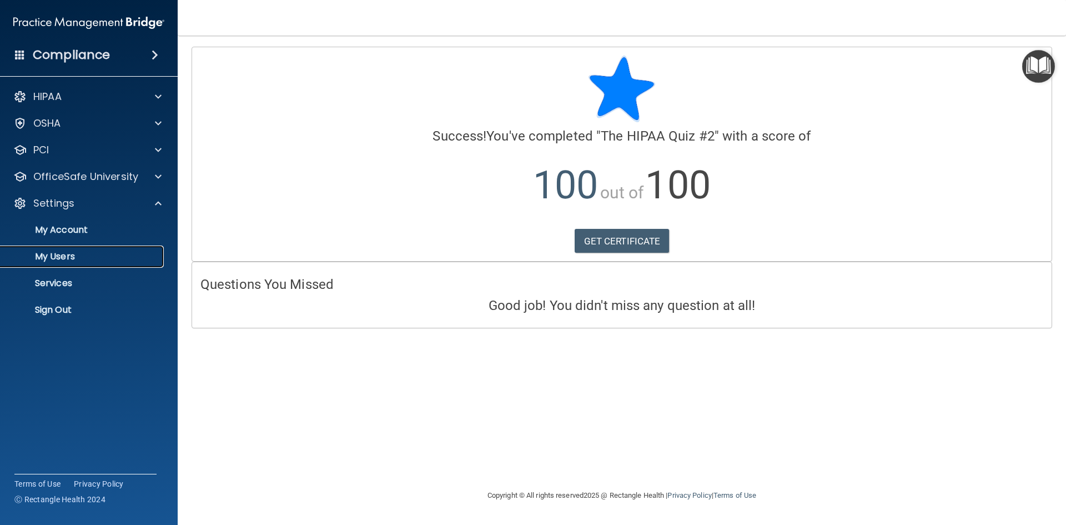
click at [67, 254] on p "My Users" at bounding box center [83, 256] width 152 height 11
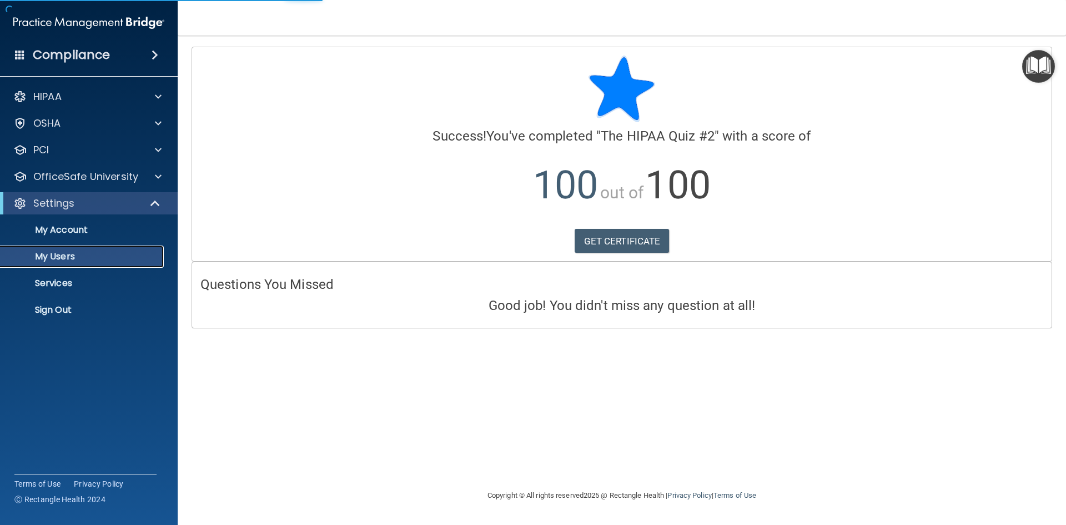
select select "20"
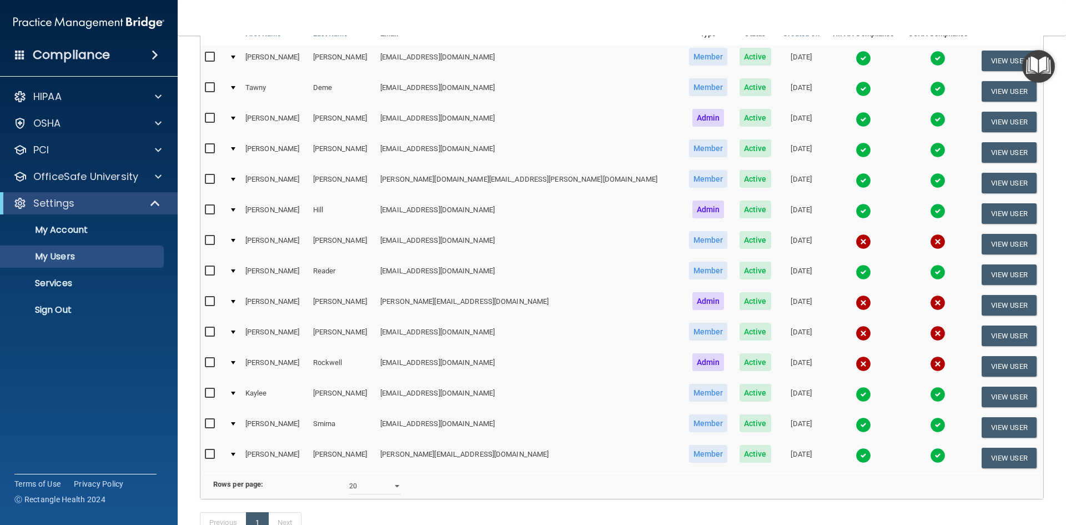
scroll to position [211, 0]
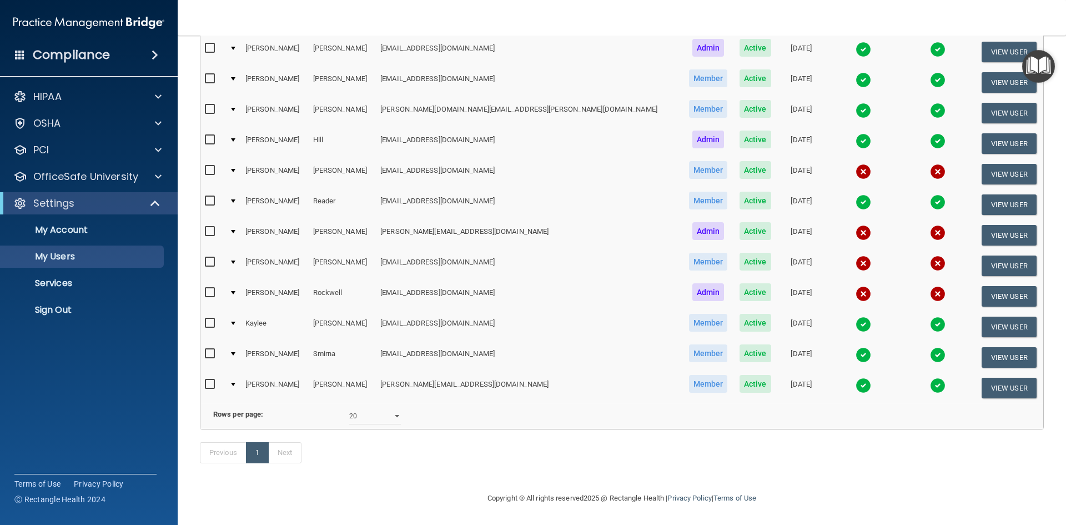
click at [855, 194] on img at bounding box center [863, 202] width 16 height 16
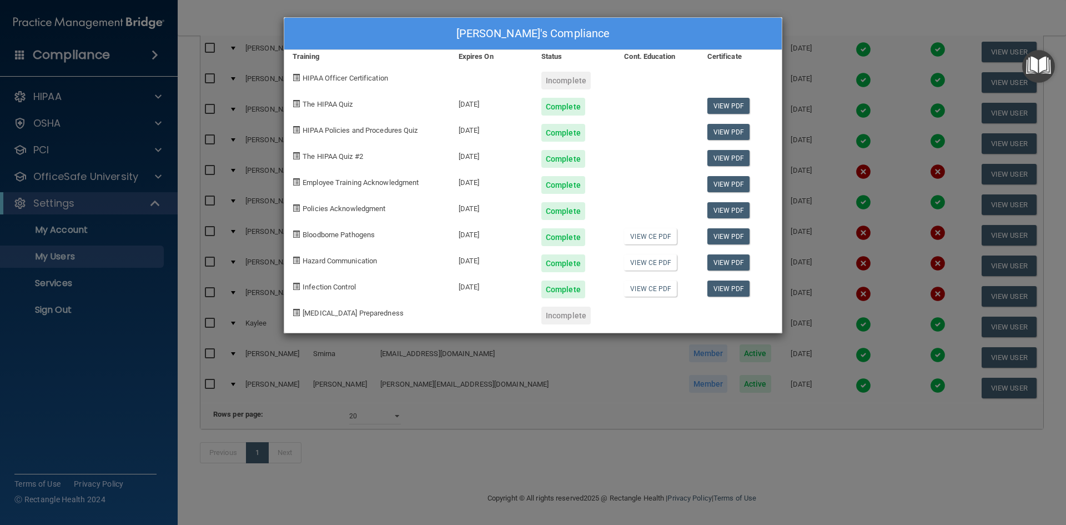
click at [447, 321] on div "[MEDICAL_DATA] Preparedness" at bounding box center [367, 311] width 166 height 26
click at [483, 365] on div "[PERSON_NAME] Reader's Compliance Training Expires On Status Cont. Education Ce…" at bounding box center [533, 262] width 1066 height 525
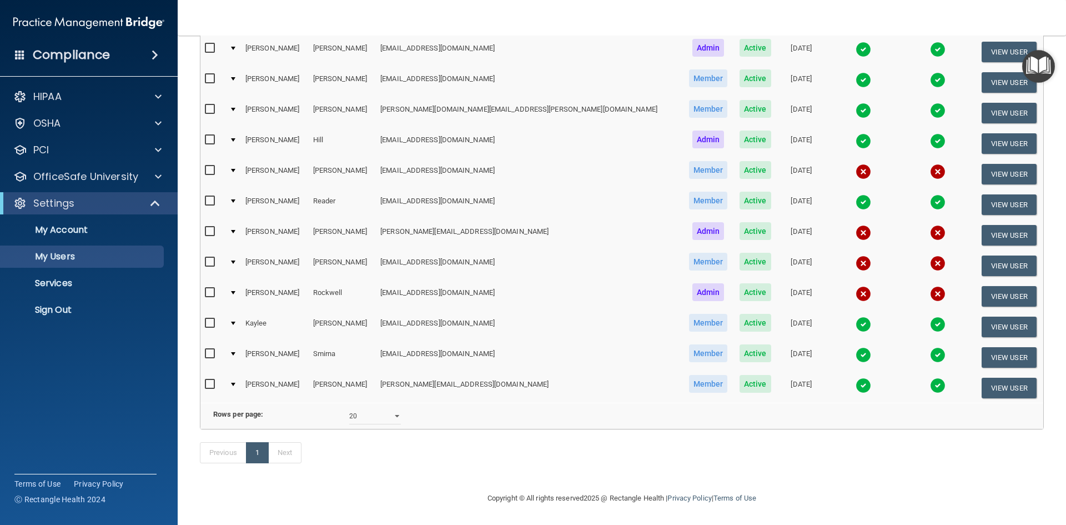
click at [855, 103] on img at bounding box center [863, 111] width 16 height 16
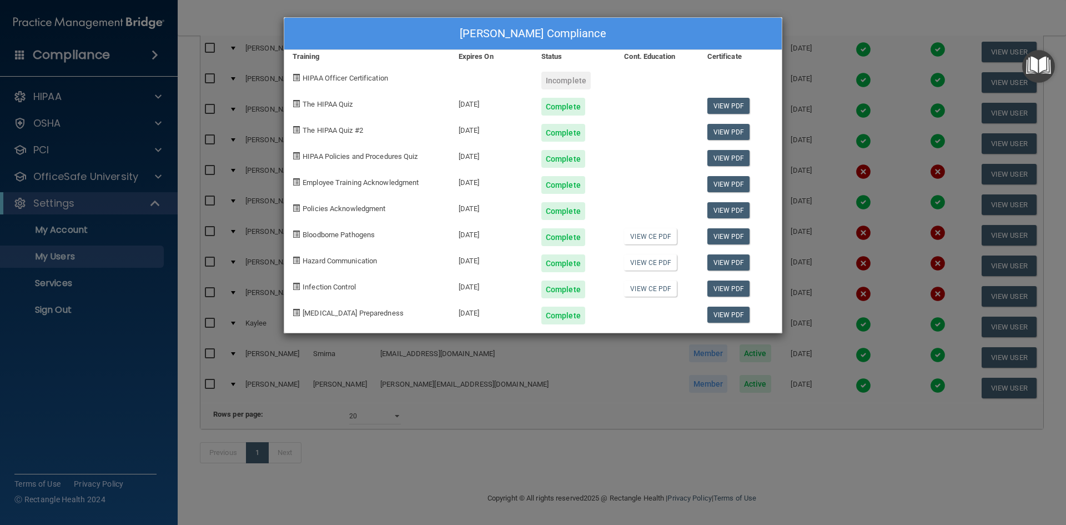
click at [695, 436] on div "[PERSON_NAME] Compliance Training Expires On Status Cont. Education Certificate…" at bounding box center [533, 262] width 1066 height 525
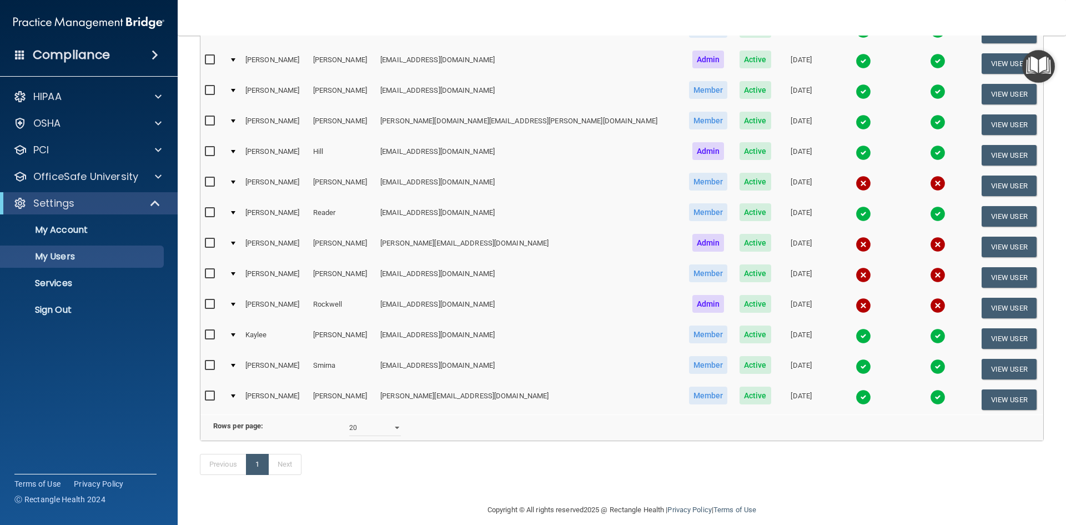
scroll to position [155, 0]
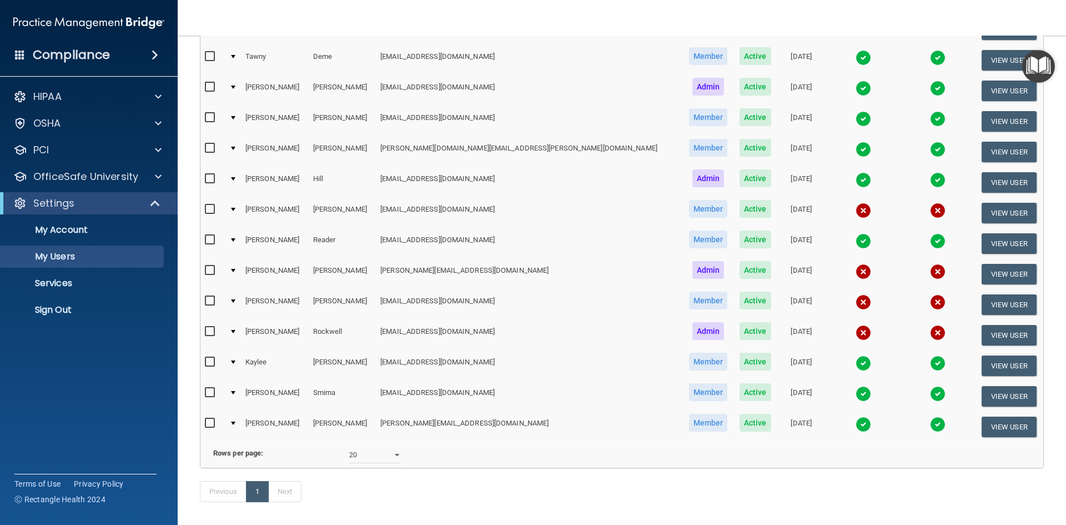
click at [855, 425] on img at bounding box center [863, 424] width 16 height 16
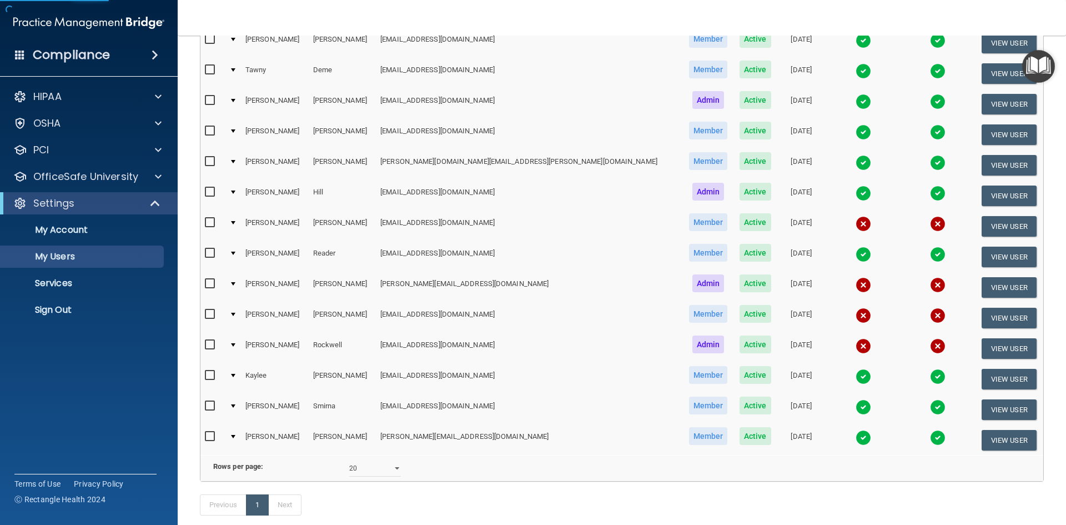
click at [855, 436] on img at bounding box center [863, 438] width 16 height 16
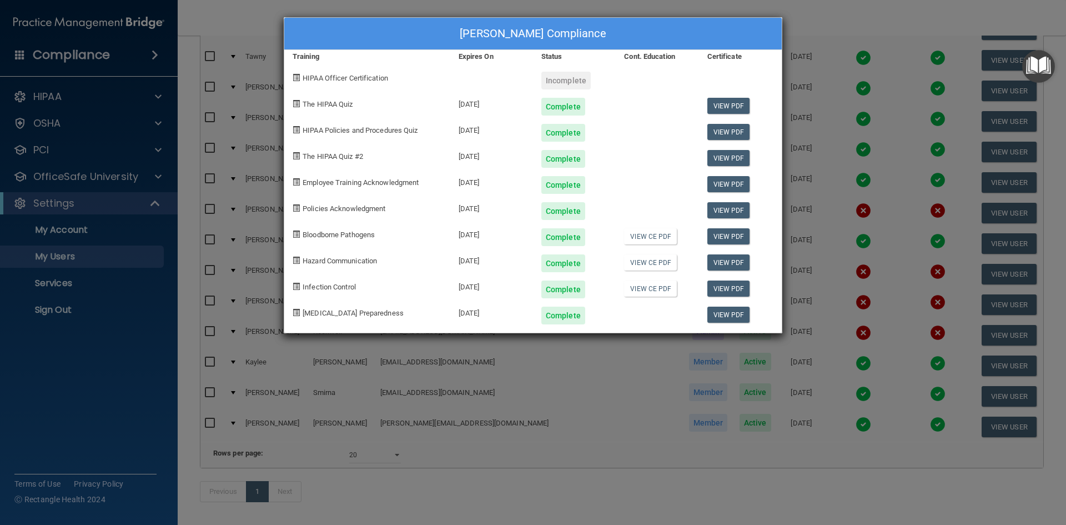
click at [561, 429] on div "[PERSON_NAME] Compliance Training Expires On Status Cont. Education Certificate…" at bounding box center [533, 262] width 1066 height 525
click at [598, 389] on div "[PERSON_NAME] Compliance Training Expires On Status Cont. Education Certificate…" at bounding box center [533, 262] width 1066 height 525
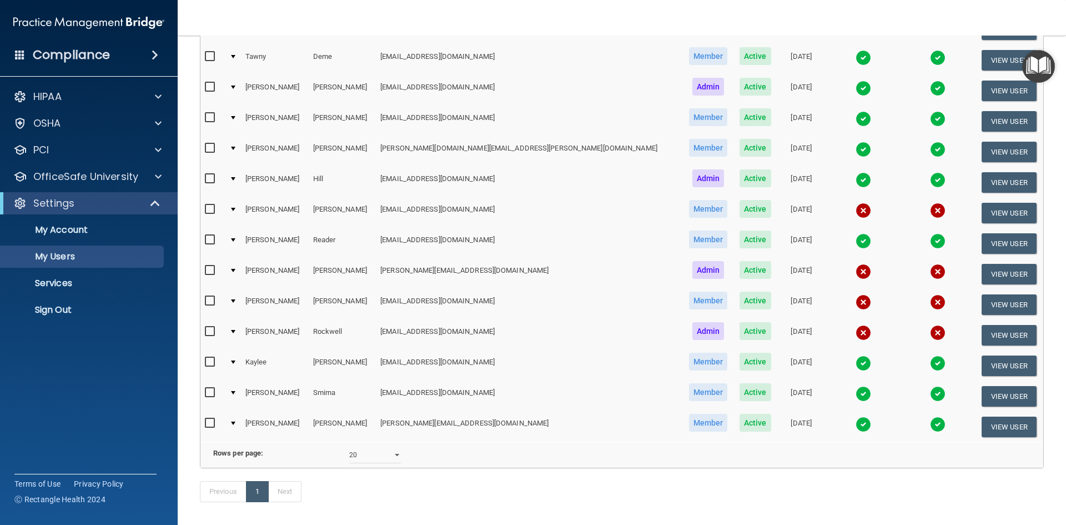
click at [930, 91] on img at bounding box center [938, 88] width 16 height 16
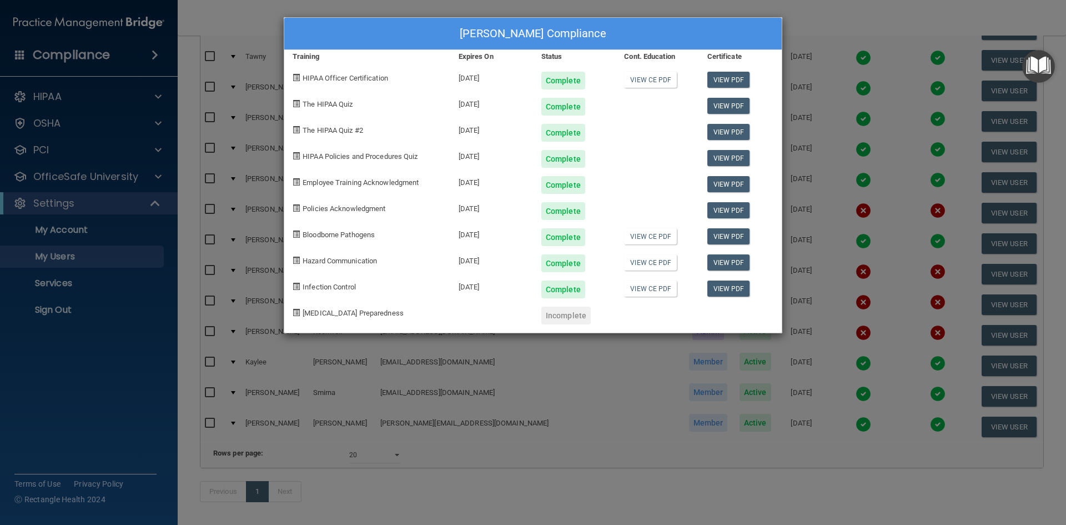
click at [646, 417] on div "[PERSON_NAME] Compliance Training Expires On Status Cont. Education Certificate…" at bounding box center [533, 262] width 1066 height 525
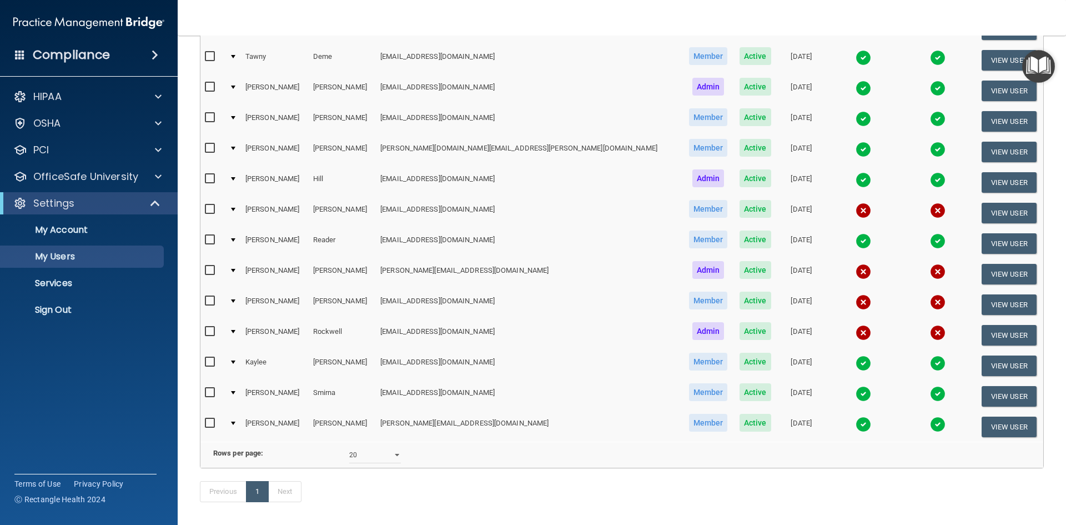
click at [855, 393] on img at bounding box center [863, 394] width 16 height 16
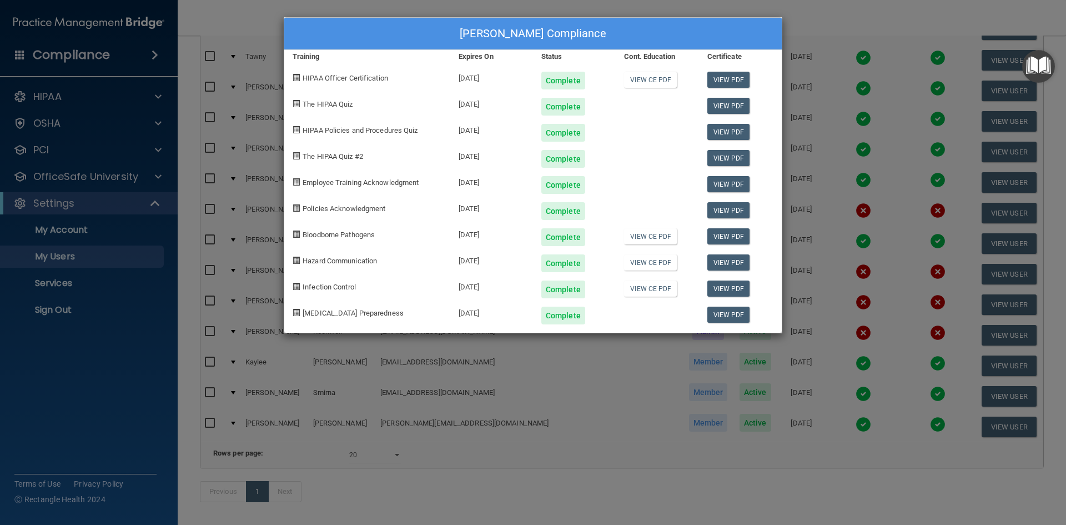
drag, startPoint x: 477, startPoint y: 434, endPoint x: 452, endPoint y: 434, distance: 25.5
click at [475, 435] on div "[PERSON_NAME] Compliance Training Expires On Status Cont. Education Certificate…" at bounding box center [533, 262] width 1066 height 525
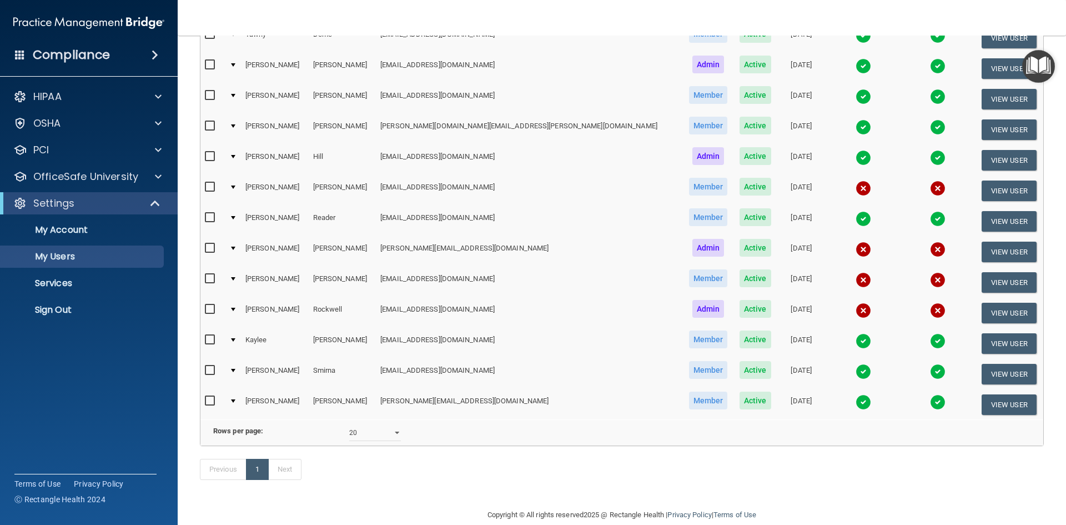
scroll to position [211, 0]
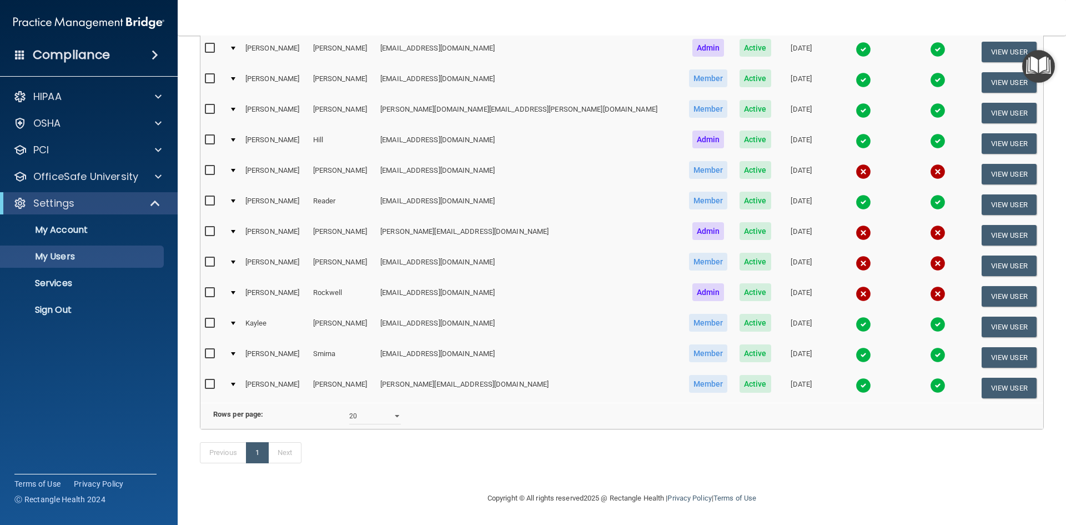
click at [855, 316] on img at bounding box center [863, 324] width 16 height 16
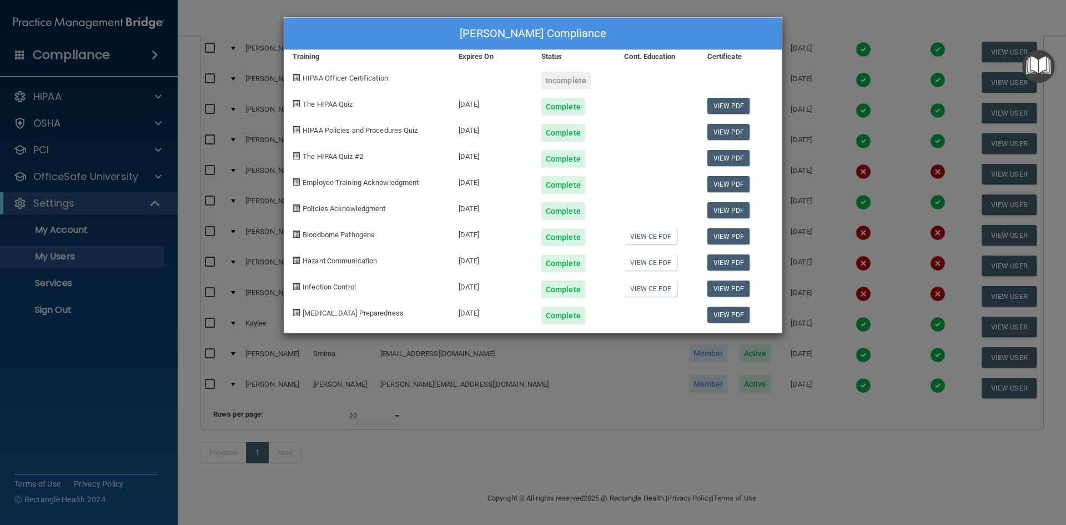
click at [774, 417] on div "[PERSON_NAME] Compliance Training Expires On Status Cont. Education Certificate…" at bounding box center [533, 262] width 1066 height 525
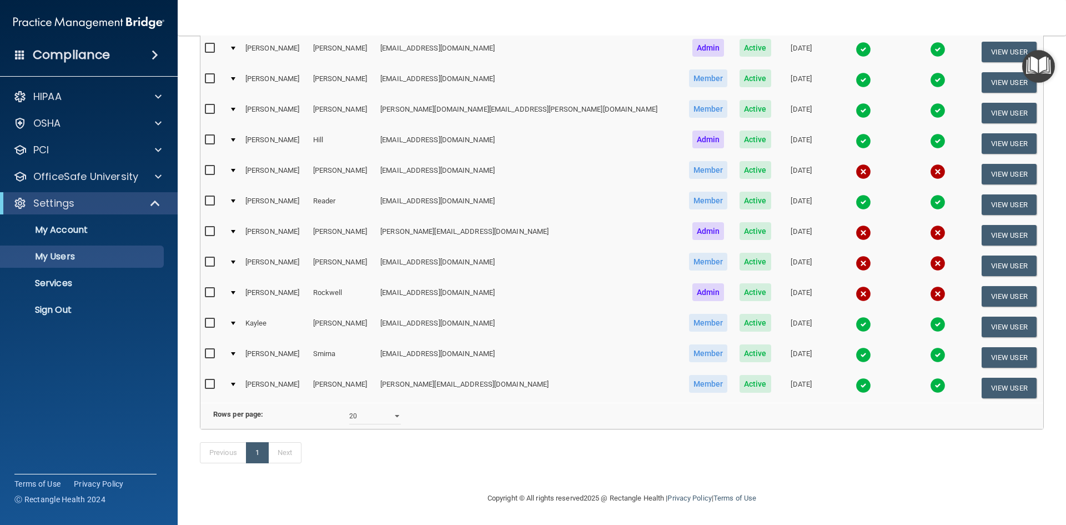
click at [855, 72] on img at bounding box center [863, 80] width 16 height 16
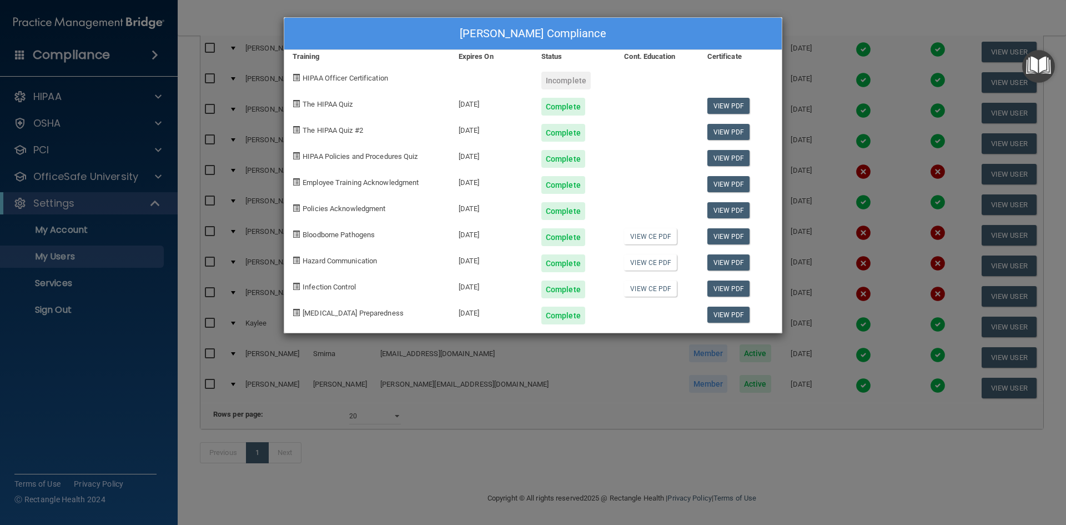
click at [635, 430] on div "[PERSON_NAME] Compliance Training Expires On Status Cont. Education Certificate…" at bounding box center [533, 262] width 1066 height 525
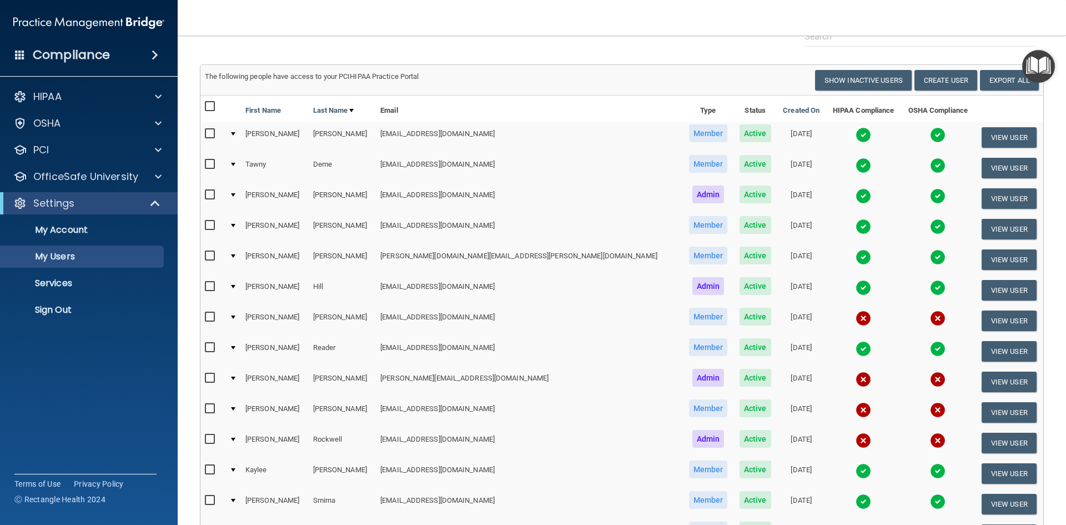
scroll to position [44, 0]
